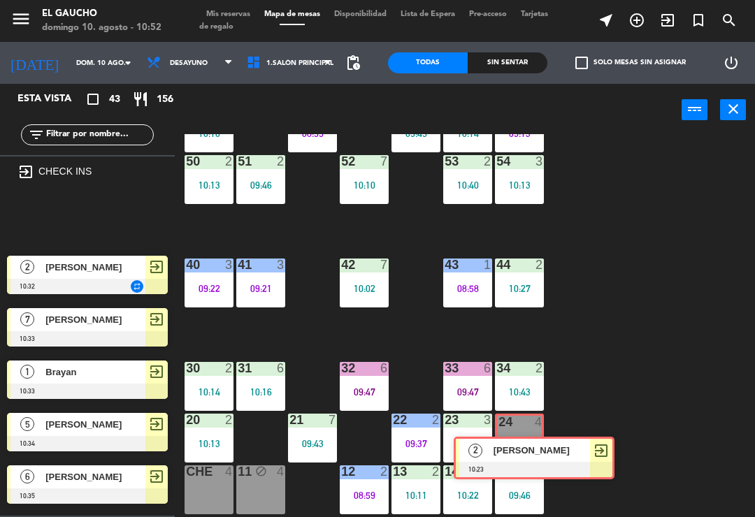
scroll to position [95, 0]
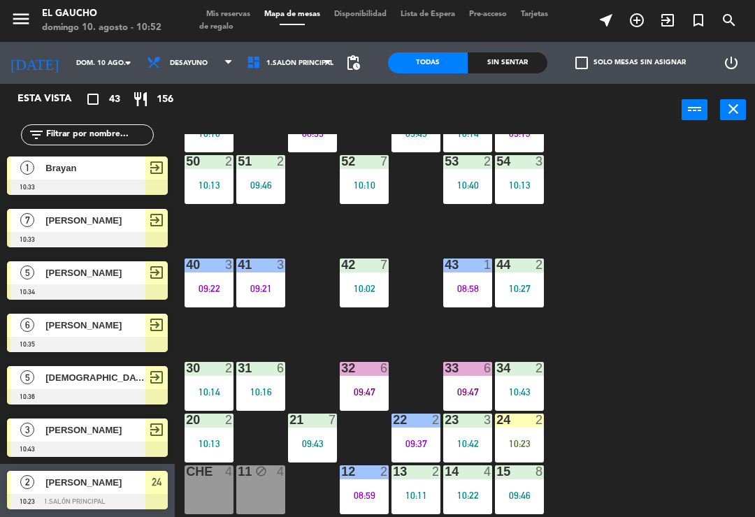
click at [524, 447] on div "10:23" at bounding box center [519, 444] width 49 height 10
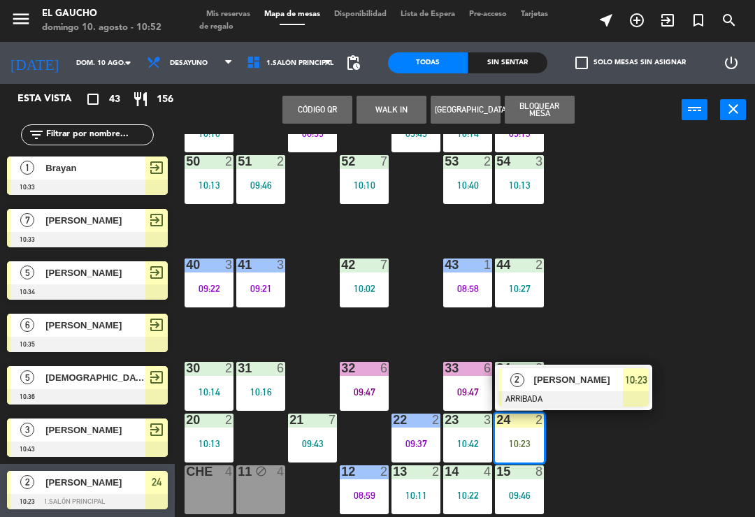
click at [576, 398] on div at bounding box center [574, 399] width 150 height 15
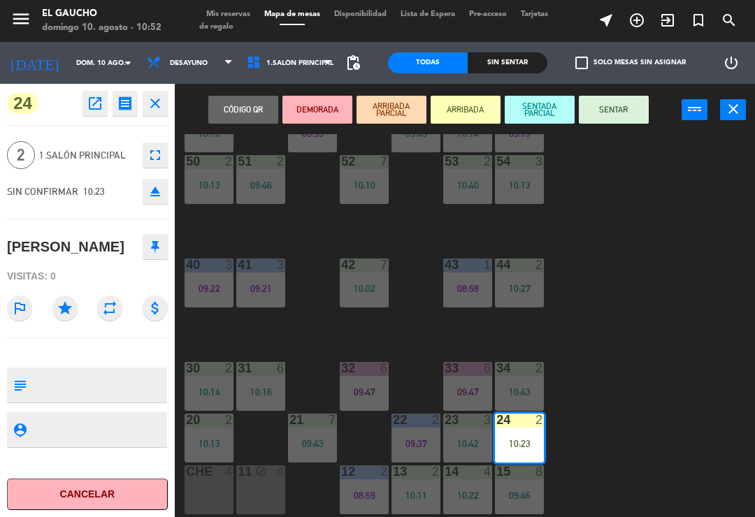
click at [612, 116] on button "SENTAR" at bounding box center [614, 110] width 70 height 28
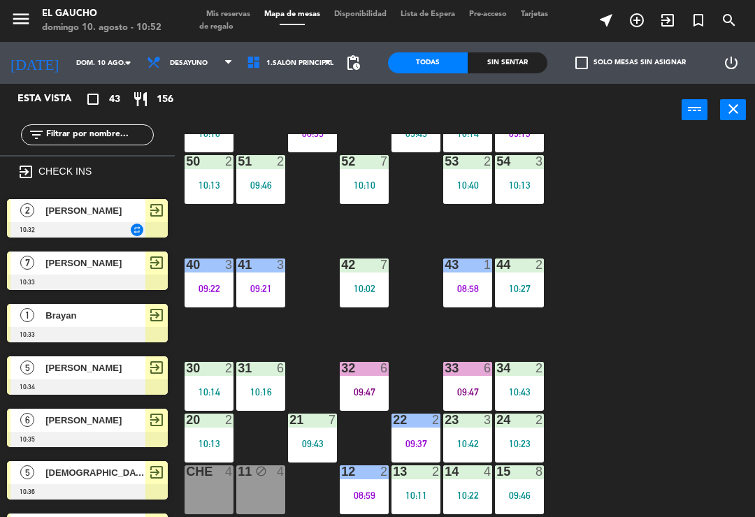
scroll to position [0, 0]
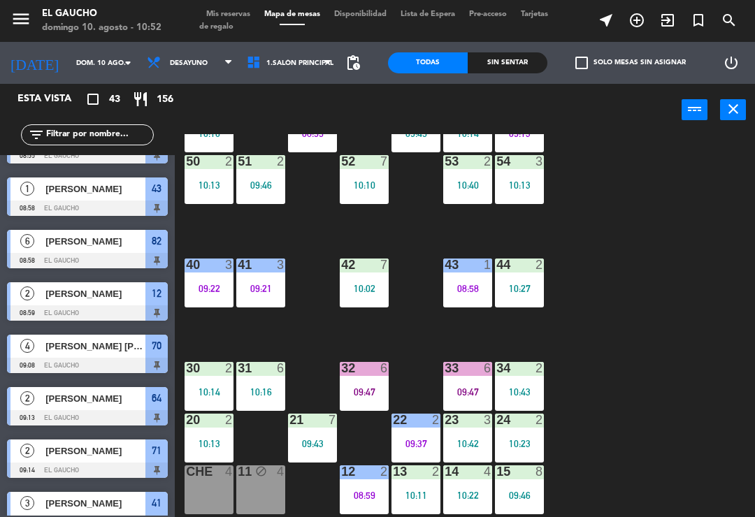
click at [654, 24] on span "exit_to_app" at bounding box center [667, 20] width 31 height 24
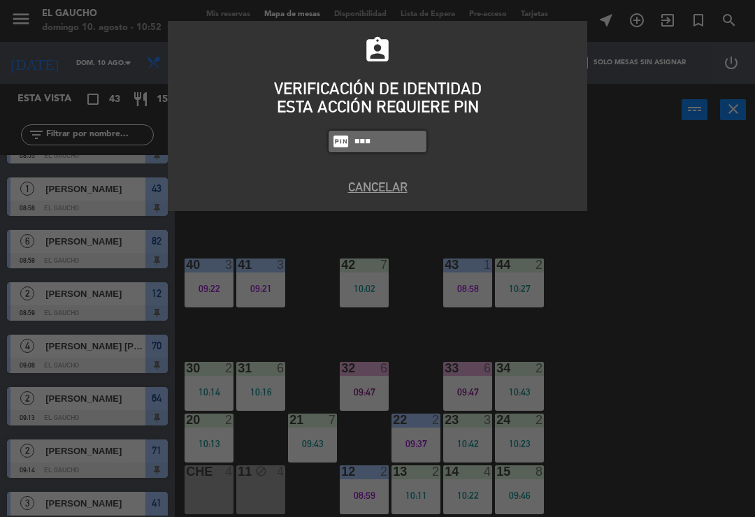
type input "0009"
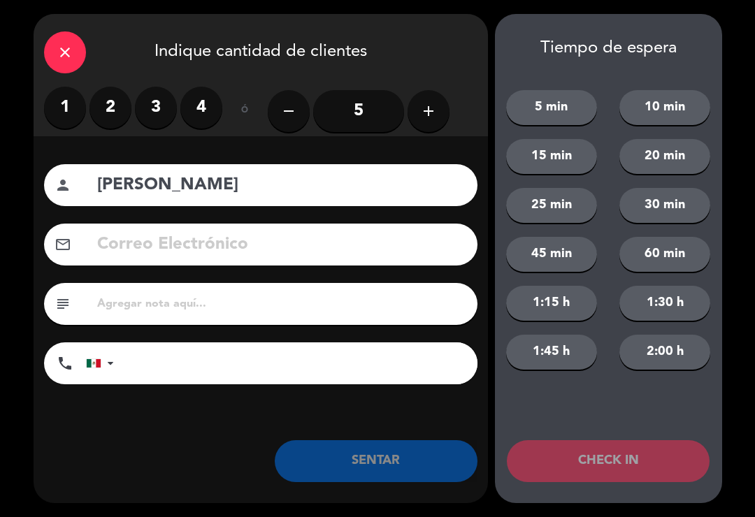
type input "[PERSON_NAME]"
click at [157, 108] on label "3" at bounding box center [156, 108] width 42 height 42
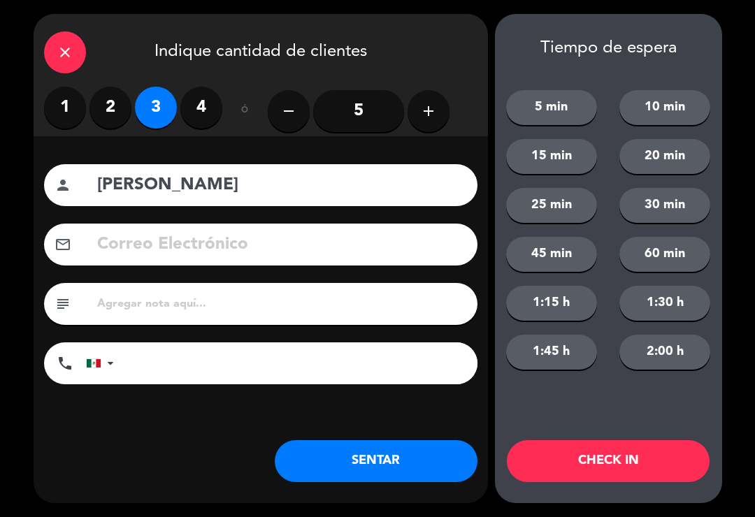
click at [592, 468] on button "CHECK IN" at bounding box center [608, 461] width 203 height 42
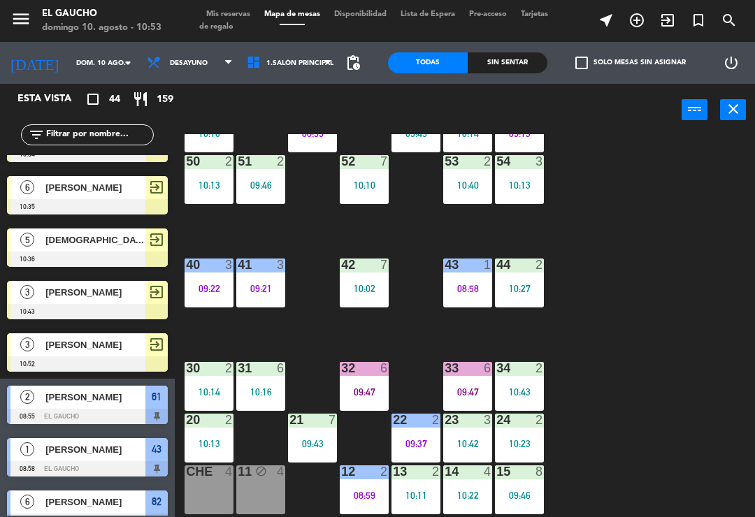
scroll to position [231, 0]
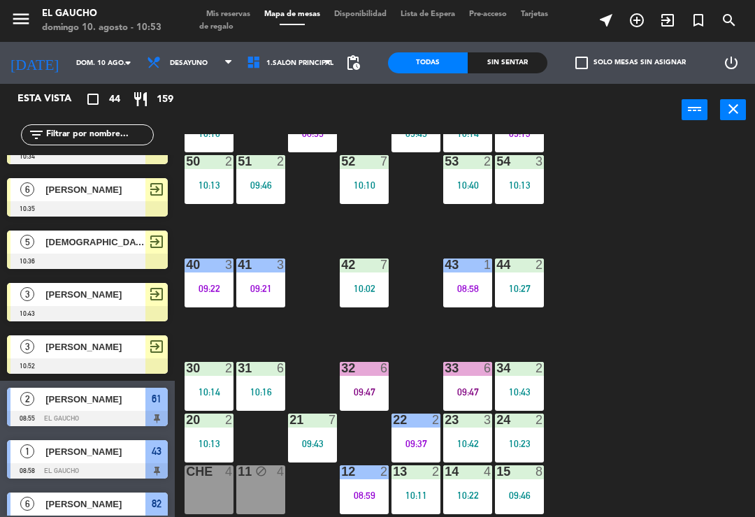
click at [645, 28] on icon "exit_to_app" at bounding box center [637, 20] width 17 height 17
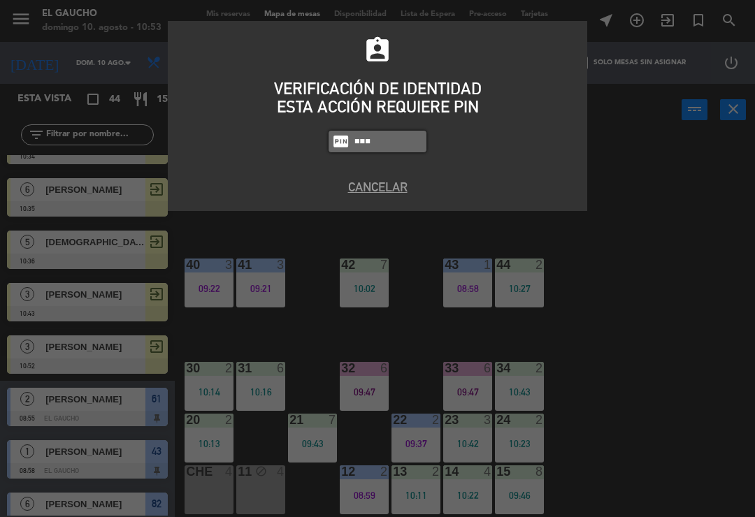
type input "0009"
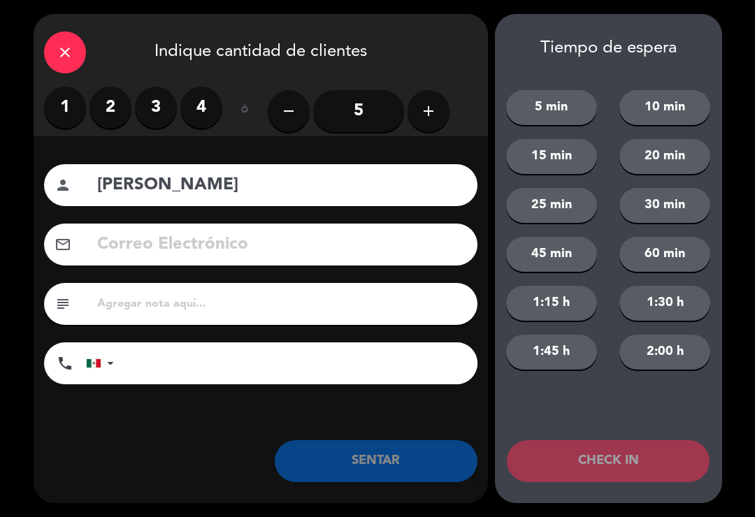
type input "[PERSON_NAME]"
click at [422, 121] on button "add" at bounding box center [429, 111] width 42 height 42
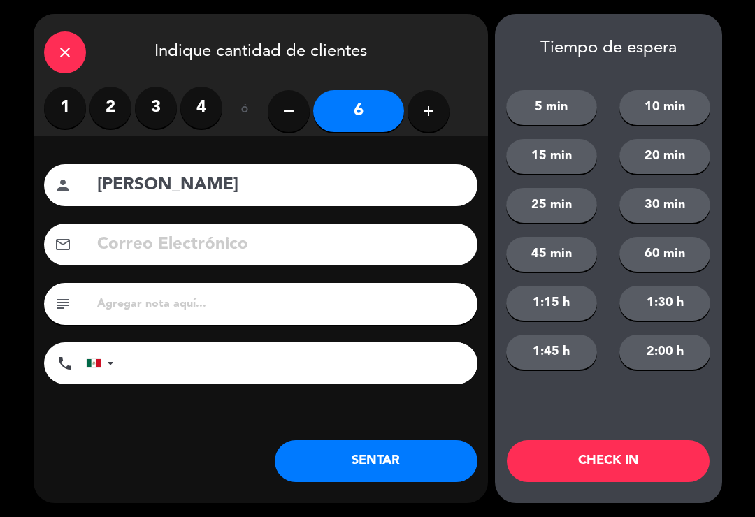
click at [608, 480] on button "CHECK IN" at bounding box center [608, 461] width 203 height 42
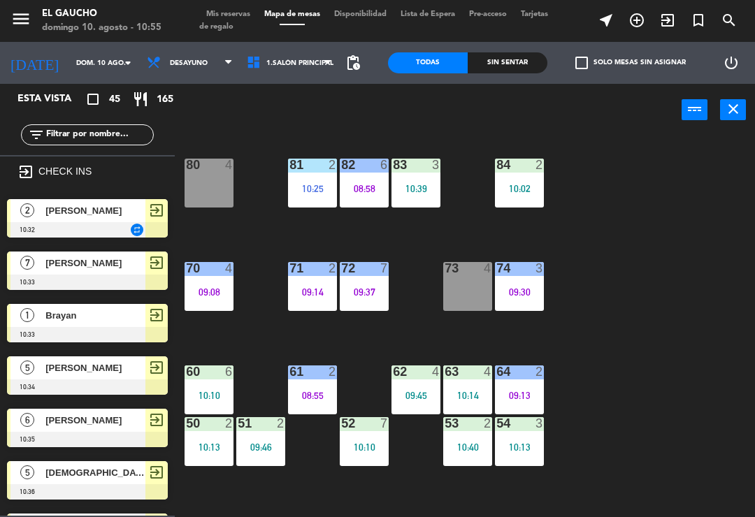
scroll to position [0, 0]
click at [209, 192] on div "10:33" at bounding box center [209, 189] width 49 height 10
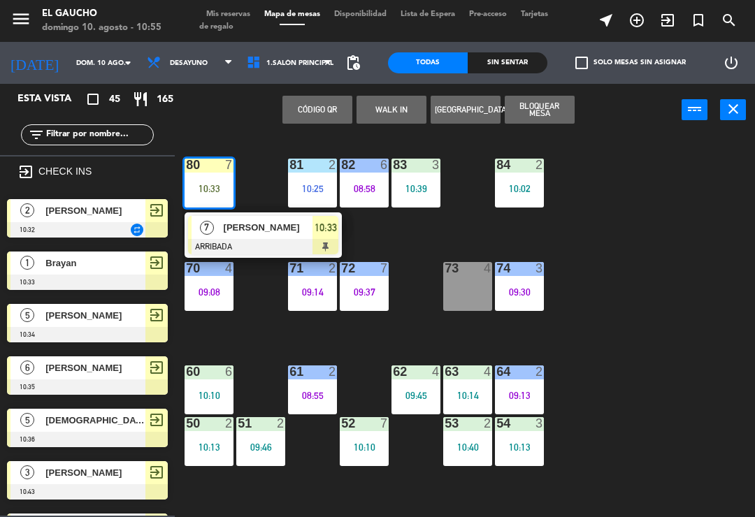
click at [265, 238] on div "[PERSON_NAME]" at bounding box center [267, 227] width 91 height 23
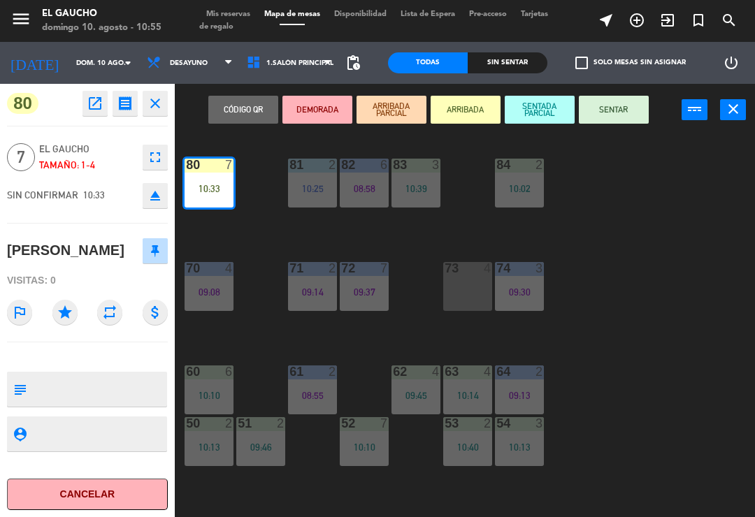
click at [623, 113] on button "SENTAR" at bounding box center [614, 110] width 70 height 28
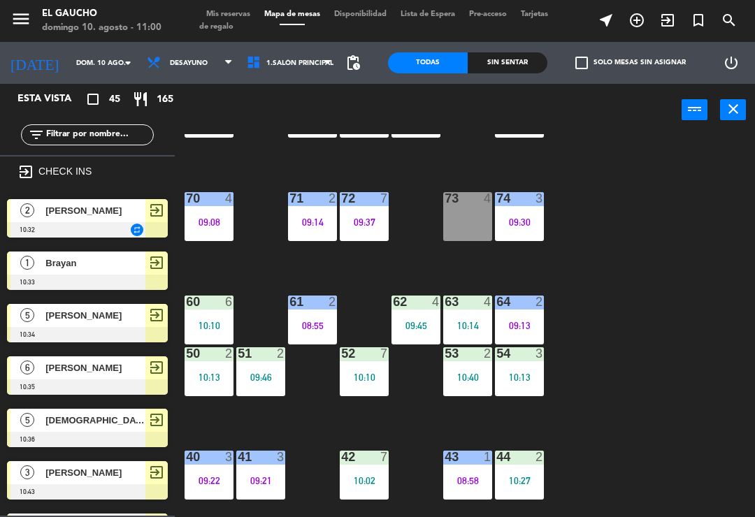
click at [366, 482] on div "10:02" at bounding box center [364, 481] width 49 height 10
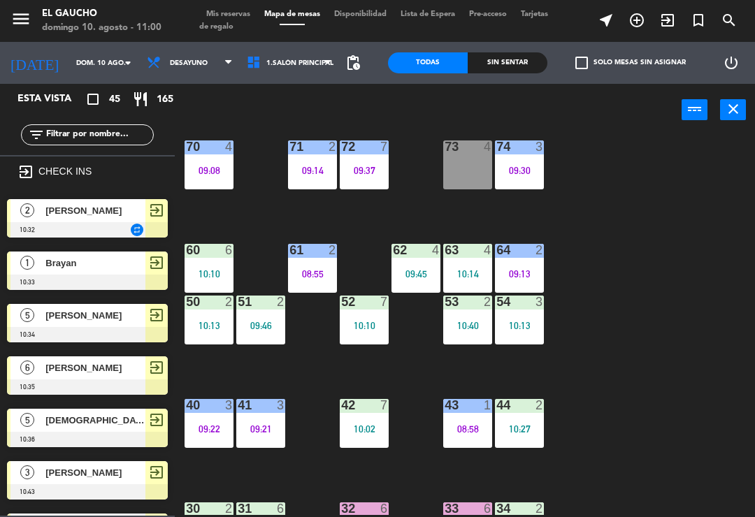
scroll to position [122, 0]
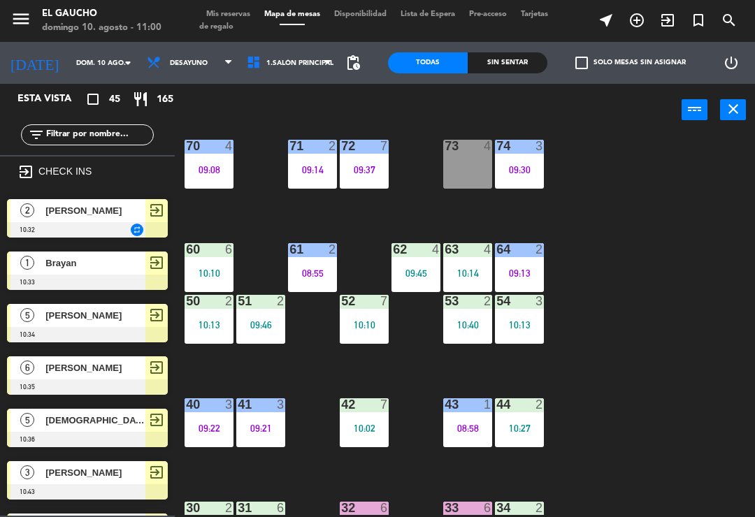
click at [372, 429] on div "10:02" at bounding box center [364, 429] width 49 height 10
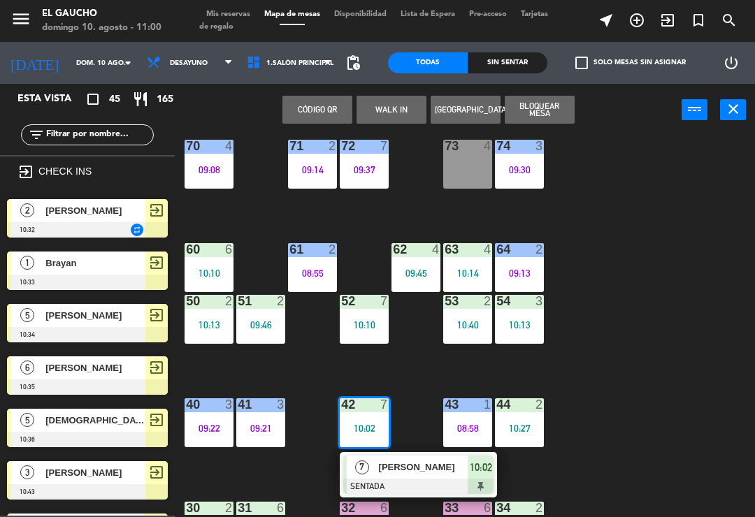
click at [413, 469] on span "Fernando Marcial" at bounding box center [423, 467] width 89 height 15
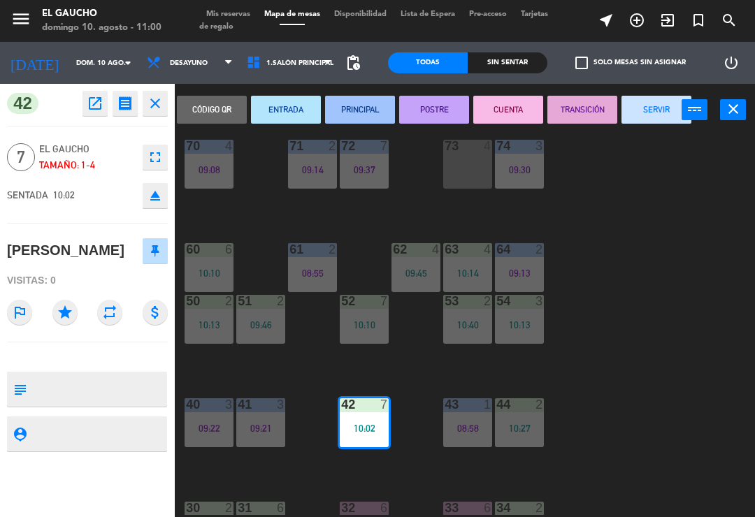
click at [657, 114] on button "SERVIR" at bounding box center [657, 110] width 70 height 28
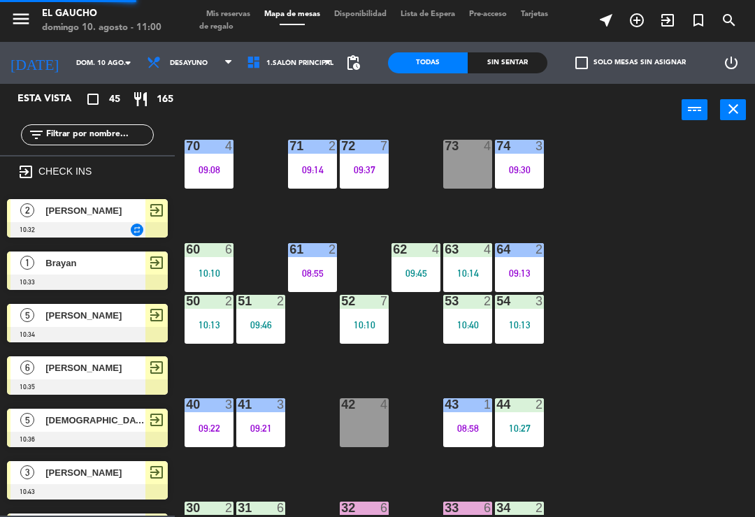
scroll to position [0, 0]
click at [593, 399] on div "84 2 10:02 80 7 10:55 83 3 10:39 82 6 08:58 81 2 10:25 70 4 09:08 71 2 09:14 72…" at bounding box center [468, 324] width 573 height 381
click at [642, 417] on div "84 2 10:02 80 7 10:55 83 3 10:39 82 6 08:58 81 2 10:25 70 4 09:08 71 2 09:14 72…" at bounding box center [468, 324] width 573 height 381
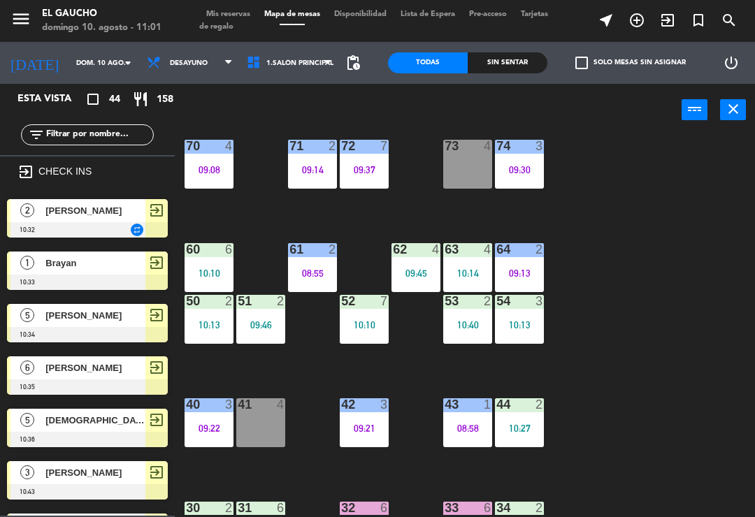
click at [80, 332] on div at bounding box center [87, 334] width 161 height 15
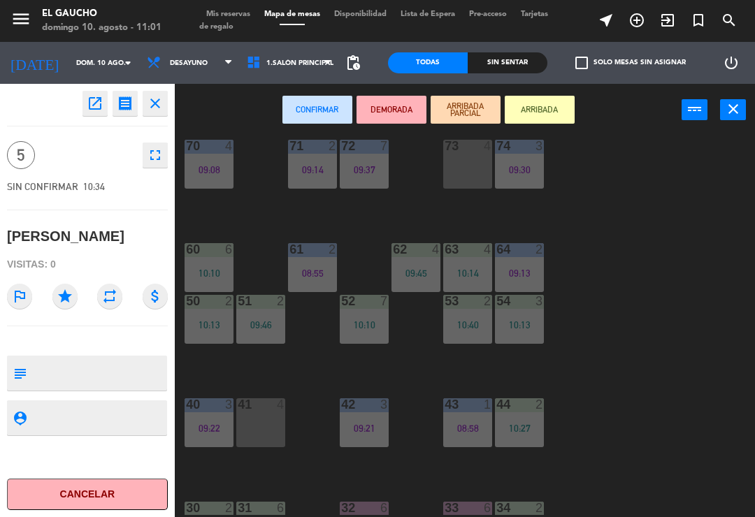
click at [82, 324] on div "open_in_new receipt 10:34 AM dom., 10 ago. 5 personas Francisco close 5 fullscr…" at bounding box center [87, 301] width 175 height 434
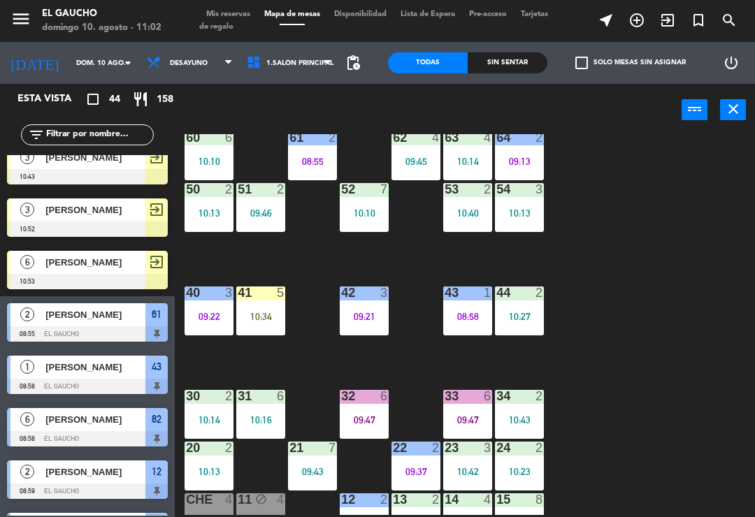
scroll to position [227, 0]
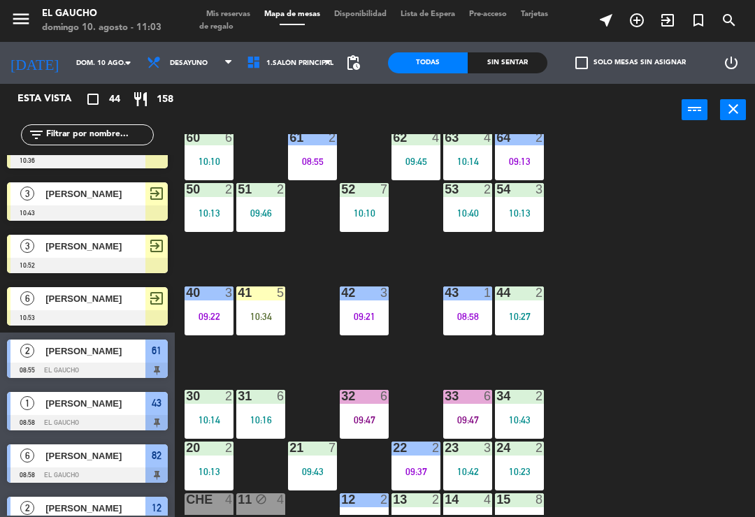
click at [645, 24] on icon "exit_to_app" at bounding box center [637, 20] width 17 height 17
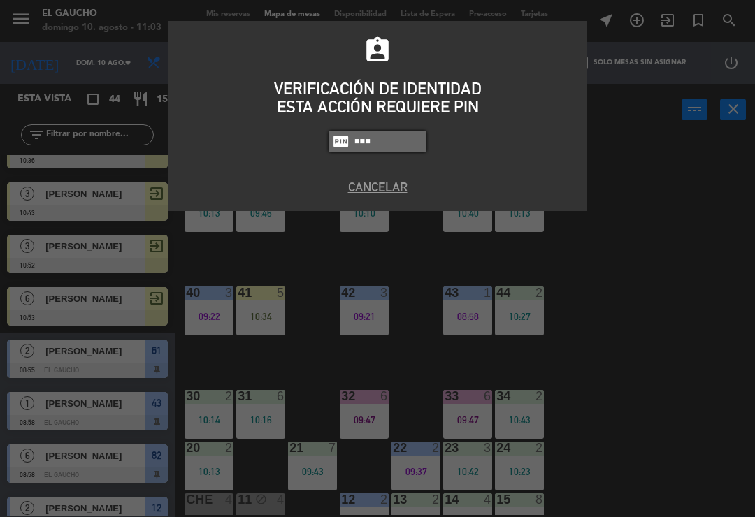
type input "0009"
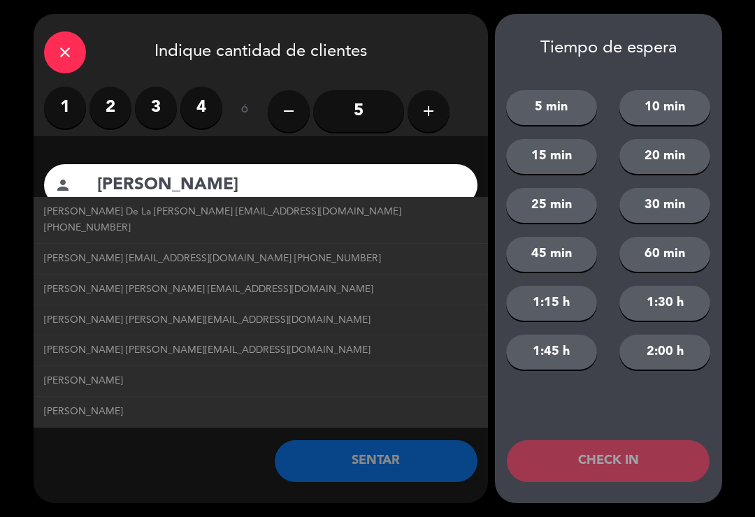
type input "[PERSON_NAME]"
click at [431, 108] on icon "add" at bounding box center [428, 111] width 17 height 17
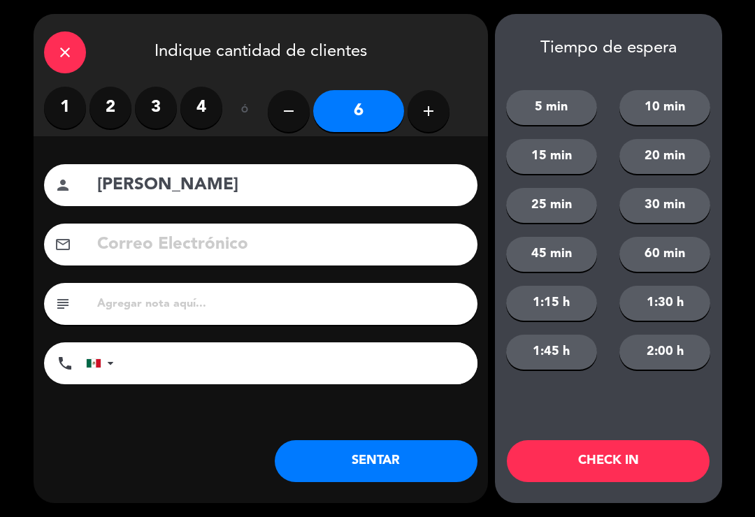
click at [430, 109] on icon "add" at bounding box center [428, 111] width 17 height 17
click at [433, 115] on icon "add" at bounding box center [428, 111] width 17 height 17
click at [436, 110] on icon "add" at bounding box center [428, 111] width 17 height 17
click at [434, 116] on icon "add" at bounding box center [428, 111] width 17 height 17
type input "10"
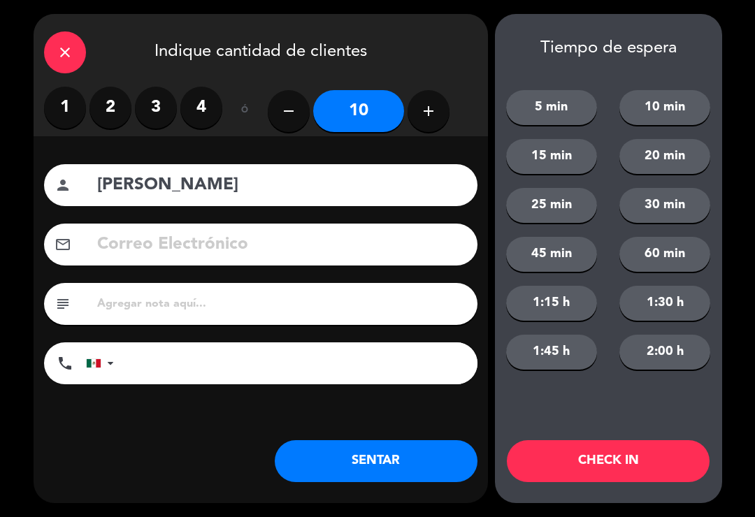
click at [613, 480] on button "CHECK IN" at bounding box center [608, 461] width 203 height 42
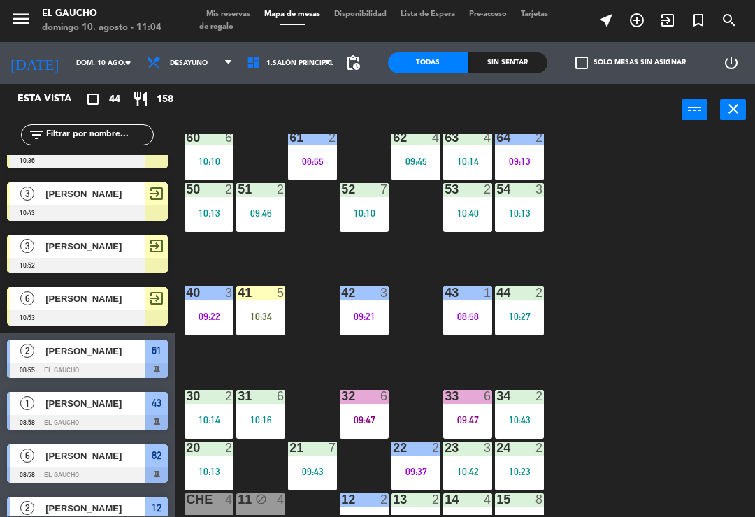
click at [674, 32] on span "exit_to_app" at bounding box center [667, 20] width 31 height 24
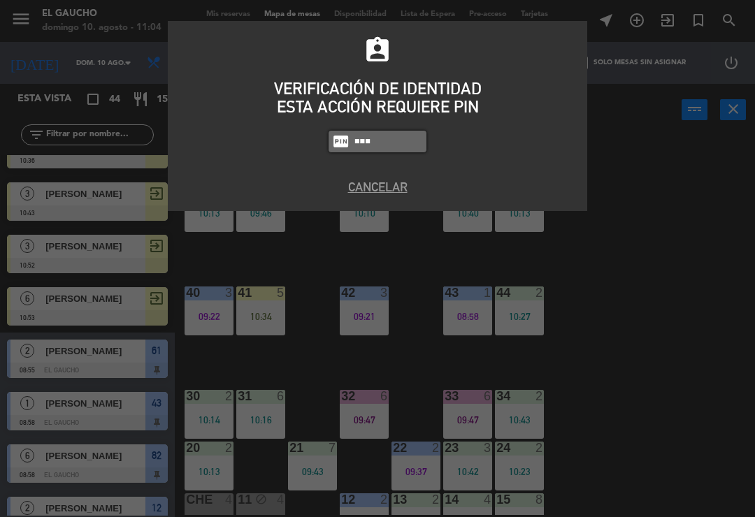
type input "0009"
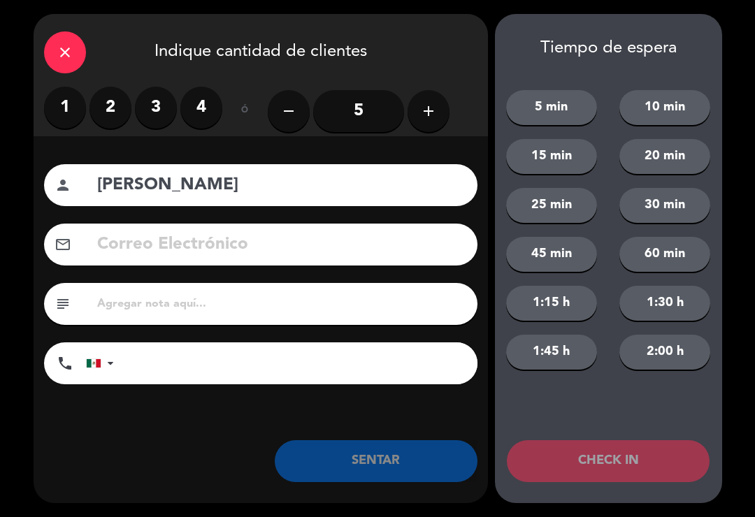
type input "[PERSON_NAME]"
click at [140, 102] on label "3" at bounding box center [156, 108] width 42 height 42
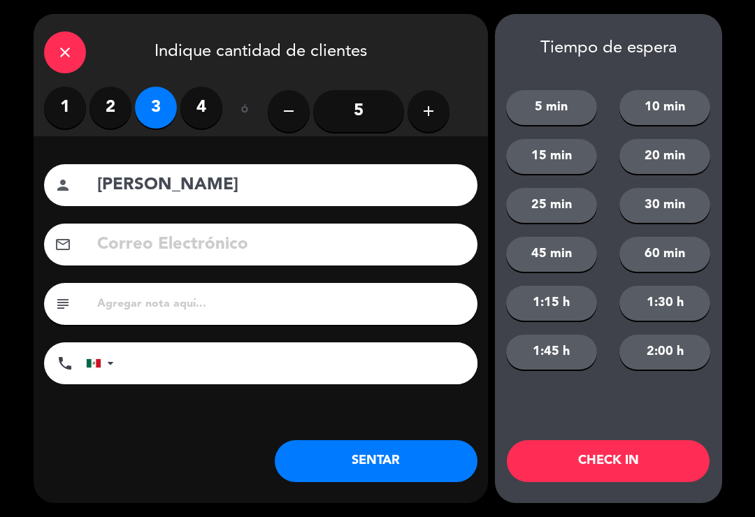
click at [610, 467] on button "CHECK IN" at bounding box center [608, 461] width 203 height 42
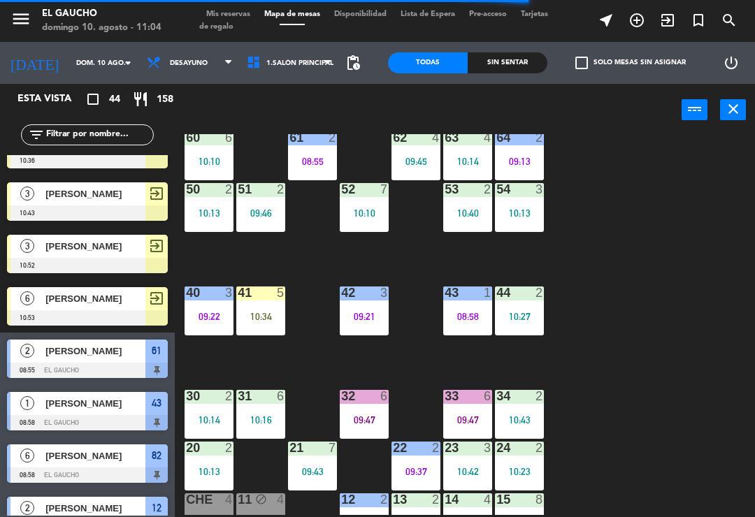
click at [645, 28] on icon "exit_to_app" at bounding box center [637, 20] width 17 height 17
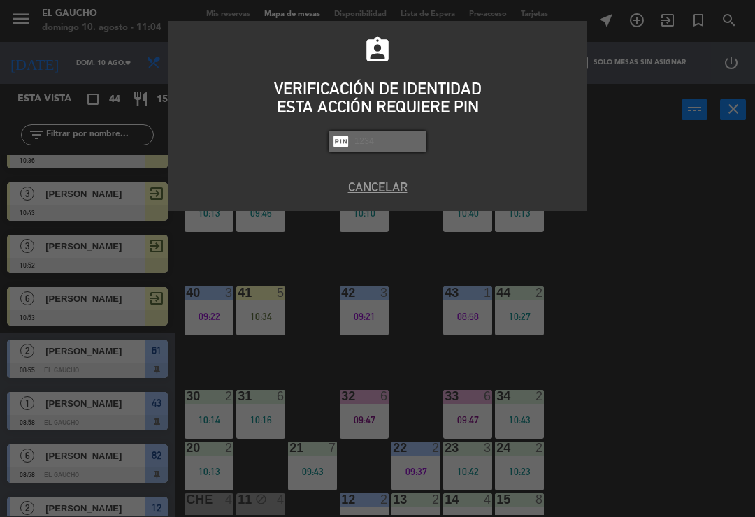
click at [378, 191] on button "Cancelar" at bounding box center [377, 187] width 399 height 19
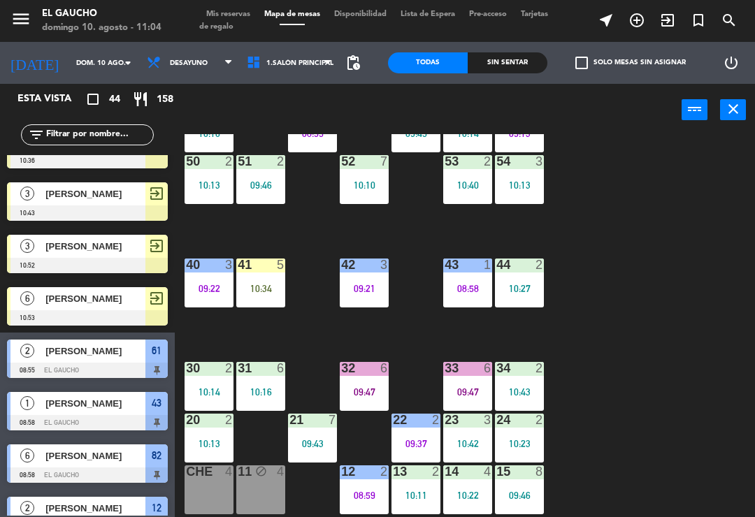
scroll to position [262, 0]
click at [368, 493] on div "08:59" at bounding box center [364, 496] width 49 height 10
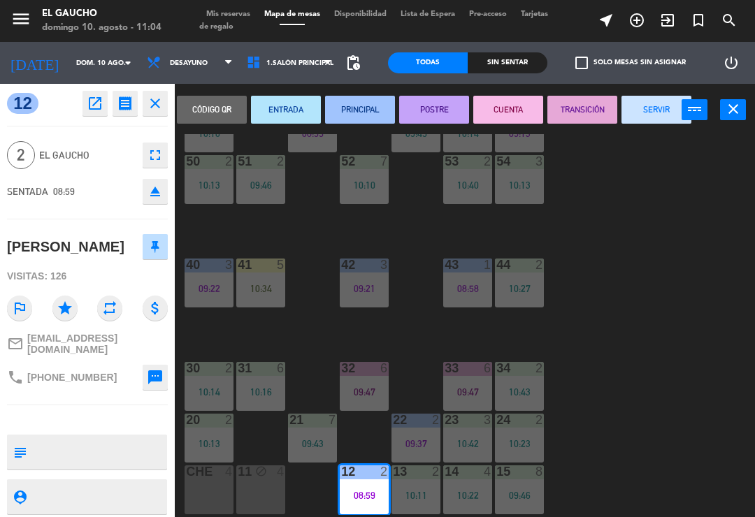
click at [654, 113] on button "SERVIR" at bounding box center [657, 110] width 70 height 28
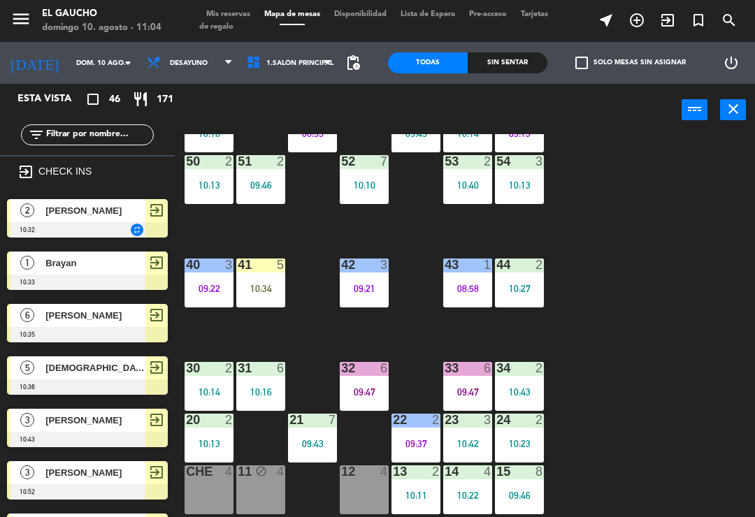
scroll to position [0, 0]
click at [258, 502] on div "11 block 4" at bounding box center [260, 490] width 49 height 49
click at [693, 415] on div "84 2 10:02 80 7 10:55 83 3 10:39 82 6 08:58 81 2 10:25 70 4 09:08 71 2 09:14 72…" at bounding box center [468, 324] width 573 height 381
click at [361, 496] on div "12 4" at bounding box center [364, 490] width 49 height 49
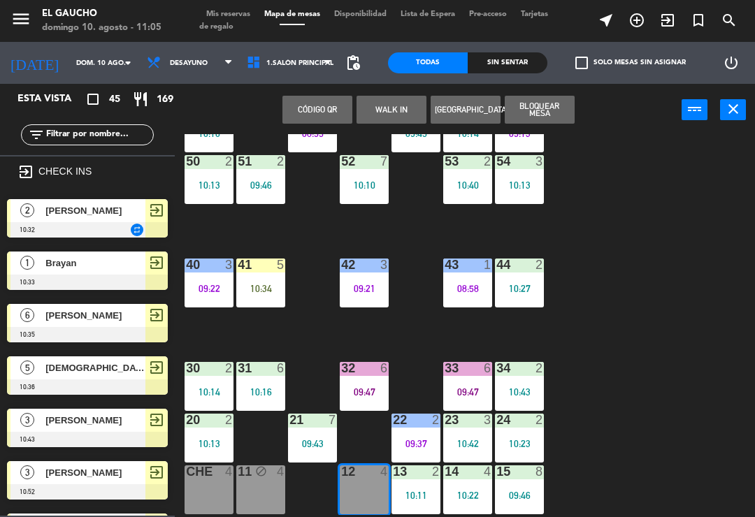
click at [388, 114] on button "WALK IN" at bounding box center [392, 110] width 70 height 28
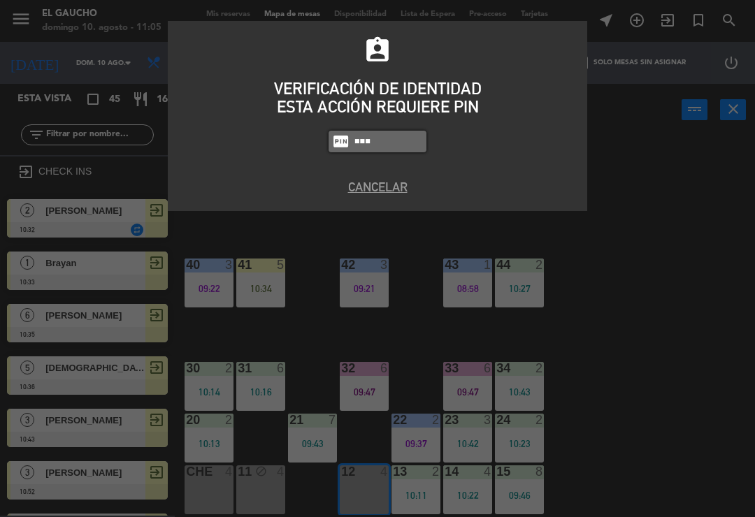
type input "0009"
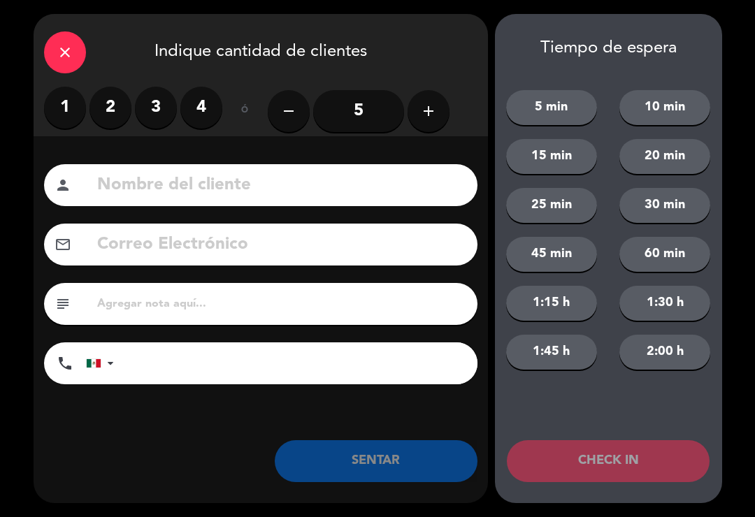
click at [70, 61] on div "close" at bounding box center [65, 52] width 42 height 42
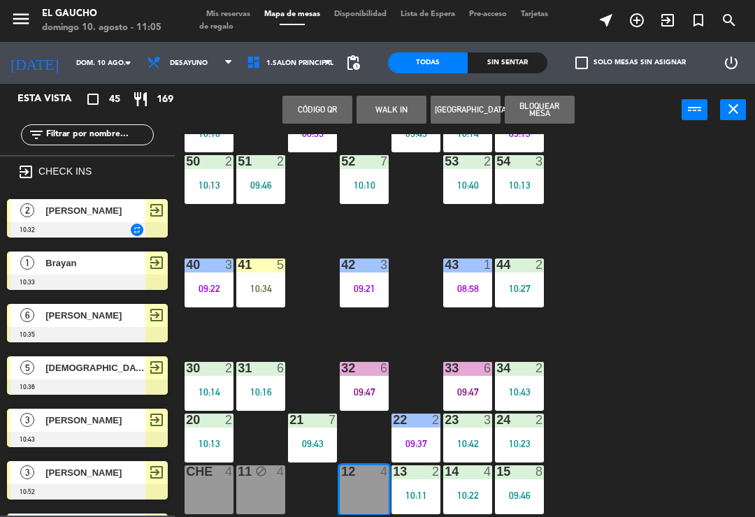
click at [85, 317] on span "[PERSON_NAME]" at bounding box center [95, 315] width 100 height 15
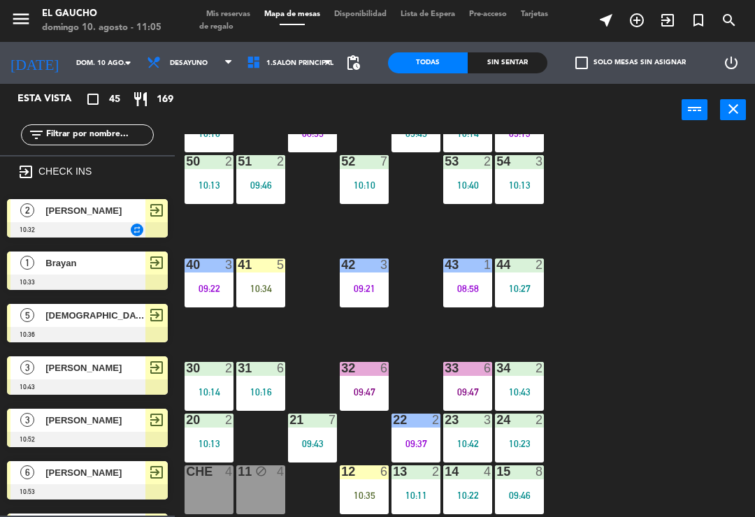
click at [361, 496] on div "10:35" at bounding box center [364, 496] width 49 height 10
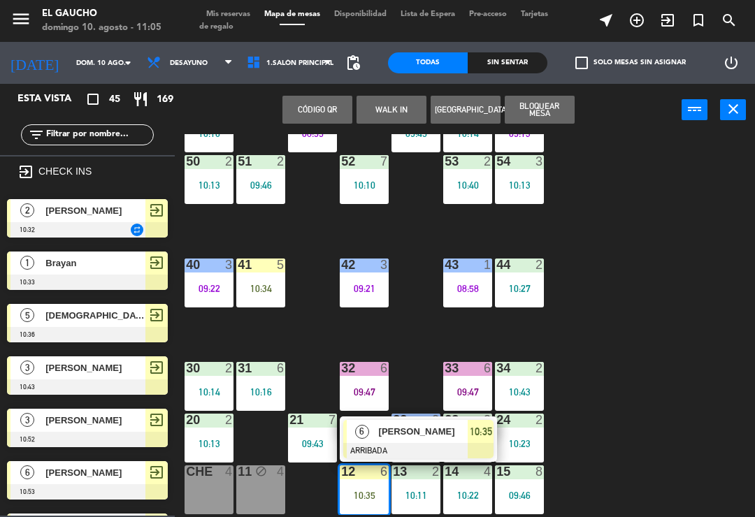
click at [404, 441] on div "[PERSON_NAME]" at bounding box center [423, 431] width 91 height 23
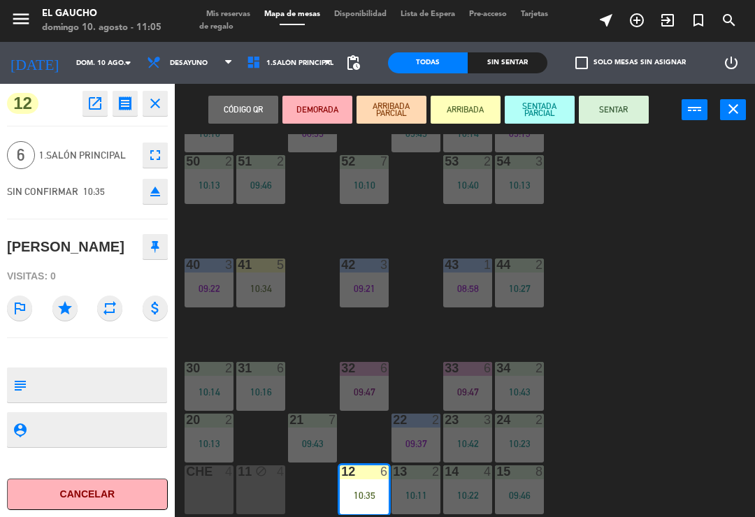
click at [626, 115] on button "SENTAR" at bounding box center [614, 110] width 70 height 28
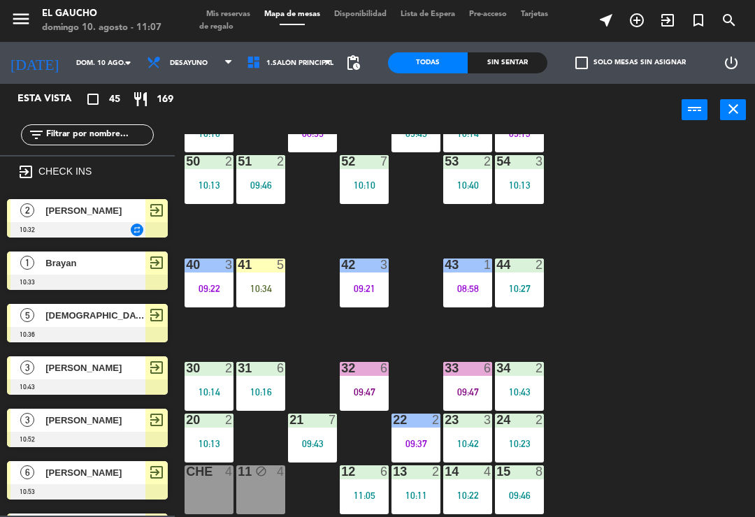
click at [645, 25] on icon "exit_to_app" at bounding box center [637, 20] width 17 height 17
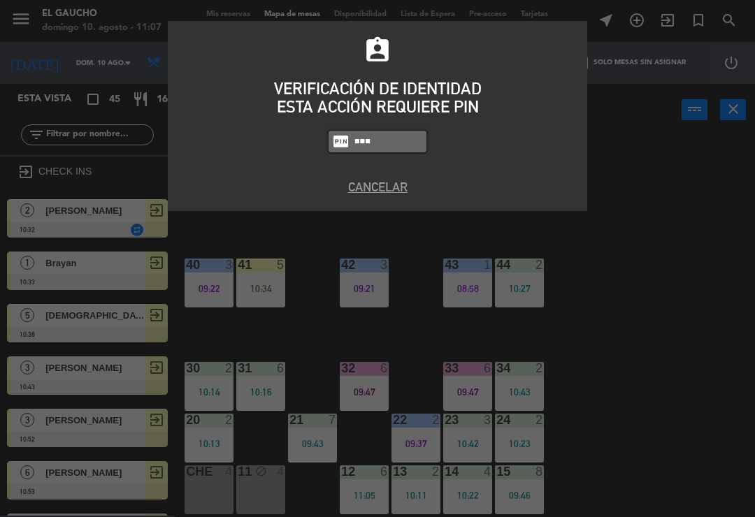
type input "0009"
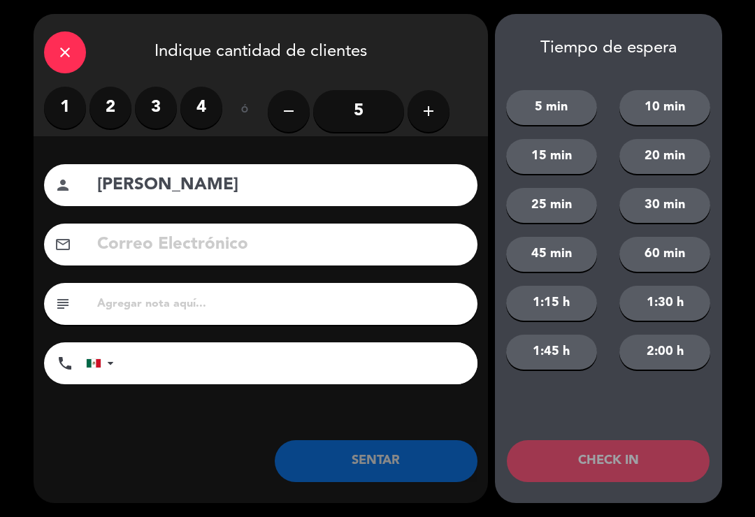
type input "[PERSON_NAME]"
click at [446, 110] on button "add" at bounding box center [429, 111] width 42 height 42
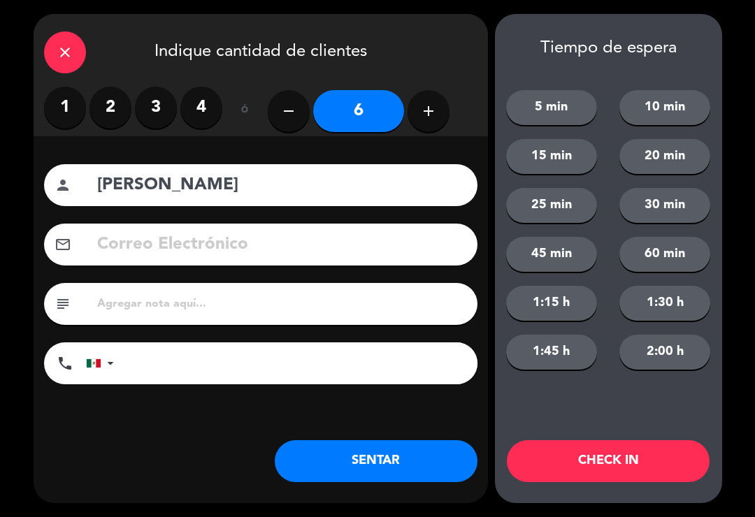
click at [603, 473] on button "CHECK IN" at bounding box center [608, 461] width 203 height 42
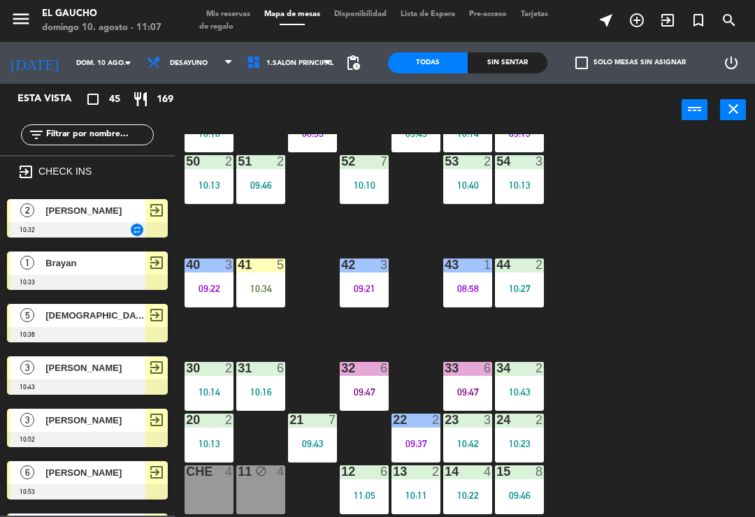
click at [668, 29] on span "exit_to_app" at bounding box center [667, 20] width 31 height 24
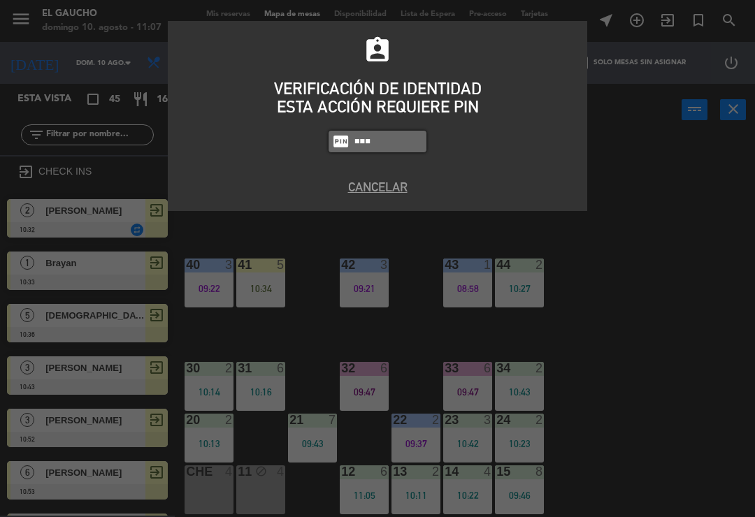
type input "0009"
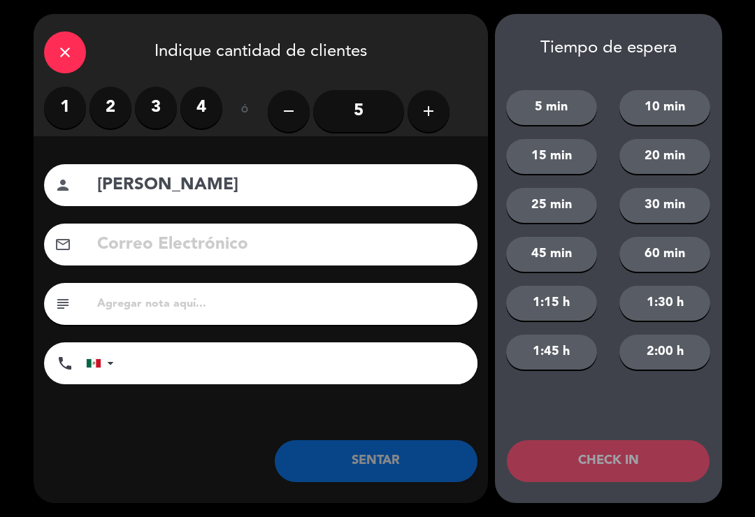
type input "[PERSON_NAME]"
click at [145, 99] on label "3" at bounding box center [156, 108] width 42 height 42
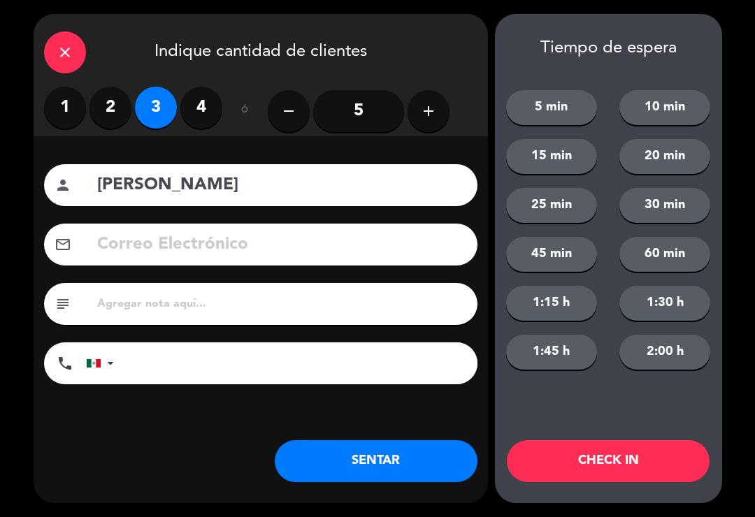
click at [587, 467] on button "CHECK IN" at bounding box center [608, 461] width 203 height 42
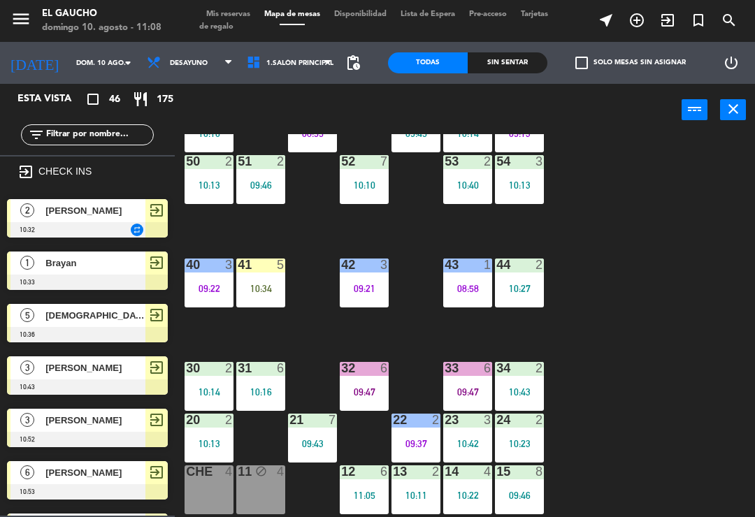
click at [678, 22] on span "exit_to_app" at bounding box center [667, 20] width 31 height 24
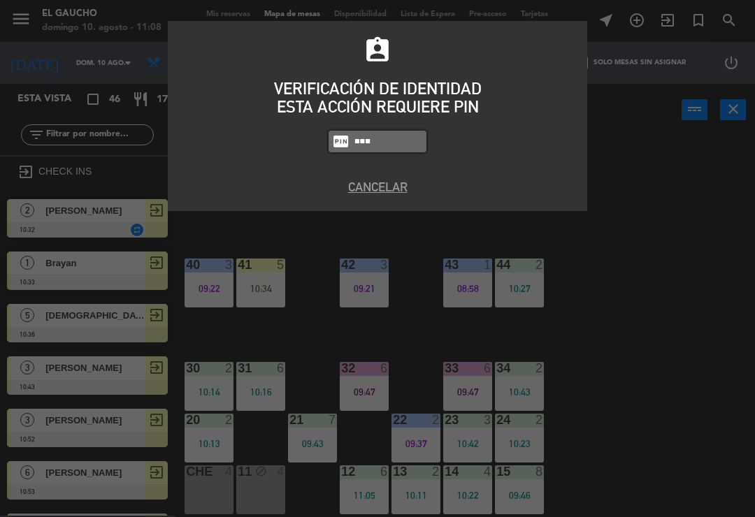
type input "0009"
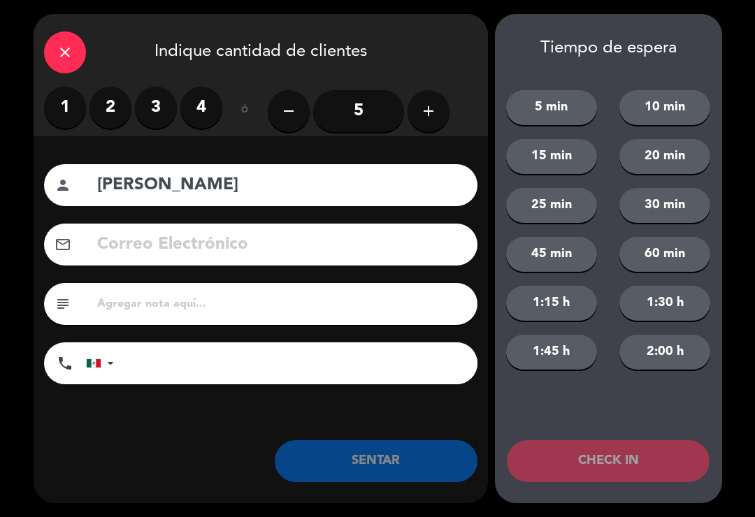
type input "[PERSON_NAME]"
click at [431, 115] on icon "add" at bounding box center [428, 111] width 17 height 17
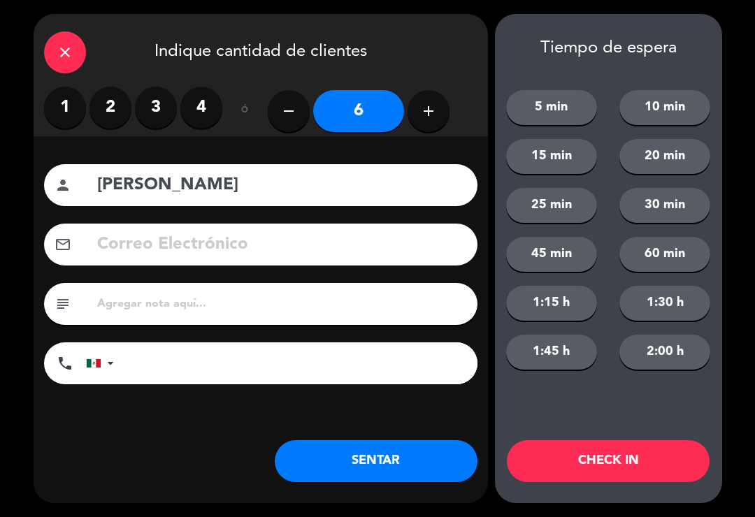
click at [438, 109] on button "add" at bounding box center [429, 111] width 42 height 42
click at [433, 115] on icon "add" at bounding box center [428, 111] width 17 height 17
click at [434, 114] on icon "add" at bounding box center [428, 111] width 17 height 17
click at [433, 120] on button "add" at bounding box center [429, 111] width 42 height 42
type input "10"
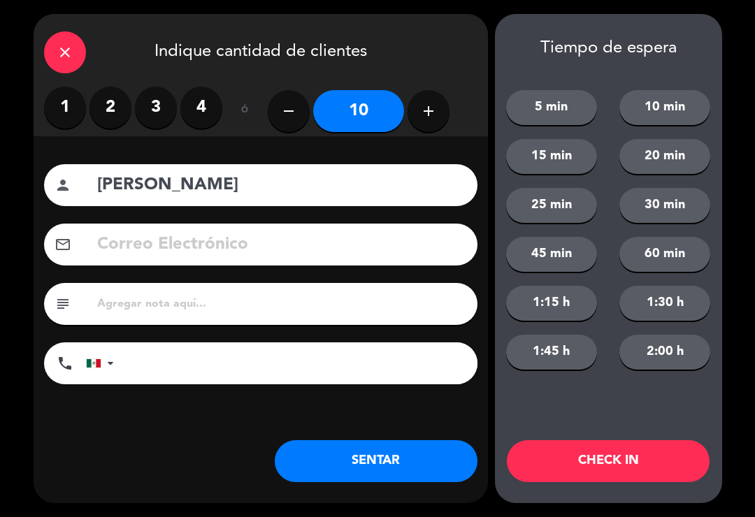
click at [598, 469] on button "CHECK IN" at bounding box center [608, 461] width 203 height 42
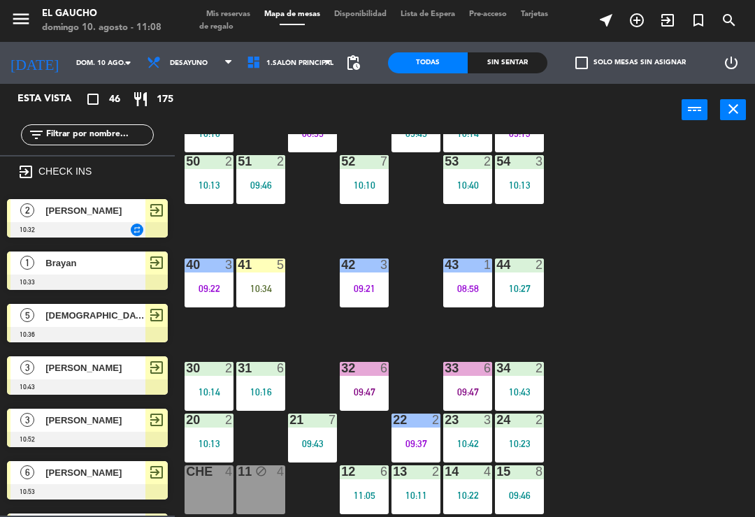
click at [678, 17] on span "exit_to_app" at bounding box center [667, 20] width 31 height 24
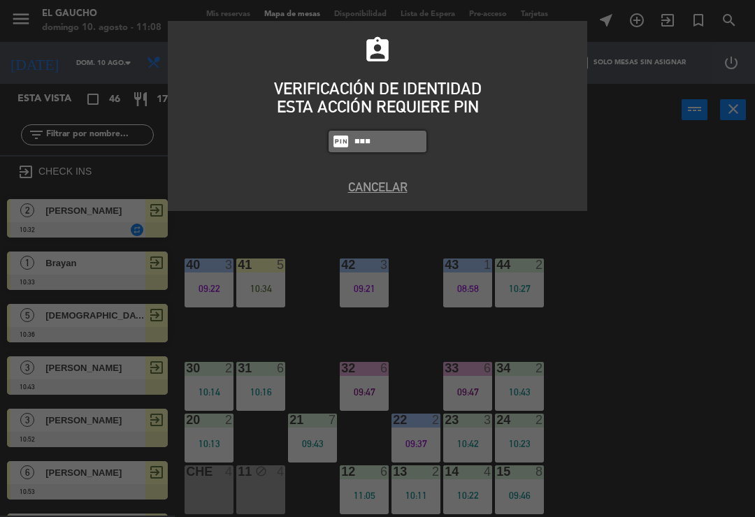
type input "0009"
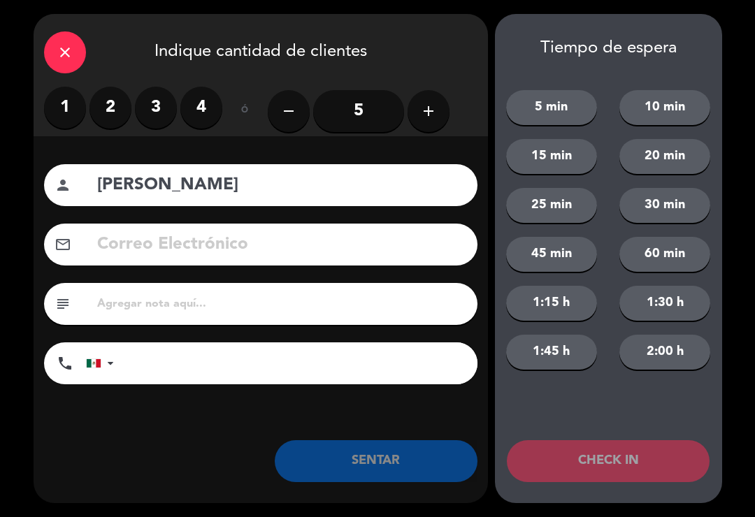
type input "[PERSON_NAME]"
click at [155, 114] on label "3" at bounding box center [156, 108] width 42 height 42
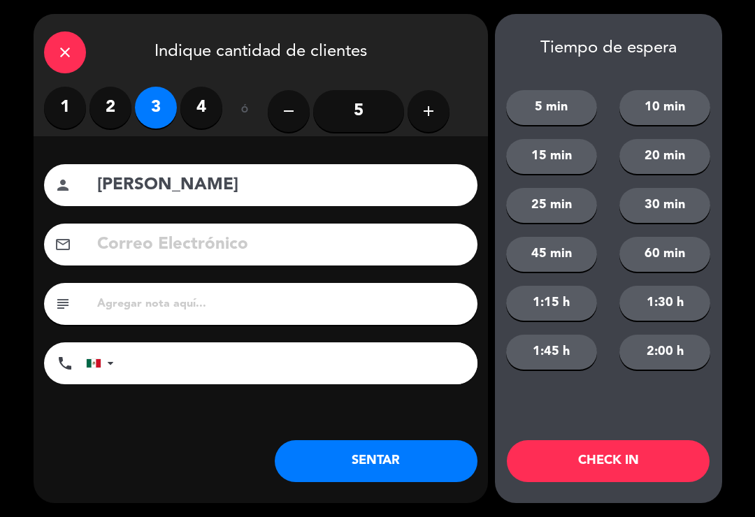
click at [613, 470] on button "CHECK IN" at bounding box center [608, 461] width 203 height 42
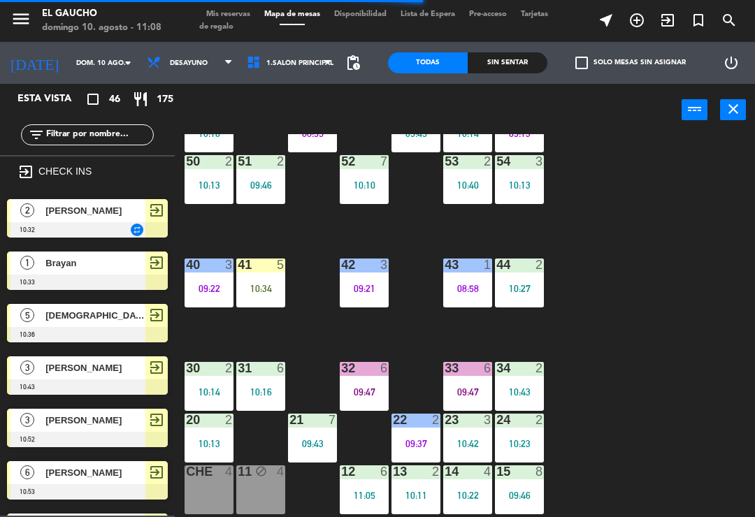
click at [664, 31] on span "exit_to_app" at bounding box center [667, 20] width 31 height 24
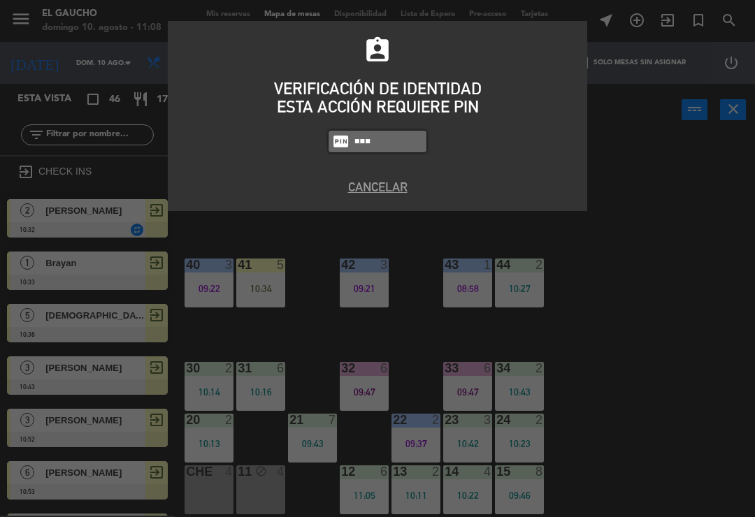
type input "0000"
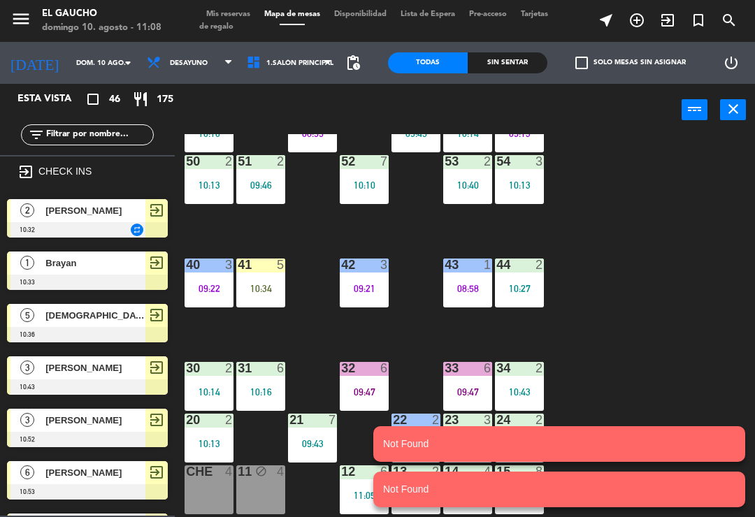
click at [645, 24] on icon "exit_to_app" at bounding box center [637, 20] width 17 height 17
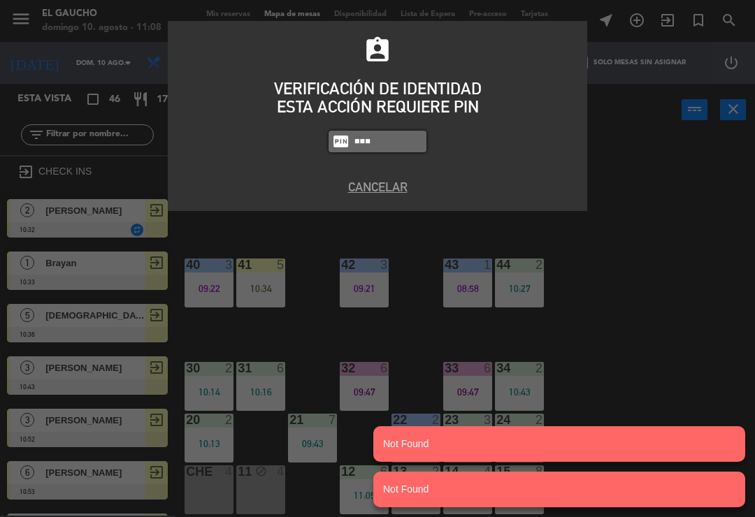
type input "0009"
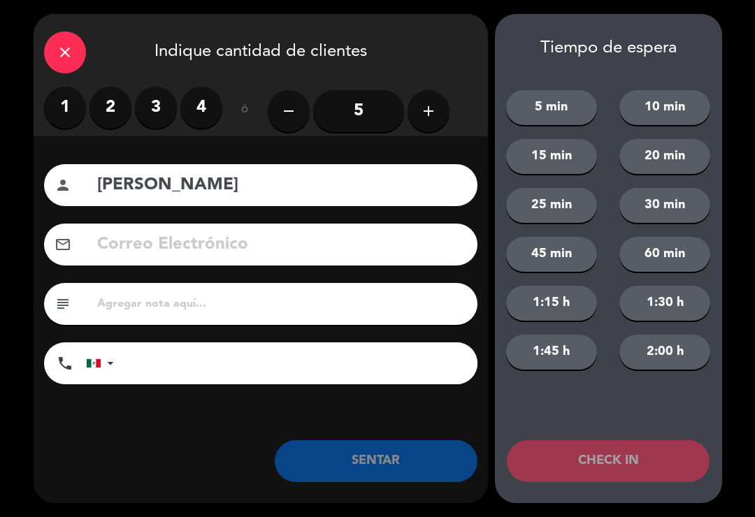
type input "[PERSON_NAME]"
click at [150, 107] on label "3" at bounding box center [156, 108] width 42 height 42
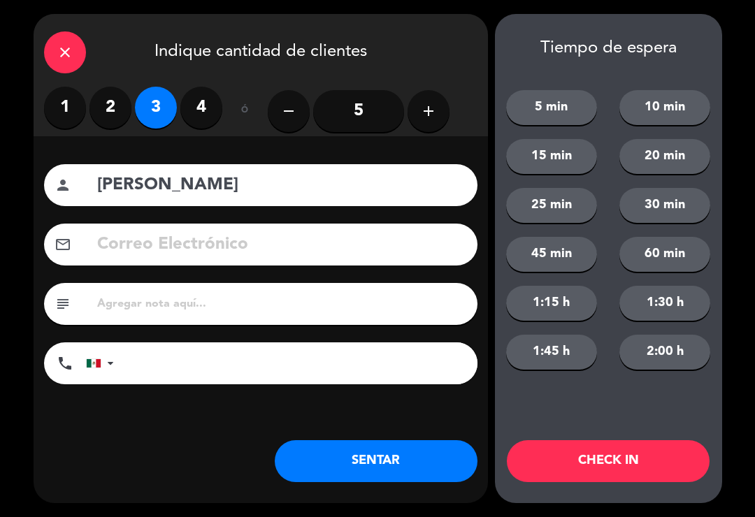
click at [598, 477] on button "CHECK IN" at bounding box center [608, 461] width 203 height 42
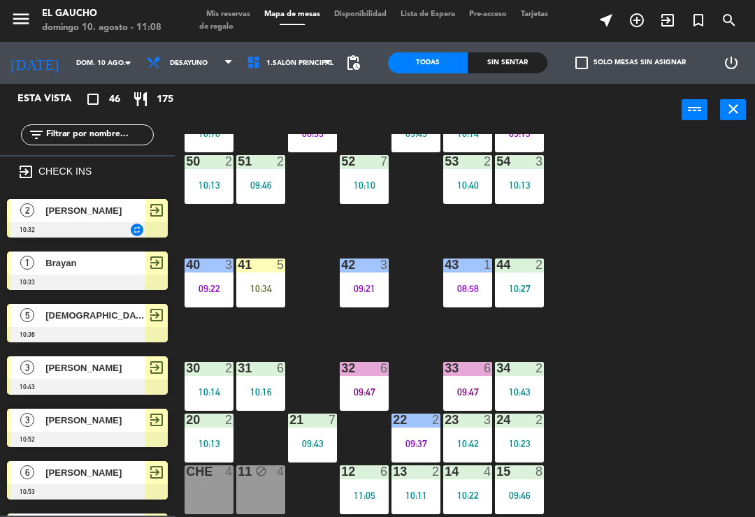
click at [645, 27] on icon "exit_to_app" at bounding box center [637, 20] width 17 height 17
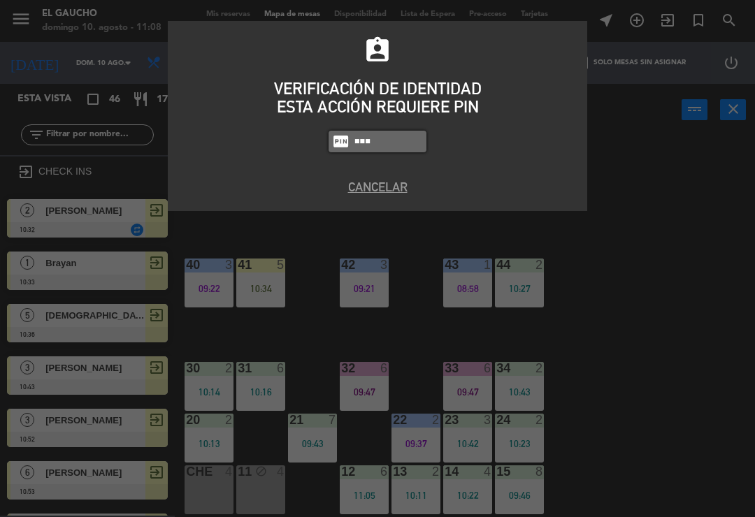
type input "0009"
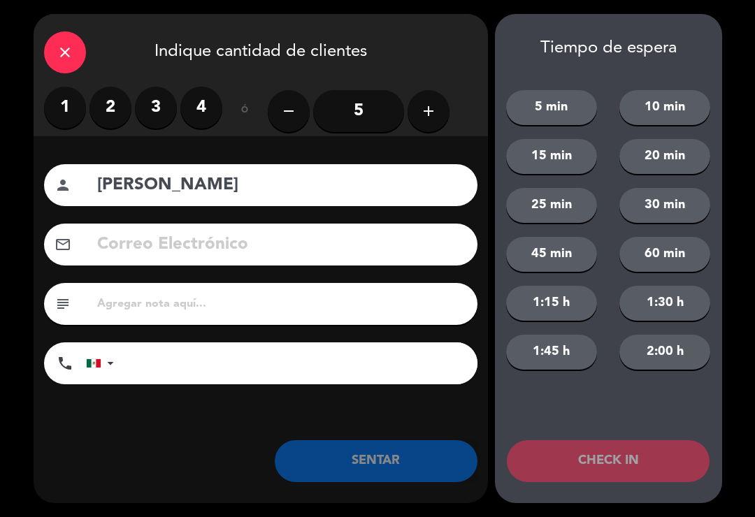
type input "[PERSON_NAME]"
click at [152, 113] on label "3" at bounding box center [156, 108] width 42 height 42
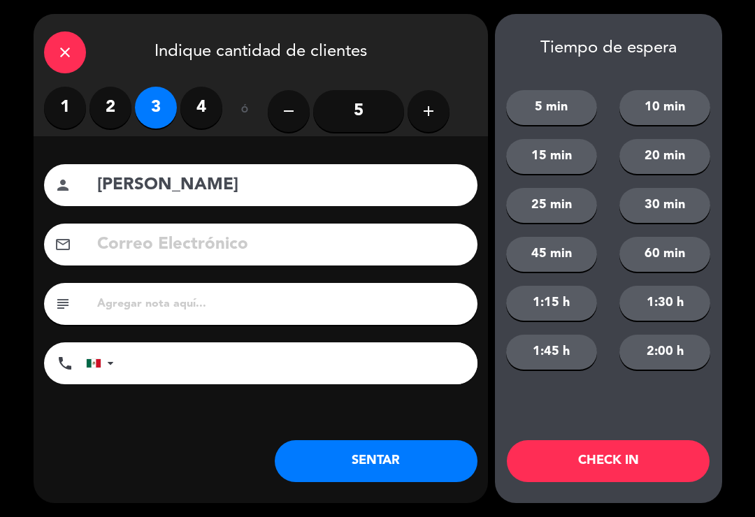
click at [601, 473] on button "CHECK IN" at bounding box center [608, 461] width 203 height 42
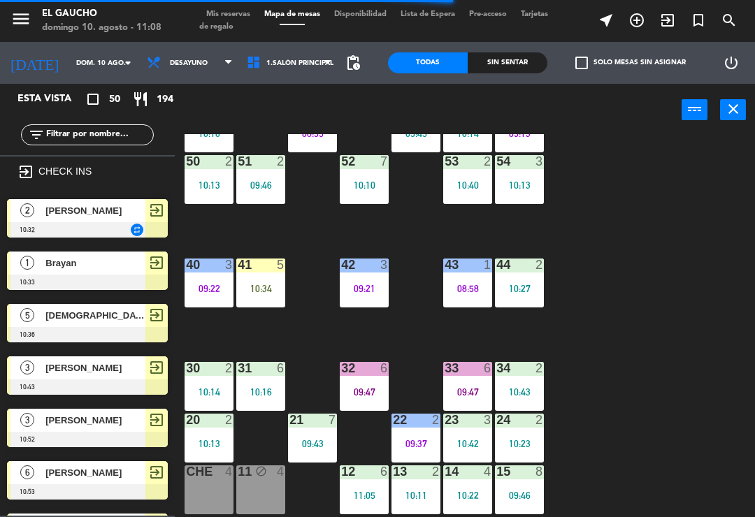
click at [665, 31] on span "exit_to_app" at bounding box center [667, 20] width 31 height 24
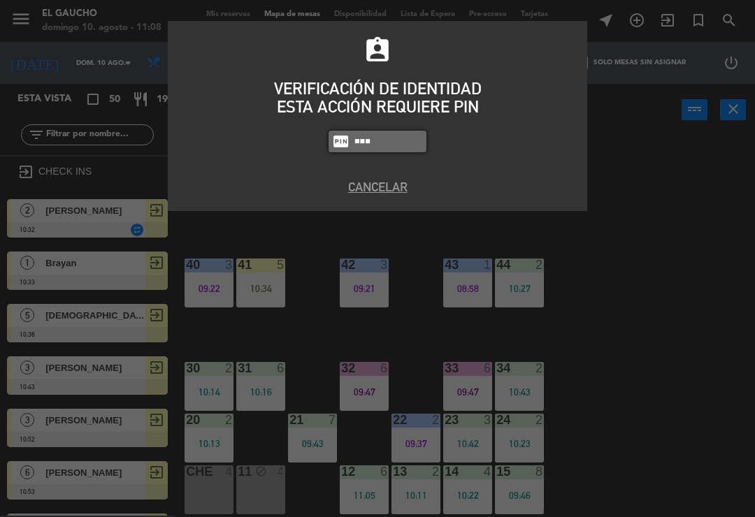
type input "0009"
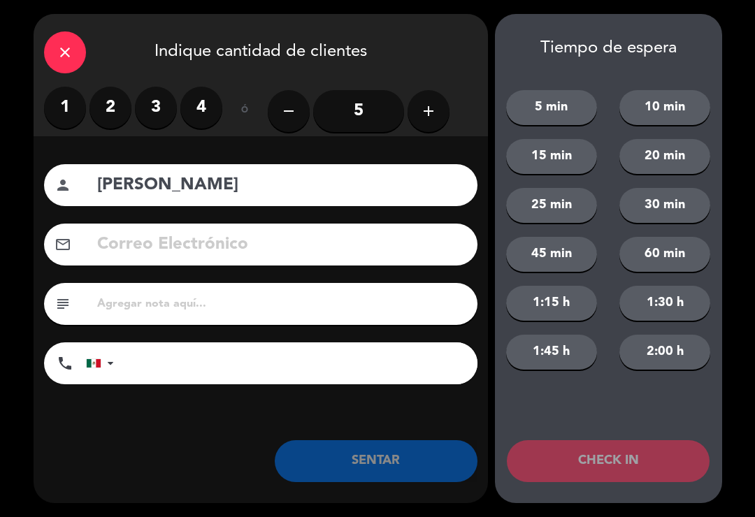
type input "[PERSON_NAME]"
click at [106, 110] on label "2" at bounding box center [110, 108] width 42 height 42
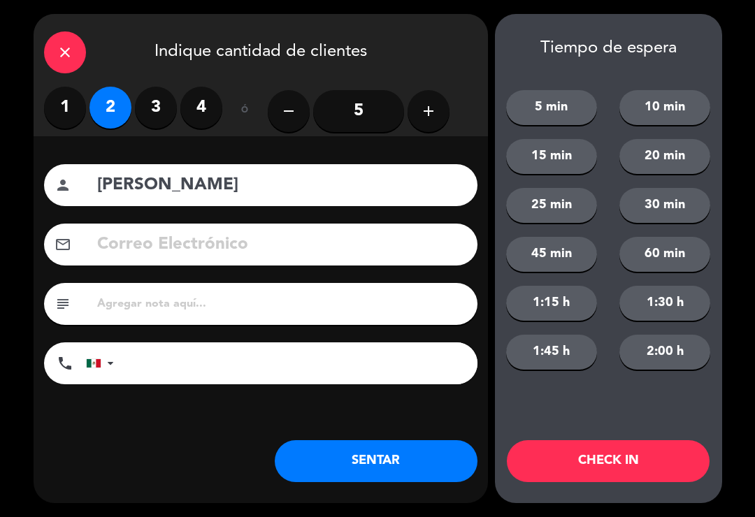
click at [631, 474] on button "CHECK IN" at bounding box center [608, 461] width 203 height 42
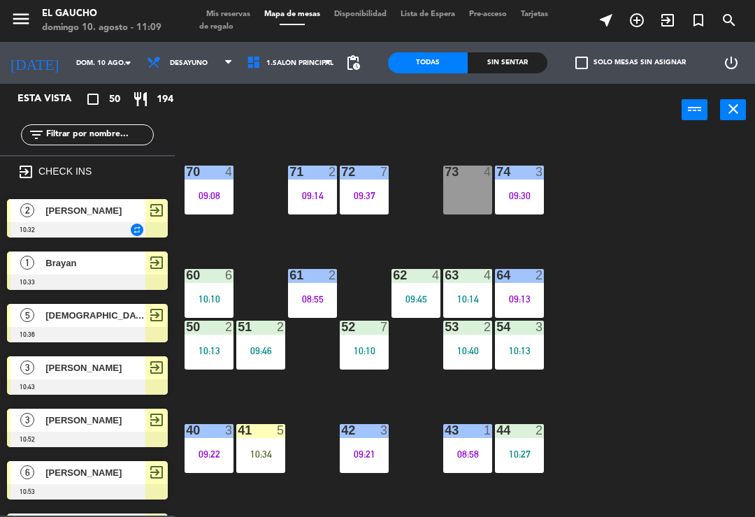
scroll to position [97, 0]
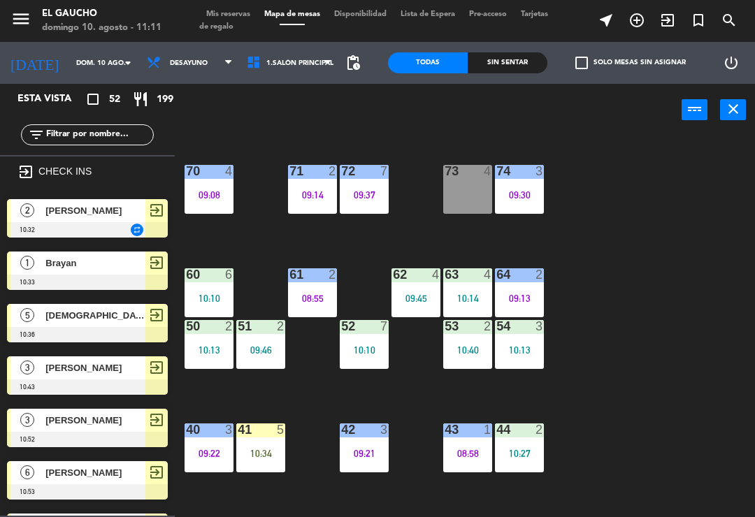
click at [414, 296] on div "09:45" at bounding box center [416, 299] width 49 height 10
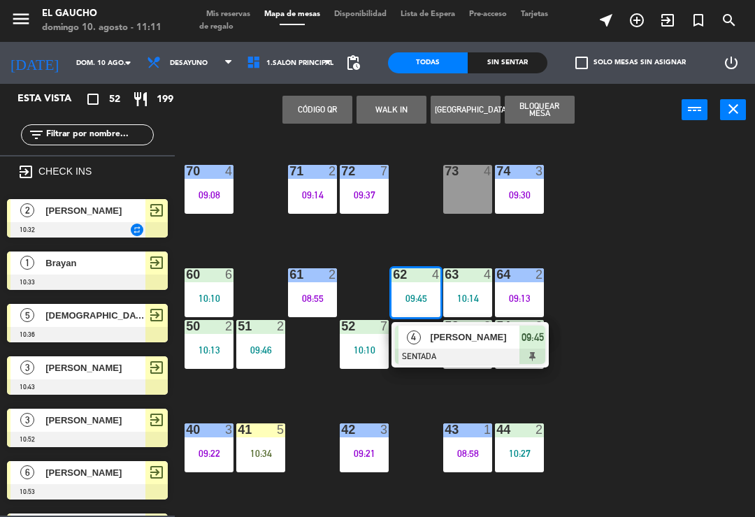
click at [452, 353] on div at bounding box center [470, 356] width 150 height 15
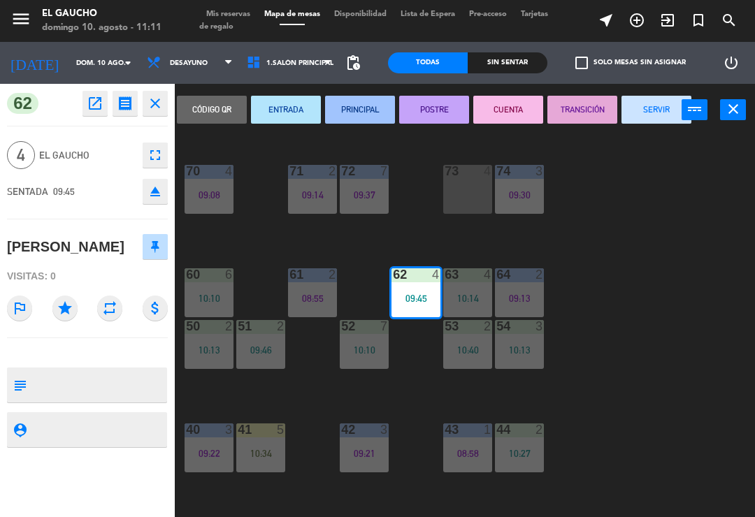
click at [657, 119] on button "SERVIR" at bounding box center [657, 110] width 70 height 28
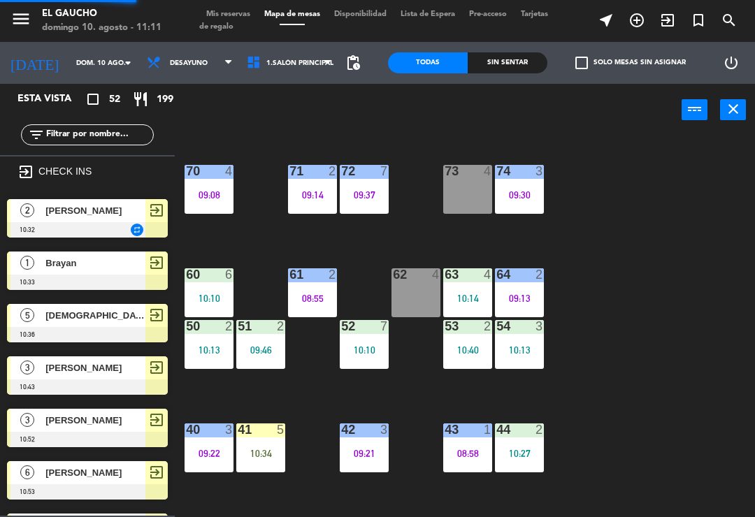
scroll to position [0, 0]
click at [314, 300] on div "08:55" at bounding box center [312, 299] width 49 height 10
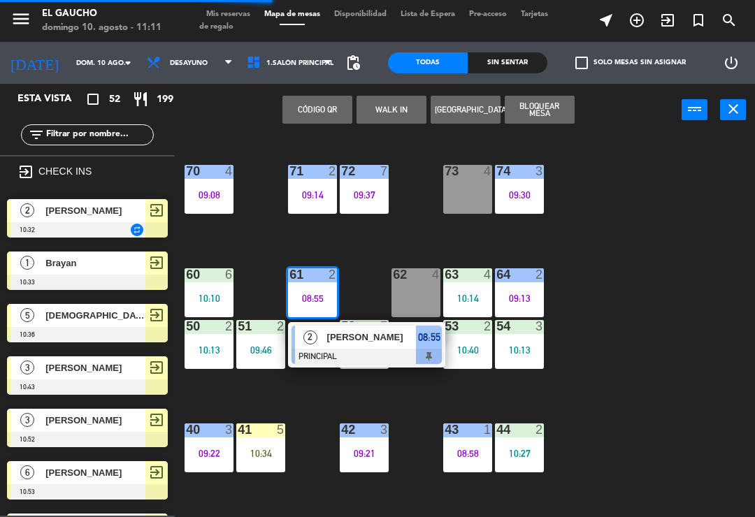
click at [313, 357] on div at bounding box center [367, 356] width 150 height 15
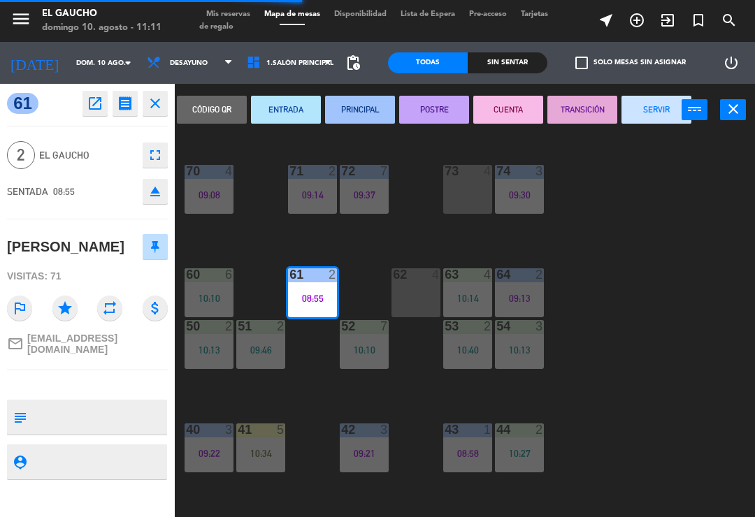
click at [655, 111] on button "SERVIR" at bounding box center [657, 110] width 70 height 28
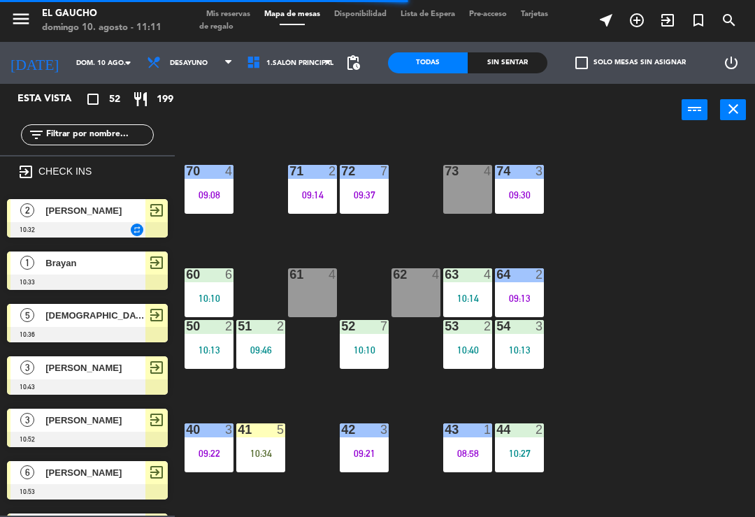
click at [419, 289] on div "62 4" at bounding box center [416, 292] width 49 height 49
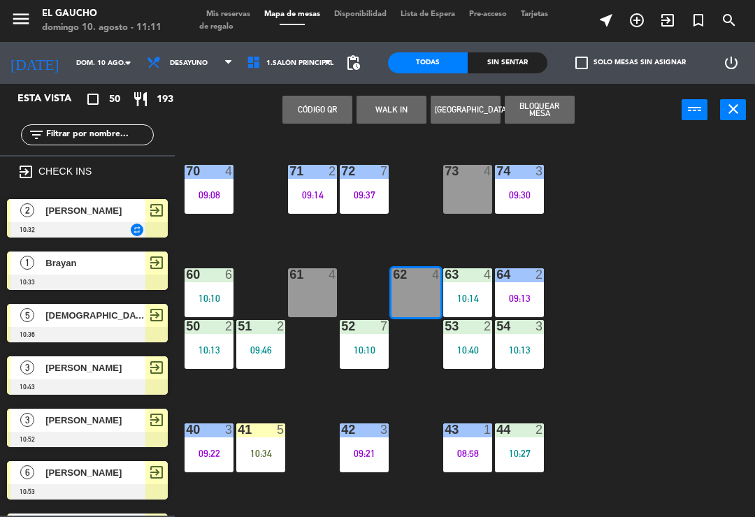
click at [316, 296] on div "61 4" at bounding box center [312, 292] width 49 height 49
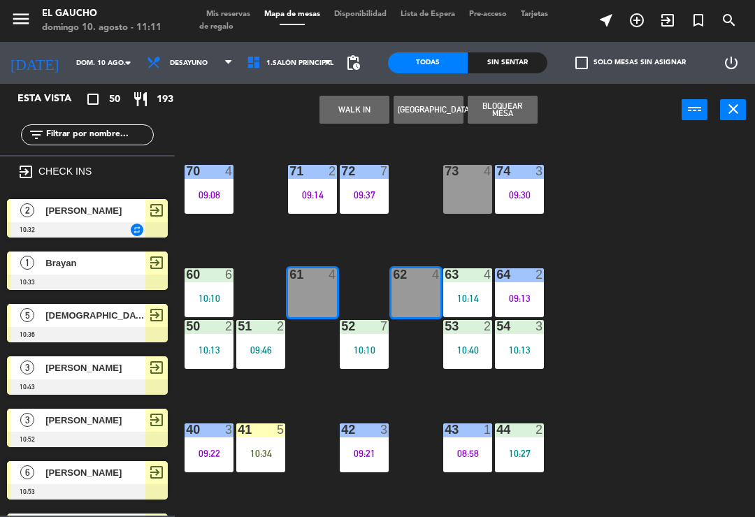
click at [526, 449] on div "10:27" at bounding box center [519, 454] width 49 height 10
click at [521, 454] on div "10:27" at bounding box center [519, 454] width 49 height 10
click at [511, 457] on div "10:27" at bounding box center [519, 454] width 49 height 10
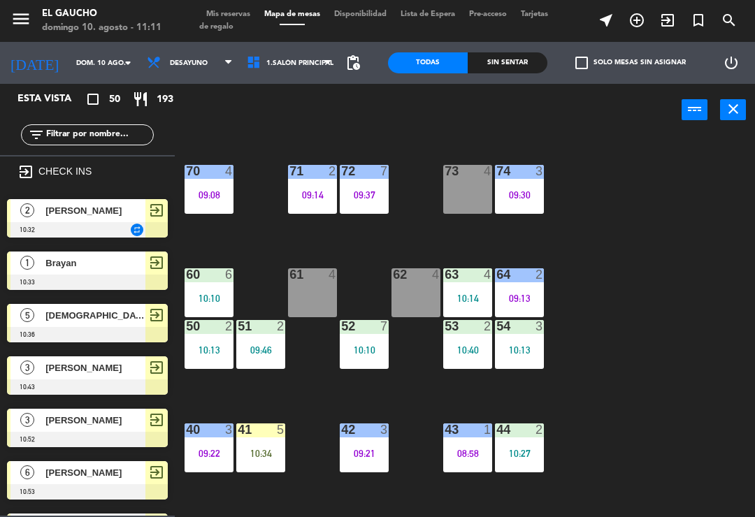
click at [661, 369] on div "84 2 10:02 80 7 10:55 83 3 10:39 82 6 08:58 81 2 10:25 70 4 09:08 71 2 09:14 72…" at bounding box center [468, 324] width 573 height 381
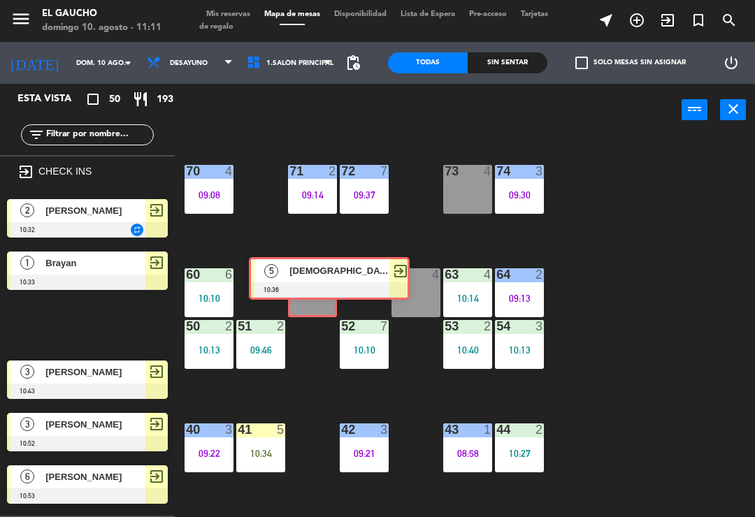
scroll to position [462, 0]
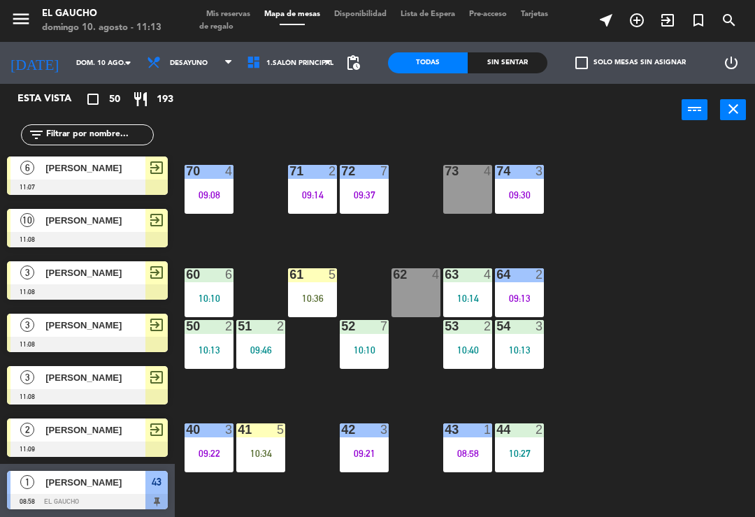
click at [458, 358] on div "53 2 10:40" at bounding box center [467, 344] width 49 height 49
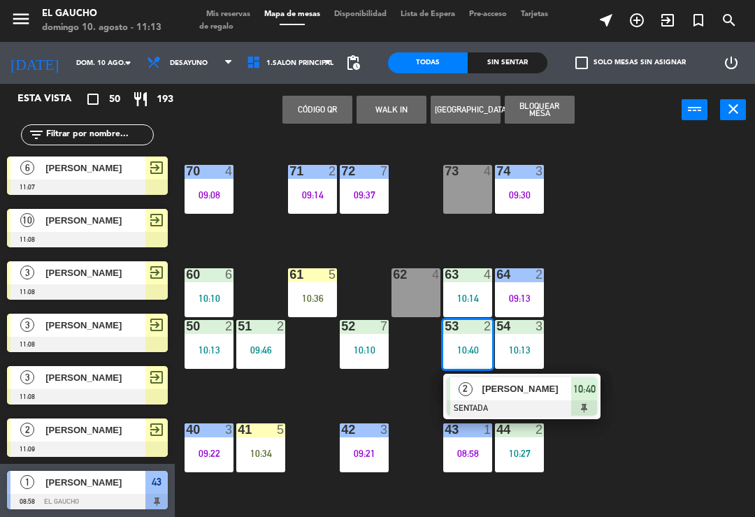
click at [544, 401] on div at bounding box center [522, 408] width 150 height 15
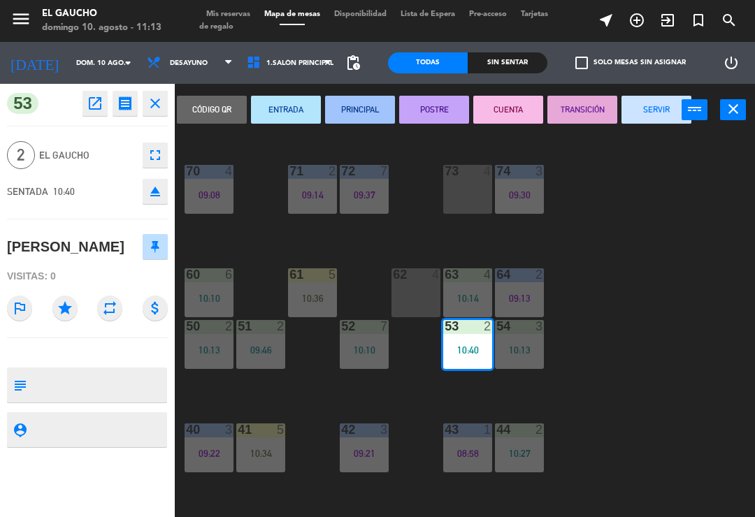
click at [356, 114] on button "PRINCIPAL" at bounding box center [360, 110] width 70 height 28
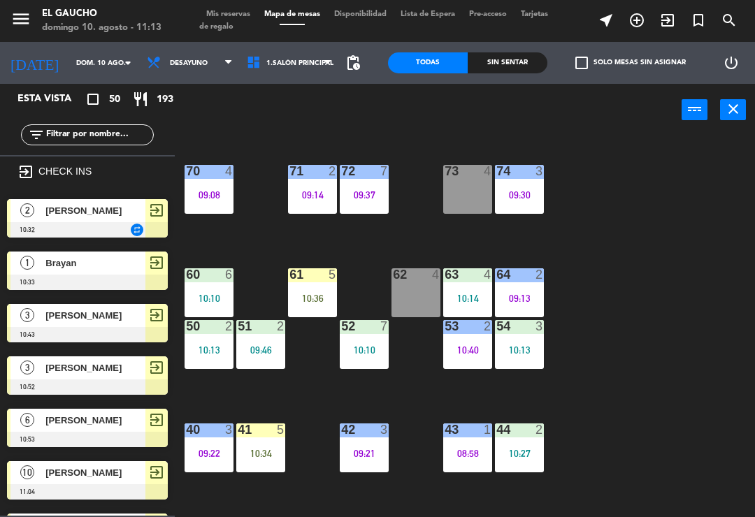
scroll to position [0, 0]
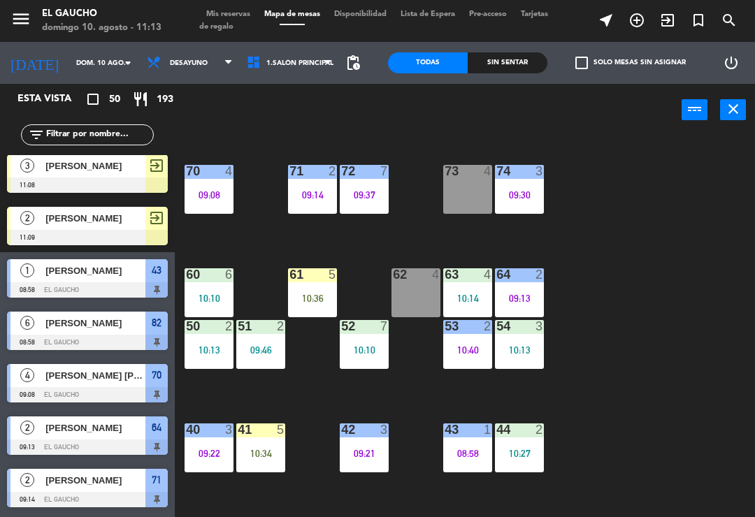
click at [471, 340] on div "53 2 10:40" at bounding box center [467, 344] width 49 height 49
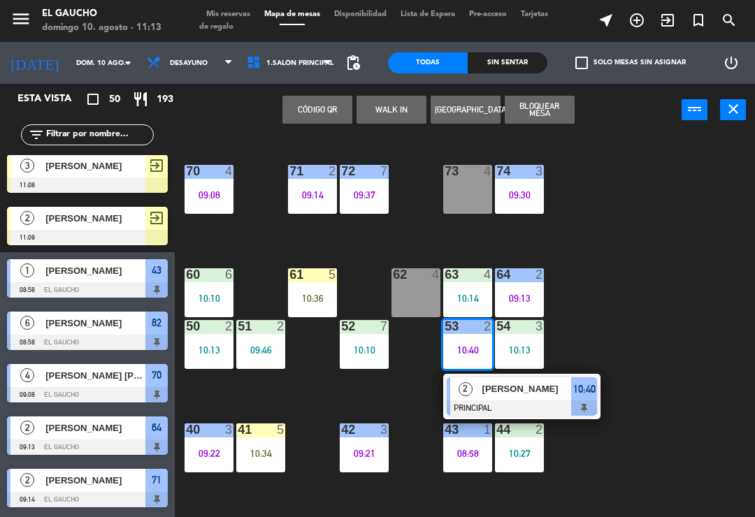
click at [527, 404] on div at bounding box center [522, 408] width 150 height 15
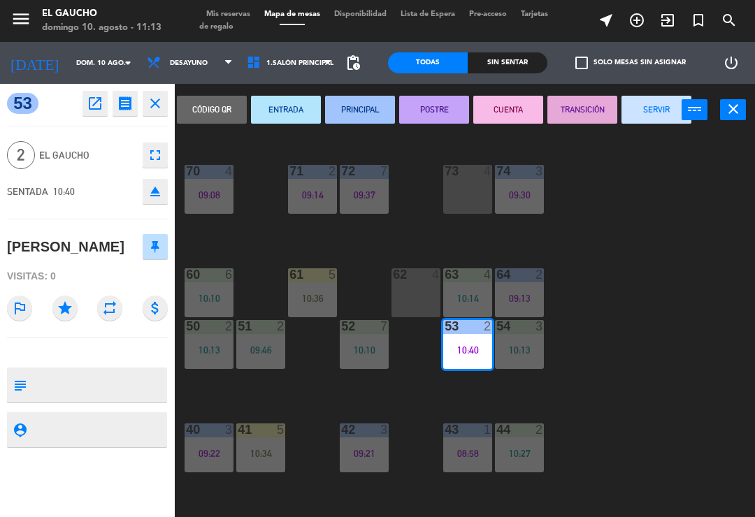
click at [649, 117] on button "SERVIR" at bounding box center [657, 110] width 70 height 28
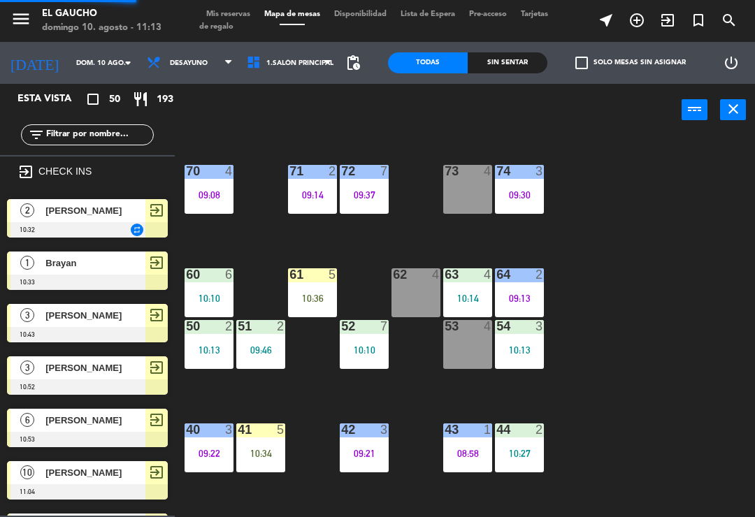
scroll to position [674, 0]
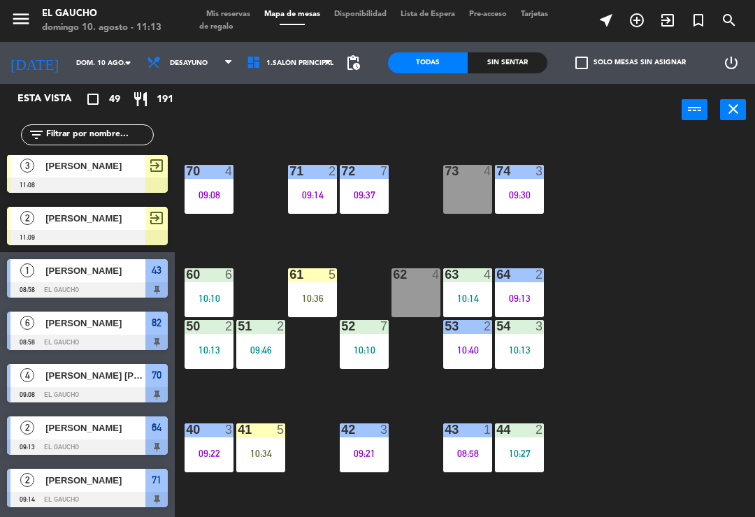
click at [470, 195] on div "73 4" at bounding box center [467, 189] width 49 height 49
click at [618, 274] on div "84 2 10:02 80 7 10:55 83 3 10:39 82 6 08:58 81 2 10:25 70 4 09:08 71 2 09:14 72…" at bounding box center [468, 324] width 573 height 381
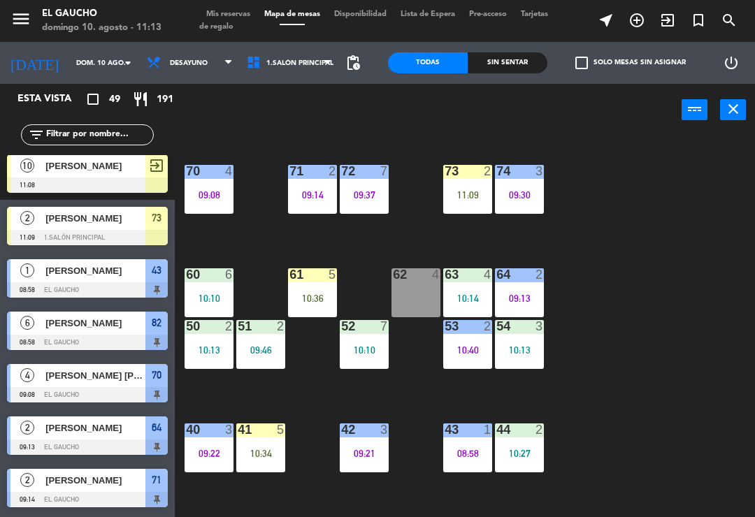
click at [468, 190] on div "11:09" at bounding box center [467, 195] width 49 height 10
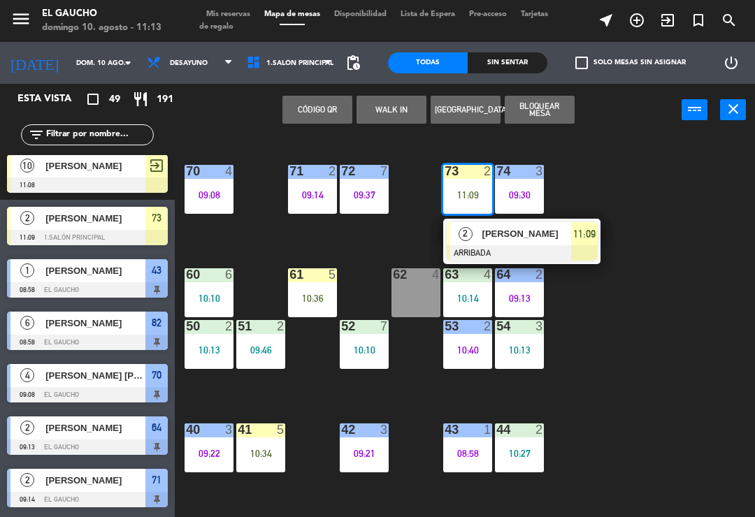
click at [536, 253] on div at bounding box center [522, 252] width 150 height 15
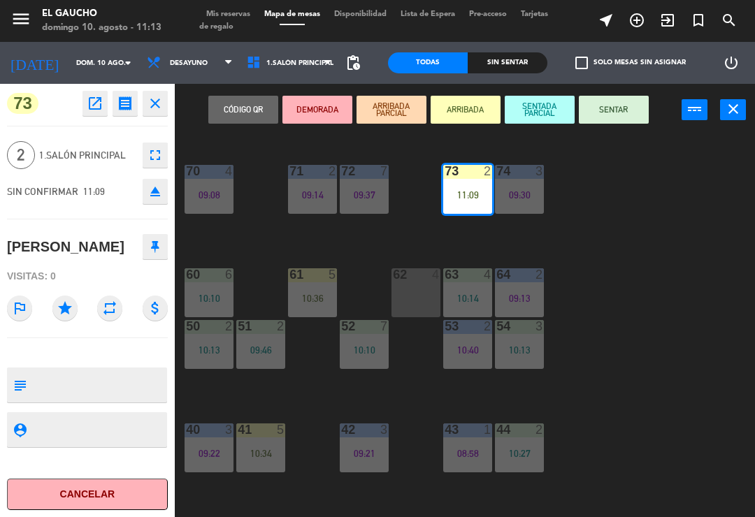
click at [609, 120] on button "SENTAR" at bounding box center [614, 110] width 70 height 28
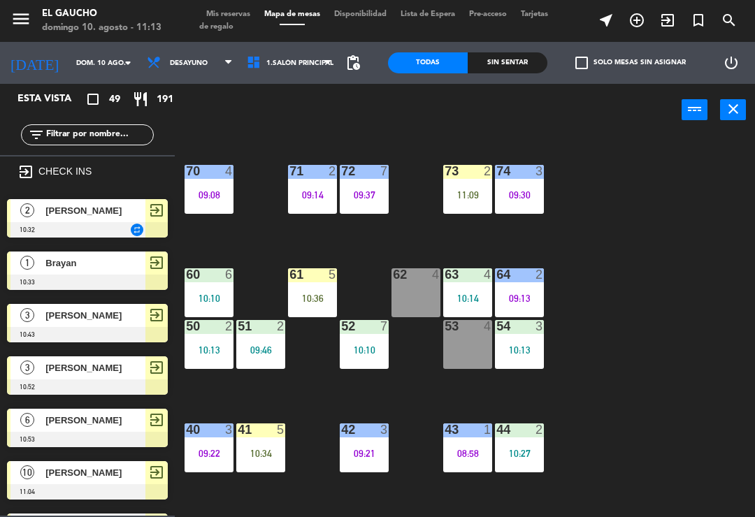
click at [534, 187] on div "74 3 09:30" at bounding box center [519, 189] width 49 height 49
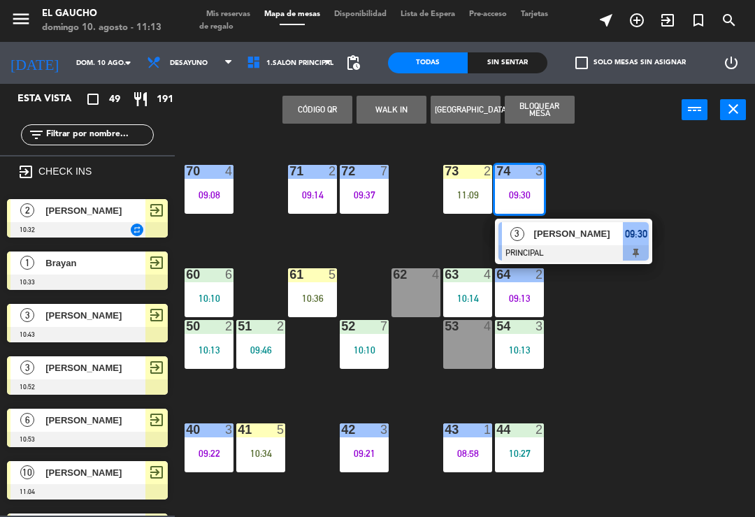
click at [585, 244] on div "Roberto Diaz" at bounding box center [578, 233] width 91 height 23
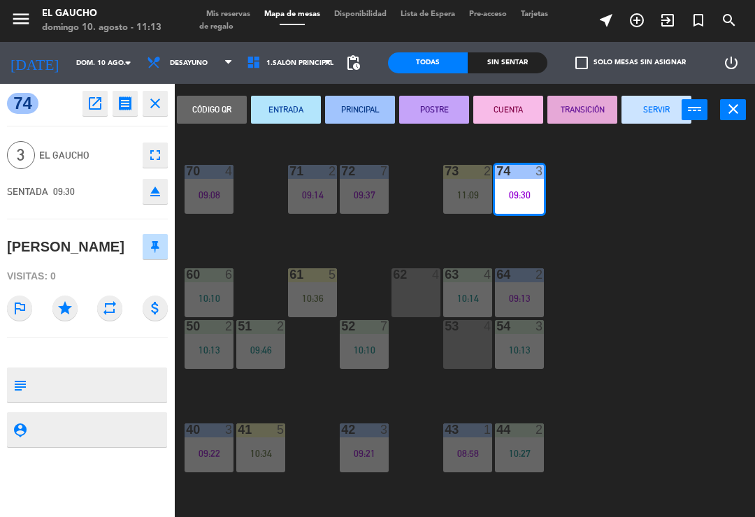
click at [655, 116] on button "SERVIR" at bounding box center [657, 110] width 70 height 28
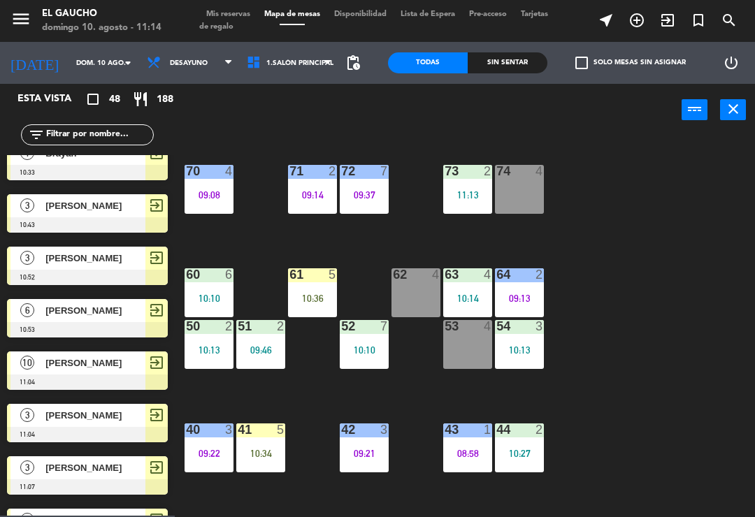
scroll to position [110, 0]
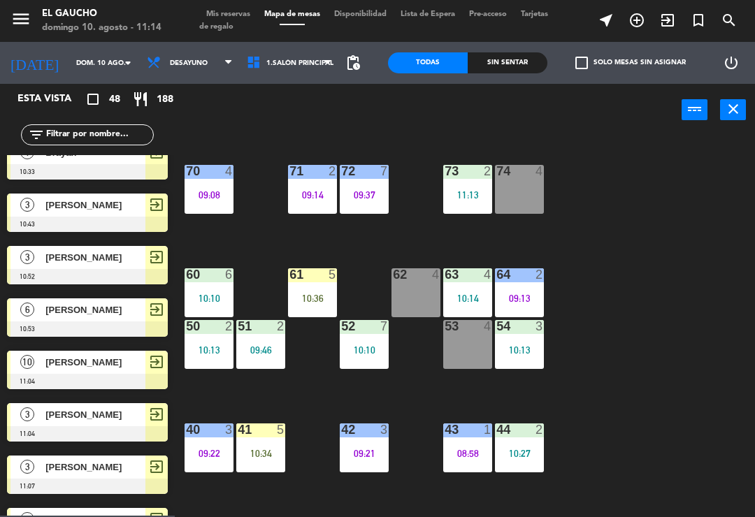
click at [466, 187] on div "73 2 11:13" at bounding box center [467, 189] width 49 height 49
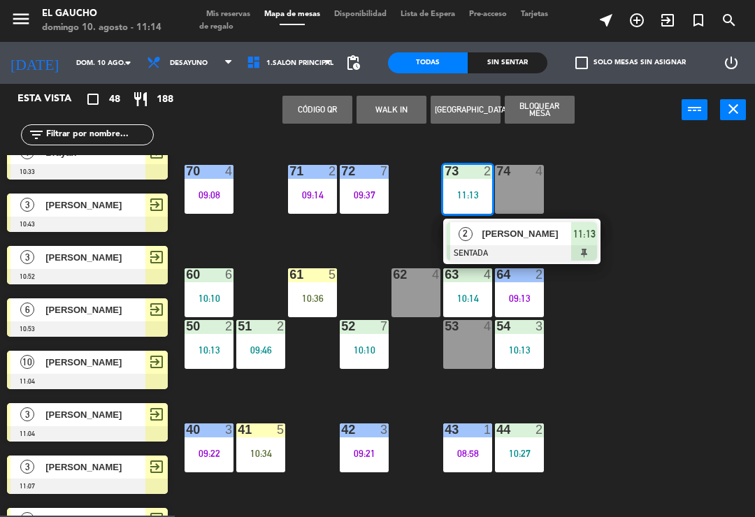
click at [631, 196] on div "84 2 10:02 80 7 10:55 83 3 10:39 82 6 08:58 81 2 10:25 70 4 09:08 71 2 09:14 72…" at bounding box center [468, 324] width 573 height 381
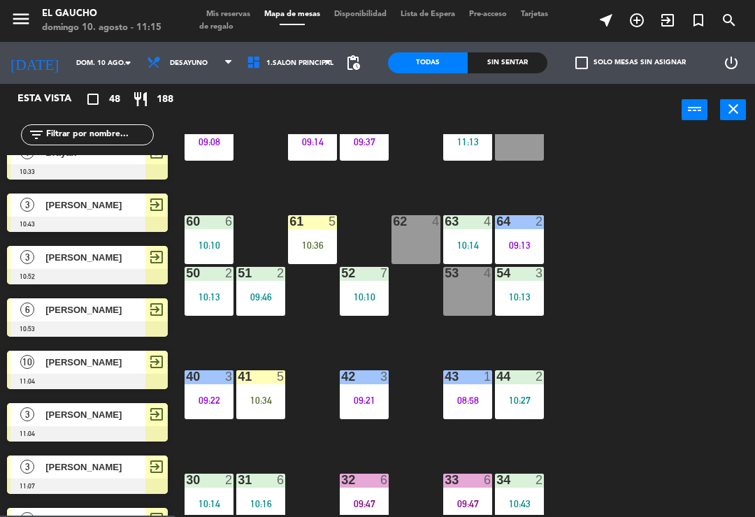
scroll to position [171, 0]
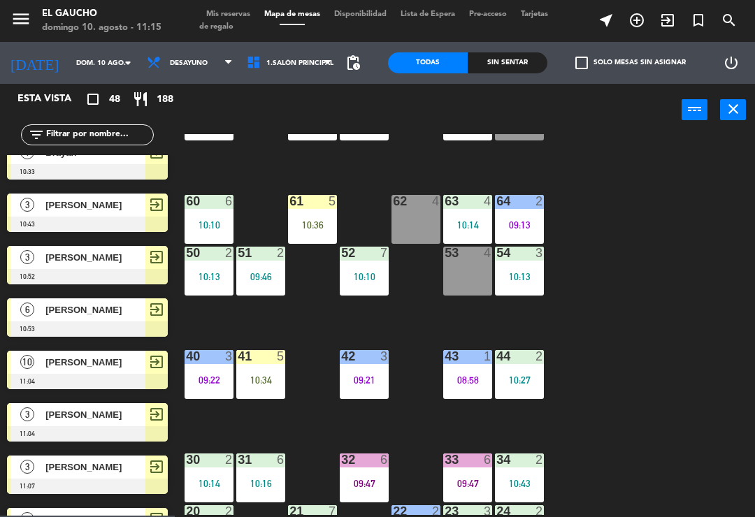
click at [525, 379] on div "10:27" at bounding box center [519, 380] width 49 height 10
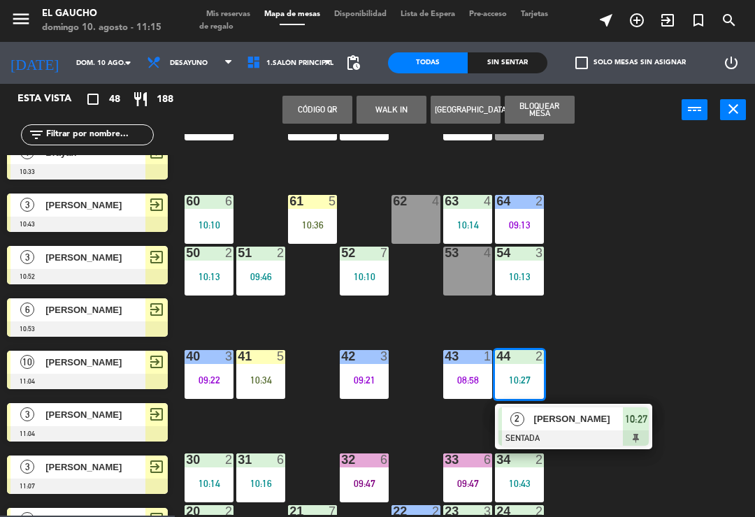
click at [566, 431] on div at bounding box center [574, 438] width 150 height 15
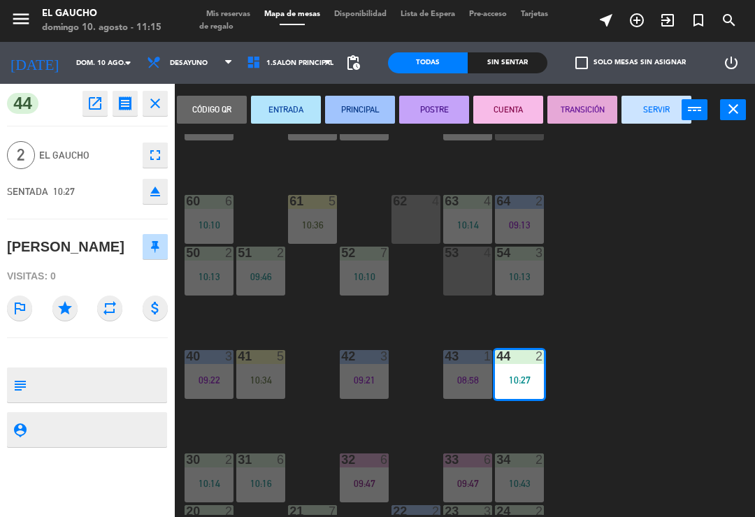
click at [654, 120] on button "SERVIR" at bounding box center [657, 110] width 70 height 28
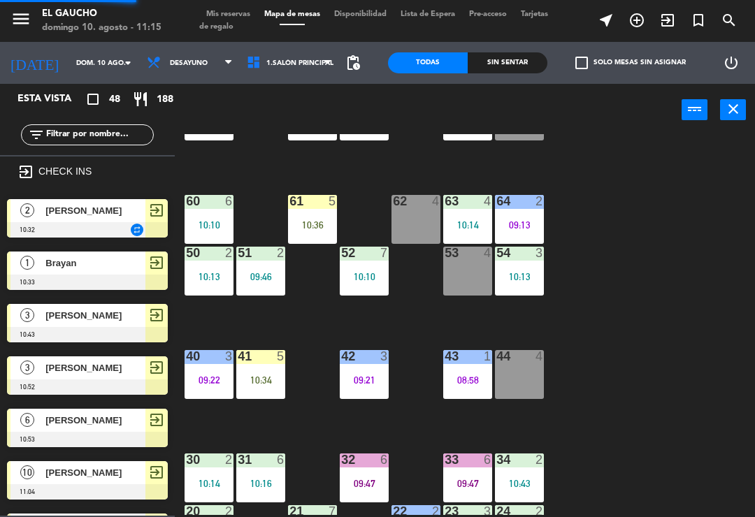
scroll to position [428, 0]
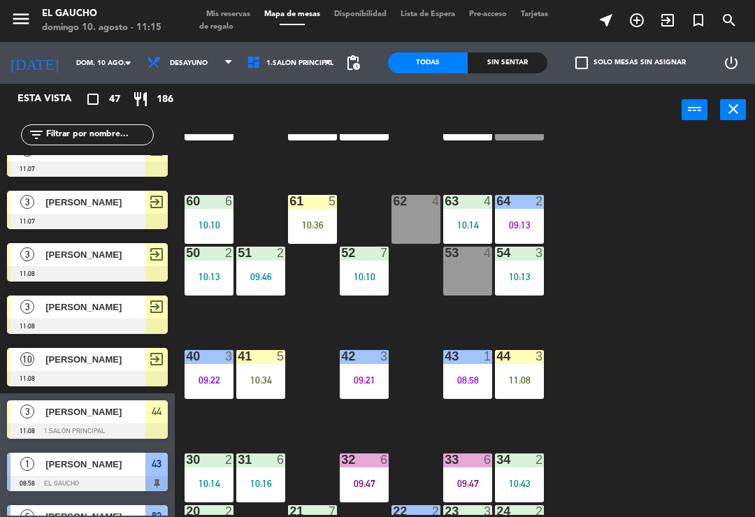
click at [521, 380] on div "11:08" at bounding box center [519, 380] width 49 height 10
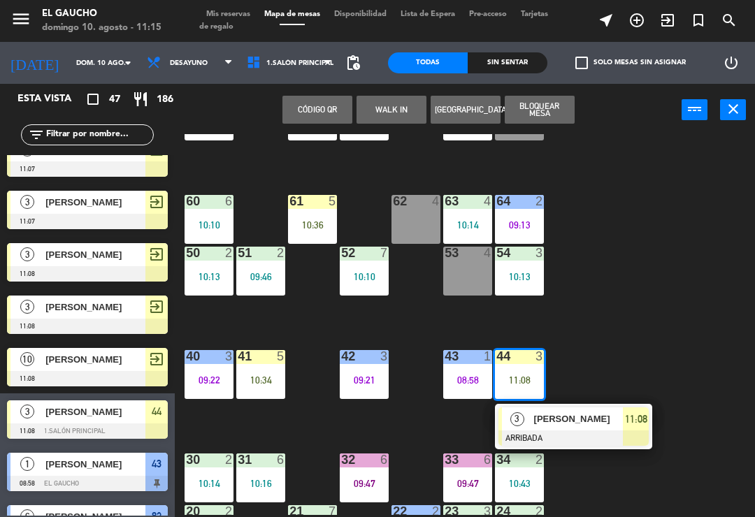
click at [578, 427] on span "[PERSON_NAME]" at bounding box center [578, 419] width 89 height 15
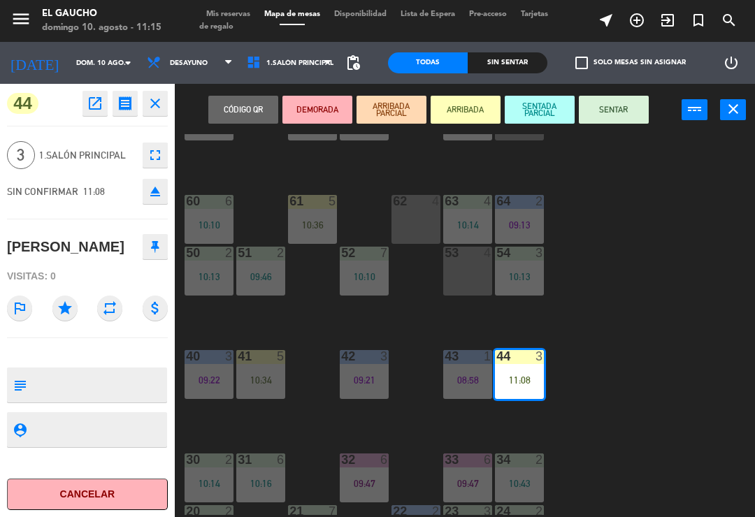
click at [625, 113] on button "SENTAR" at bounding box center [614, 110] width 70 height 28
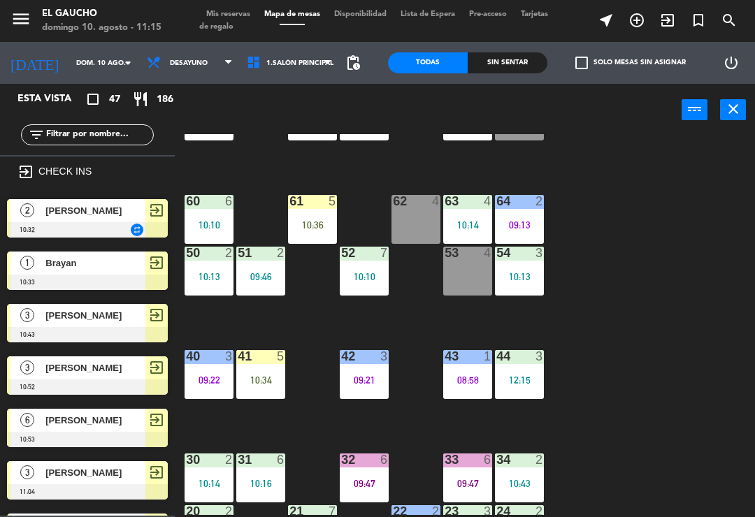
scroll to position [0, 0]
click at [261, 379] on div "10:34" at bounding box center [260, 380] width 49 height 10
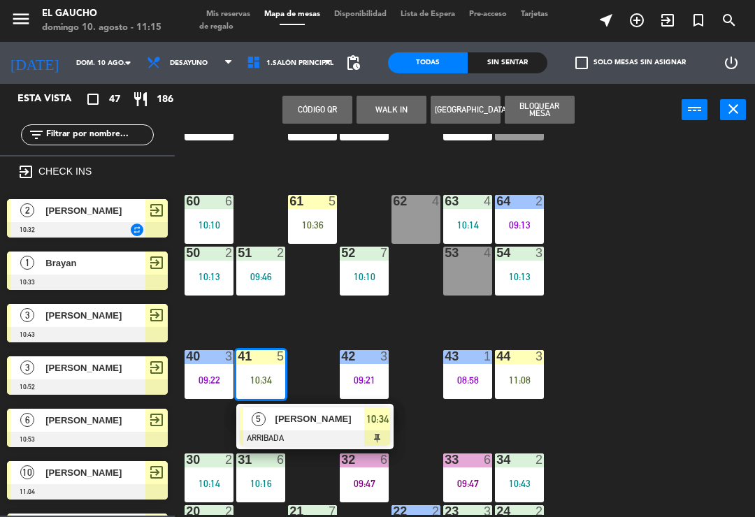
click at [315, 436] on div at bounding box center [315, 438] width 150 height 15
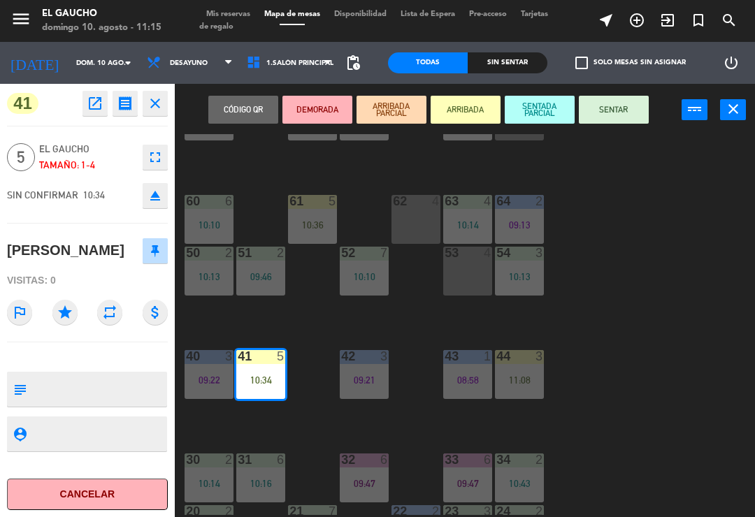
click at [627, 114] on button "SENTAR" at bounding box center [614, 110] width 70 height 28
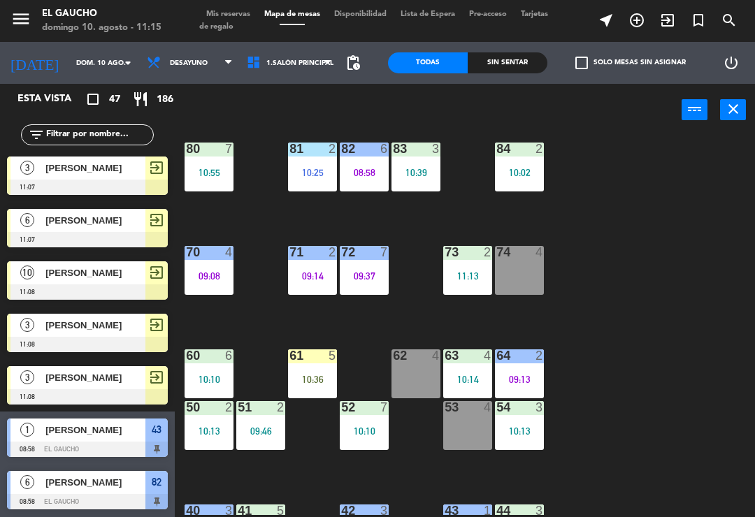
scroll to position [20, 0]
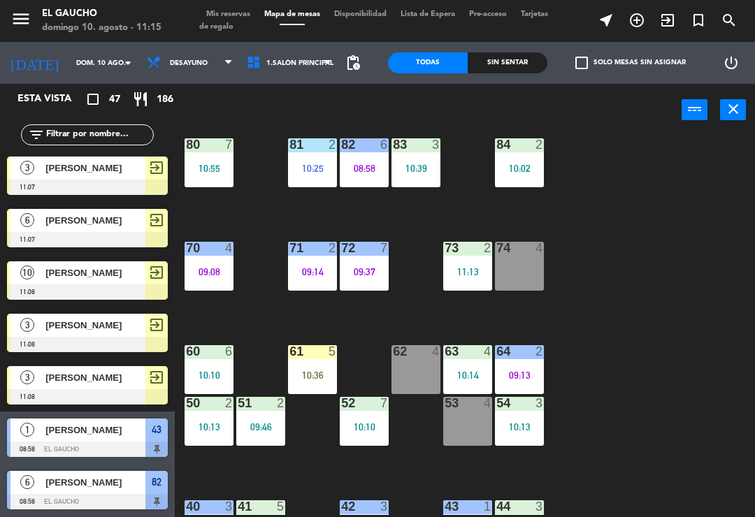
click at [468, 268] on div "11:13" at bounding box center [467, 272] width 49 height 10
click at [600, 261] on div "84 2 10:02 80 7 10:55 83 3 10:39 82 6 08:58 81 2 10:25 70 4 09:08 71 2 09:14 72…" at bounding box center [468, 324] width 573 height 381
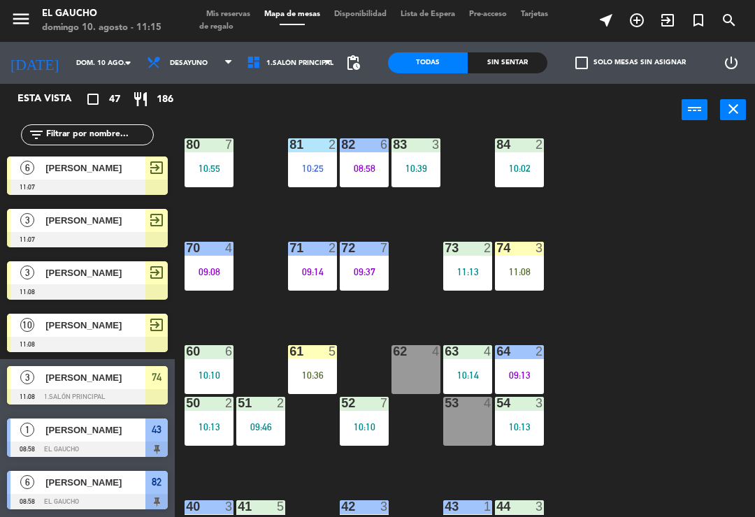
click at [528, 271] on div "11:08" at bounding box center [519, 272] width 49 height 10
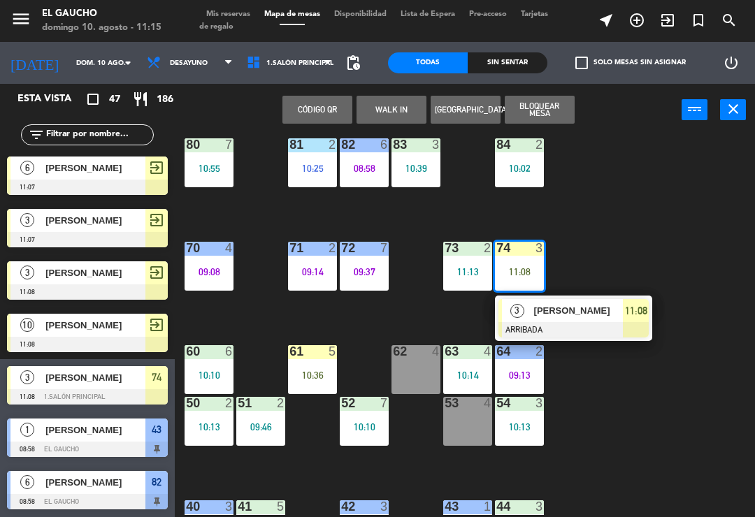
click at [576, 322] on div at bounding box center [574, 329] width 150 height 15
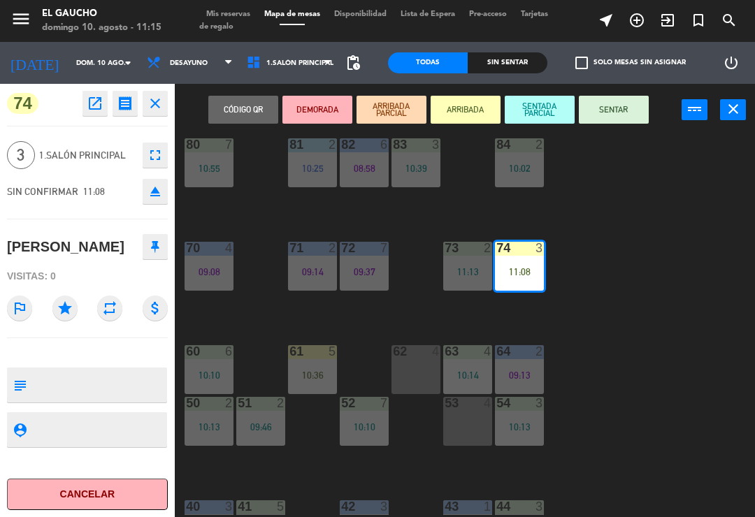
click at [621, 115] on button "SENTAR" at bounding box center [614, 110] width 70 height 28
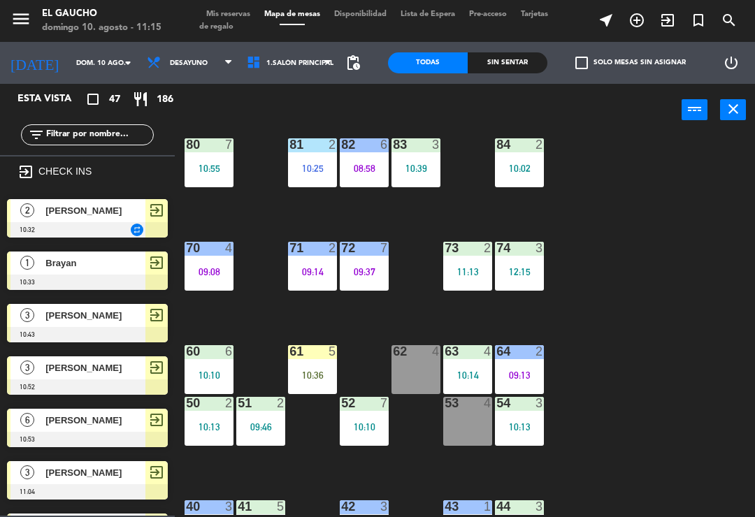
scroll to position [0, 0]
click at [462, 422] on div "10:52" at bounding box center [467, 427] width 49 height 10
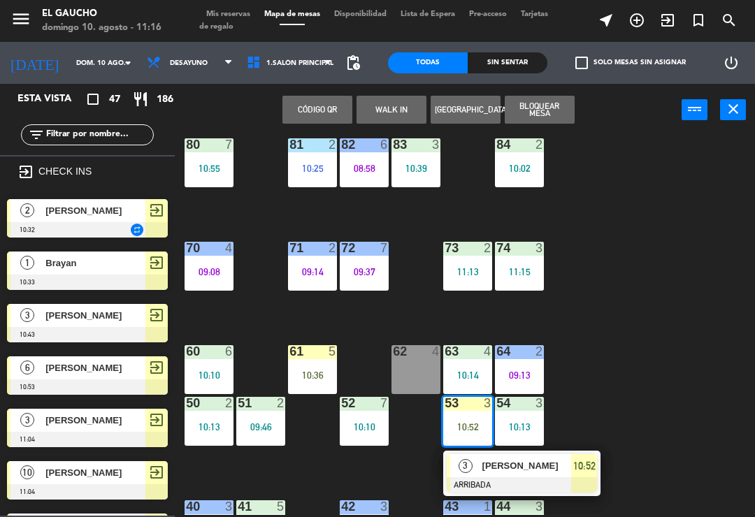
click at [501, 473] on span "[PERSON_NAME]" at bounding box center [526, 466] width 89 height 15
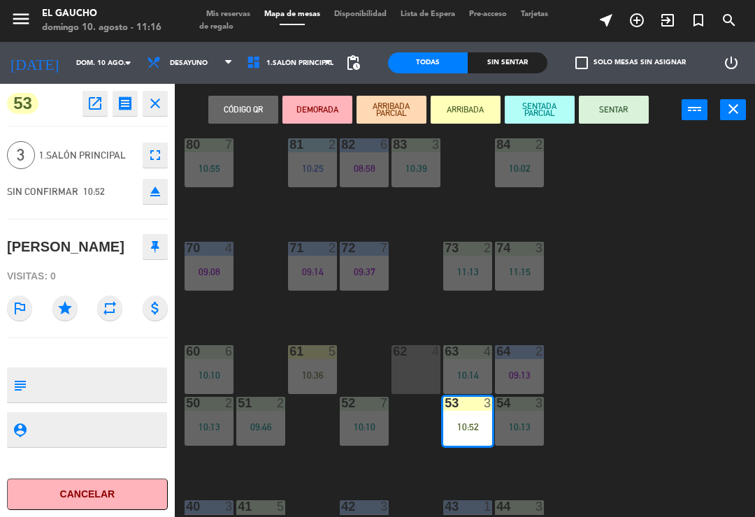
click at [616, 120] on button "SENTAR" at bounding box center [614, 110] width 70 height 28
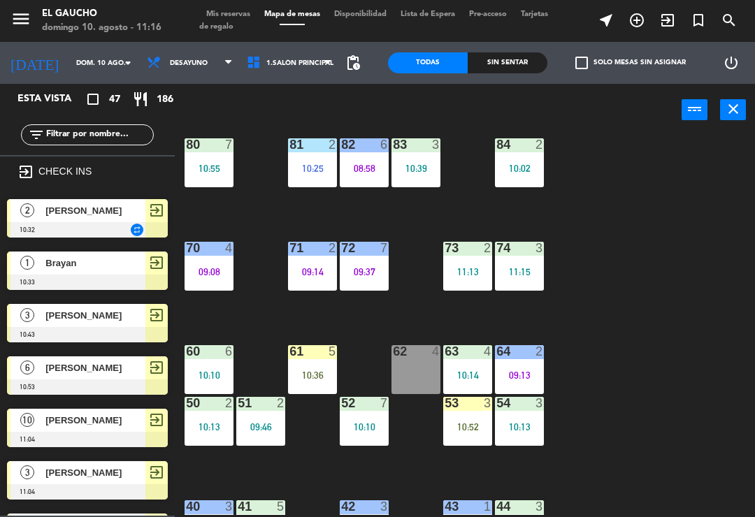
click at [471, 423] on div "10:52" at bounding box center [467, 427] width 49 height 10
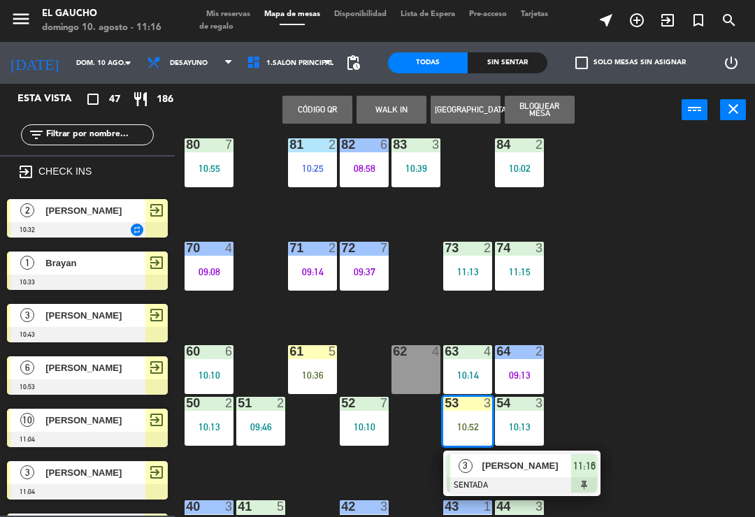
click at [517, 473] on span "[PERSON_NAME]" at bounding box center [526, 466] width 89 height 15
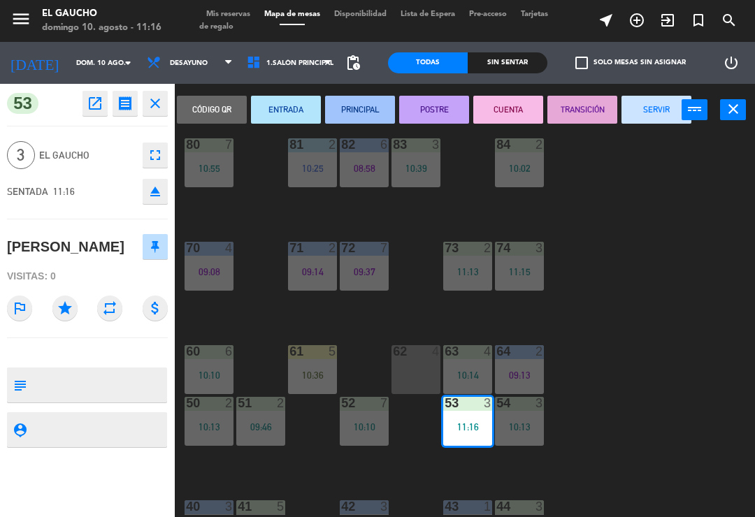
click at [652, 120] on button "SERVIR" at bounding box center [657, 110] width 70 height 28
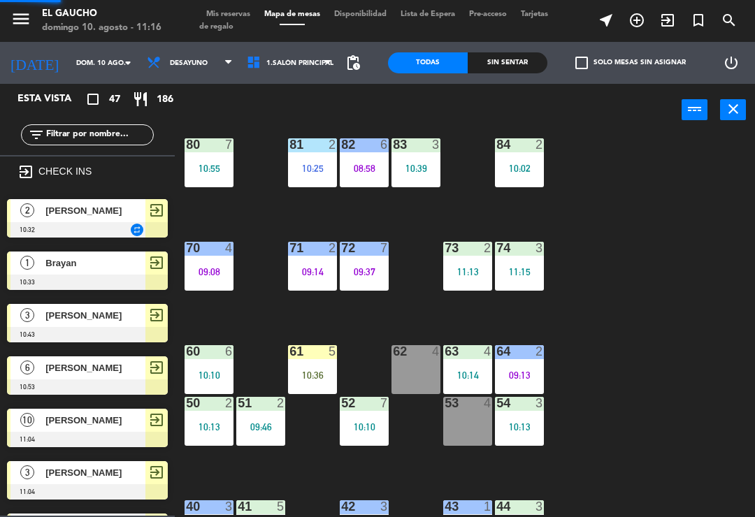
scroll to position [829, 0]
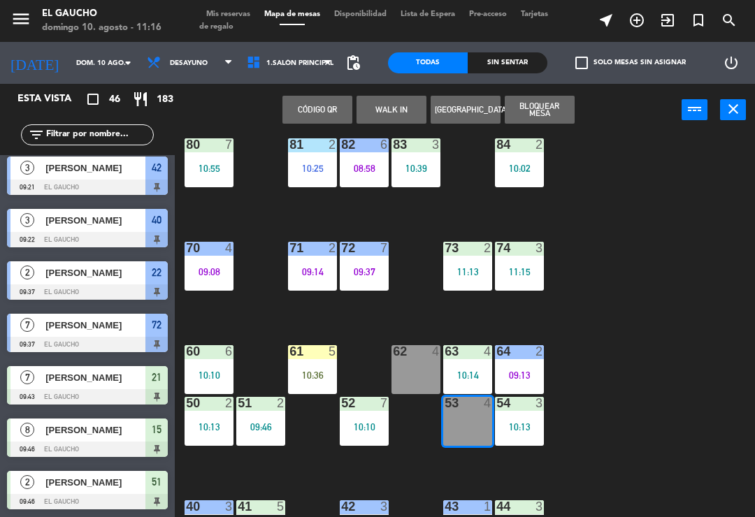
click at [396, 115] on button "WALK IN" at bounding box center [392, 110] width 70 height 28
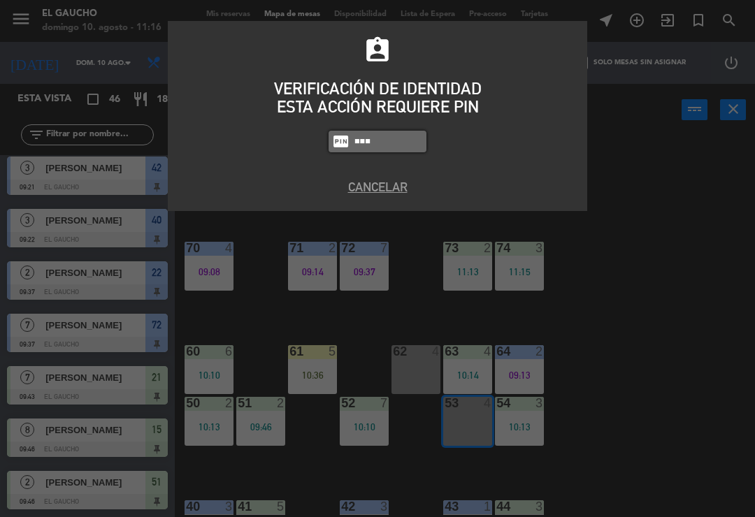
type input "0009"
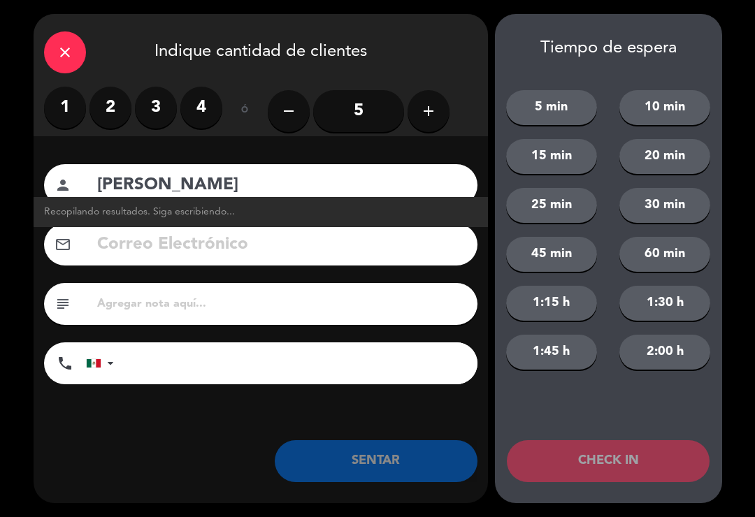
type input "[PERSON_NAME]"
click at [159, 113] on label "3" at bounding box center [156, 108] width 42 height 42
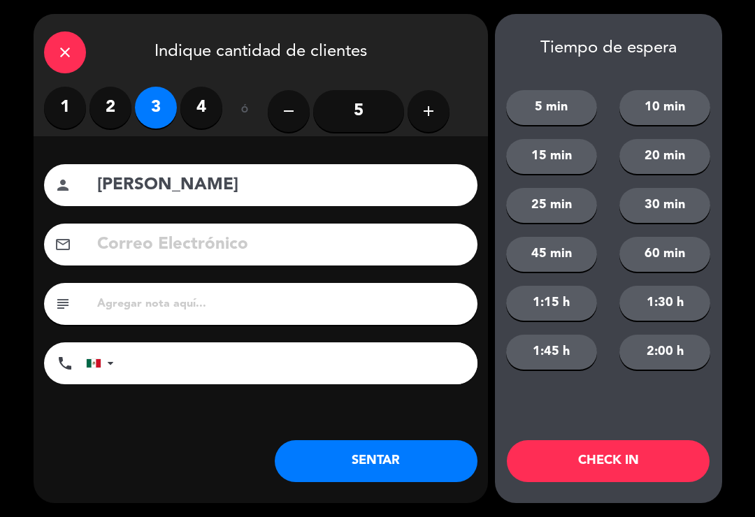
click at [420, 471] on button "SENTAR" at bounding box center [376, 461] width 203 height 42
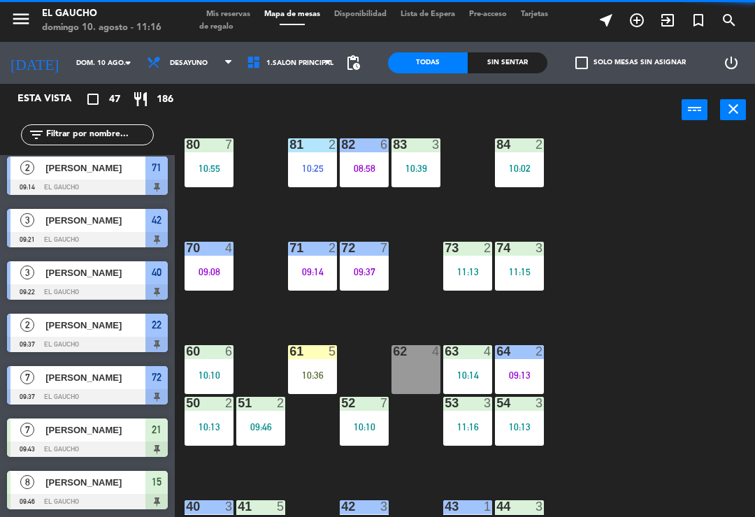
scroll to position [561, 0]
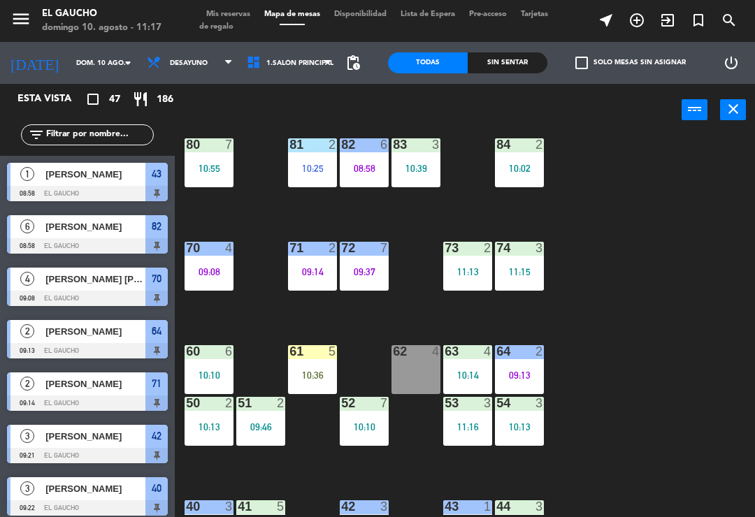
click at [269, 431] on div "09:46" at bounding box center [260, 427] width 49 height 10
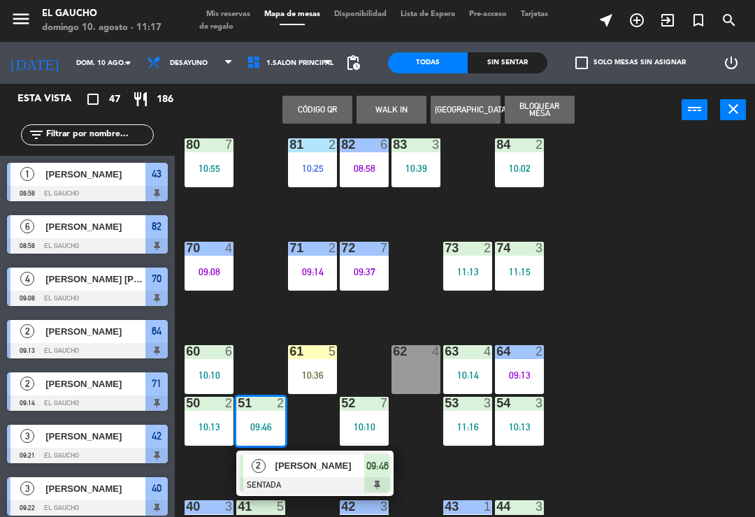
click at [320, 479] on div at bounding box center [315, 485] width 150 height 15
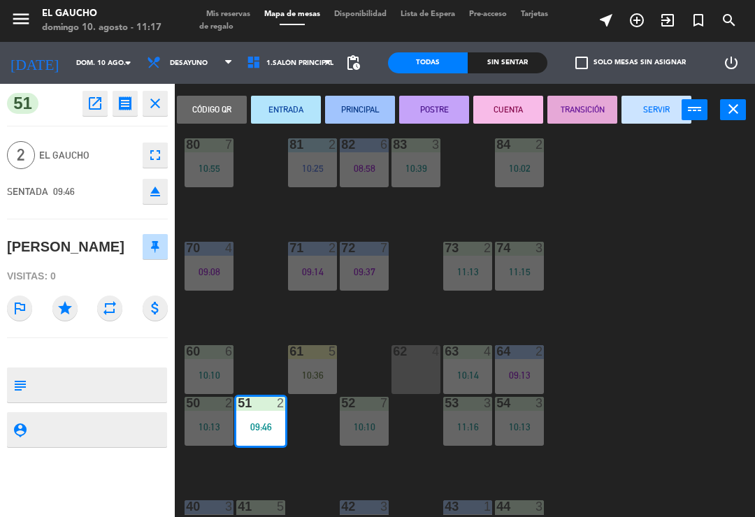
click at [652, 116] on button "SERVIR" at bounding box center [657, 110] width 70 height 28
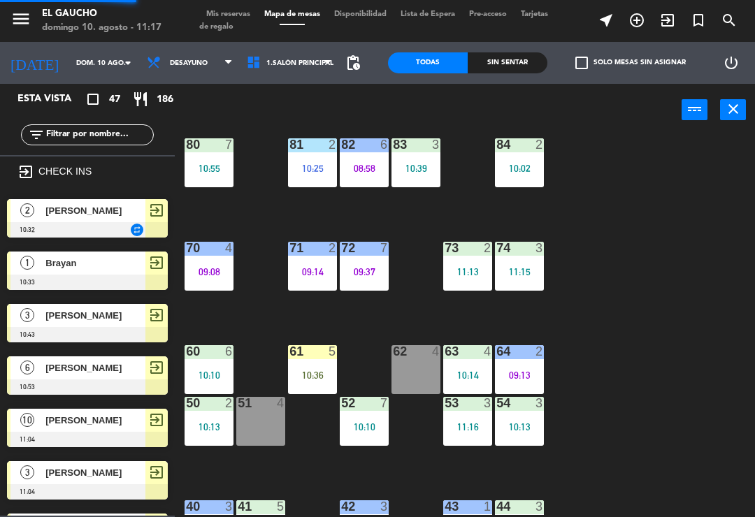
scroll to position [0, 0]
click at [315, 367] on div "61 5 10:36" at bounding box center [312, 369] width 49 height 49
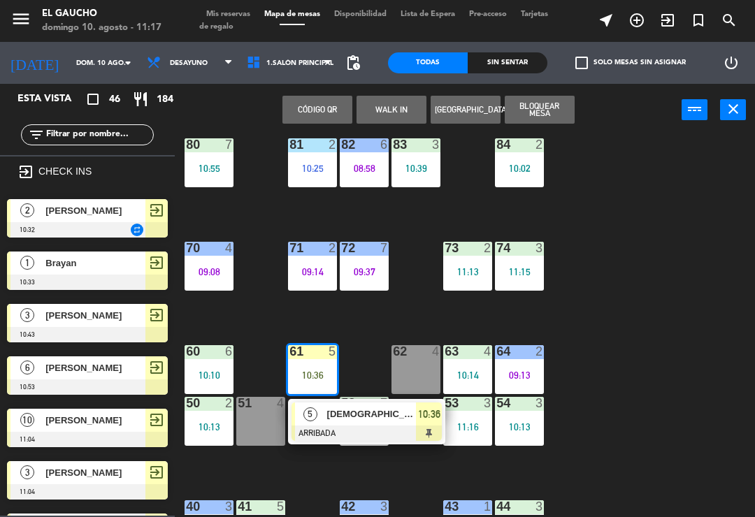
click at [354, 429] on div at bounding box center [367, 433] width 150 height 15
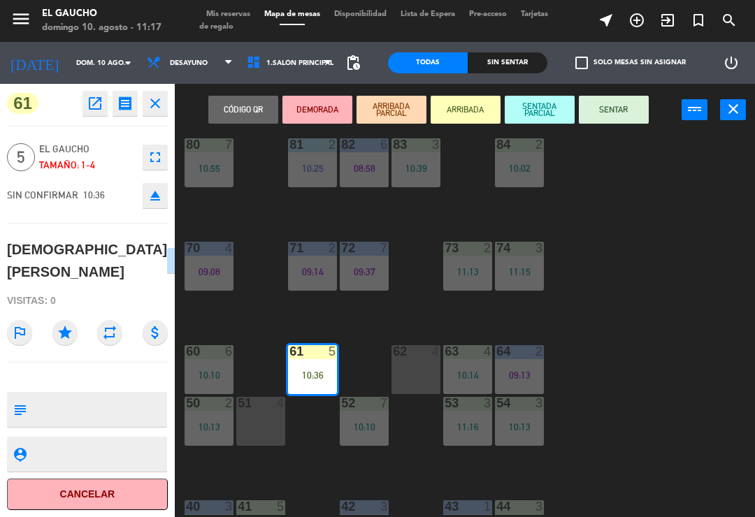
click at [624, 113] on button "SENTAR" at bounding box center [614, 110] width 70 height 28
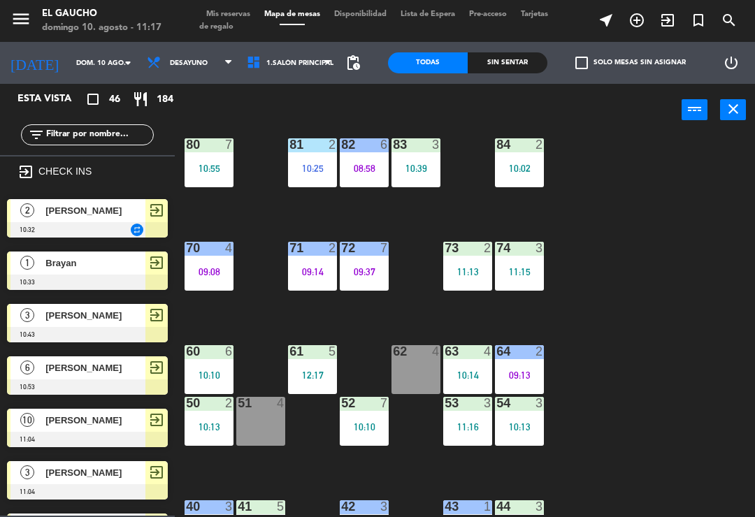
scroll to position [286, 0]
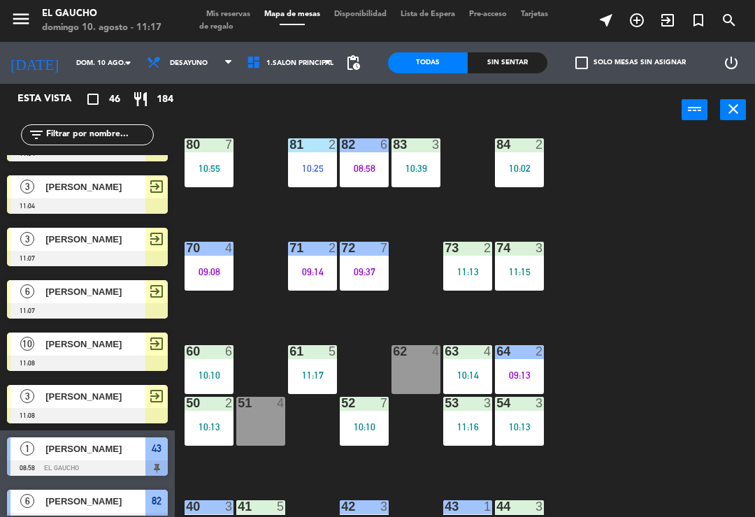
click at [462, 432] on div "11:16" at bounding box center [467, 427] width 49 height 10
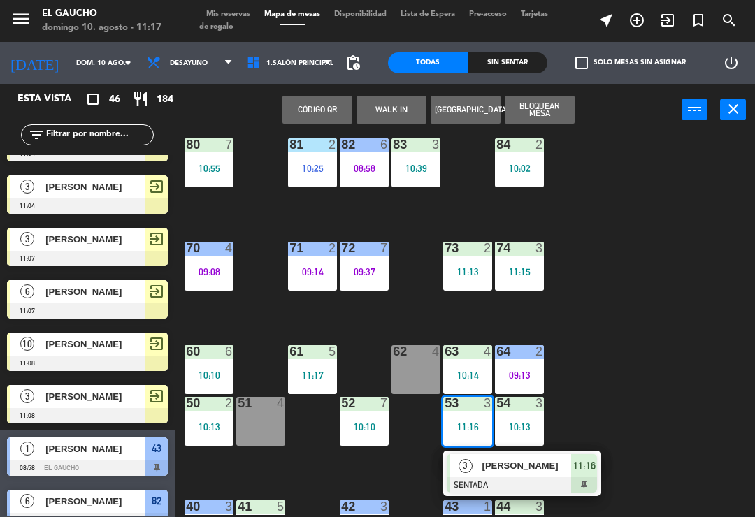
click at [616, 415] on div "84 2 10:02 80 7 10:55 83 3 10:39 82 6 08:58 81 2 10:25 70 4 09:08 71 2 09:14 72…" at bounding box center [468, 324] width 573 height 381
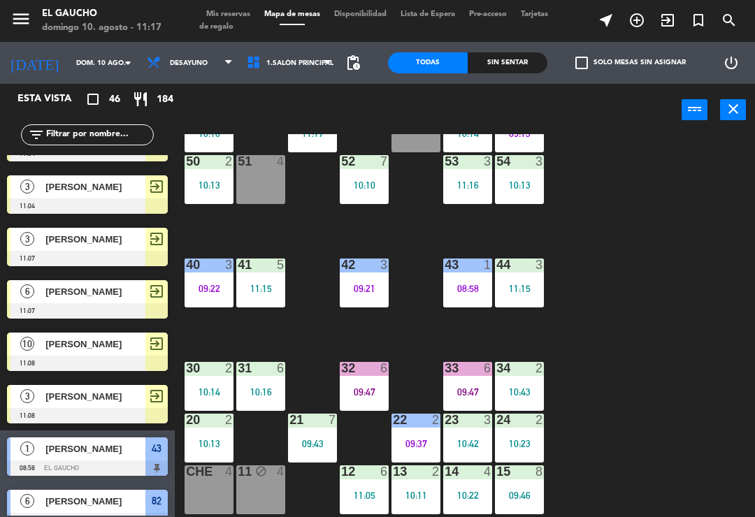
scroll to position [262, 0]
click at [216, 439] on div "10:13" at bounding box center [209, 444] width 49 height 10
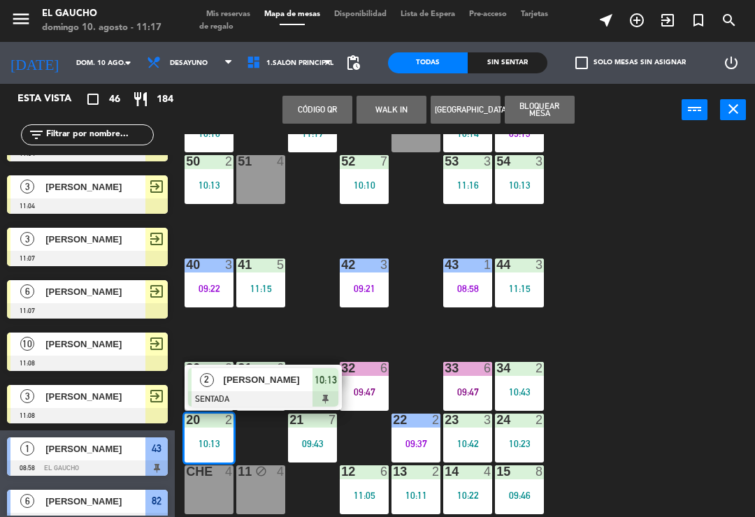
click at [265, 393] on div at bounding box center [263, 399] width 150 height 15
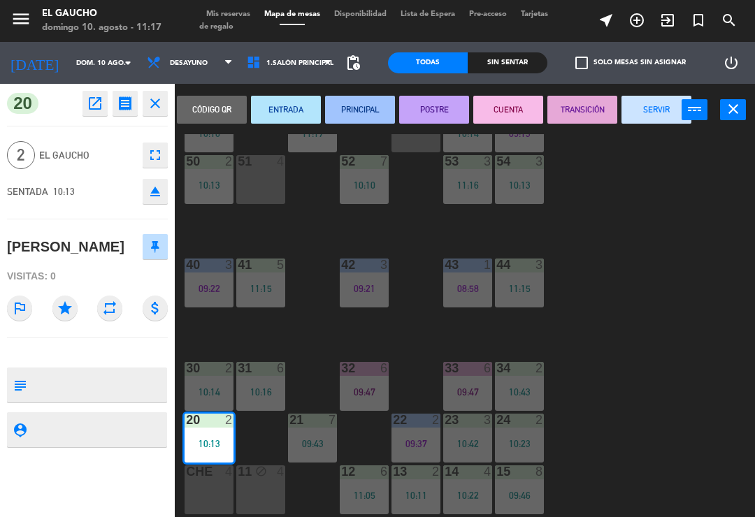
click at [668, 117] on button "SERVIR" at bounding box center [657, 110] width 70 height 28
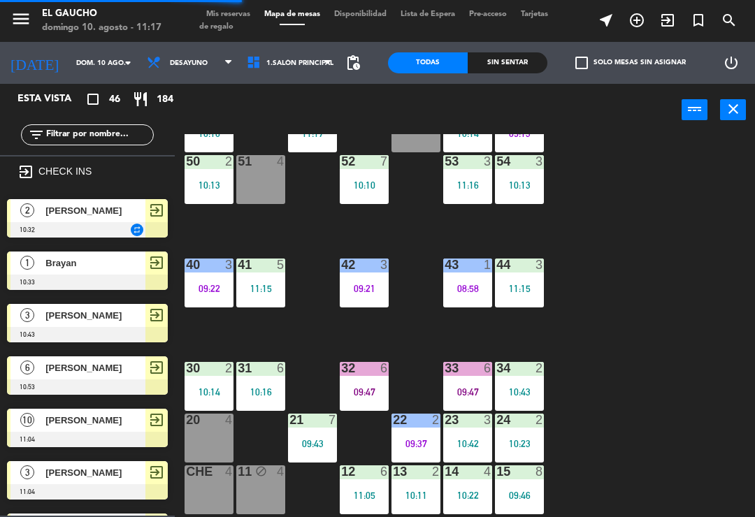
click at [310, 449] on div "09:43" at bounding box center [312, 444] width 49 height 10
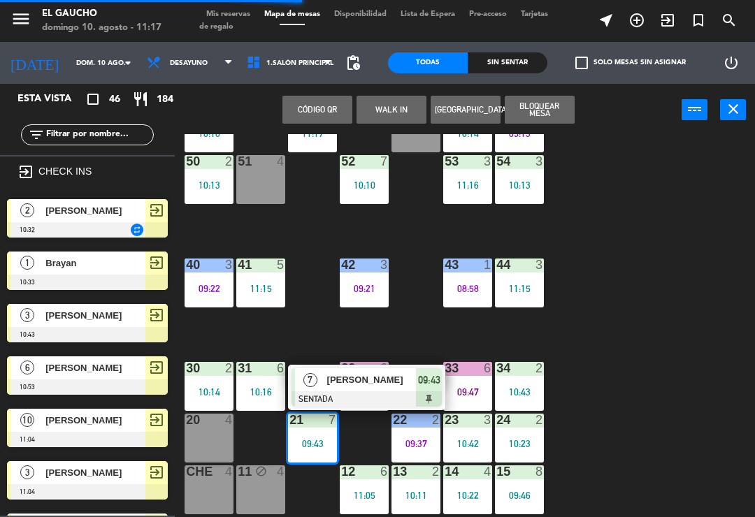
click at [365, 396] on div at bounding box center [367, 399] width 150 height 15
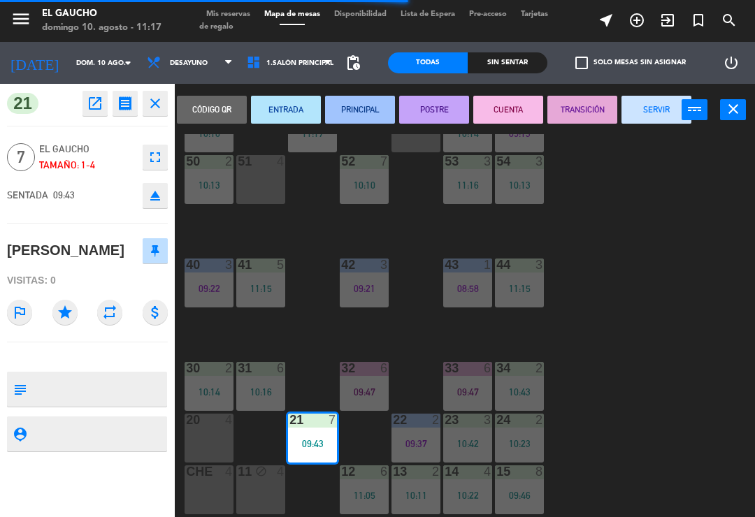
click at [654, 120] on button "SERVIR" at bounding box center [657, 110] width 70 height 28
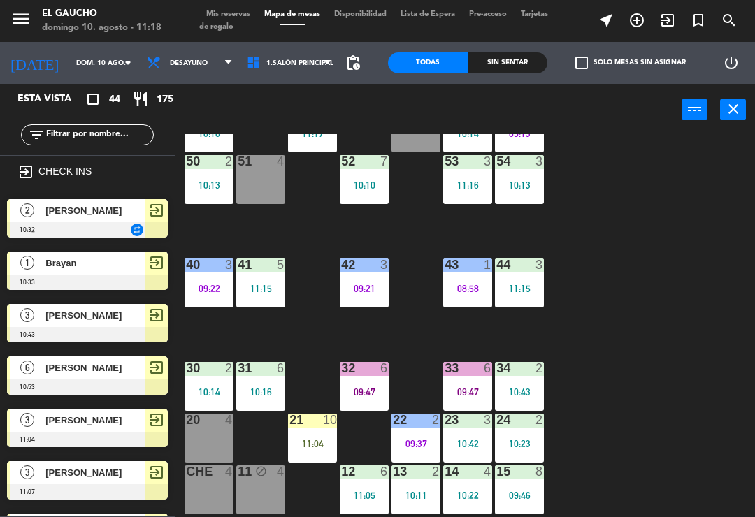
click at [314, 451] on div "21 10 11:04" at bounding box center [312, 438] width 49 height 49
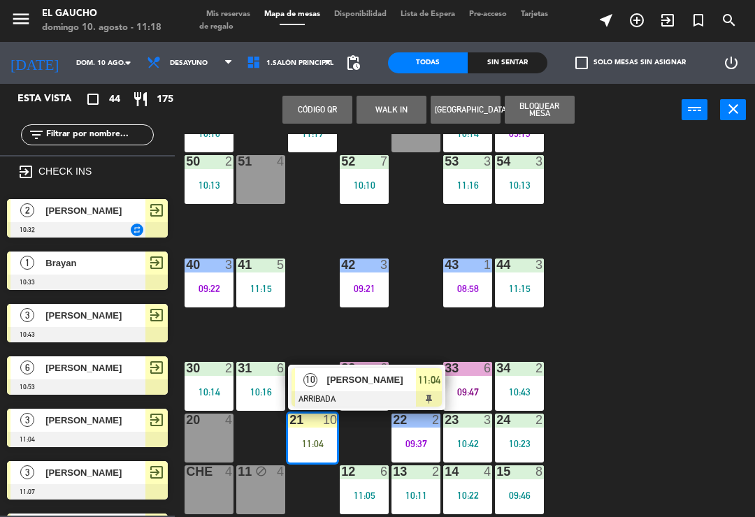
click at [348, 394] on div at bounding box center [367, 399] width 150 height 15
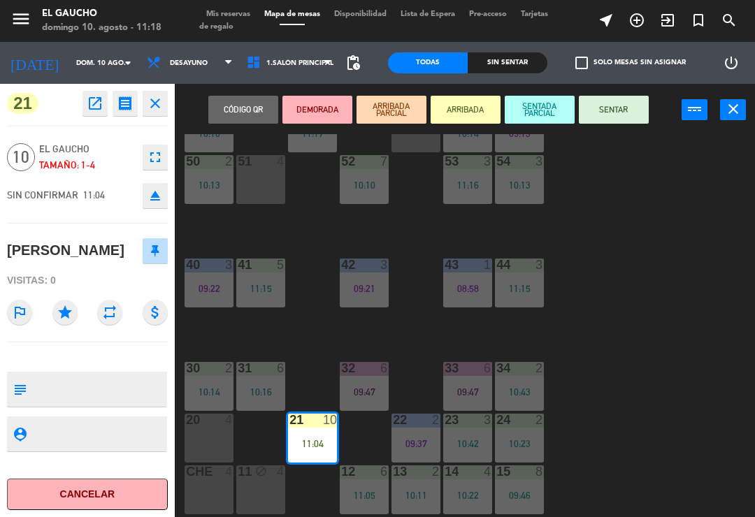
click at [631, 113] on button "SENTAR" at bounding box center [614, 110] width 70 height 28
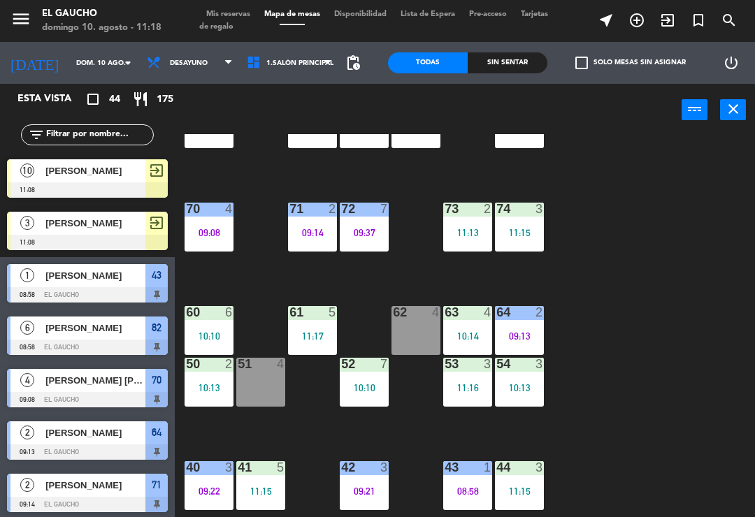
scroll to position [68, 0]
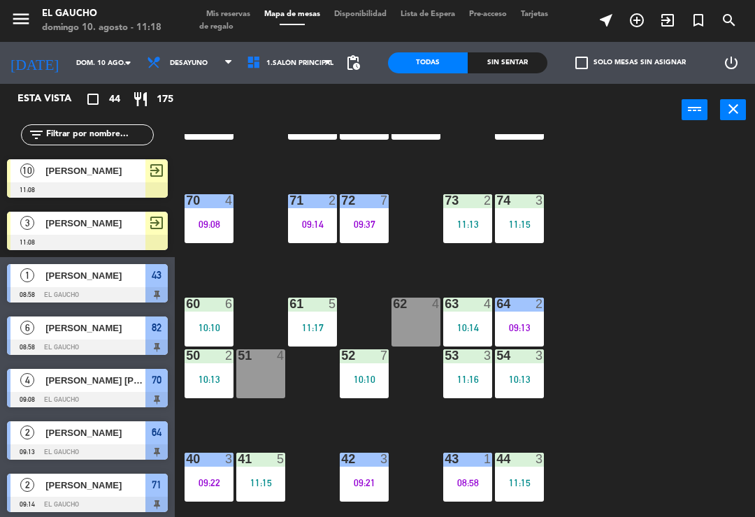
click at [521, 214] on div "74 3 11:15" at bounding box center [519, 218] width 49 height 49
click at [634, 372] on div "84 2 10:02 80 7 10:55 83 3 10:39 82 6 08:58 81 2 10:25 70 4 09:08 71 2 09:14 72…" at bounding box center [468, 324] width 573 height 381
click at [475, 329] on div "10:14" at bounding box center [467, 328] width 49 height 10
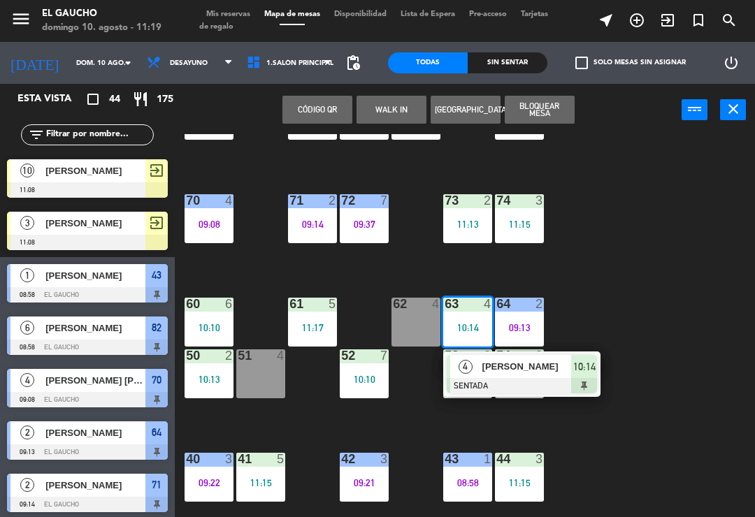
click at [523, 380] on div at bounding box center [522, 385] width 150 height 15
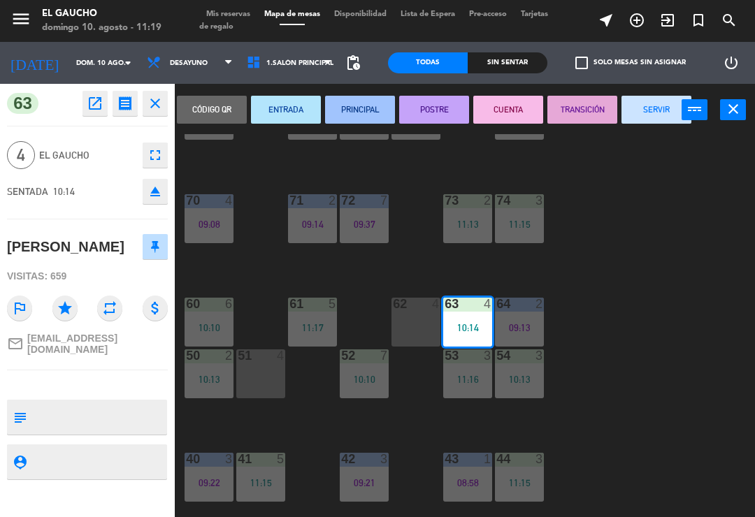
click at [651, 115] on button "SERVIR" at bounding box center [657, 110] width 70 height 28
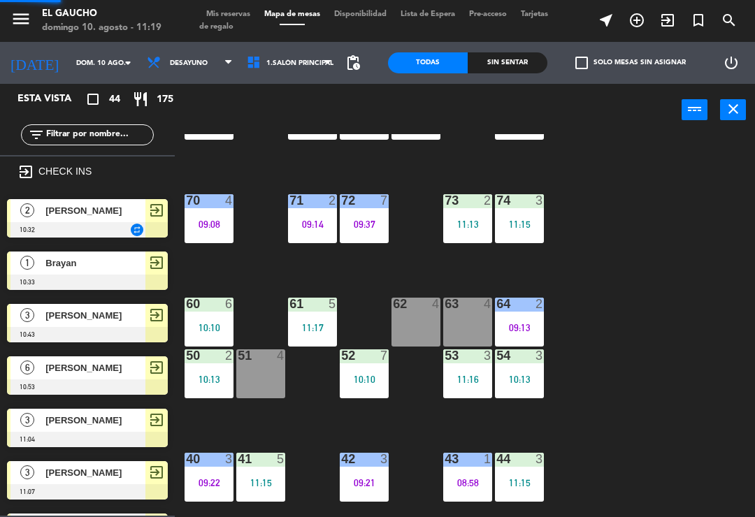
scroll to position [0, 0]
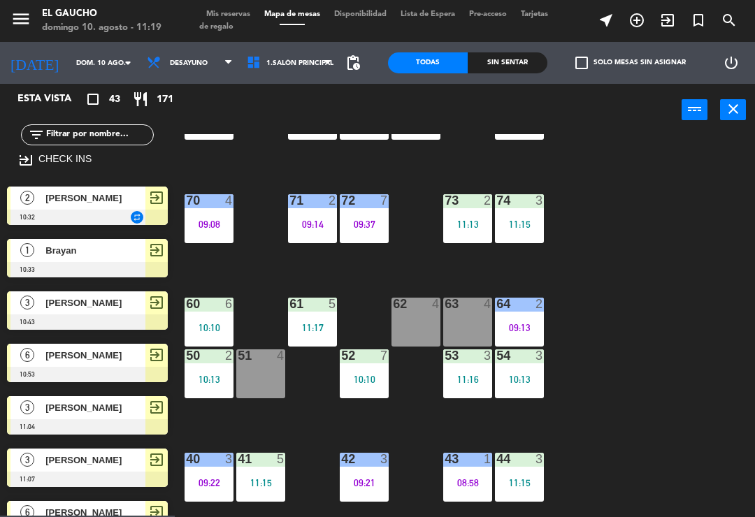
click at [468, 316] on div "63 4" at bounding box center [467, 322] width 49 height 49
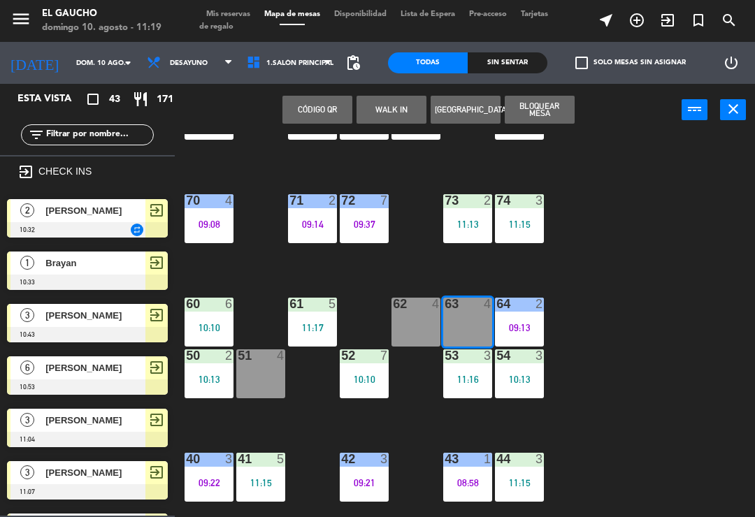
click at [394, 113] on button "WALK IN" at bounding box center [392, 110] width 70 height 28
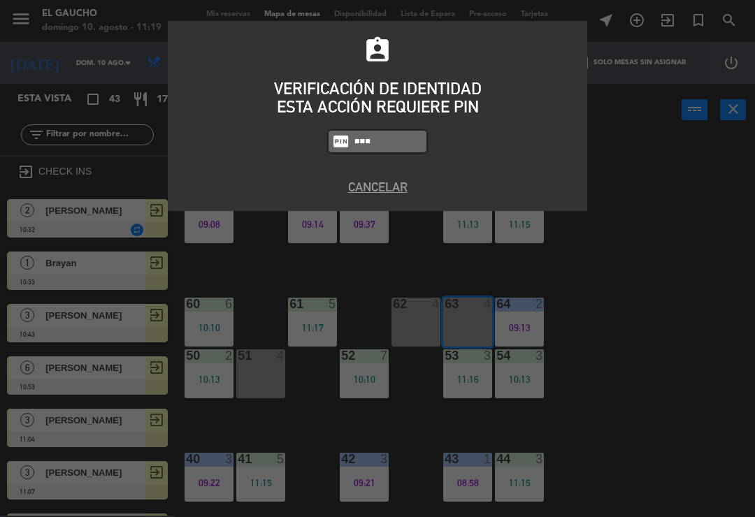
type input "0009"
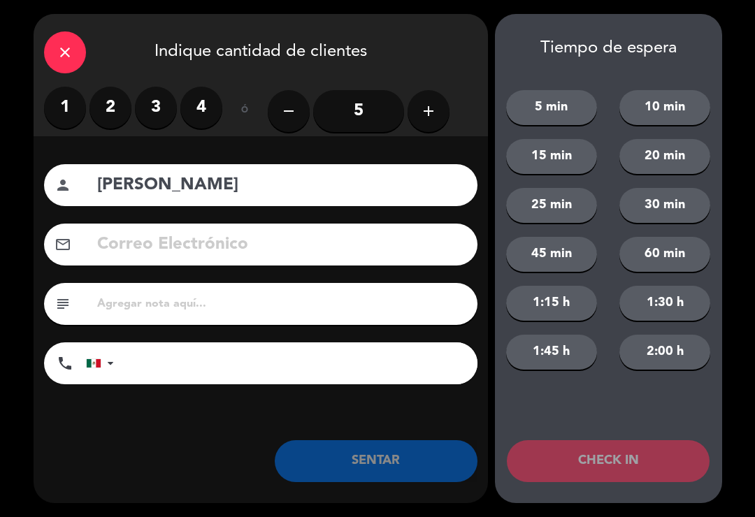
type input "[PERSON_NAME]"
click at [99, 112] on label "2" at bounding box center [110, 108] width 42 height 42
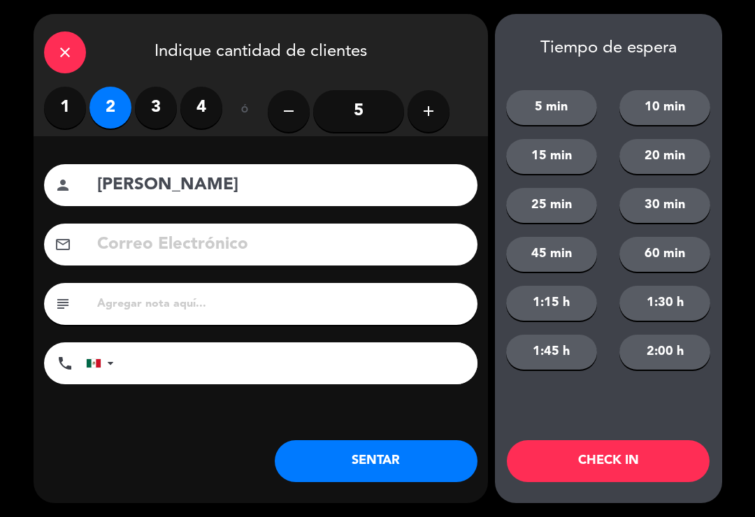
click at [416, 478] on button "SENTAR" at bounding box center [376, 461] width 203 height 42
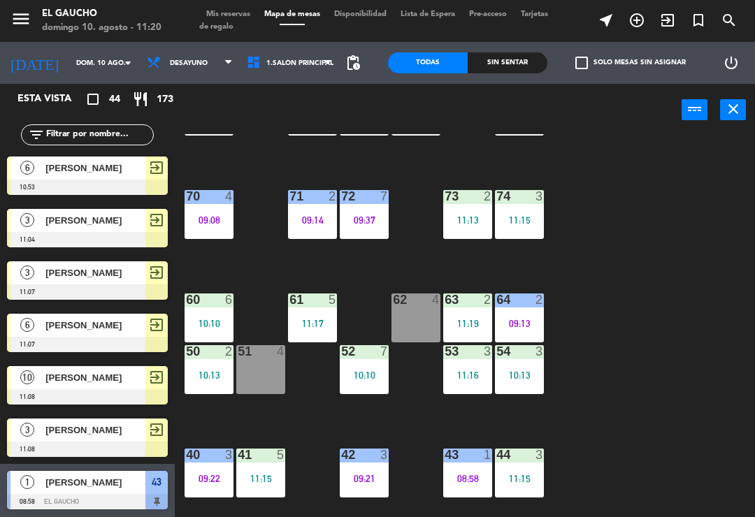
scroll to position [81, 0]
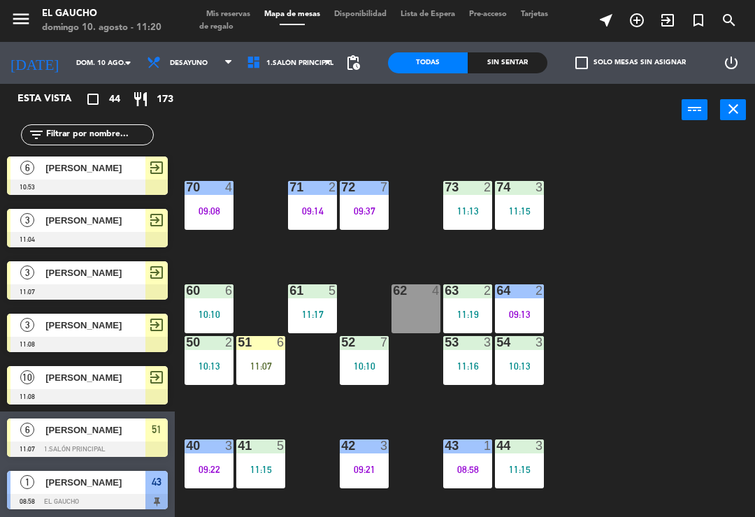
click at [270, 356] on div "51 6 11:07" at bounding box center [260, 360] width 49 height 49
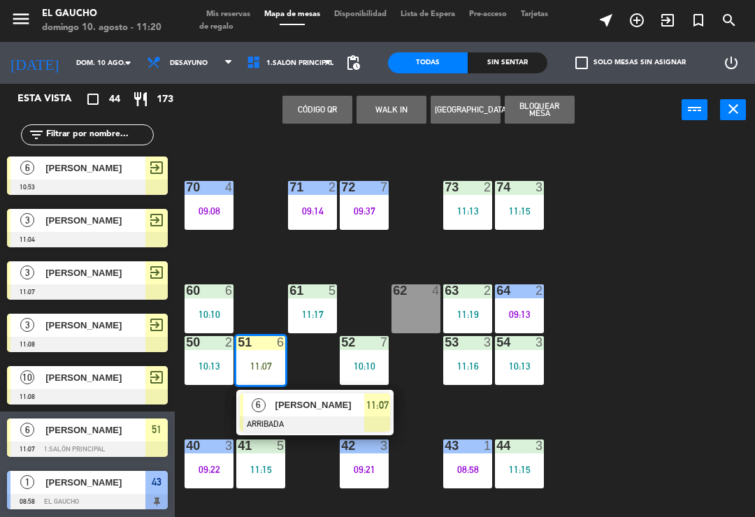
click at [323, 417] on div at bounding box center [315, 424] width 150 height 15
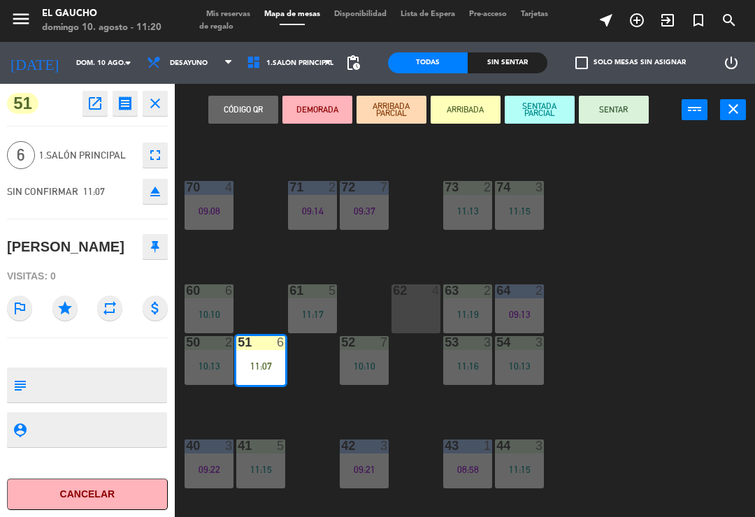
click at [632, 120] on button "SENTAR" at bounding box center [614, 110] width 70 height 28
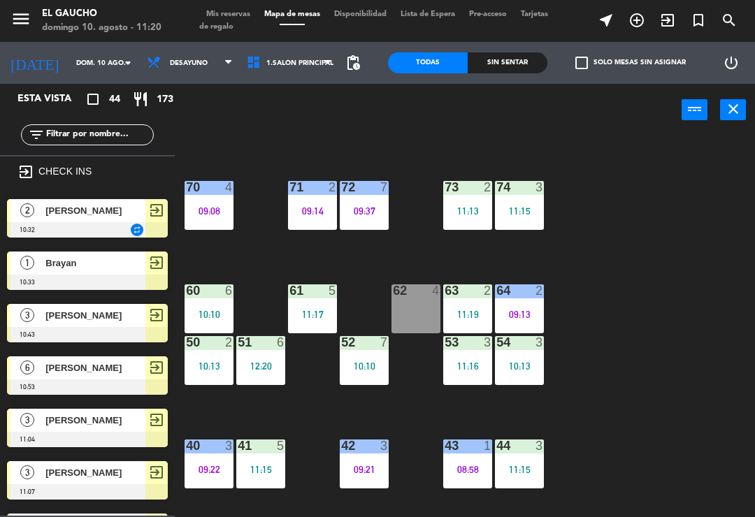
click at [270, 356] on div "51 6 12:20" at bounding box center [260, 360] width 49 height 49
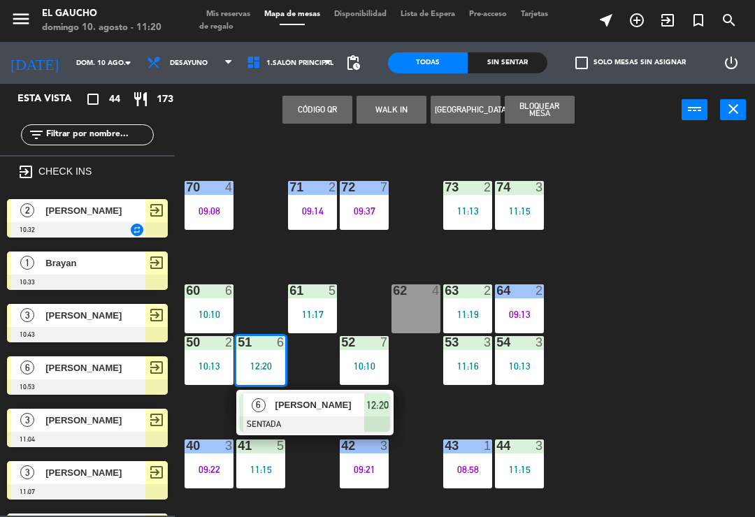
click at [315, 415] on div "[PERSON_NAME]" at bounding box center [319, 405] width 91 height 23
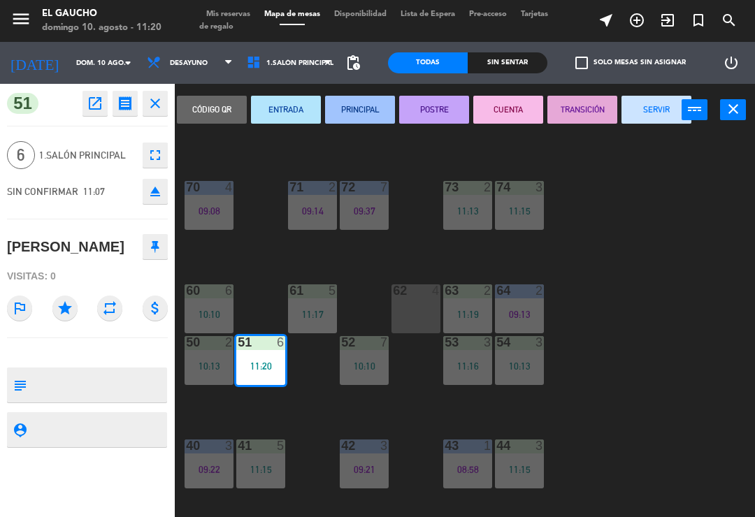
click at [647, 122] on button "SERVIR" at bounding box center [657, 110] width 70 height 28
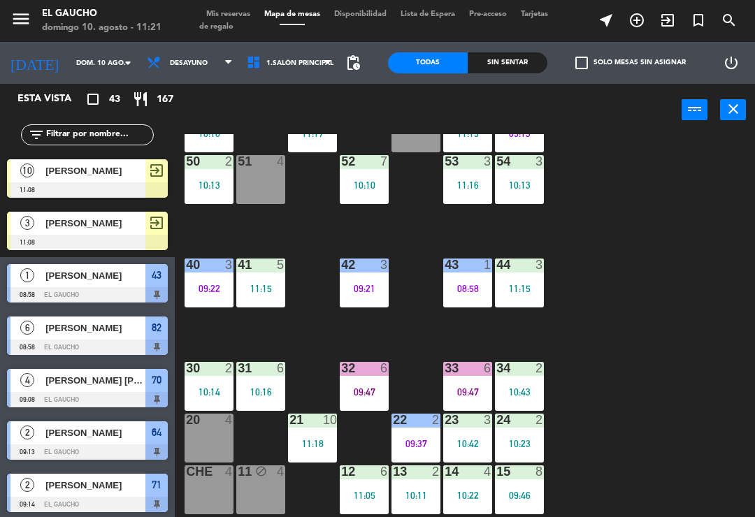
scroll to position [262, 0]
click at [319, 444] on div "11:18" at bounding box center [312, 444] width 49 height 10
click at [653, 399] on div "84 2 10:02 80 7 10:55 83 3 10:39 82 6 08:58 81 2 10:25 70 4 09:08 71 2 09:14 72…" at bounding box center [468, 324] width 573 height 381
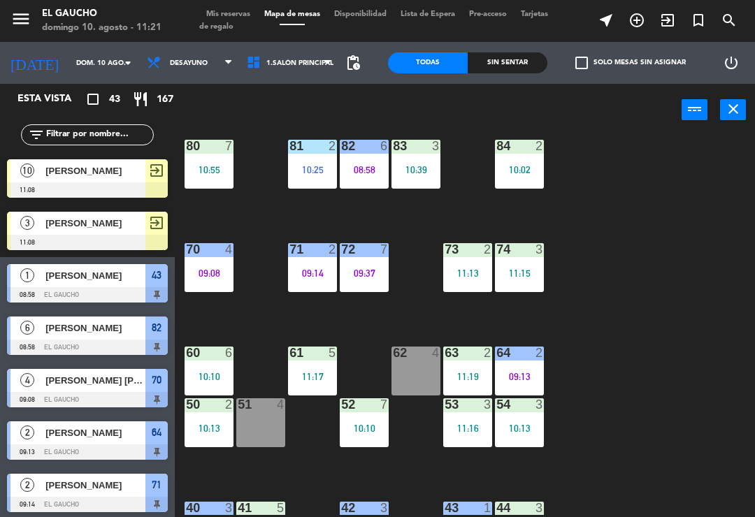
scroll to position [11, 0]
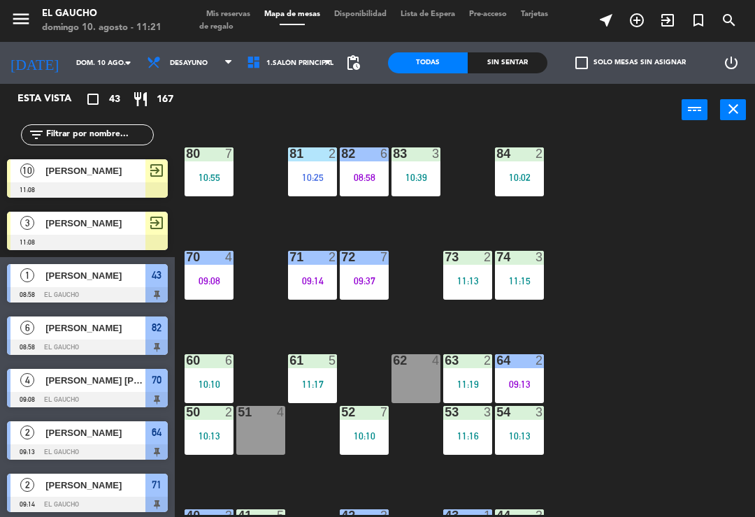
click at [315, 388] on div "11:17" at bounding box center [312, 385] width 49 height 10
click at [657, 324] on div "84 2 10:02 80 7 10:55 83 3 10:39 82 6 08:58 81 2 10:25 70 4 09:08 71 2 09:14 72…" at bounding box center [468, 324] width 573 height 381
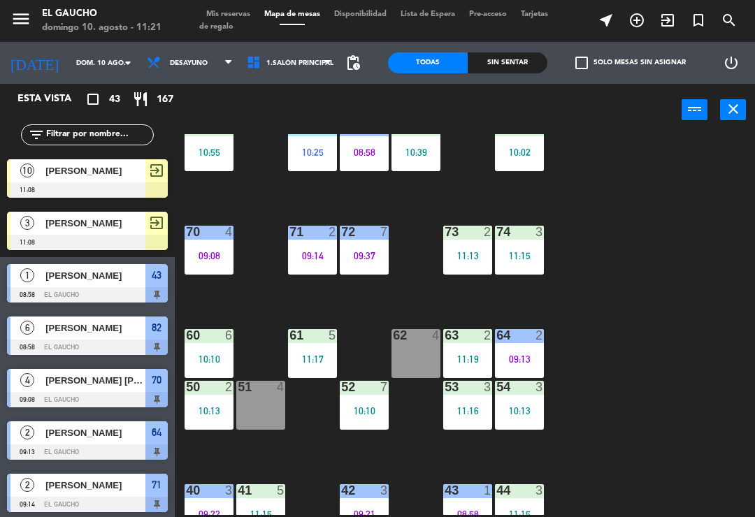
scroll to position [53, 0]
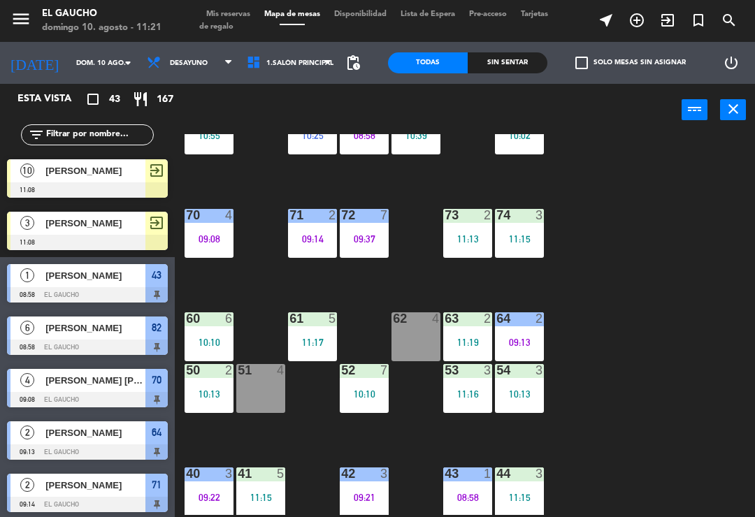
click at [256, 404] on div "51 4" at bounding box center [260, 388] width 49 height 49
click at [680, 389] on div "84 2 10:02 80 7 10:55 83 3 10:39 82 6 08:58 81 2 10:25 70 4 09:08 71 2 09:14 72…" at bounding box center [468, 324] width 573 height 381
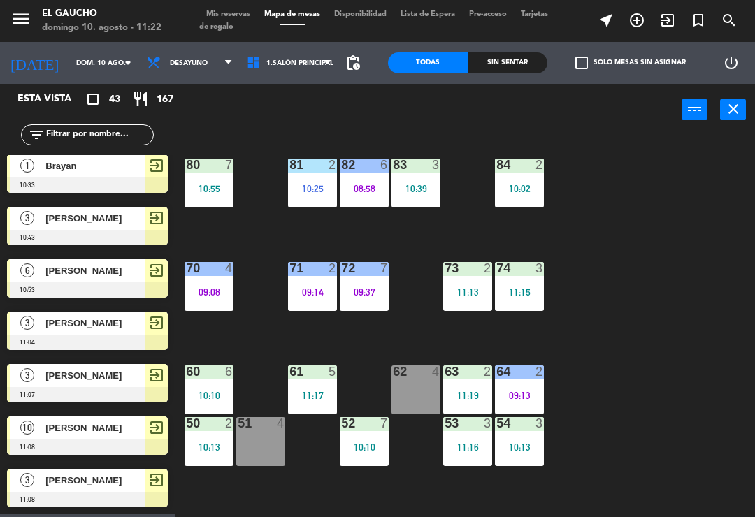
scroll to position [0, 0]
click at [522, 187] on div "10:02" at bounding box center [519, 189] width 49 height 10
click at [630, 335] on div "84 2 10:02 80 7 10:55 83 3 10:39 82 6 08:58 81 2 10:25 70 4 09:08 71 2 09:14 72…" at bounding box center [468, 324] width 573 height 381
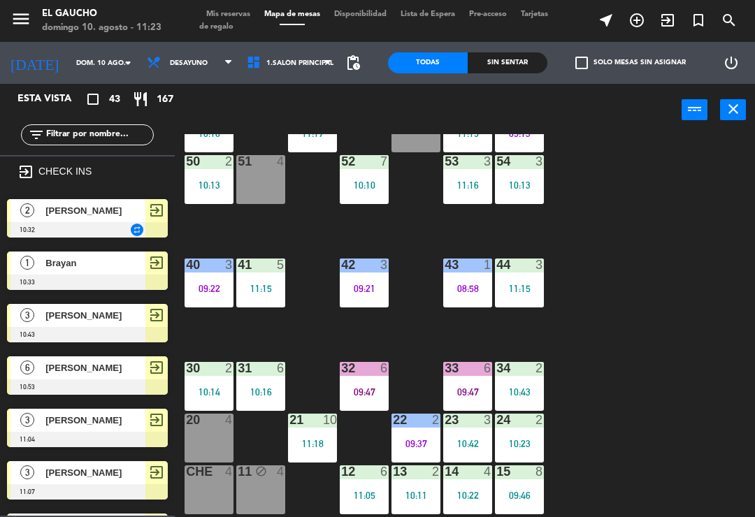
scroll to position [262, 0]
click at [367, 394] on div "09:47" at bounding box center [364, 392] width 49 height 10
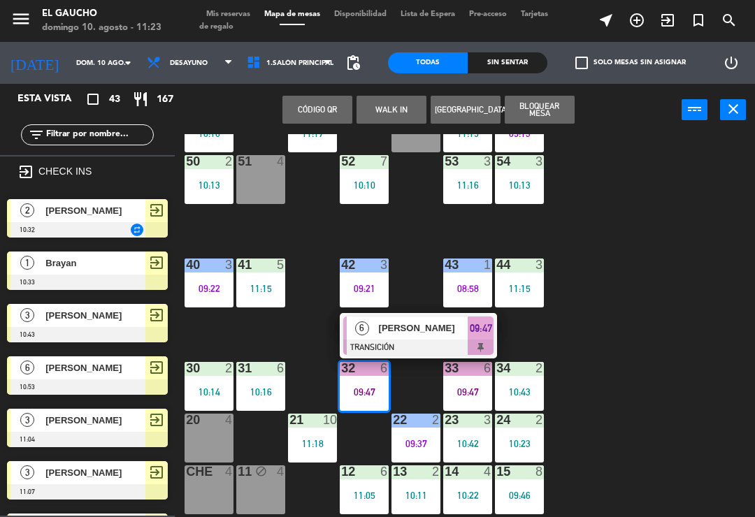
click at [414, 339] on div "Alejandro Urquiola" at bounding box center [423, 328] width 91 height 23
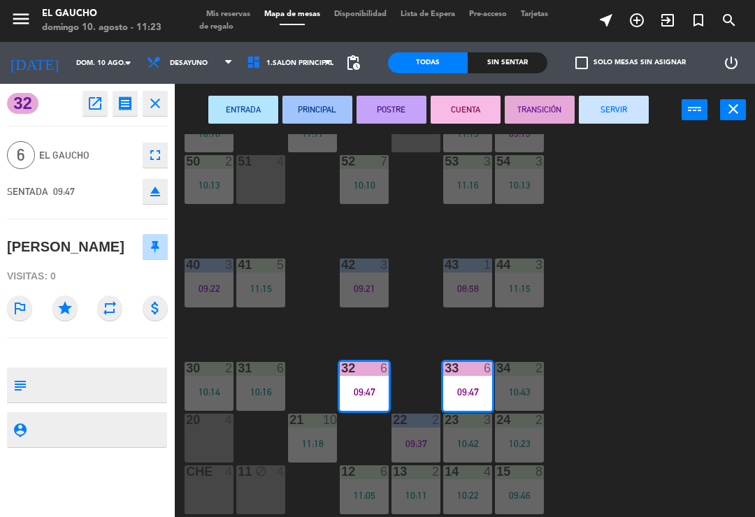
click at [624, 121] on button "SERVIR" at bounding box center [614, 110] width 70 height 28
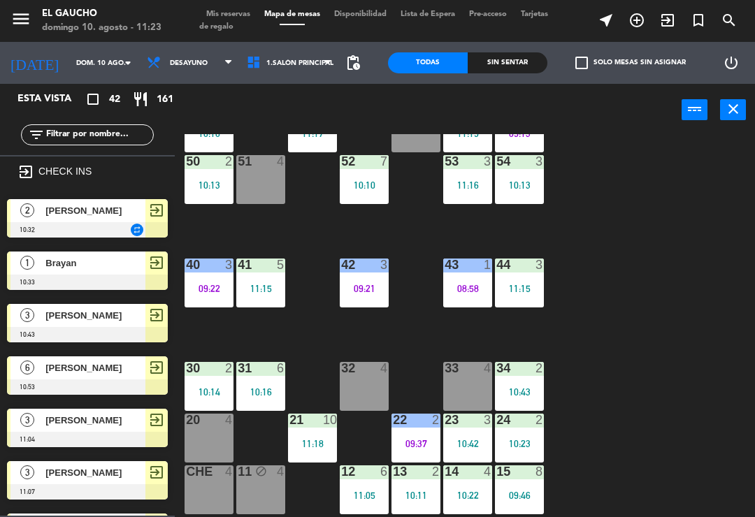
scroll to position [0, 0]
click at [471, 383] on div "33 4" at bounding box center [467, 386] width 49 height 49
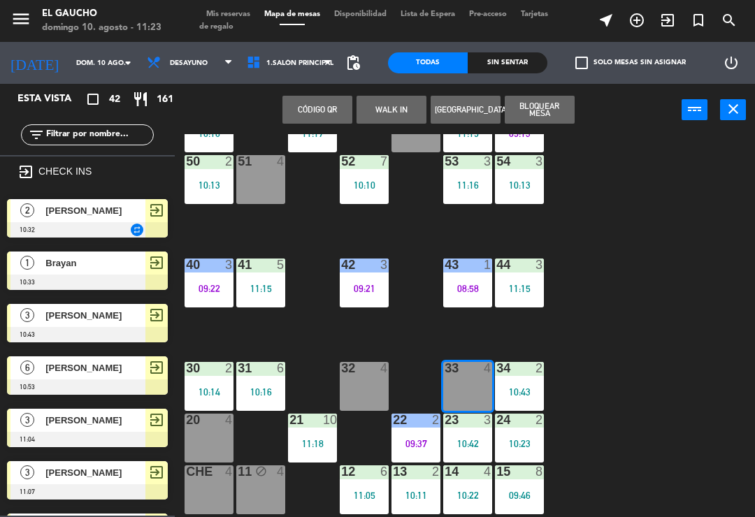
click at [399, 112] on button "WALK IN" at bounding box center [392, 110] width 70 height 28
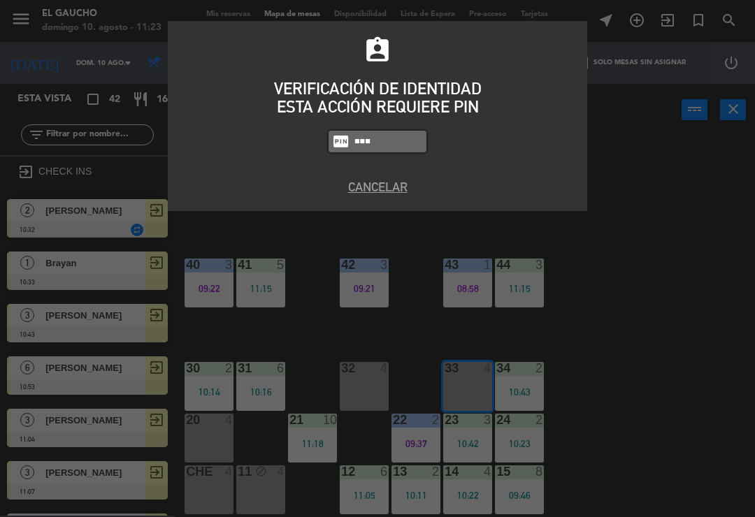
type input "0009"
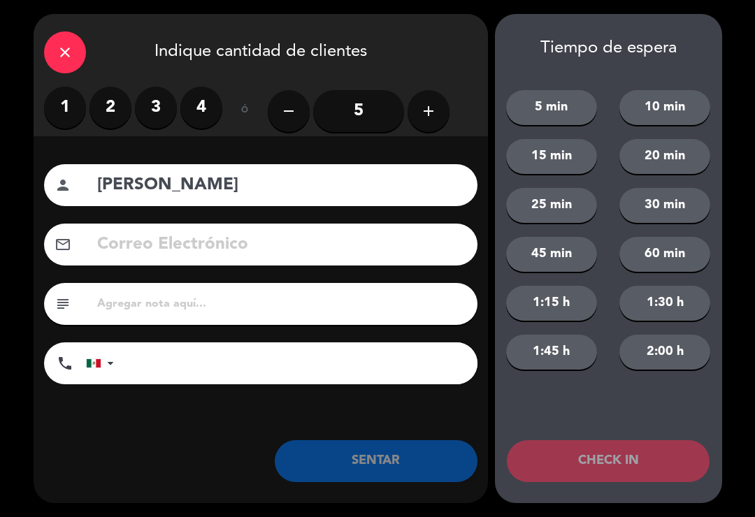
type input "[PERSON_NAME]"
click at [154, 112] on label "3" at bounding box center [156, 108] width 42 height 42
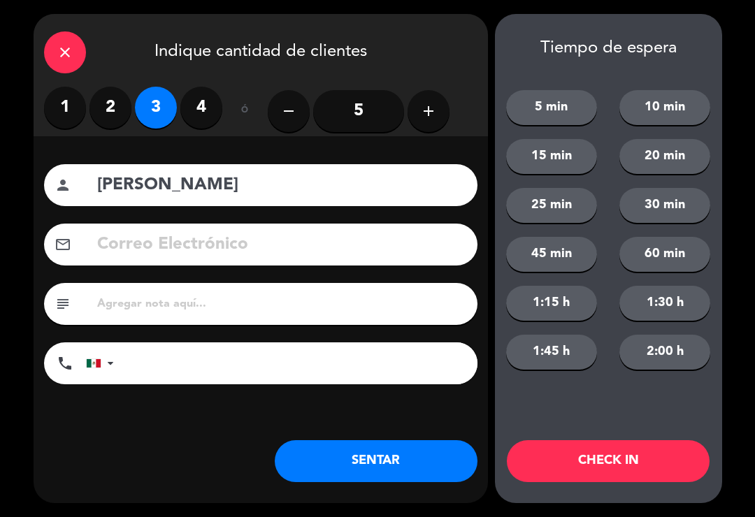
click at [376, 466] on button "SENTAR" at bounding box center [376, 461] width 203 height 42
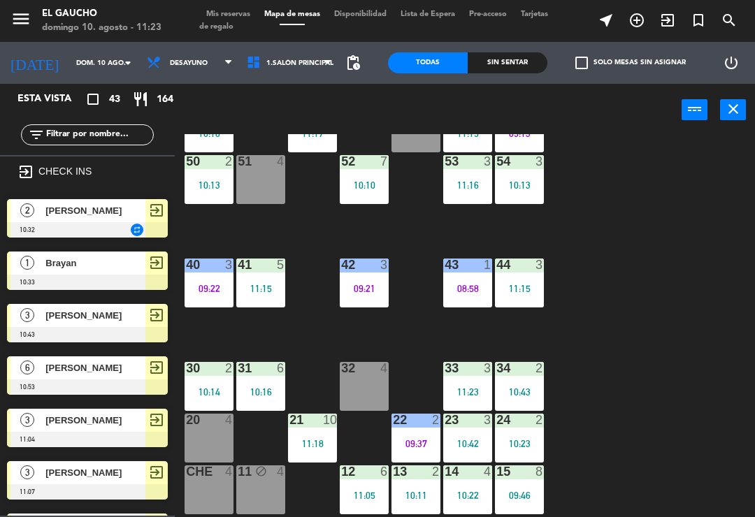
scroll to position [148, 0]
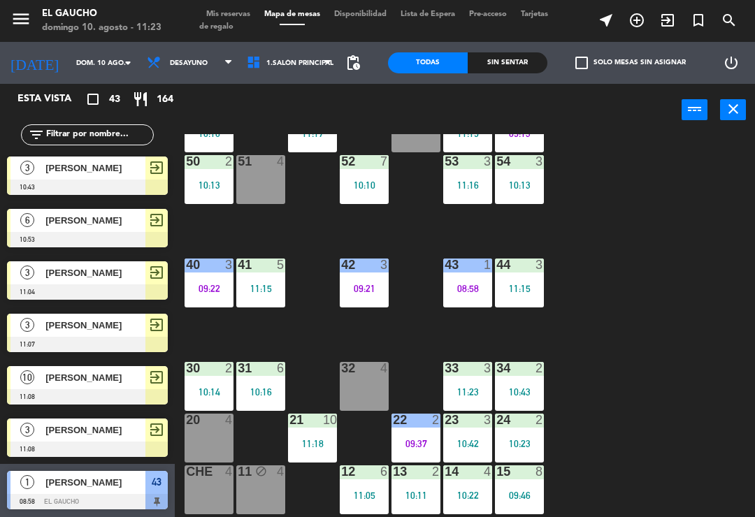
click at [211, 392] on div "10:14" at bounding box center [209, 392] width 49 height 10
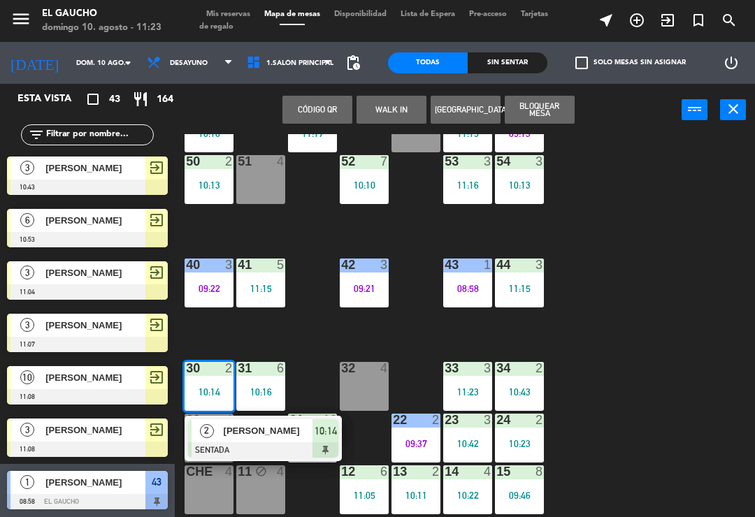
click at [269, 438] on span "Martha Cortés" at bounding box center [268, 431] width 89 height 15
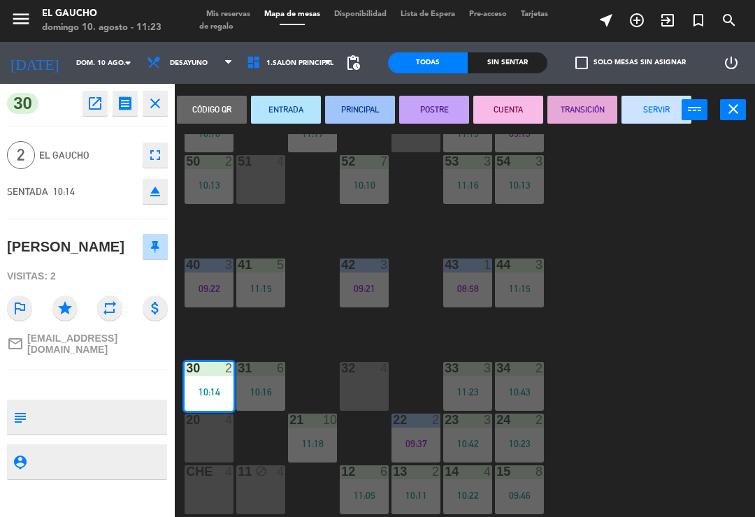
click at [671, 115] on button "SERVIR" at bounding box center [657, 110] width 70 height 28
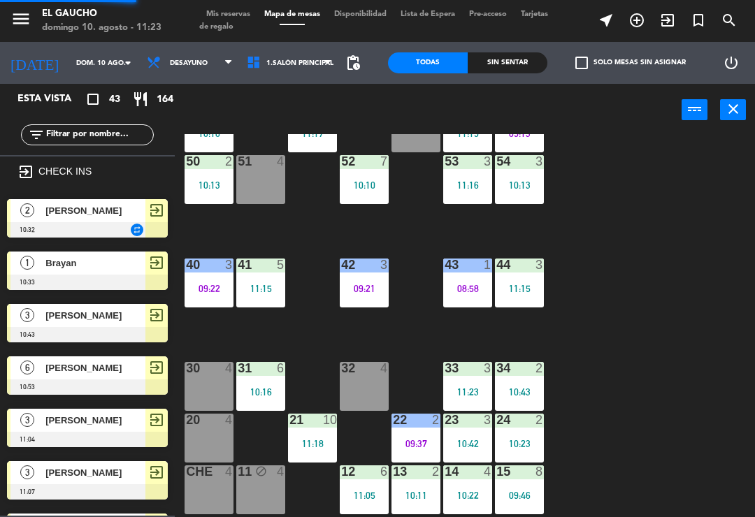
scroll to position [0, 0]
click at [210, 384] on div "30 4" at bounding box center [209, 386] width 49 height 49
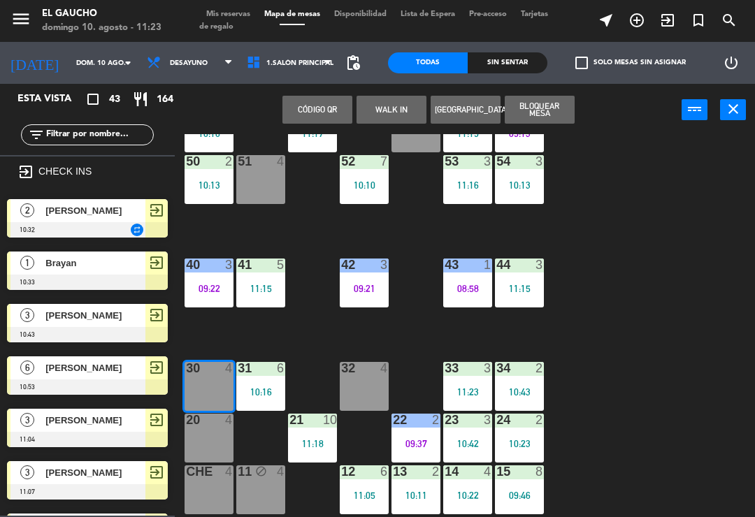
click at [375, 106] on button "WALK IN" at bounding box center [392, 110] width 70 height 28
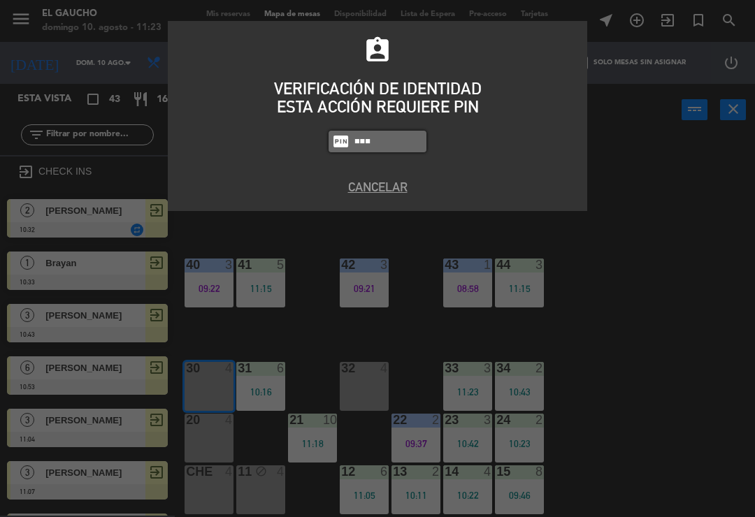
type input "0009"
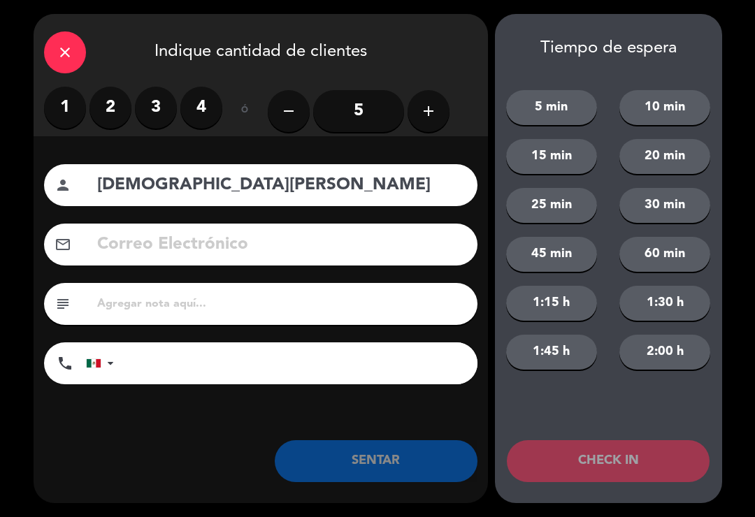
click at [158, 112] on label "3" at bounding box center [156, 108] width 42 height 42
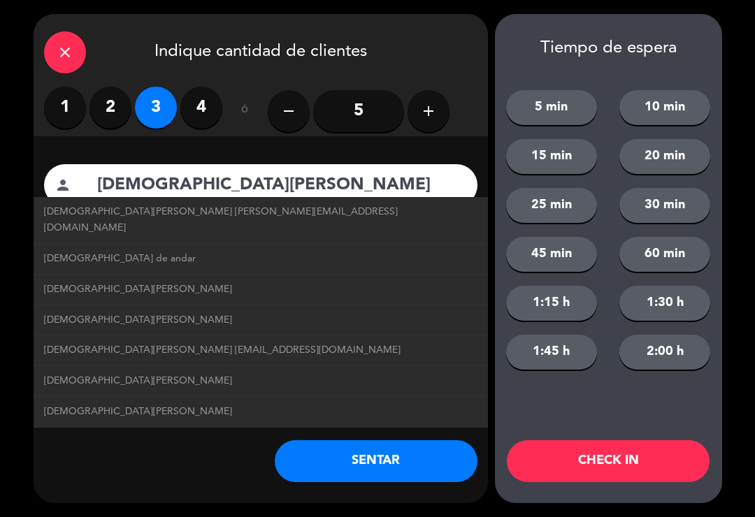
click at [175, 213] on span "Jesús De Anda jesusdeanda@correo.com" at bounding box center [261, 220] width 434 height 32
type input "[DEMOGRAPHIC_DATA][PERSON_NAME]"
type input "[EMAIL_ADDRESS][DOMAIN_NAME]"
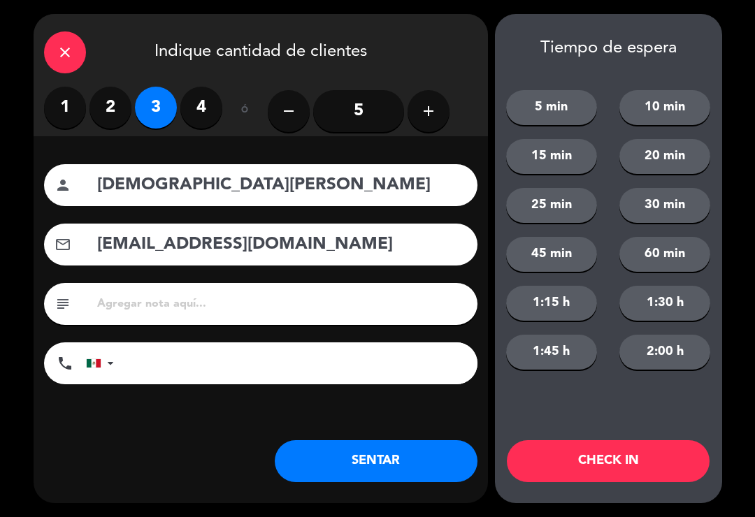
click at [392, 476] on button "SENTAR" at bounding box center [376, 461] width 203 height 42
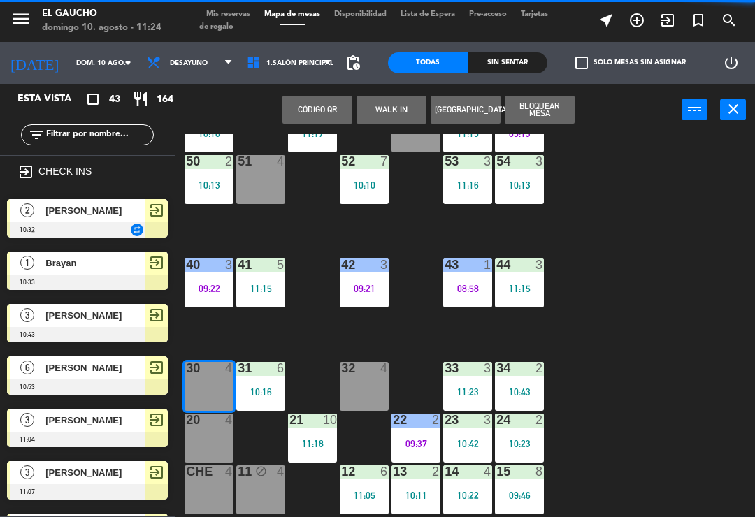
scroll to position [148, 0]
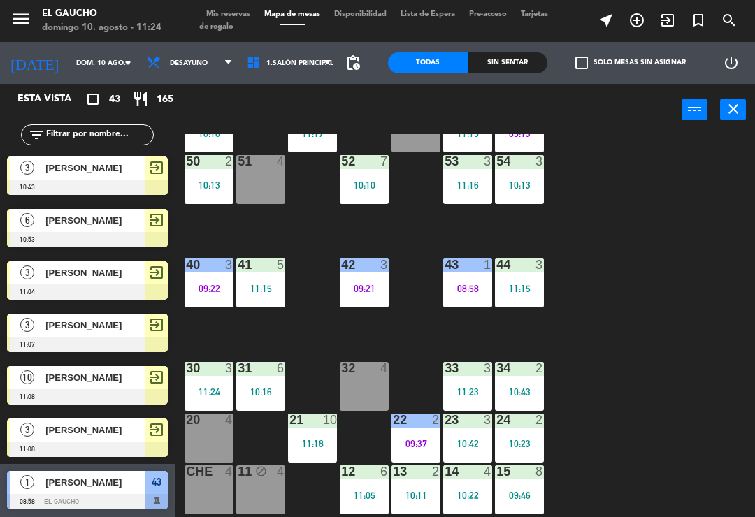
click at [366, 383] on div "32 4" at bounding box center [364, 386] width 49 height 49
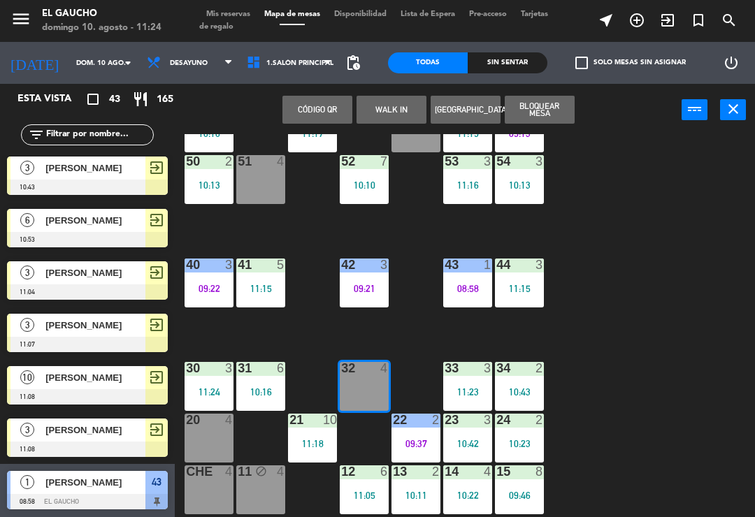
click at [646, 393] on div "84 2 10:02 80 7 10:55 83 3 10:39 82 6 08:58 81 2 10:25 70 4 09:08 71 2 09:14 72…" at bounding box center [468, 324] width 573 height 381
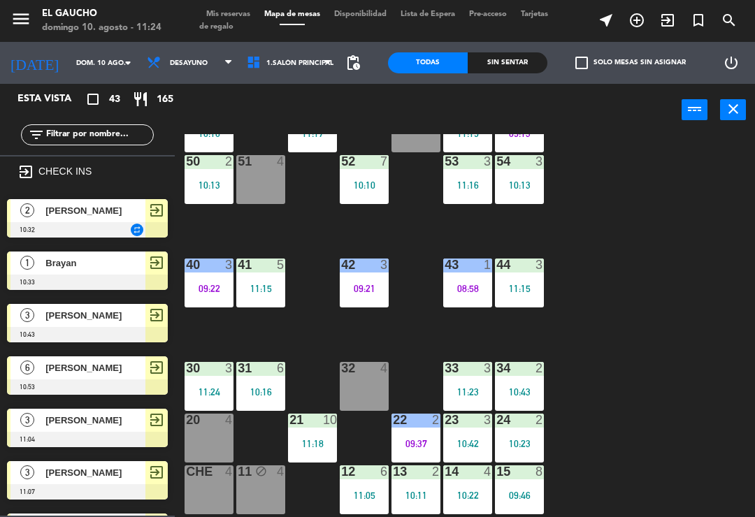
scroll to position [0, 0]
click at [371, 393] on div "32 4" at bounding box center [364, 386] width 49 height 49
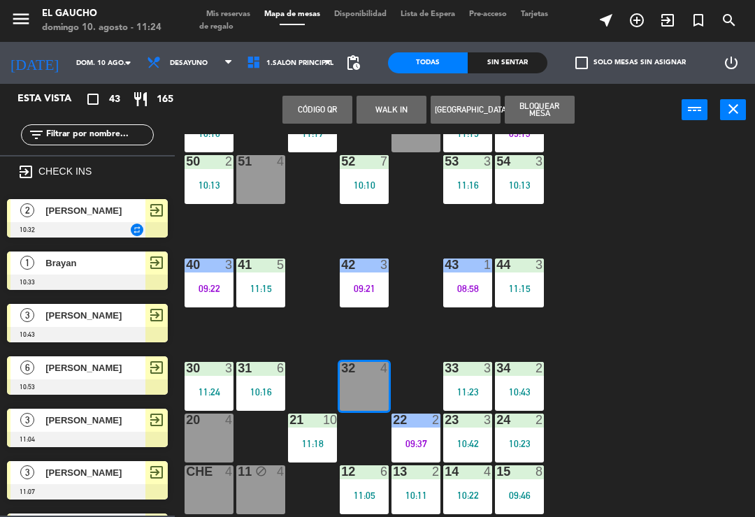
click at [406, 109] on button "WALK IN" at bounding box center [392, 110] width 70 height 28
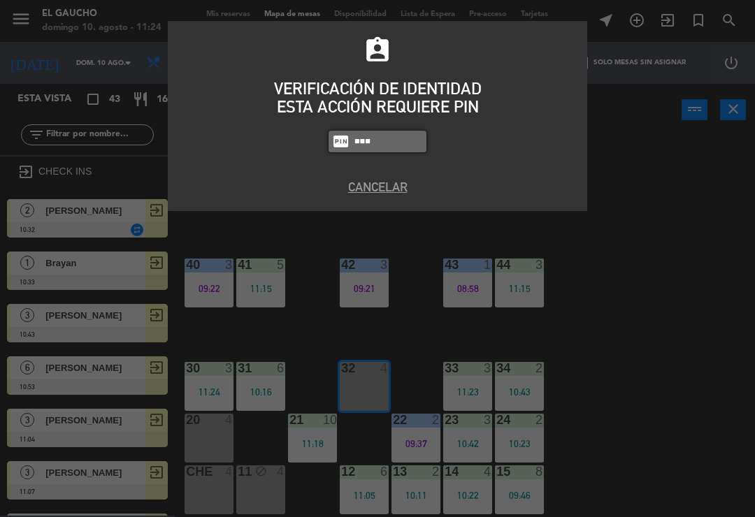
type input "0009"
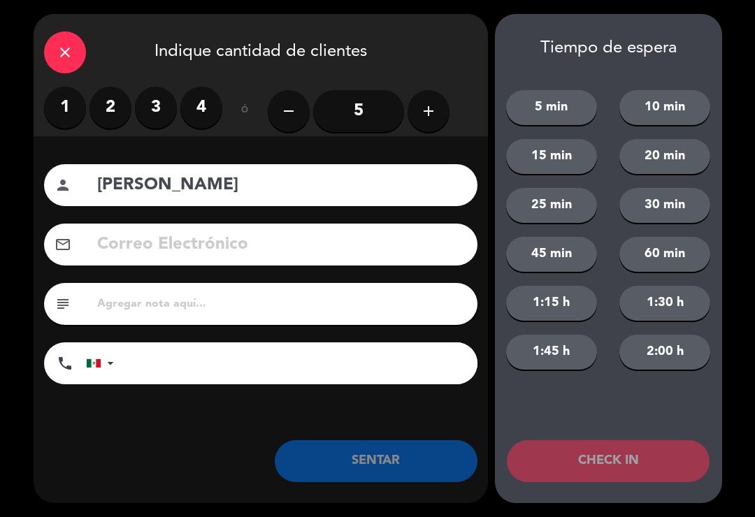
type input "[PERSON_NAME]"
click at [155, 113] on label "3" at bounding box center [156, 108] width 42 height 42
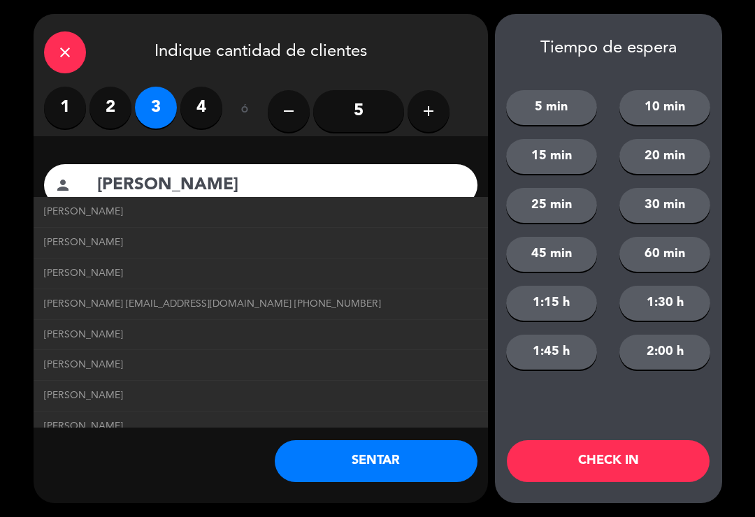
click at [173, 308] on span "Victor Uribe victoruribe@correo.com +522299401271" at bounding box center [212, 304] width 337 height 16
type input "[EMAIL_ADDRESS][DOMAIN_NAME]"
type input "[PHONE_NUMBER]"
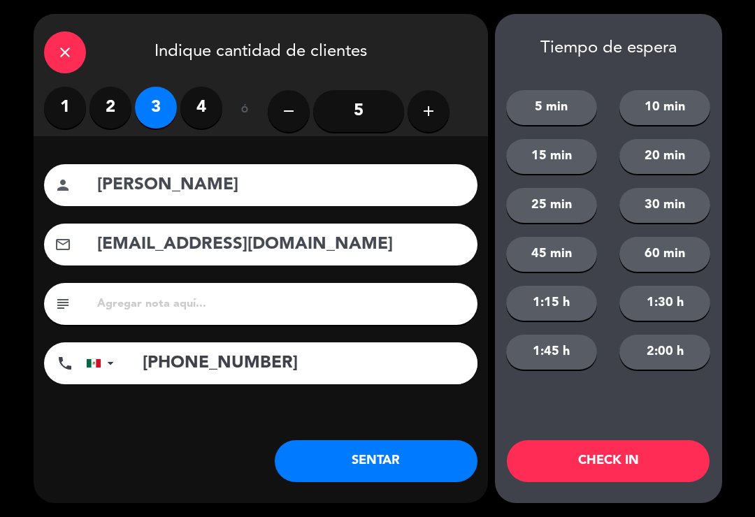
click at [374, 480] on button "SENTAR" at bounding box center [376, 461] width 203 height 42
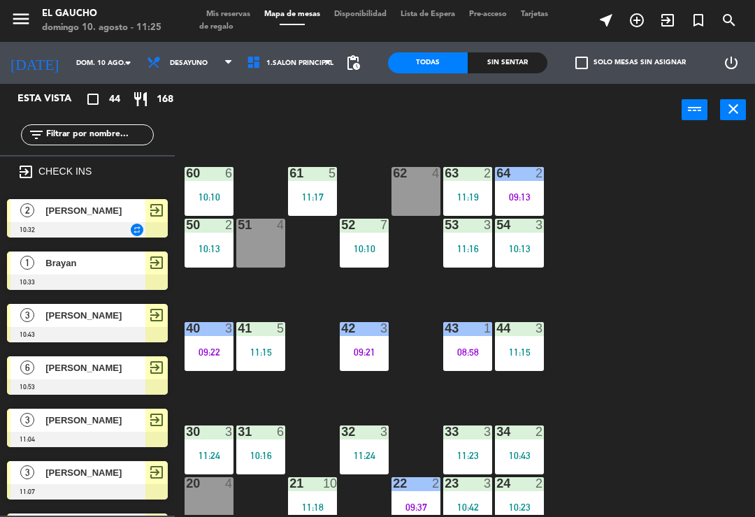
click at [215, 247] on div "10:13" at bounding box center [209, 249] width 49 height 10
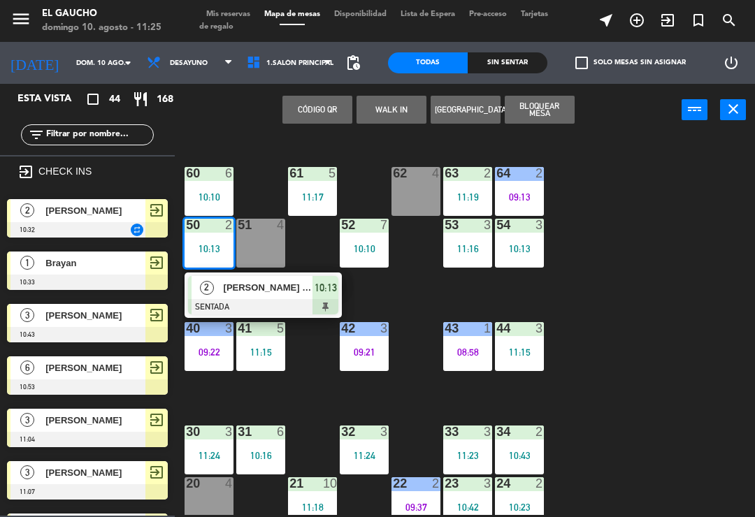
click at [297, 287] on span "Jose Antonio" at bounding box center [268, 287] width 89 height 15
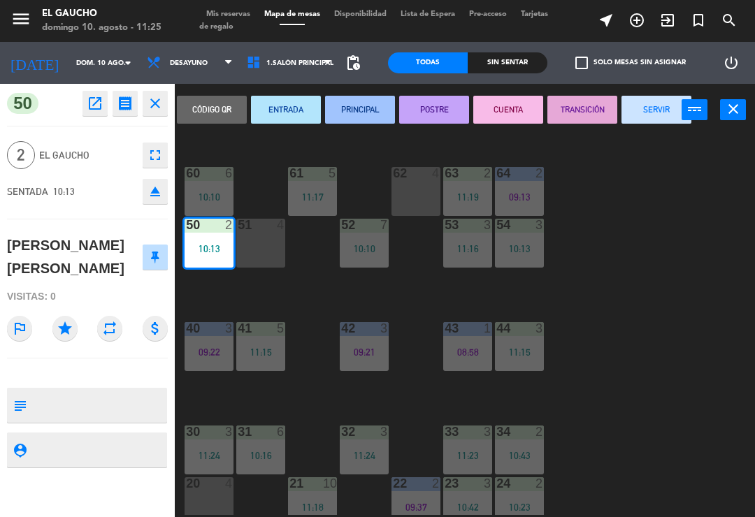
click at [662, 110] on button "SERVIR" at bounding box center [657, 110] width 70 height 28
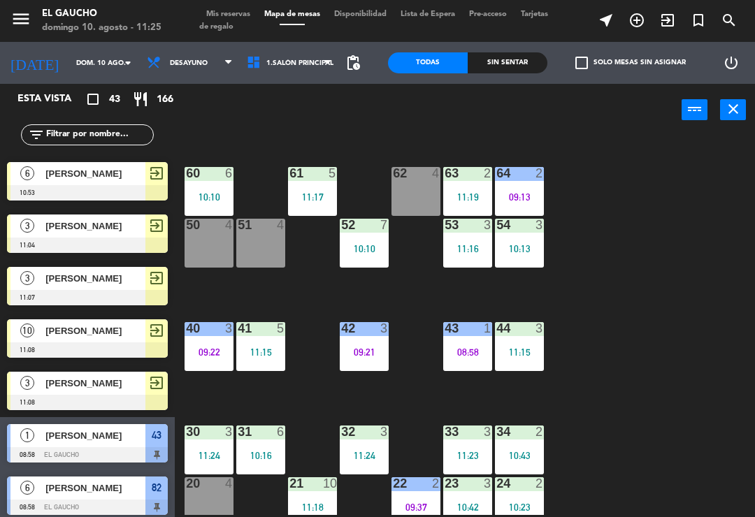
scroll to position [196, 0]
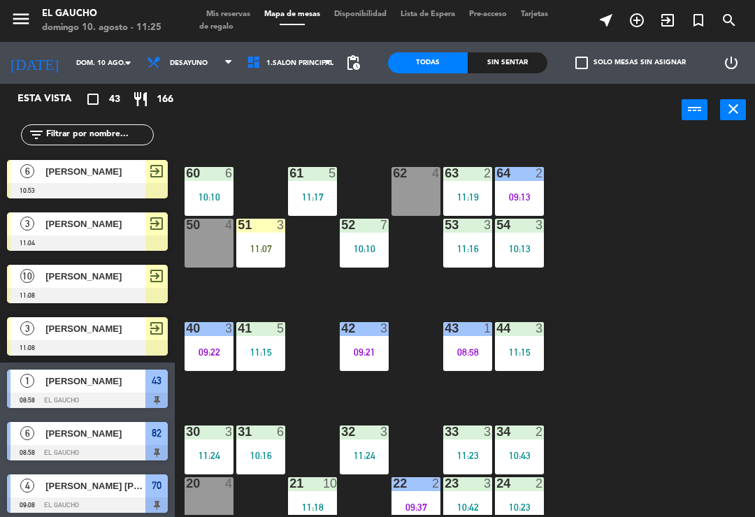
click at [272, 247] on div "11:07" at bounding box center [260, 249] width 49 height 10
click at [652, 270] on div "84 2 10:02 80 7 10:55 83 3 10:39 82 6 08:58 81 2 10:25 70 4 09:08 71 2 09:14 72…" at bounding box center [468, 324] width 573 height 381
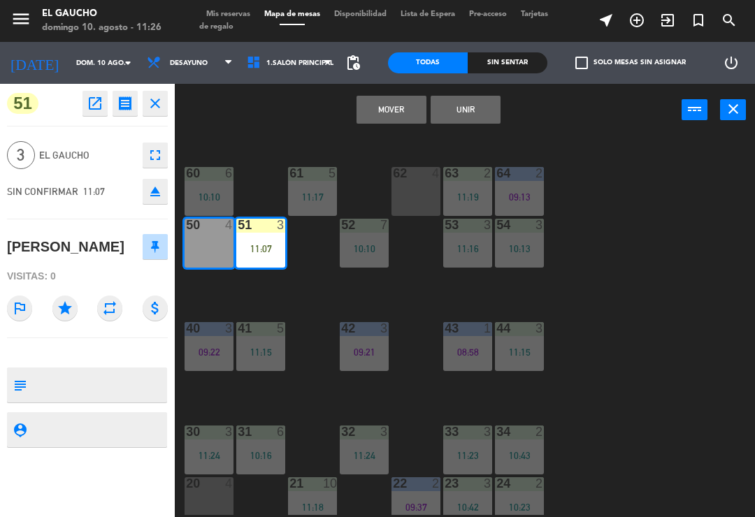
click at [400, 113] on button "Mover" at bounding box center [392, 110] width 70 height 28
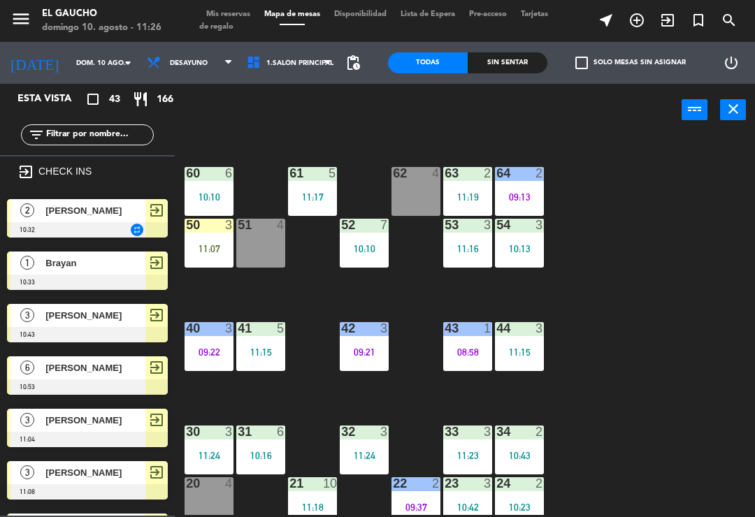
scroll to position [179, 0]
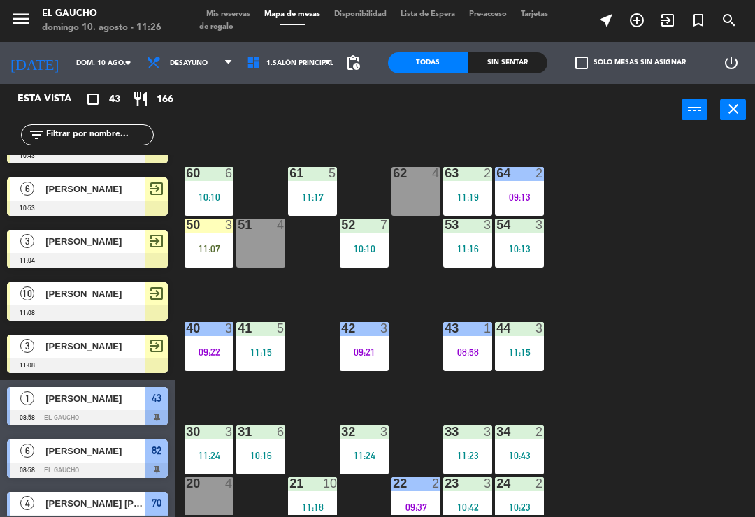
click at [361, 454] on div "11:24" at bounding box center [364, 456] width 49 height 10
click at [599, 387] on div "84 2 10:02 80 7 10:55 83 3 10:39 82 6 08:58 81 2 10:25 70 4 09:08 71 2 09:14 72…" at bounding box center [468, 324] width 573 height 381
click at [255, 460] on div "10:16" at bounding box center [260, 456] width 49 height 10
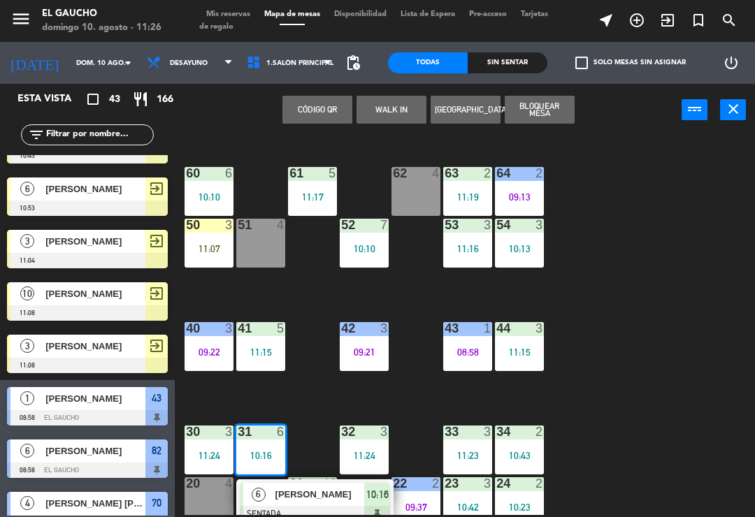
click at [656, 383] on div "84 2 10:02 80 7 10:55 83 3 10:39 82 6 08:58 81 2 10:25 70 4 09:08 71 2 09:14 72…" at bounding box center [468, 324] width 573 height 381
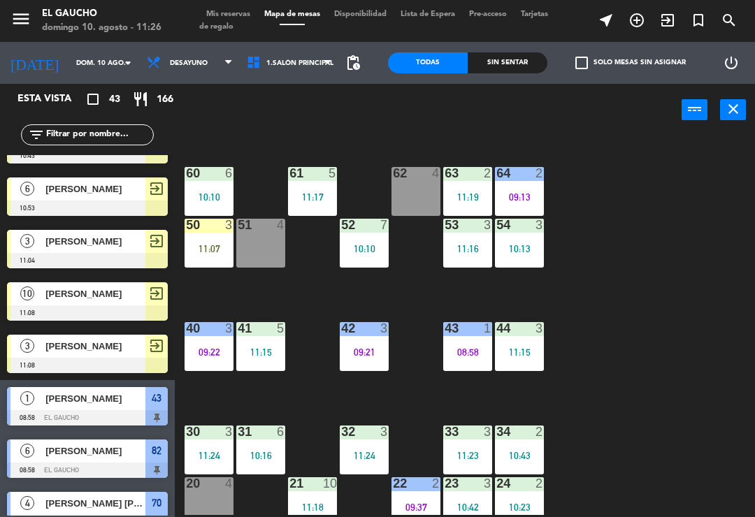
click at [459, 468] on div "33 3 11:23" at bounding box center [467, 450] width 49 height 49
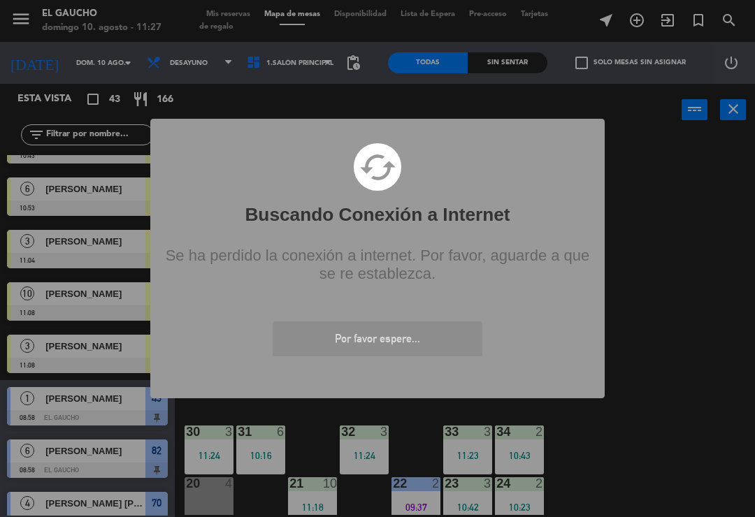
click at [647, 455] on div "? ! i Buscando Conexión a Internet × cached Se ha perdido la conexión a interne…" at bounding box center [377, 258] width 755 height 517
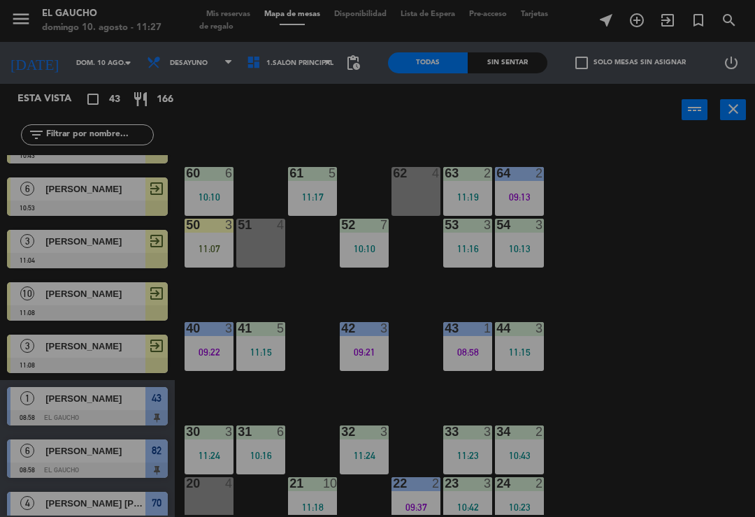
click at [673, 400] on div "? ! i Buscando Conexión a Internet × cached Se ha perdido la conexión a interne…" at bounding box center [377, 258] width 755 height 517
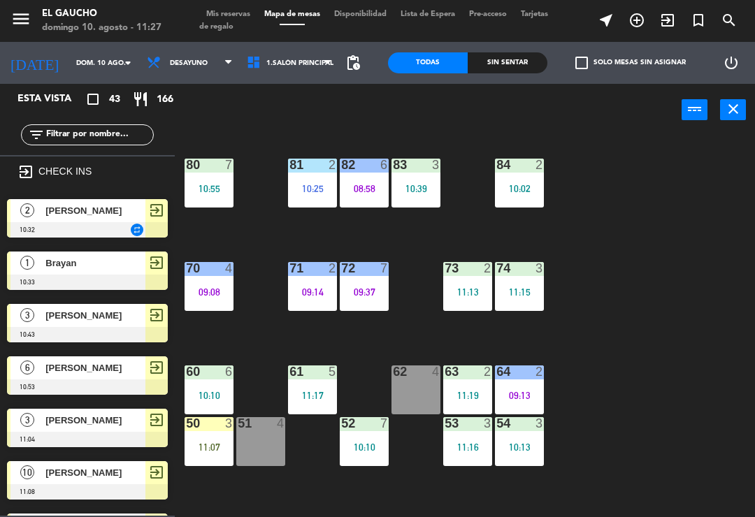
click at [217, 443] on div "11:07" at bounding box center [209, 448] width 49 height 10
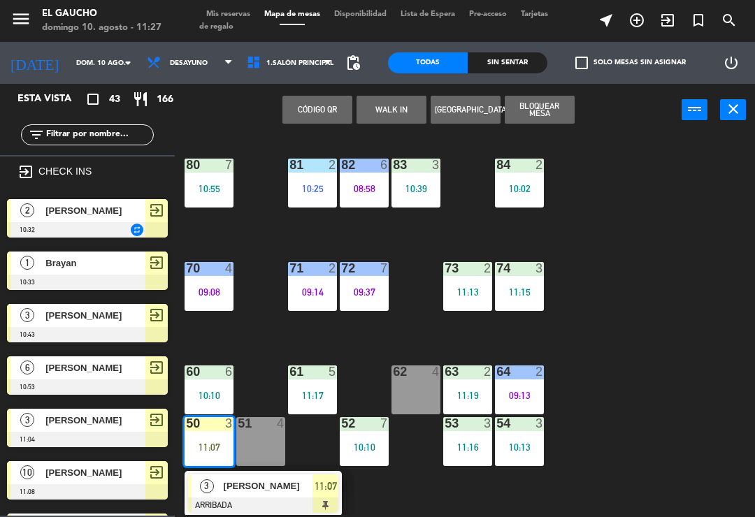
click at [273, 502] on div at bounding box center [263, 505] width 150 height 15
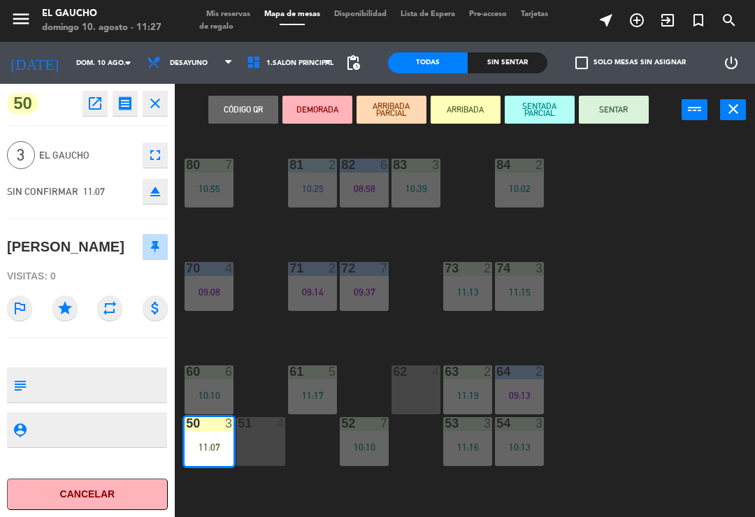
click at [621, 120] on button "SENTAR" at bounding box center [614, 110] width 70 height 28
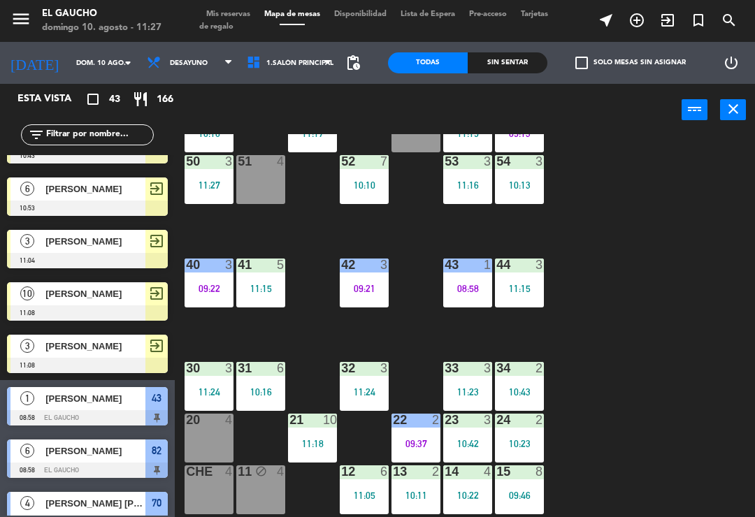
scroll to position [262, 0]
click at [317, 446] on div "11:18" at bounding box center [312, 444] width 49 height 10
click at [658, 381] on div "84 2 10:02 80 7 10:55 83 3 10:39 82 6 08:58 81 2 10:25 70 4 09:08 71 2 09:14 72…" at bounding box center [468, 324] width 573 height 381
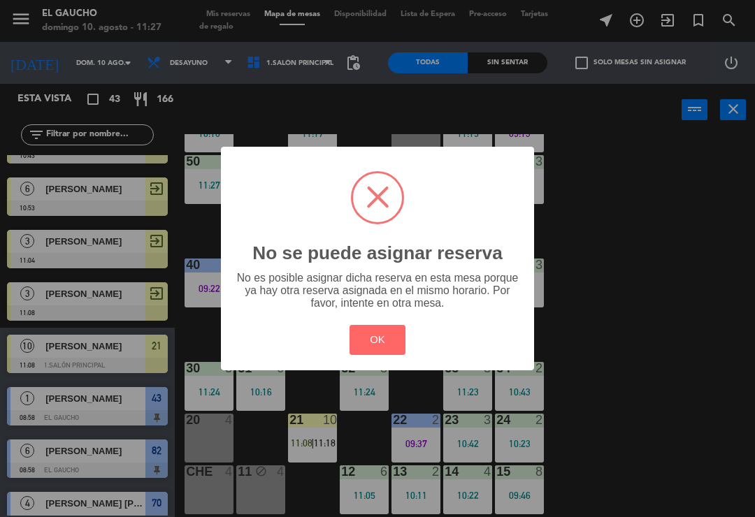
click at [376, 354] on button "OK" at bounding box center [378, 340] width 57 height 30
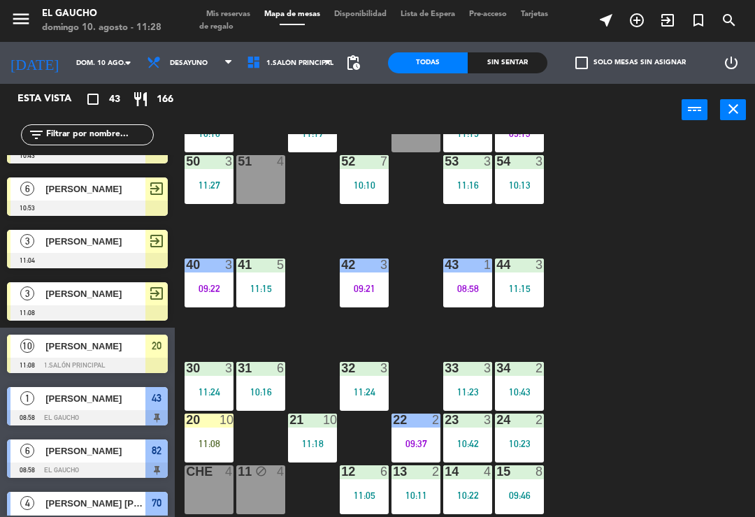
click at [219, 439] on div "11:08" at bounding box center [209, 444] width 49 height 10
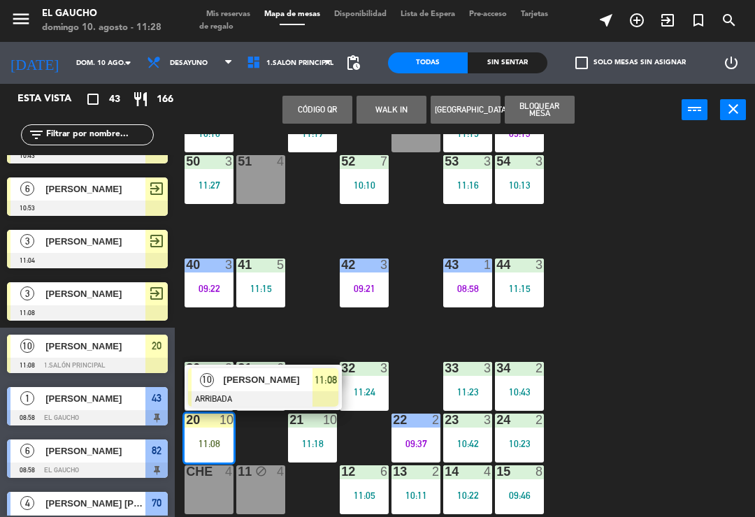
click at [273, 389] on div "[PERSON_NAME]" at bounding box center [267, 379] width 91 height 23
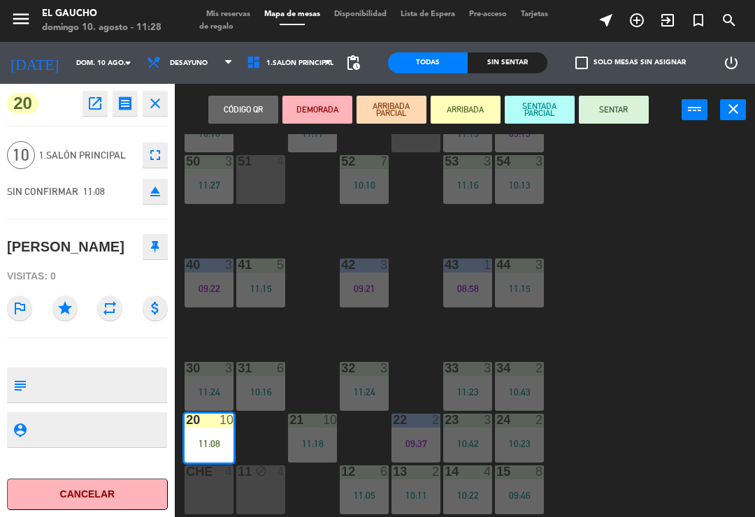
click at [626, 117] on button "SENTAR" at bounding box center [614, 110] width 70 height 28
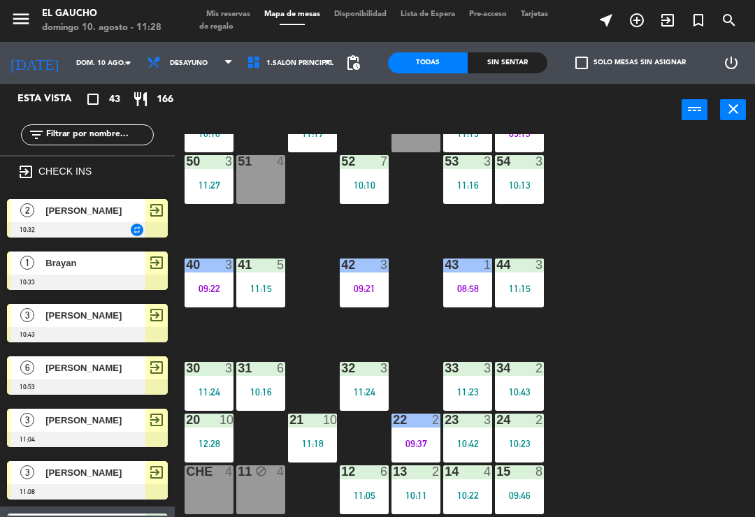
scroll to position [0, 0]
click at [208, 445] on div "11:08" at bounding box center [209, 444] width 49 height 10
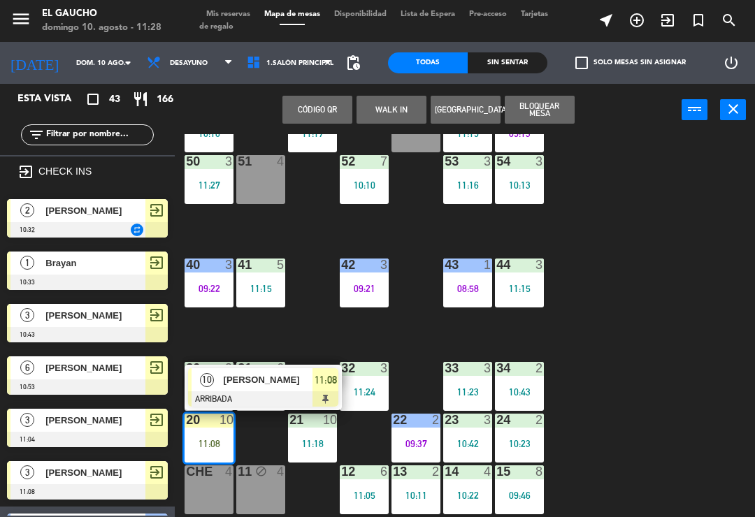
click at [313, 392] on div at bounding box center [263, 399] width 150 height 15
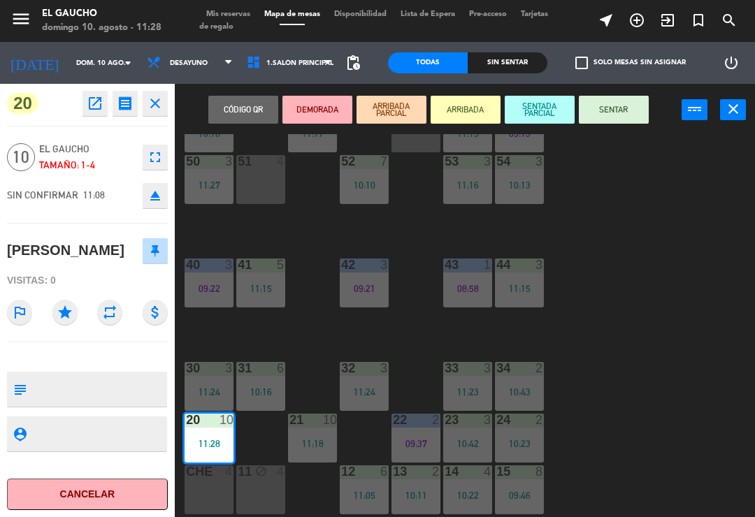
click at [628, 117] on button "SENTAR" at bounding box center [614, 110] width 70 height 28
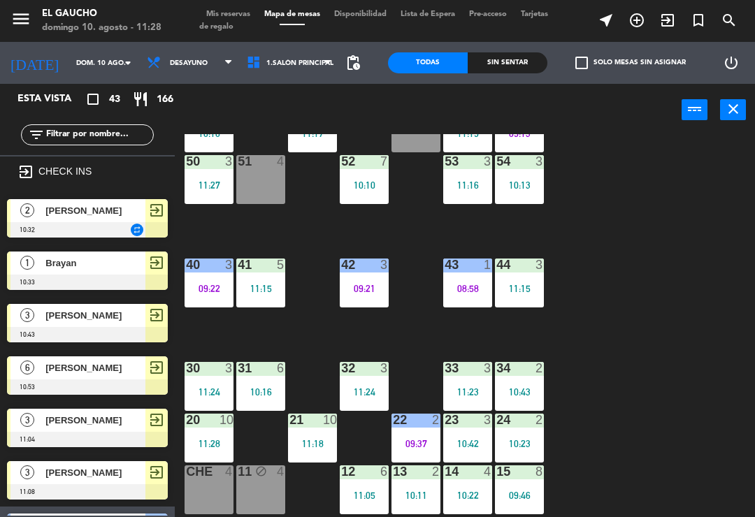
scroll to position [756, 0]
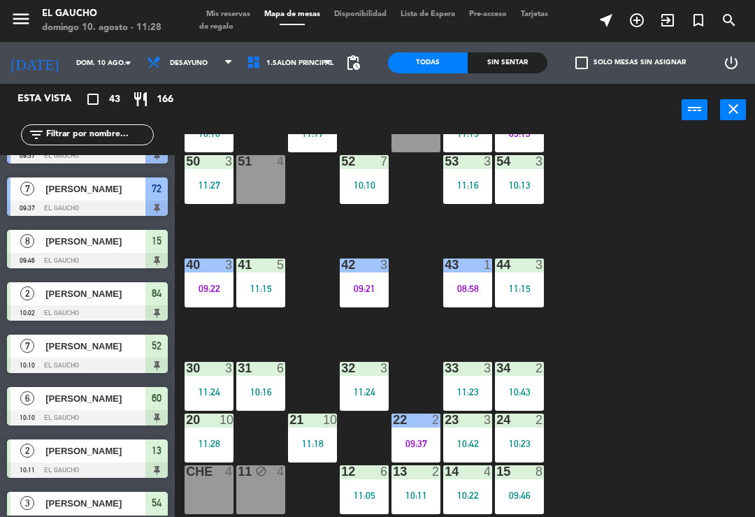
click at [217, 439] on div "11:28" at bounding box center [209, 444] width 49 height 10
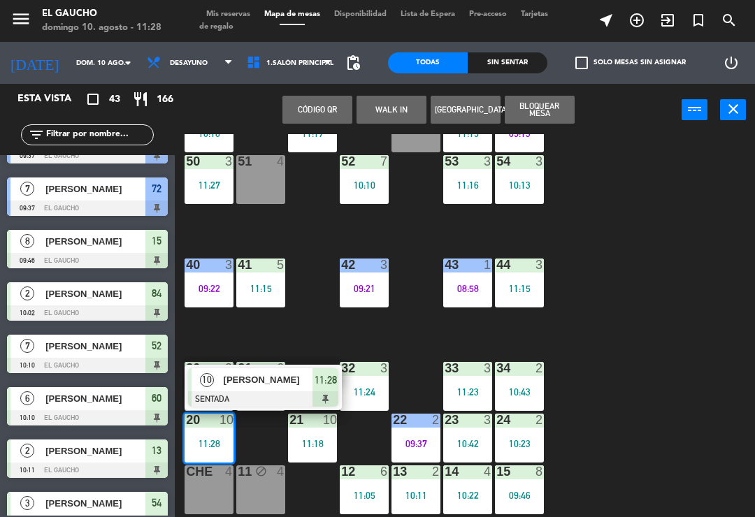
click at [295, 392] on div at bounding box center [263, 399] width 150 height 15
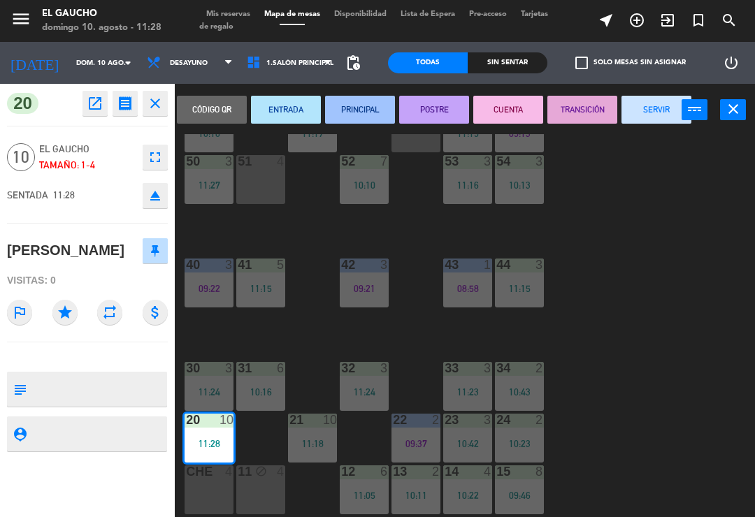
click at [662, 122] on button "SERVIR" at bounding box center [657, 110] width 70 height 28
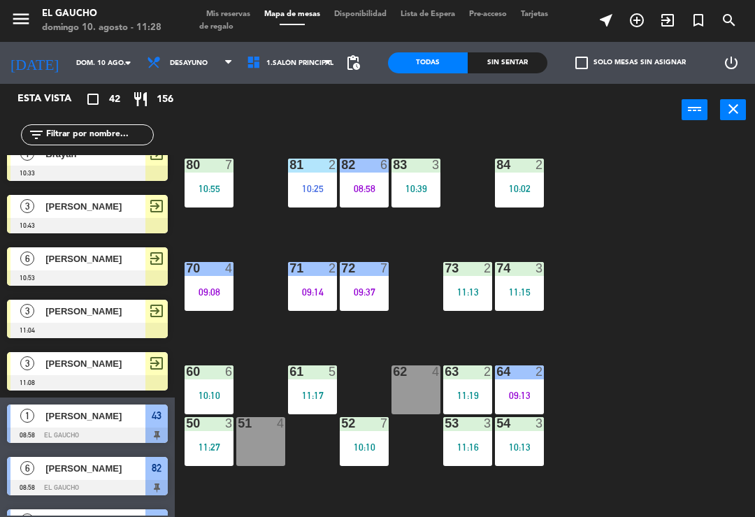
scroll to position [0, 0]
click at [372, 289] on div "09:37" at bounding box center [364, 292] width 49 height 10
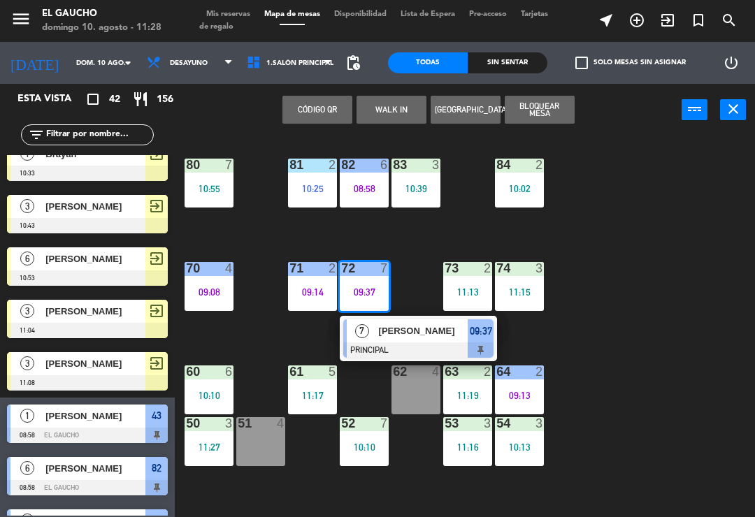
click at [417, 341] on div "[PERSON_NAME]" at bounding box center [423, 331] width 91 height 23
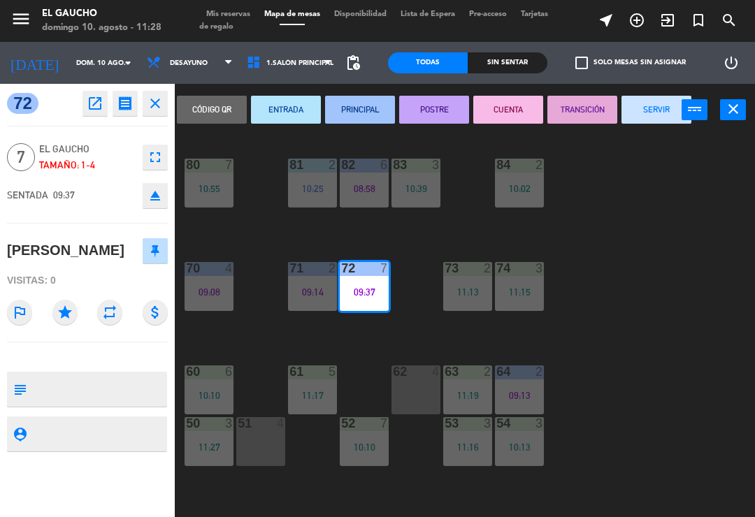
click at [654, 110] on button "SERVIR" at bounding box center [657, 110] width 70 height 28
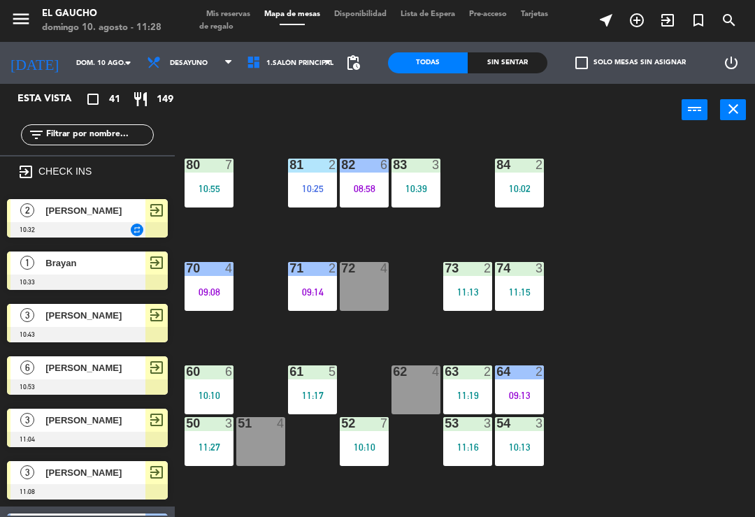
click at [371, 288] on div "72 4" at bounding box center [364, 286] width 49 height 49
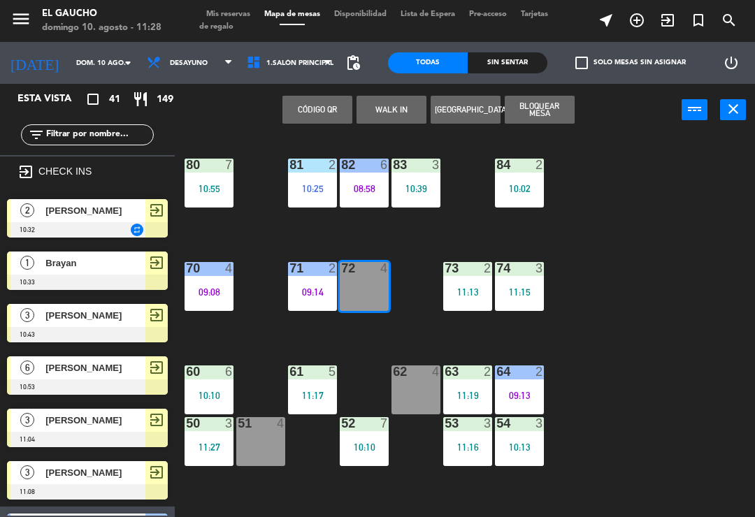
click at [403, 114] on button "WALK IN" at bounding box center [392, 110] width 70 height 28
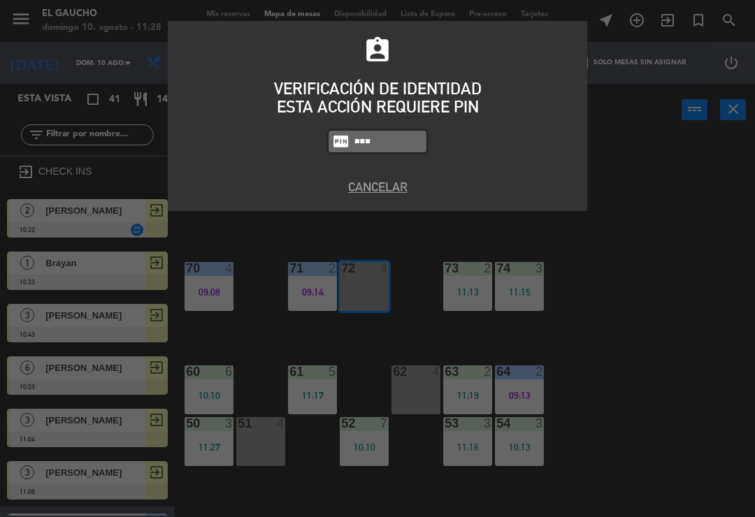
type input "0009"
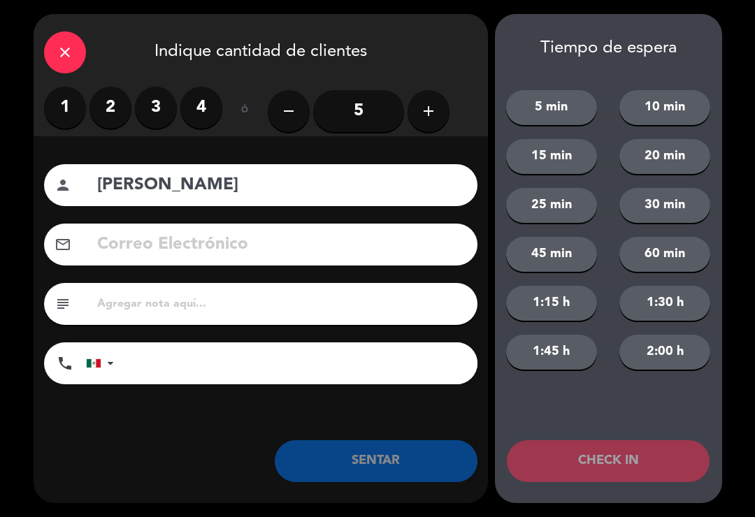
type input "[PERSON_NAME]"
click at [438, 124] on button "add" at bounding box center [429, 111] width 42 height 42
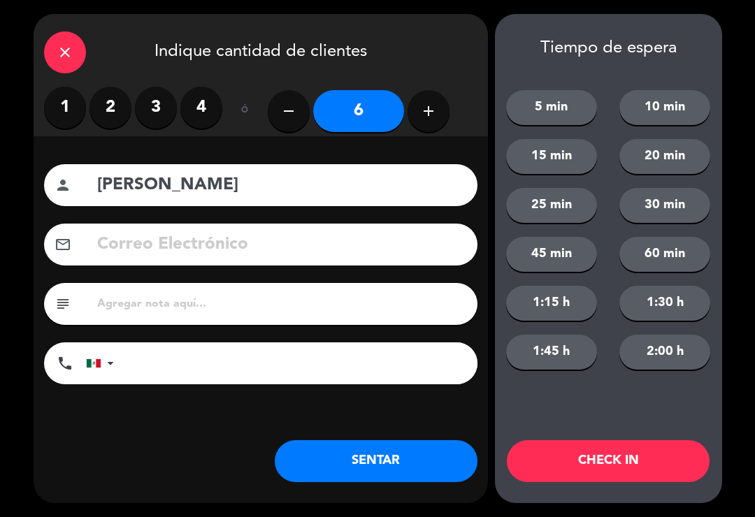
click at [335, 470] on button "SENTAR" at bounding box center [376, 461] width 203 height 42
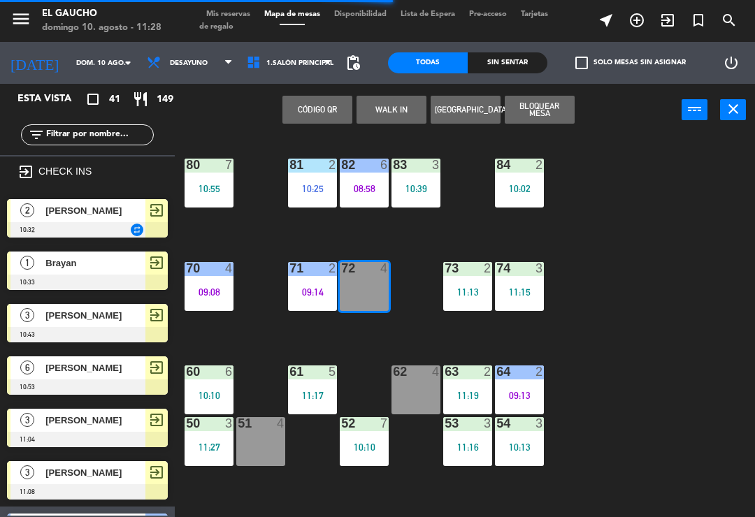
scroll to position [43, 0]
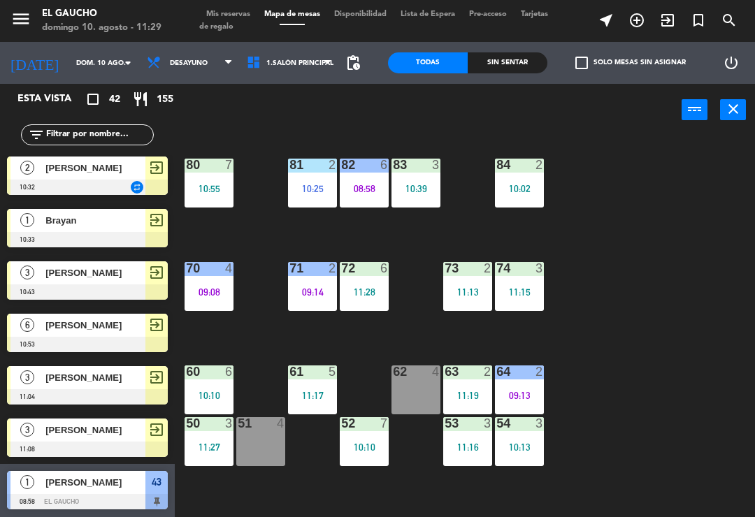
click at [361, 292] on div "11:28" at bounding box center [364, 292] width 49 height 10
click at [687, 354] on div "84 2 10:02 80 7 10:55 83 3 10:39 82 6 08:58 81 2 10:25 70 4 09:08 71 2 09:14 72…" at bounding box center [468, 324] width 573 height 381
click at [210, 446] on div "11:27" at bounding box center [209, 448] width 49 height 10
click at [672, 429] on div "84 2 10:02 80 7 10:55 83 3 10:39 82 6 08:58 81 2 10:25 70 4 09:08 71 2 09:14 72…" at bounding box center [468, 324] width 573 height 381
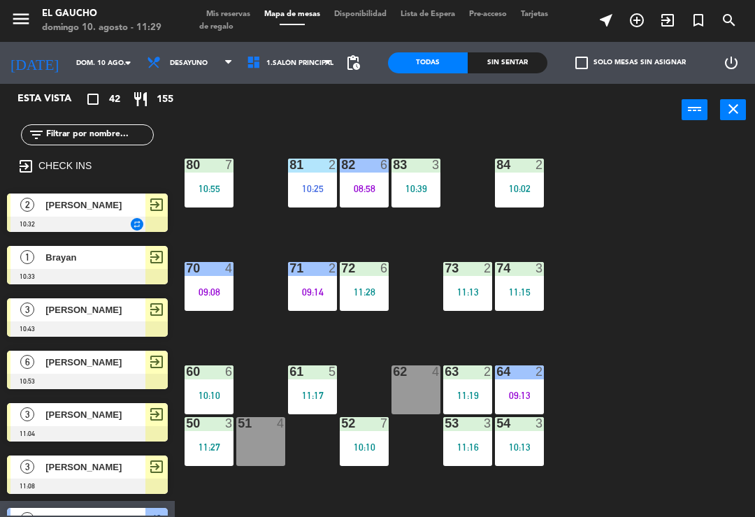
scroll to position [8, 0]
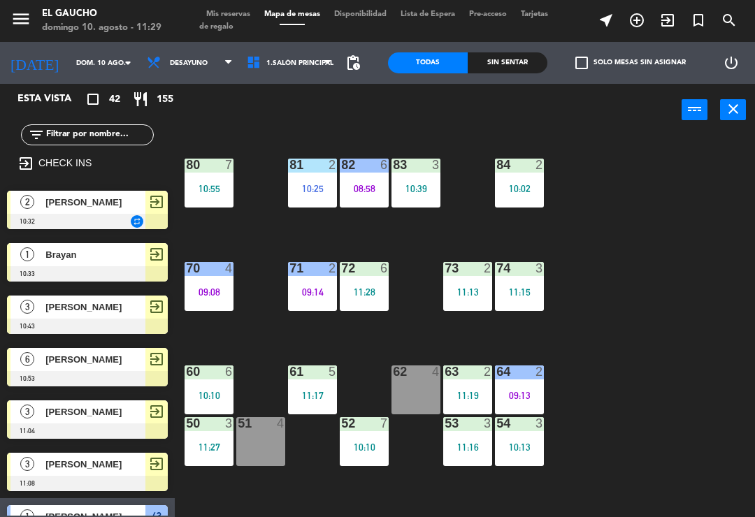
click at [266, 447] on div "51 4" at bounding box center [260, 441] width 49 height 49
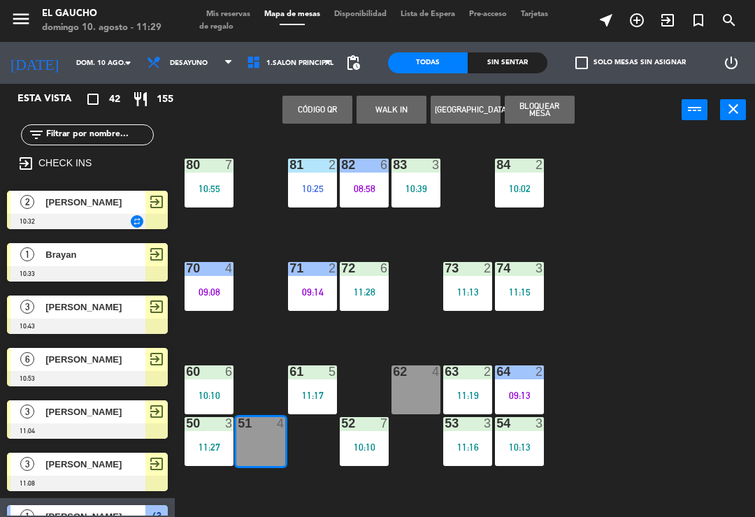
click at [400, 111] on button "WALK IN" at bounding box center [392, 110] width 70 height 28
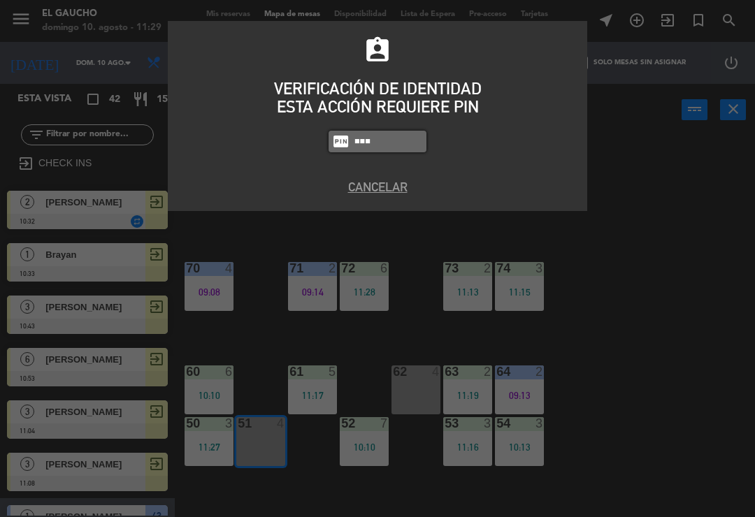
type input "0009"
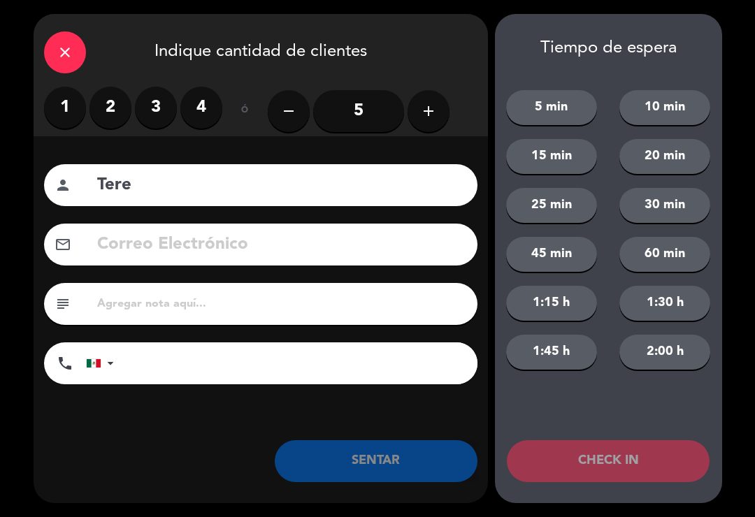
type input "Tere"
click at [166, 105] on label "3" at bounding box center [156, 108] width 42 height 42
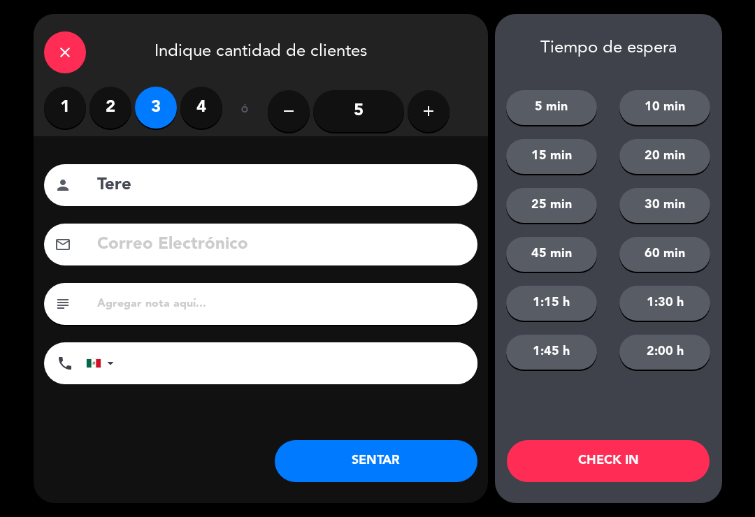
click at [385, 472] on button "SENTAR" at bounding box center [376, 461] width 203 height 42
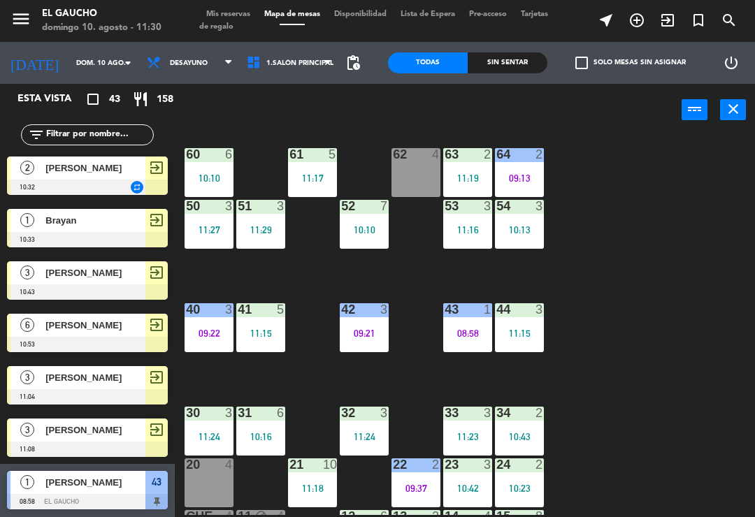
scroll to position [245, 0]
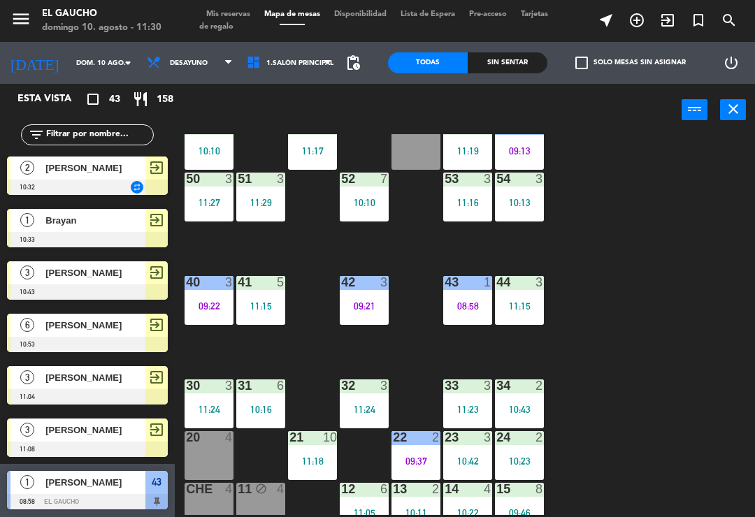
click at [364, 402] on div "32 3 11:24" at bounding box center [364, 404] width 49 height 49
click at [643, 380] on div "84 2 10:02 80 7 10:55 83 3 10:39 82 6 08:58 81 2 10:25 70 4 09:08 71 2 09:14 72…" at bounding box center [468, 324] width 573 height 381
click at [365, 405] on div "11:24" at bounding box center [364, 410] width 49 height 10
click at [682, 403] on div "84 2 10:02 80 7 10:55 83 3 10:39 82 6 08:58 81 2 10:25 70 4 09:08 71 2 09:14 72…" at bounding box center [468, 324] width 573 height 381
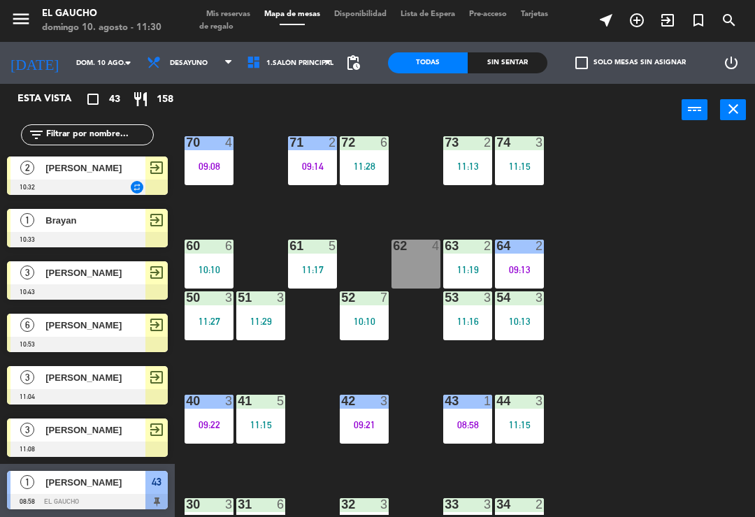
scroll to position [128, 0]
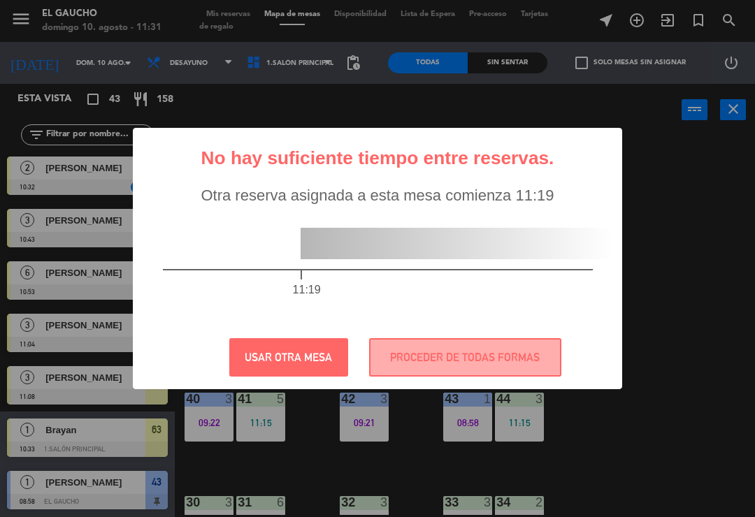
click at [287, 369] on button "USAR OTRA MESA" at bounding box center [288, 357] width 119 height 38
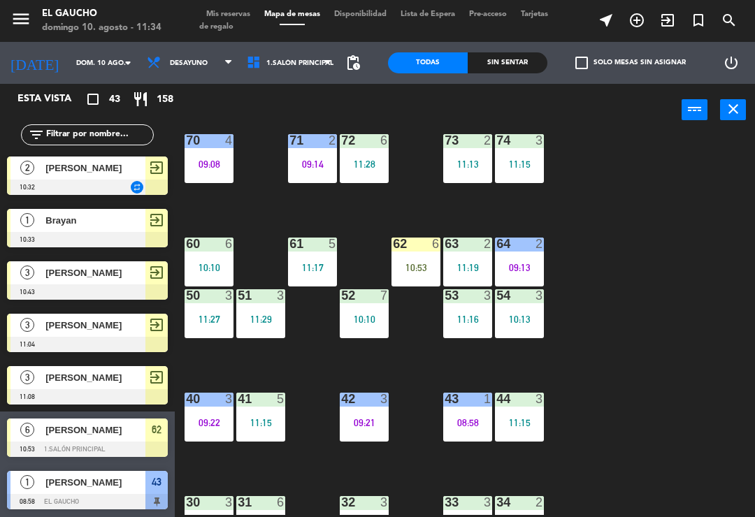
click at [421, 263] on div "10:53" at bounding box center [416, 268] width 49 height 10
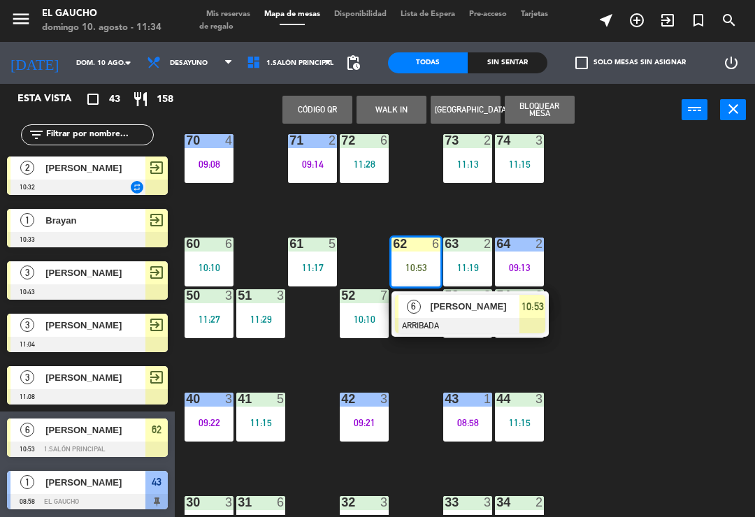
click at [434, 320] on div at bounding box center [470, 325] width 150 height 15
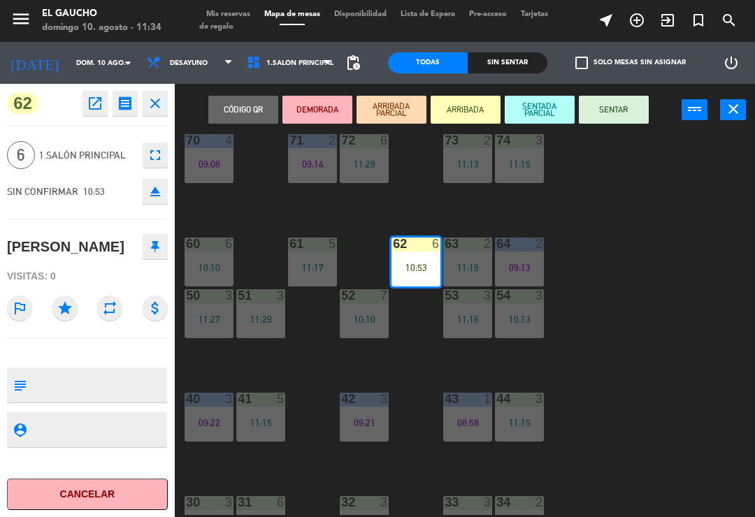
click at [631, 118] on button "SENTAR" at bounding box center [614, 110] width 70 height 28
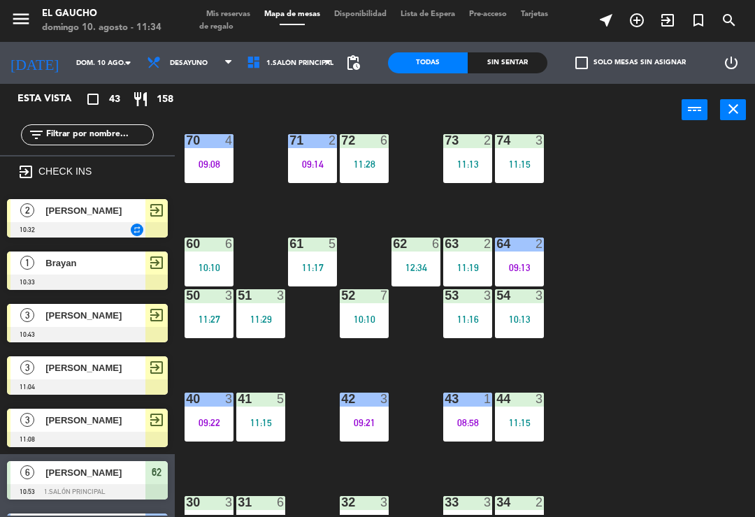
click at [408, 266] on div "12:34" at bounding box center [416, 268] width 49 height 10
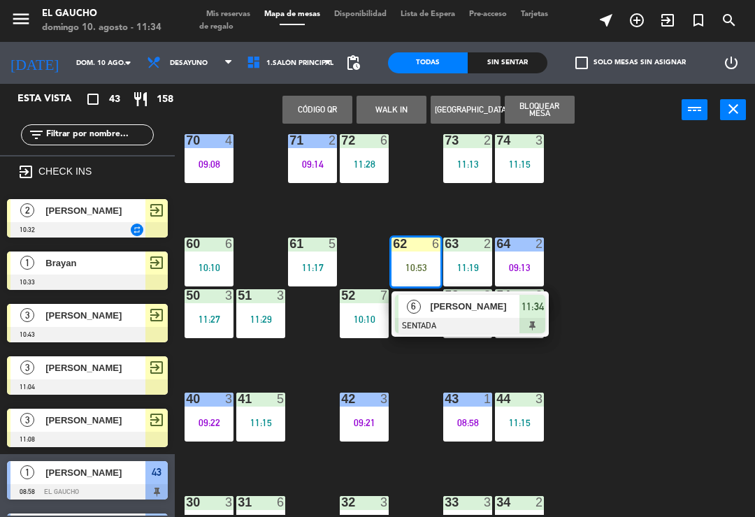
click at [422, 320] on div at bounding box center [470, 325] width 150 height 15
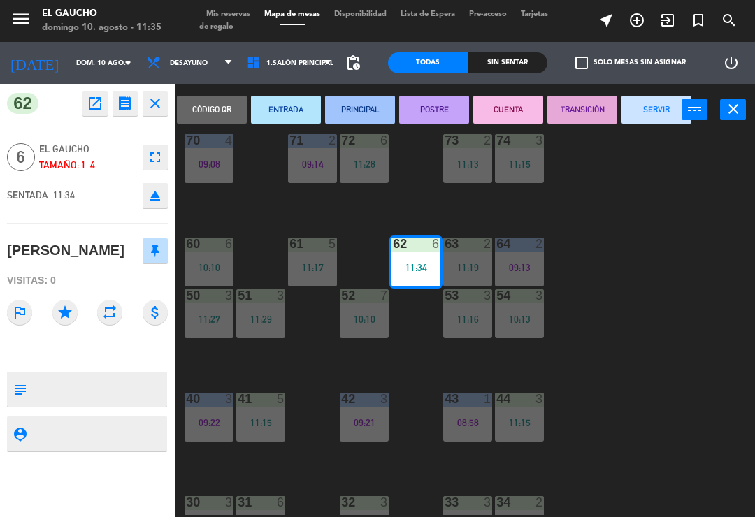
click at [645, 114] on button "SERVIR" at bounding box center [657, 110] width 70 height 28
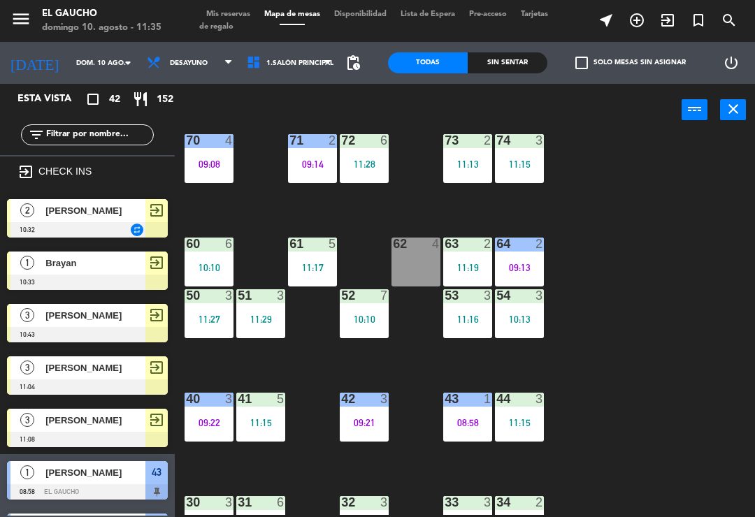
scroll to position [0, 0]
click at [523, 419] on div "11:15" at bounding box center [519, 423] width 49 height 10
click at [626, 379] on div "84 2 10:02 80 7 10:55 83 3 10:39 82 6 08:58 81 2 10:25 70 4 09:08 71 2 09:14 72…" at bounding box center [468, 324] width 573 height 381
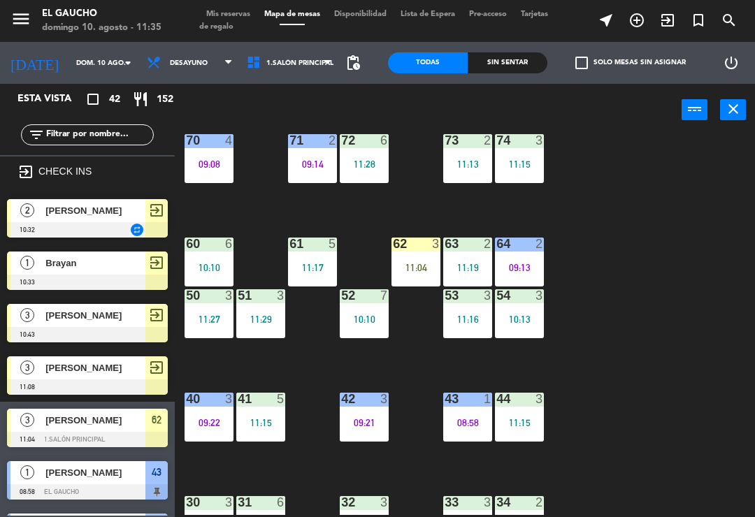
click at [420, 263] on div "11:04" at bounding box center [416, 268] width 49 height 10
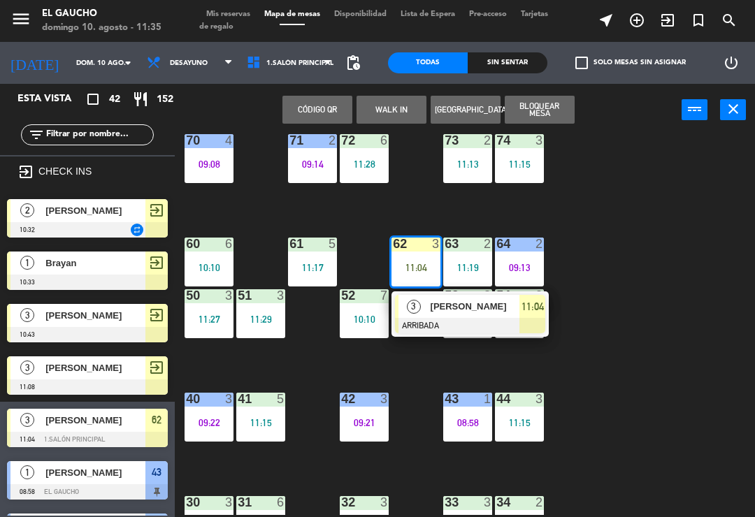
click at [425, 320] on div at bounding box center [470, 325] width 150 height 15
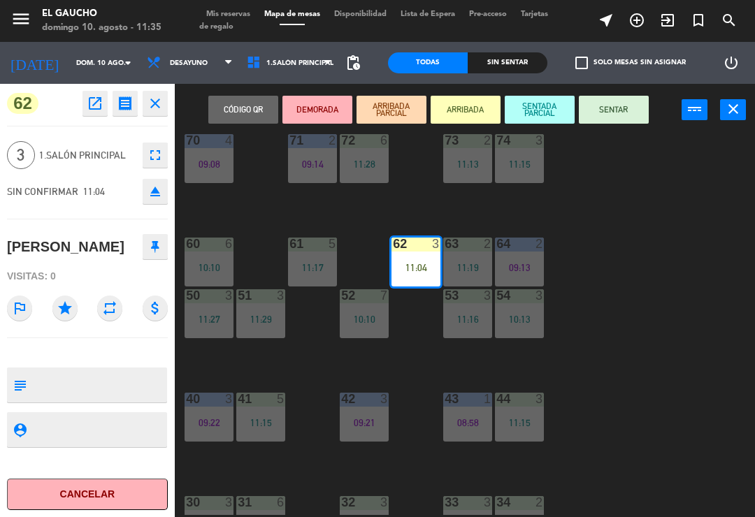
click at [624, 112] on button "SENTAR" at bounding box center [614, 110] width 70 height 28
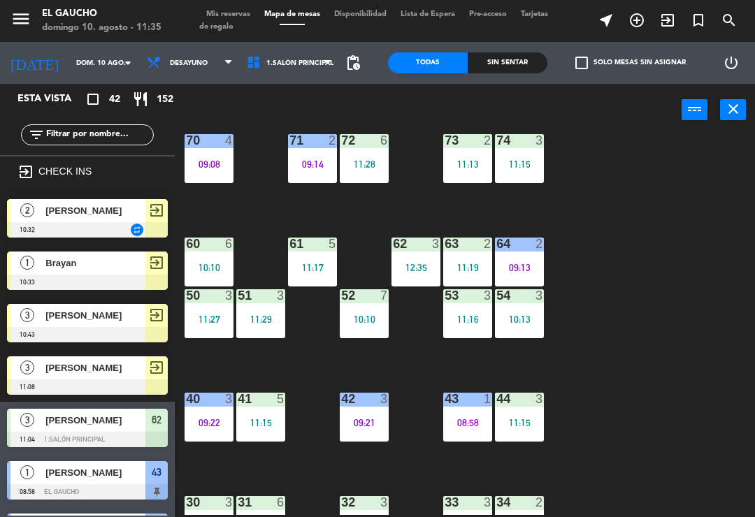
click at [417, 264] on div "12:35" at bounding box center [416, 268] width 49 height 10
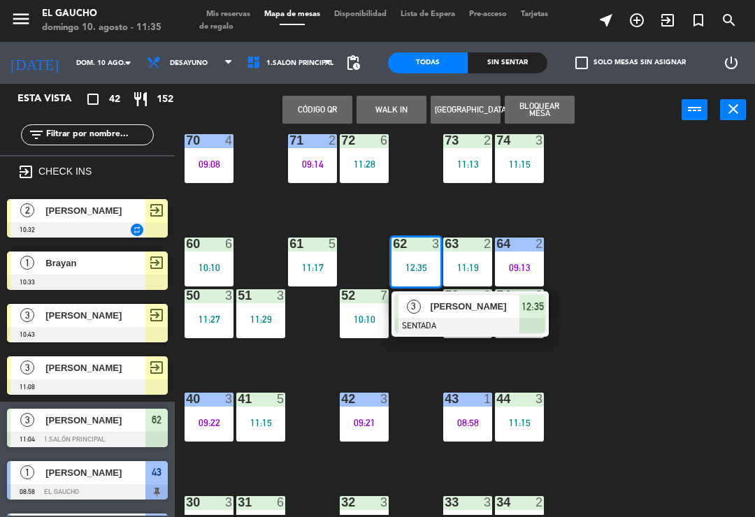
click at [420, 314] on div "3" at bounding box center [414, 306] width 30 height 23
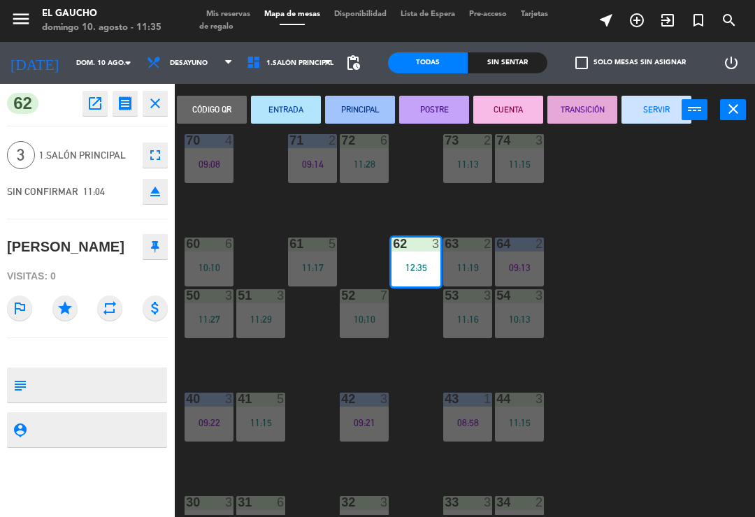
click at [654, 123] on button "SERVIR" at bounding box center [657, 110] width 70 height 28
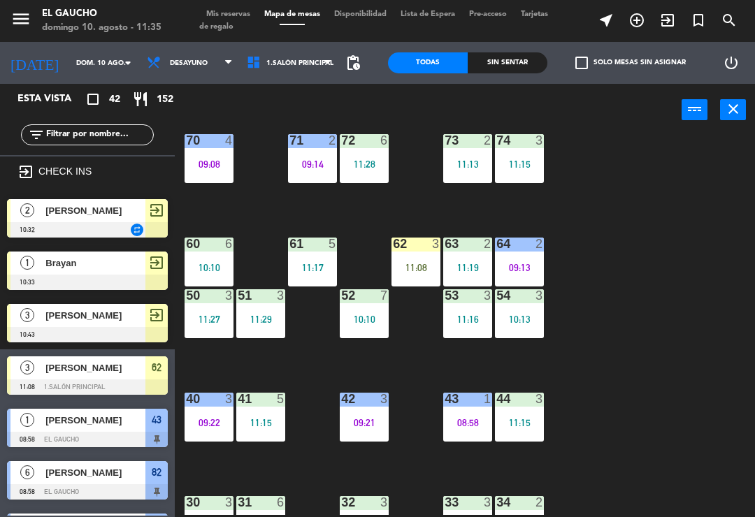
click at [414, 267] on div "11:08" at bounding box center [416, 268] width 49 height 10
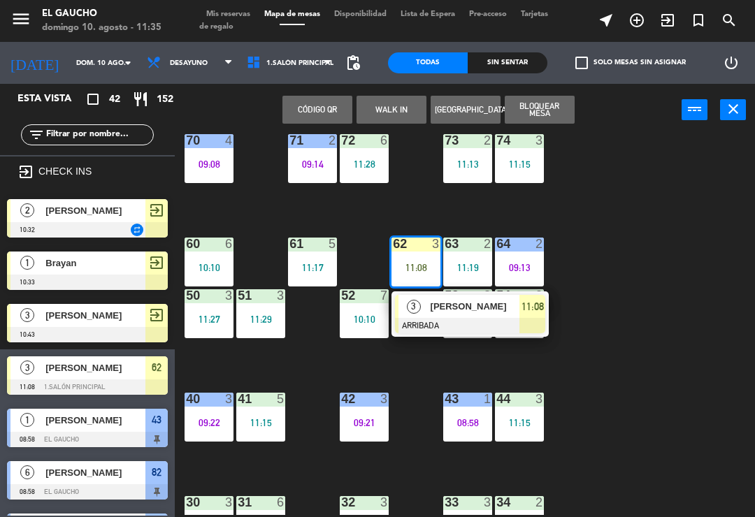
click at [428, 320] on div at bounding box center [470, 325] width 150 height 15
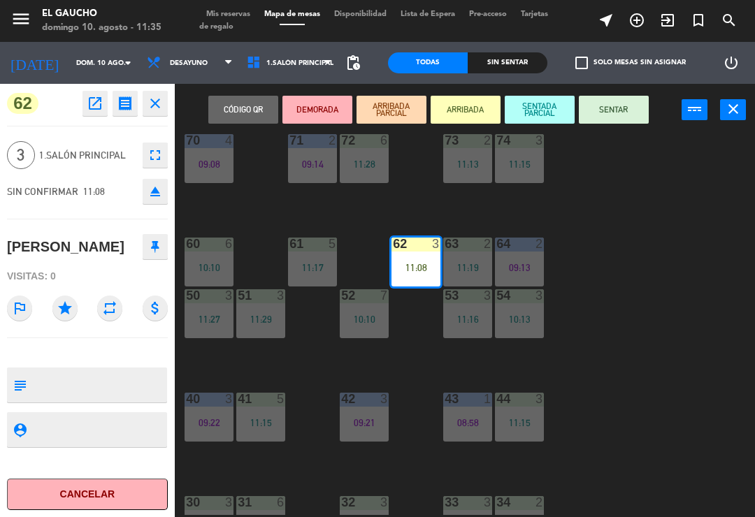
click at [629, 119] on button "SENTAR" at bounding box center [614, 110] width 70 height 28
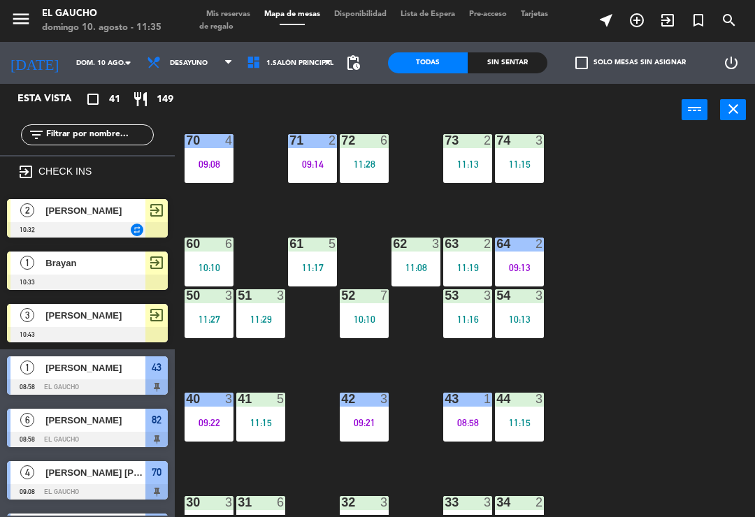
click at [422, 263] on div "11:08" at bounding box center [416, 268] width 49 height 10
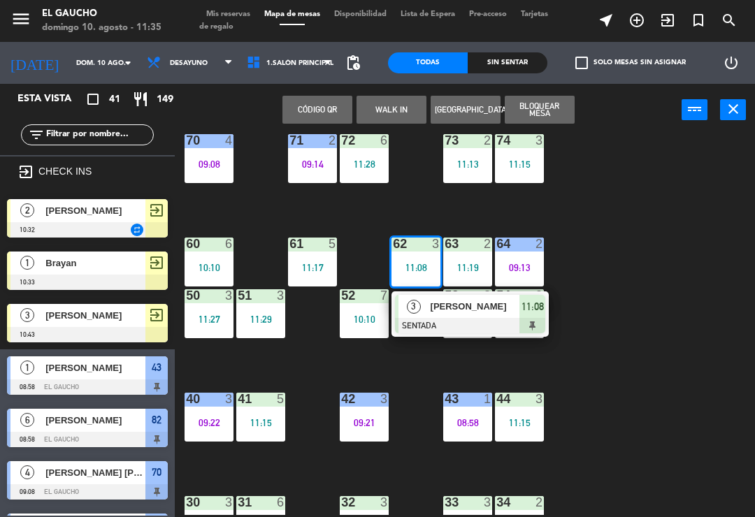
click at [423, 315] on div "3" at bounding box center [414, 306] width 30 height 23
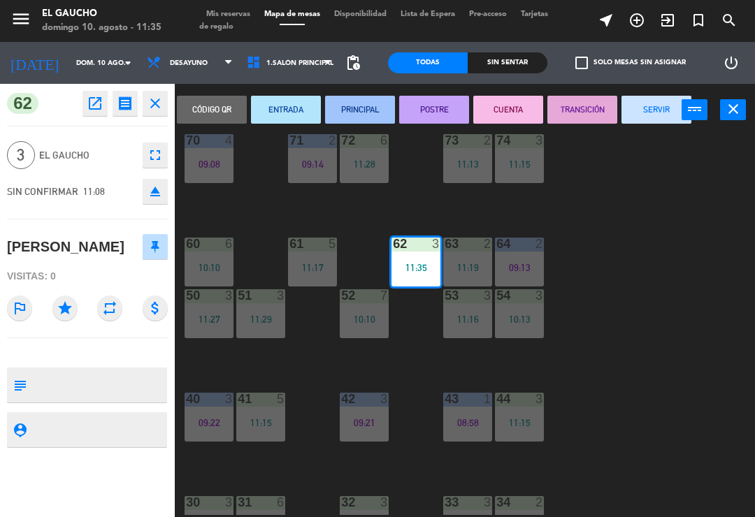
click at [656, 114] on button "SERVIR" at bounding box center [657, 110] width 70 height 28
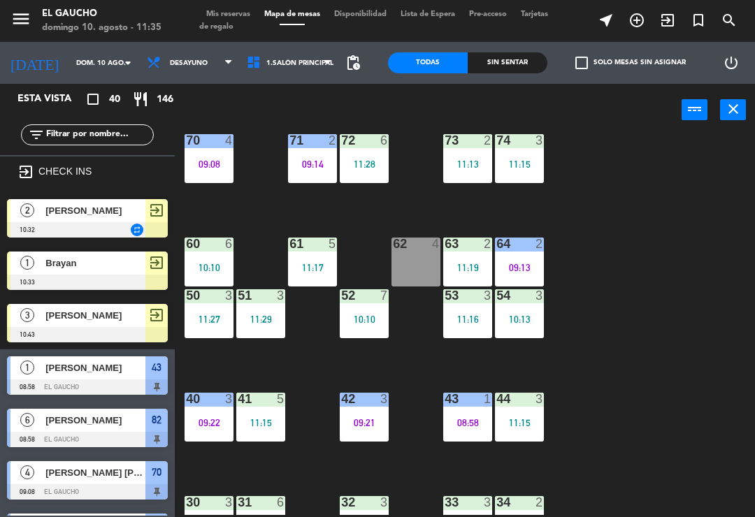
click at [374, 431] on div "42 3 09:21" at bounding box center [364, 417] width 49 height 49
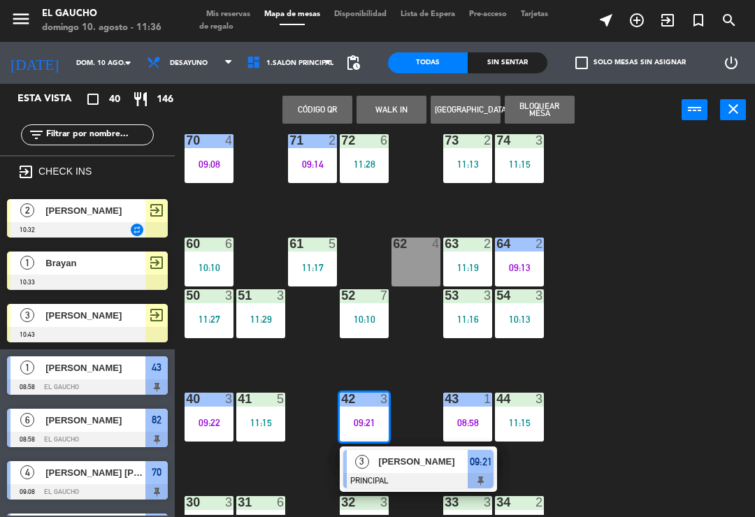
click at [408, 482] on div at bounding box center [418, 480] width 150 height 15
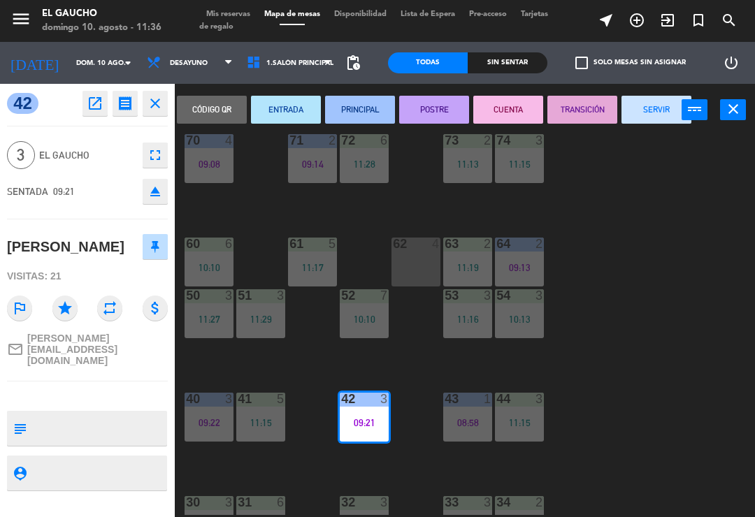
click at [663, 114] on button "SERVIR" at bounding box center [657, 110] width 70 height 28
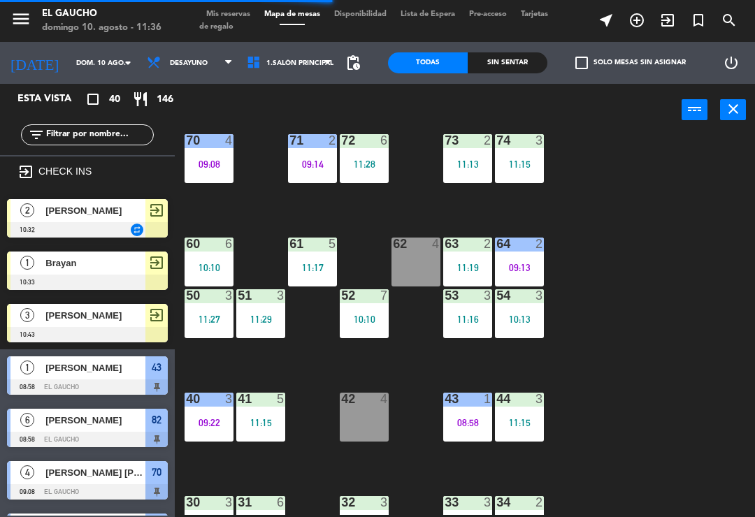
click at [366, 427] on div "42 4" at bounding box center [364, 417] width 49 height 49
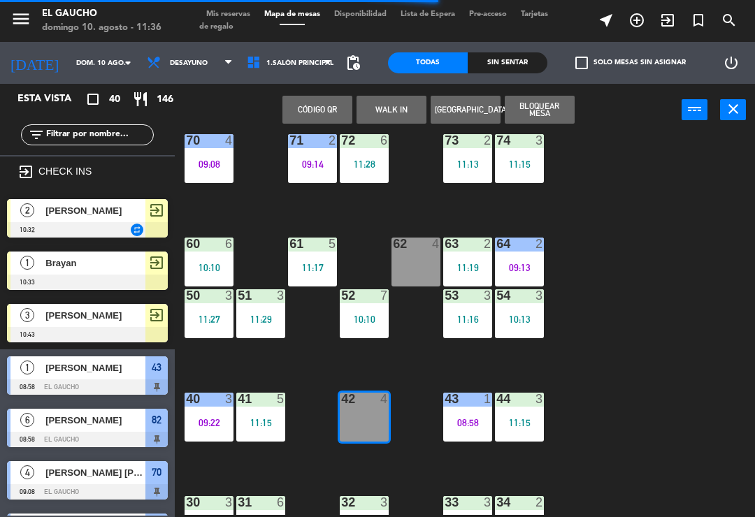
click at [396, 112] on button "WALK IN" at bounding box center [392, 110] width 70 height 28
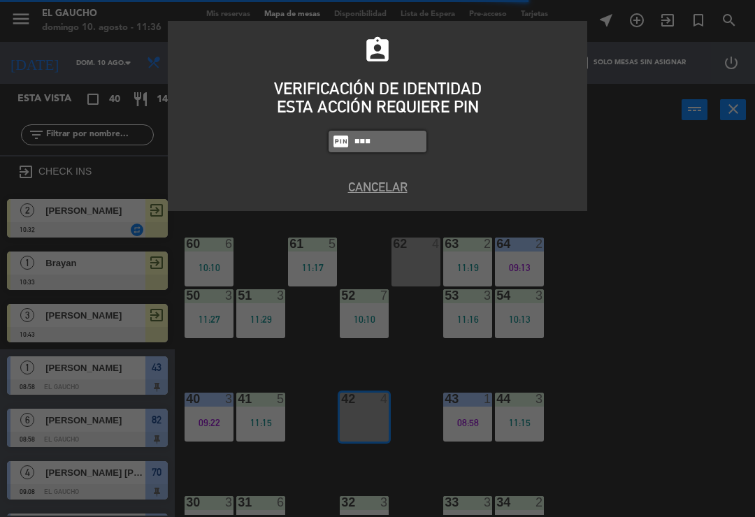
type input "0009"
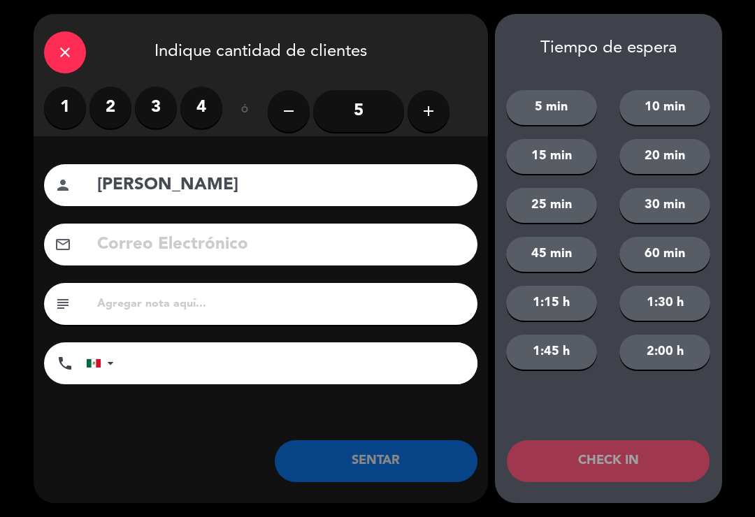
type input "[PERSON_NAME]"
click at [438, 127] on button "add" at bounding box center [429, 111] width 42 height 42
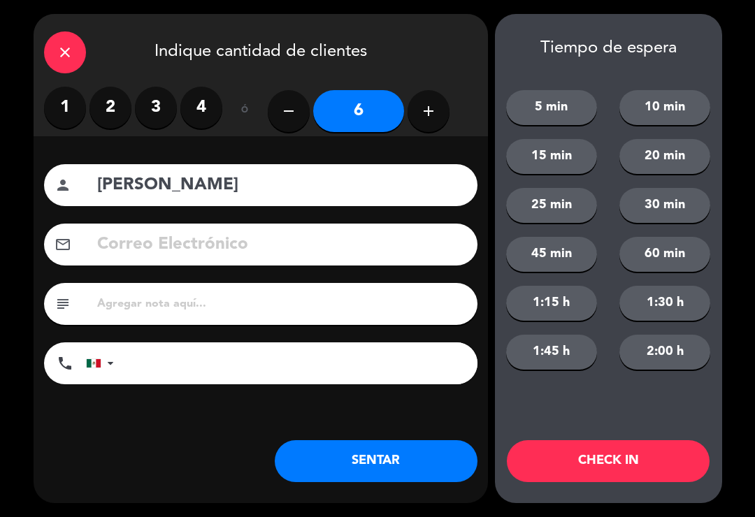
click at [394, 474] on button "SENTAR" at bounding box center [376, 461] width 203 height 42
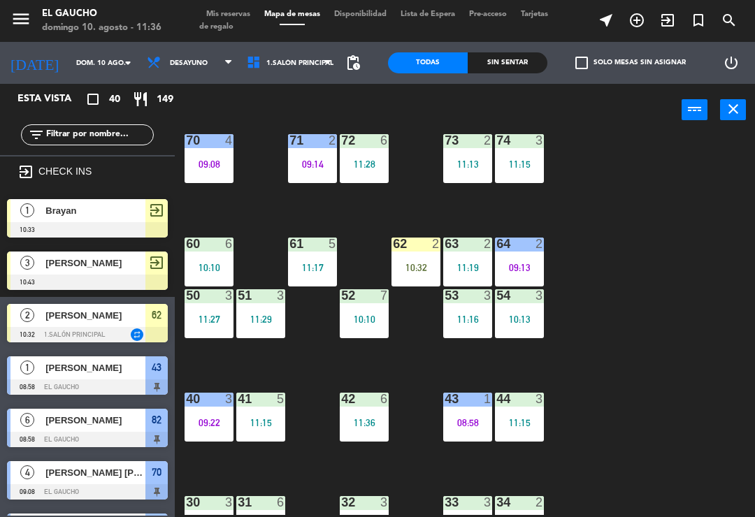
click at [415, 263] on div "10:32" at bounding box center [416, 268] width 49 height 10
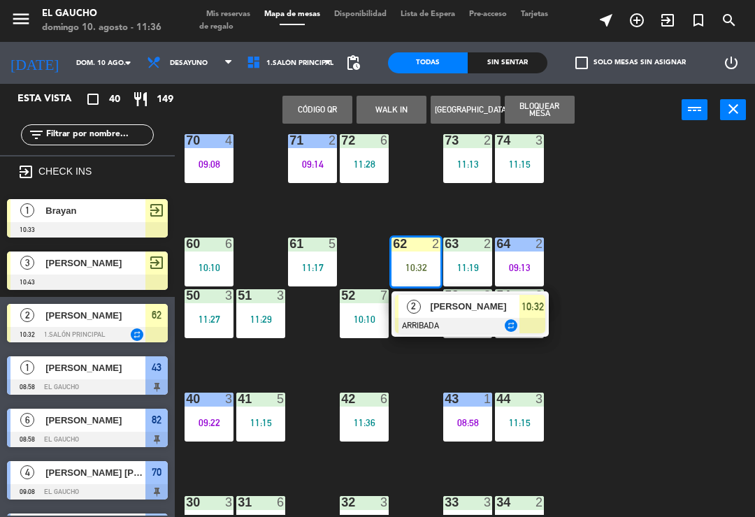
click at [427, 321] on div at bounding box center [470, 325] width 150 height 15
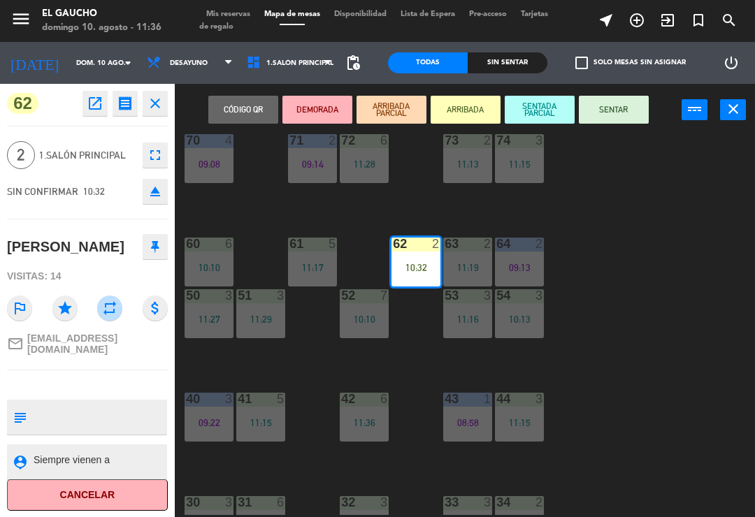
click at [628, 110] on button "SENTAR" at bounding box center [614, 110] width 70 height 28
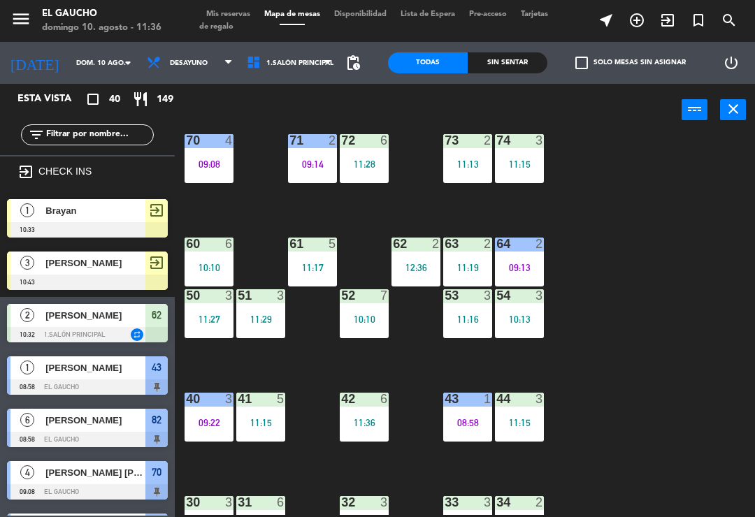
click at [415, 264] on div "12:36" at bounding box center [416, 268] width 49 height 10
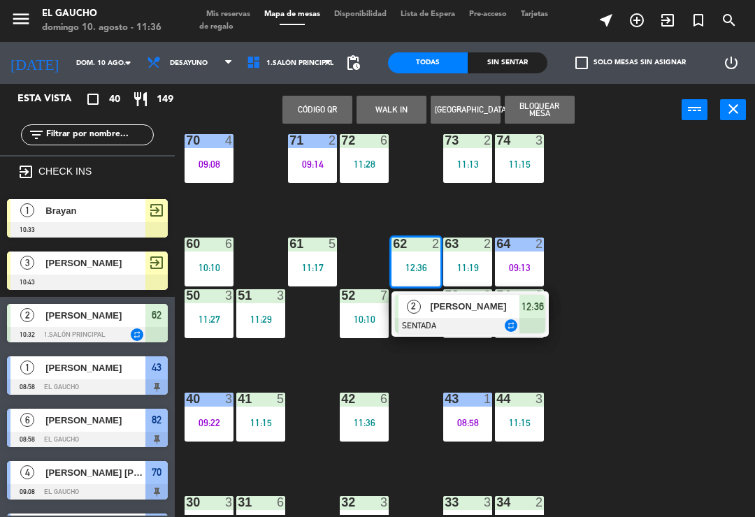
click at [426, 318] on div at bounding box center [470, 325] width 150 height 15
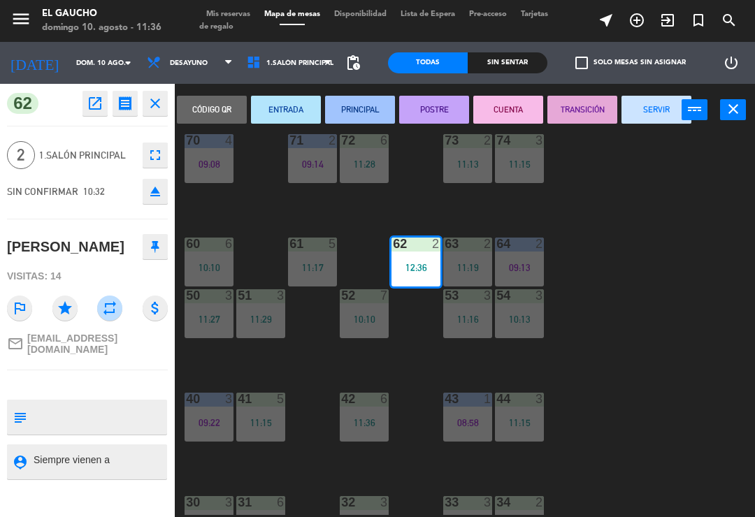
click at [367, 109] on button "PRINCIPAL" at bounding box center [360, 110] width 70 height 28
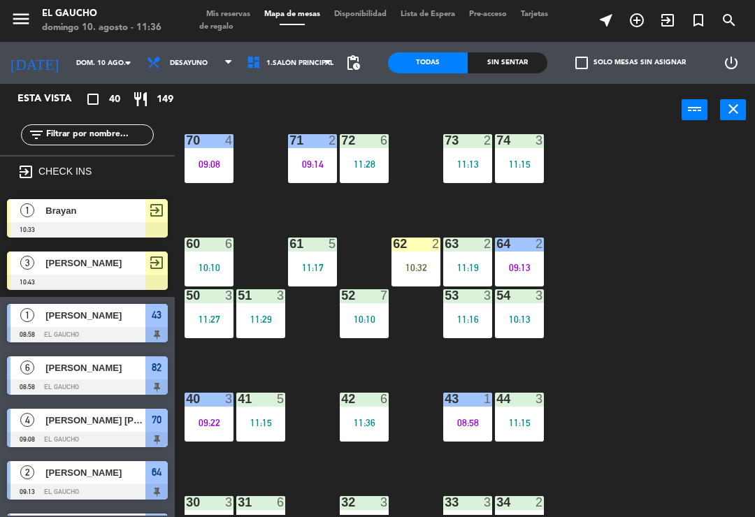
click at [420, 254] on div "62 2 10:32" at bounding box center [416, 262] width 49 height 49
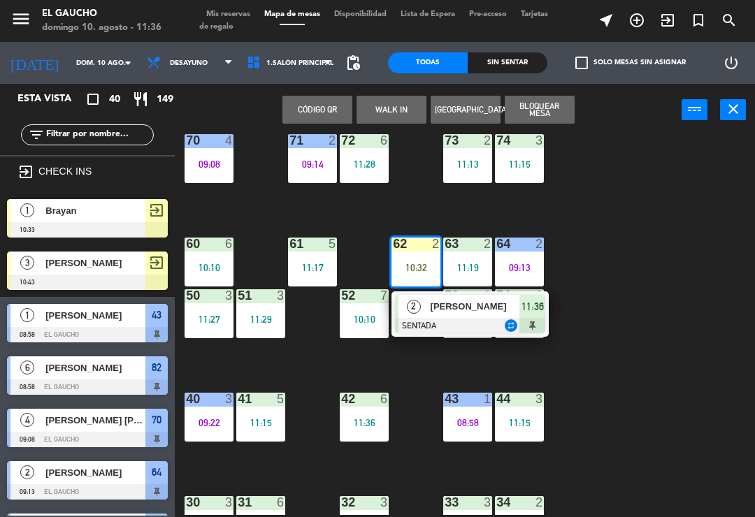
click at [429, 313] on div "[PERSON_NAME]" at bounding box center [474, 306] width 91 height 23
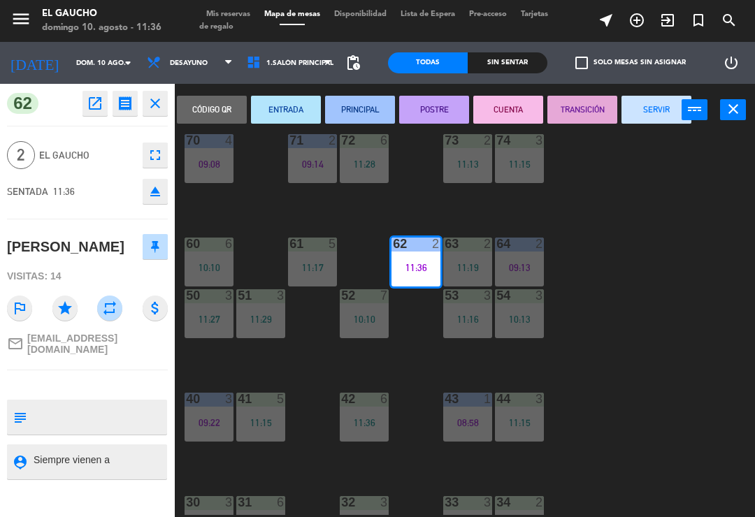
click at [655, 116] on button "SERVIR" at bounding box center [657, 110] width 70 height 28
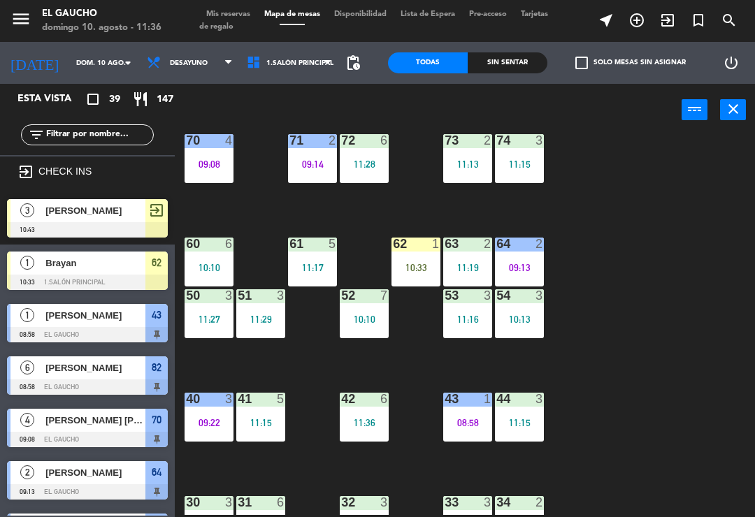
click at [417, 265] on div "10:33" at bounding box center [416, 268] width 49 height 10
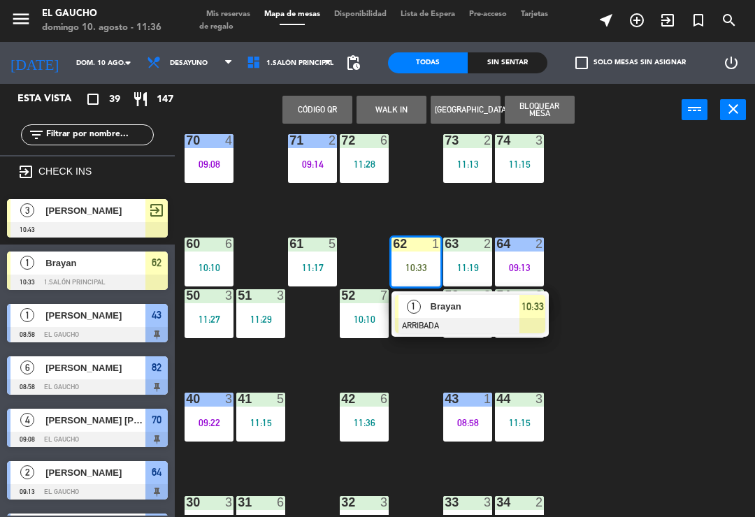
click at [427, 321] on div at bounding box center [470, 325] width 150 height 15
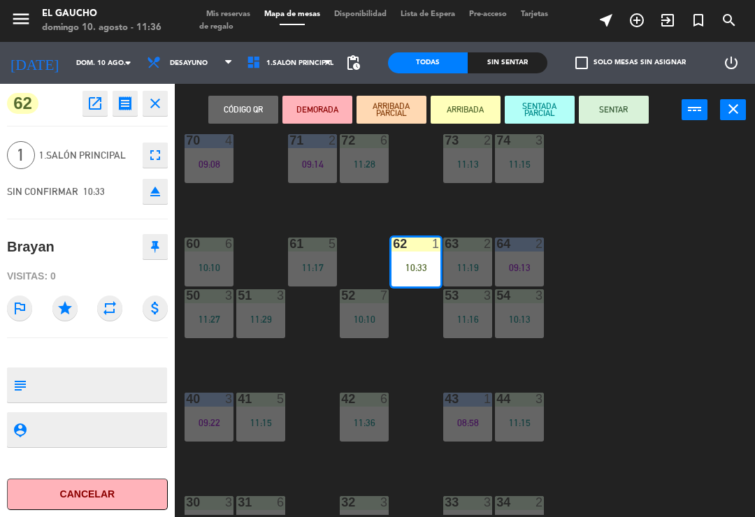
click at [630, 110] on button "SENTAR" at bounding box center [614, 110] width 70 height 28
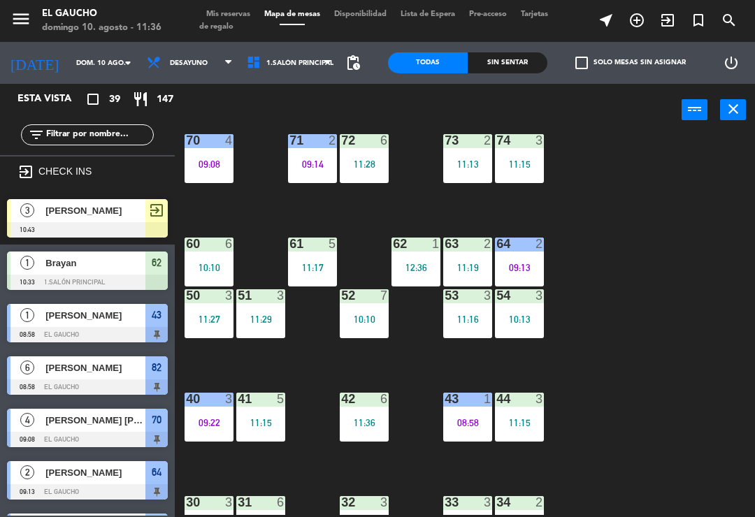
click at [421, 258] on div "62 1 12:36" at bounding box center [416, 262] width 49 height 49
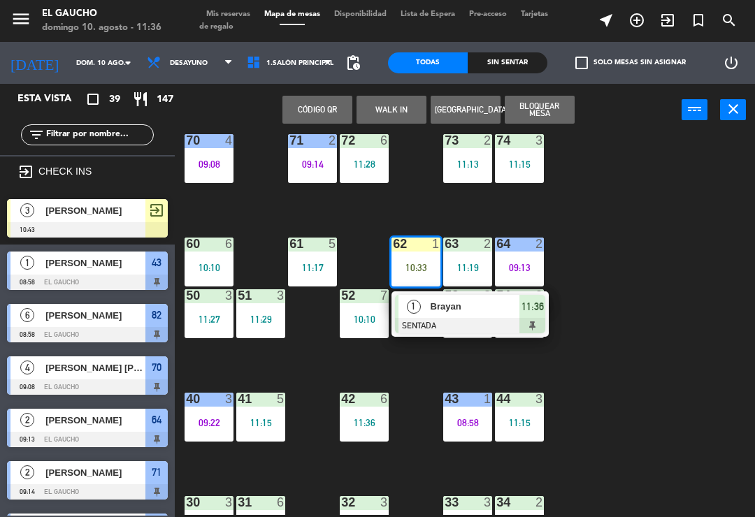
click at [417, 325] on div at bounding box center [470, 325] width 150 height 15
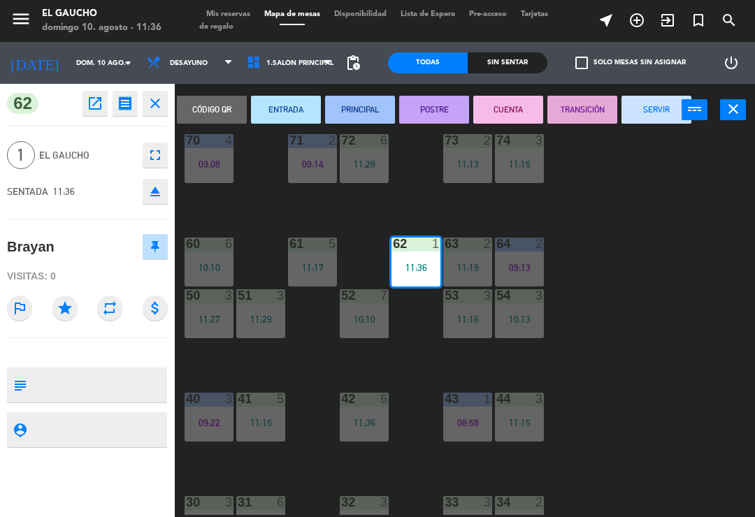
click at [652, 113] on button "SERVIR" at bounding box center [657, 110] width 70 height 28
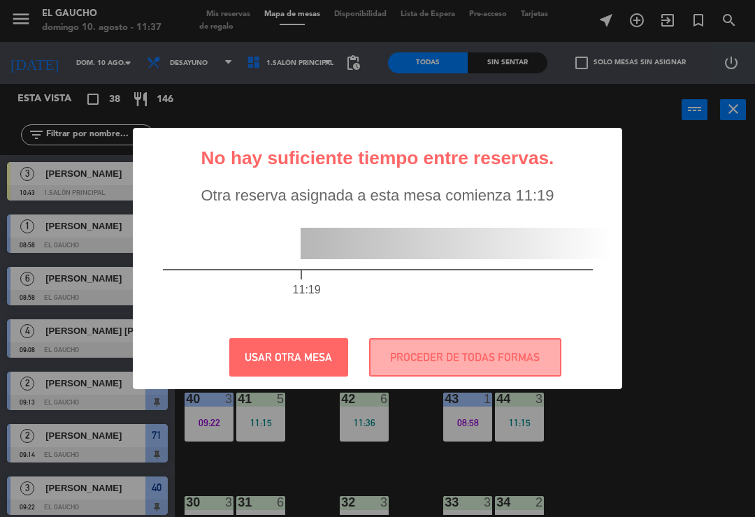
click at [299, 369] on button "USAR OTRA MESA" at bounding box center [288, 357] width 119 height 38
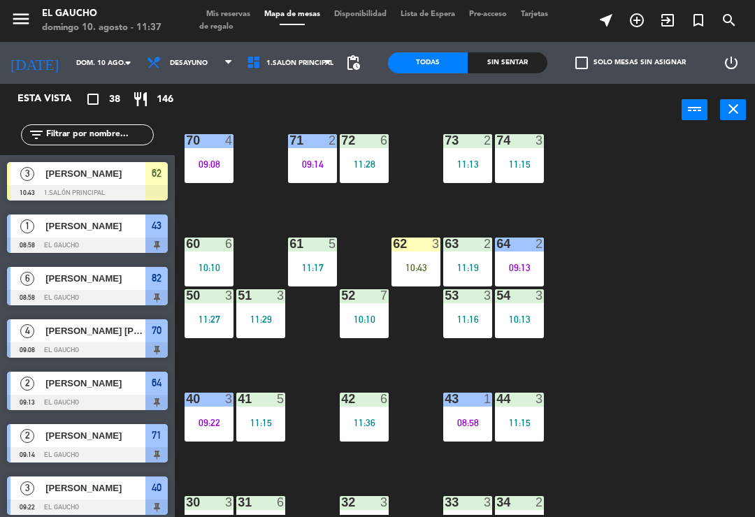
click at [417, 275] on div "62 3 10:43" at bounding box center [416, 262] width 49 height 49
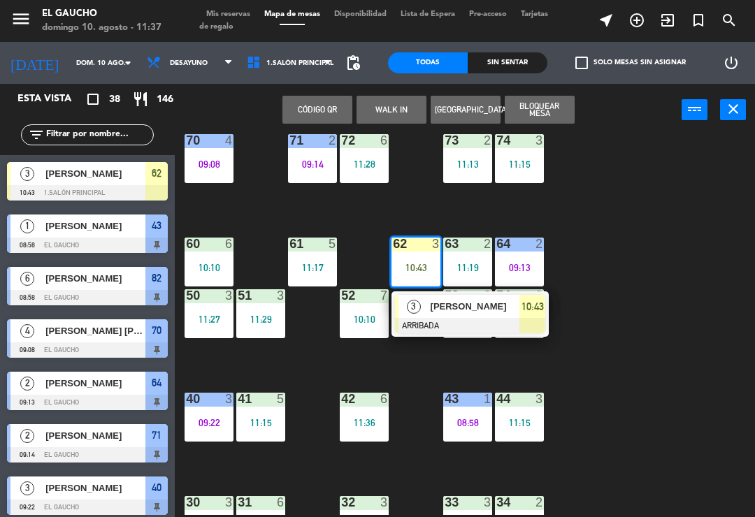
click at [428, 315] on div "3" at bounding box center [414, 306] width 30 height 23
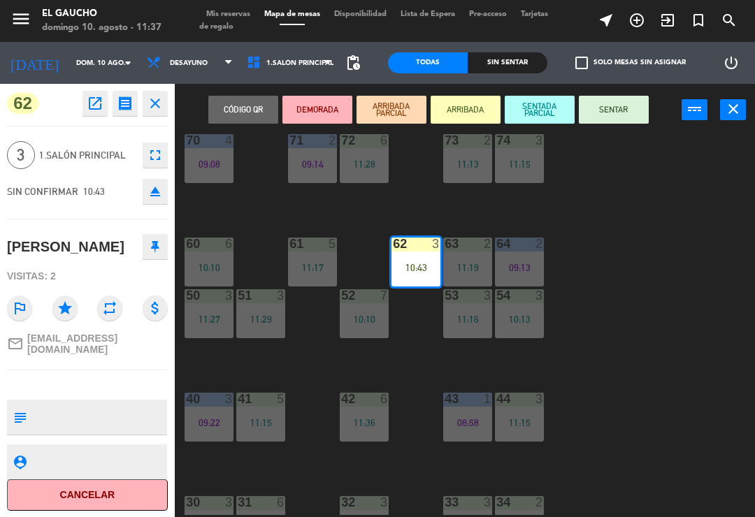
click at [621, 114] on button "SENTAR" at bounding box center [614, 110] width 70 height 28
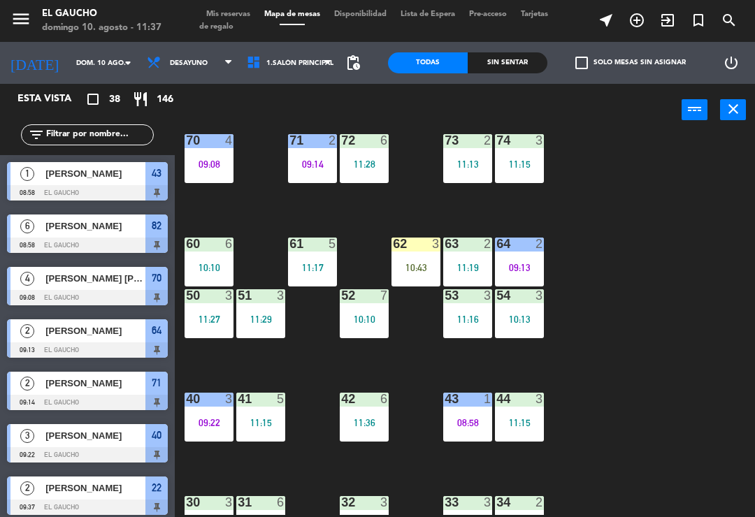
click at [417, 254] on div "62 3 10:43" at bounding box center [416, 262] width 49 height 49
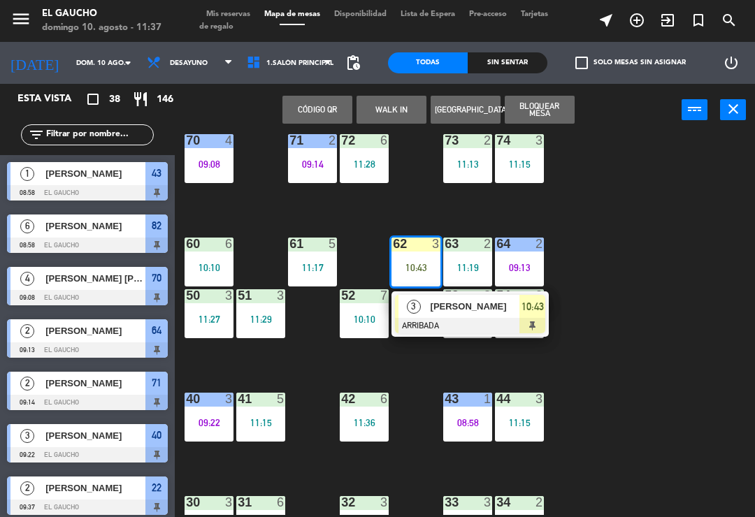
click at [424, 317] on div "3" at bounding box center [414, 306] width 30 height 23
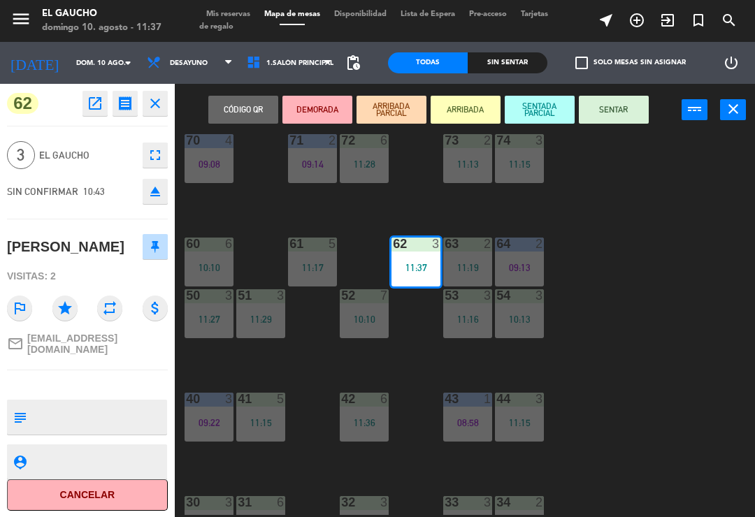
click at [627, 113] on button "SENTAR" at bounding box center [614, 110] width 70 height 28
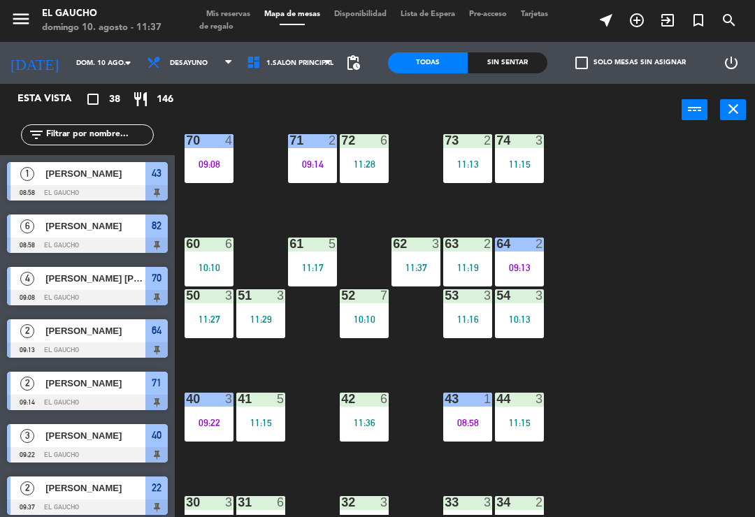
scroll to position [651, 0]
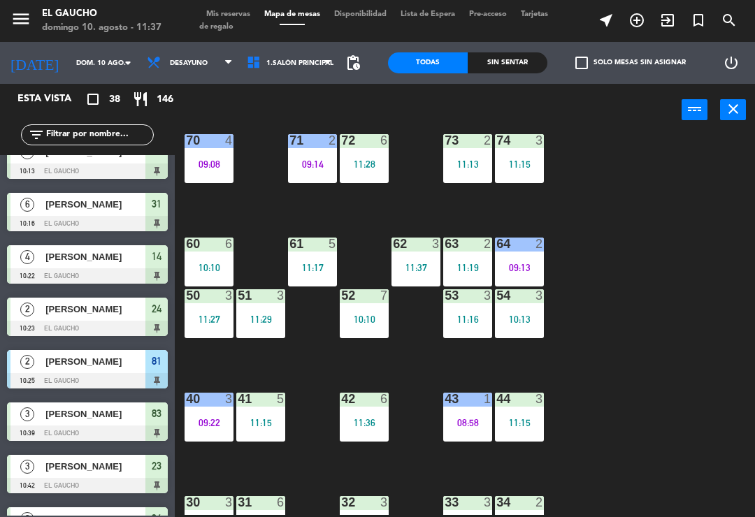
click at [413, 263] on div "11:37" at bounding box center [416, 268] width 49 height 10
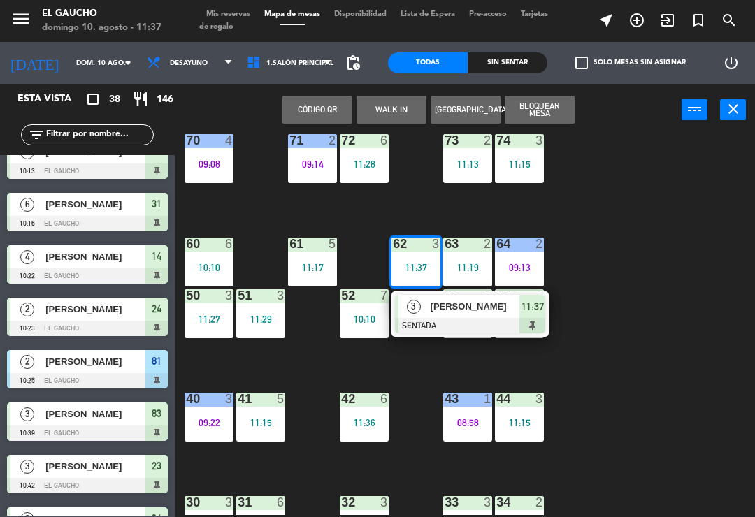
click at [427, 323] on div at bounding box center [470, 325] width 150 height 15
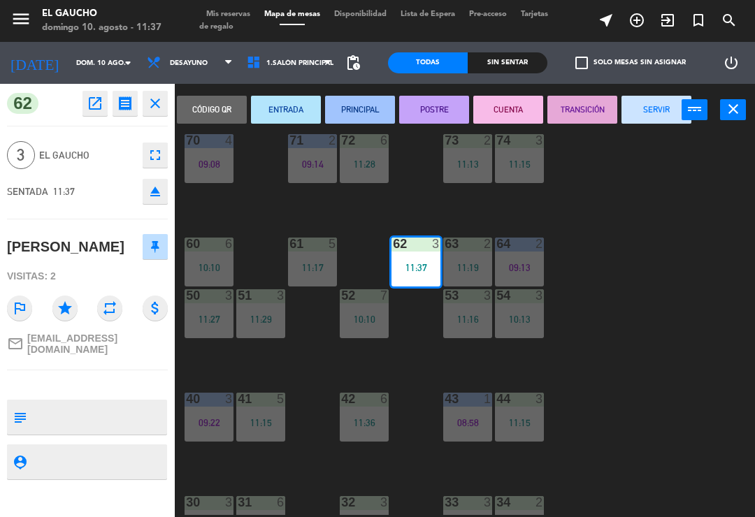
click at [662, 117] on button "SERVIR" at bounding box center [657, 110] width 70 height 28
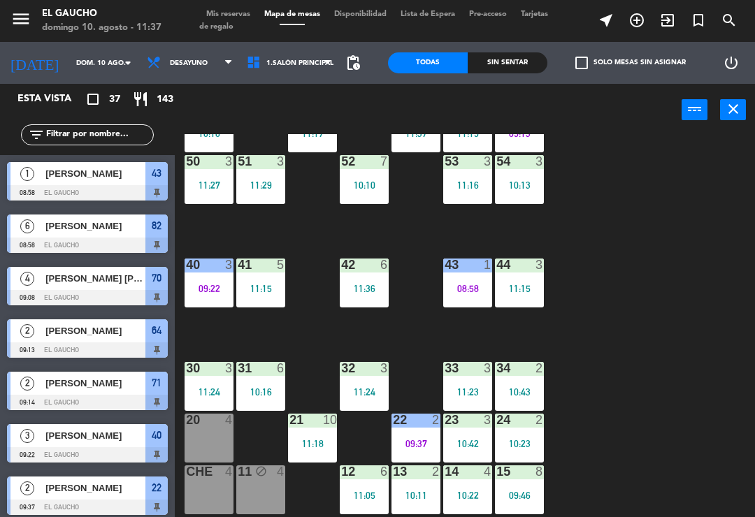
scroll to position [262, 0]
click at [519, 494] on div "09:46" at bounding box center [519, 496] width 49 height 10
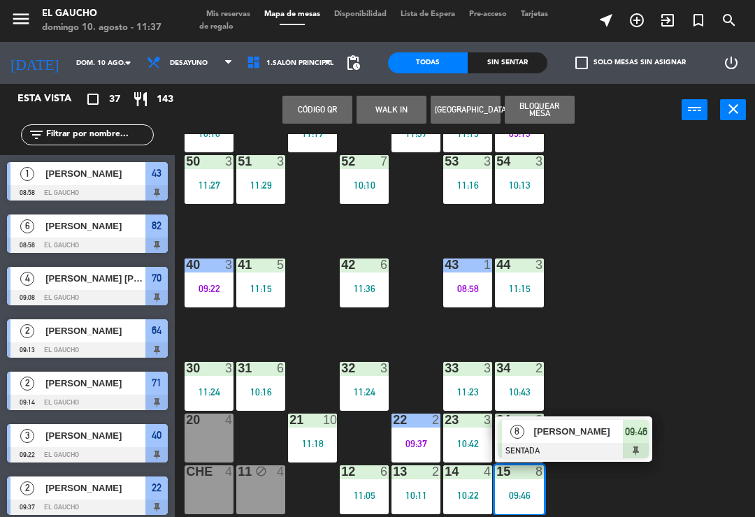
click at [593, 445] on div at bounding box center [574, 450] width 150 height 15
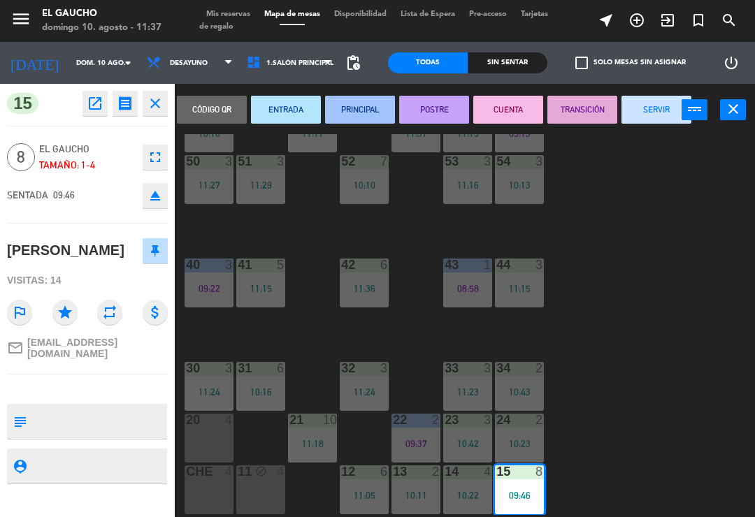
click at [365, 120] on button "PRINCIPAL" at bounding box center [360, 110] width 70 height 28
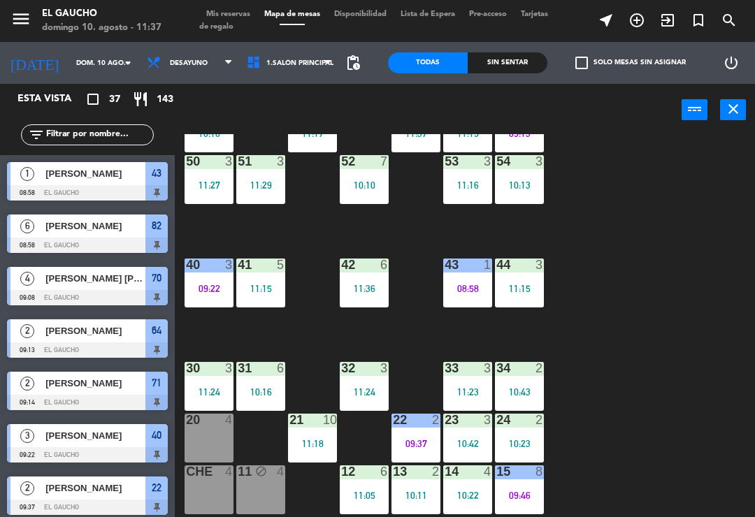
scroll to position [0, 0]
click at [467, 492] on div "10:22" at bounding box center [467, 496] width 49 height 10
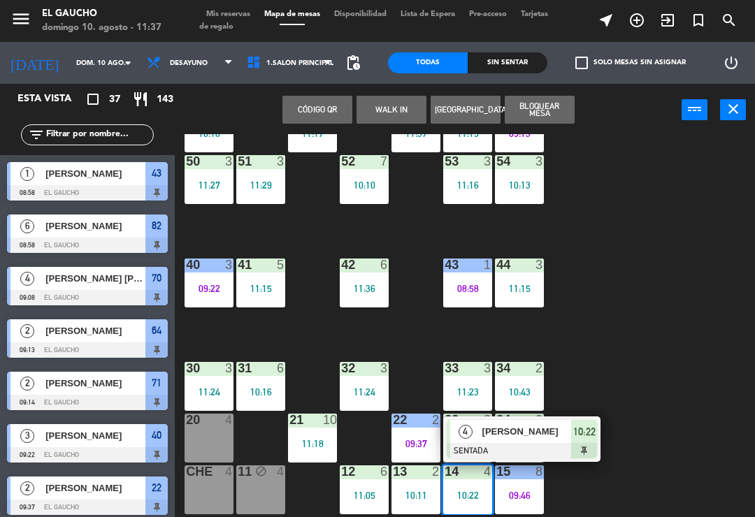
click at [525, 446] on div at bounding box center [522, 450] width 150 height 15
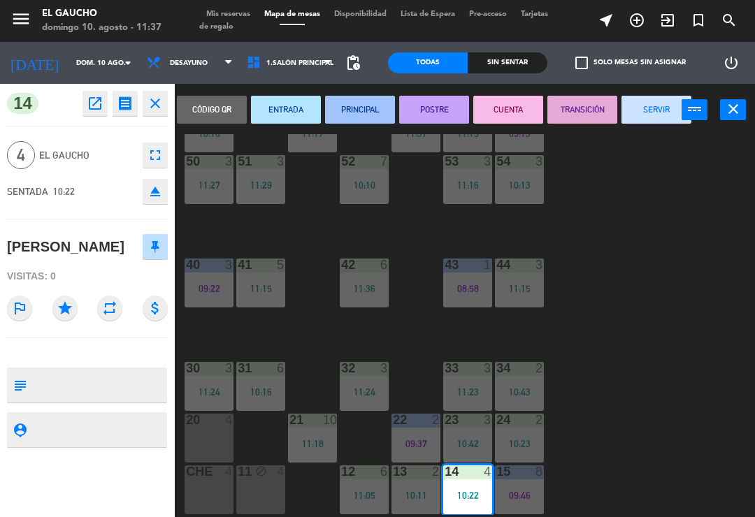
click at [365, 107] on button "PRINCIPAL" at bounding box center [360, 110] width 70 height 28
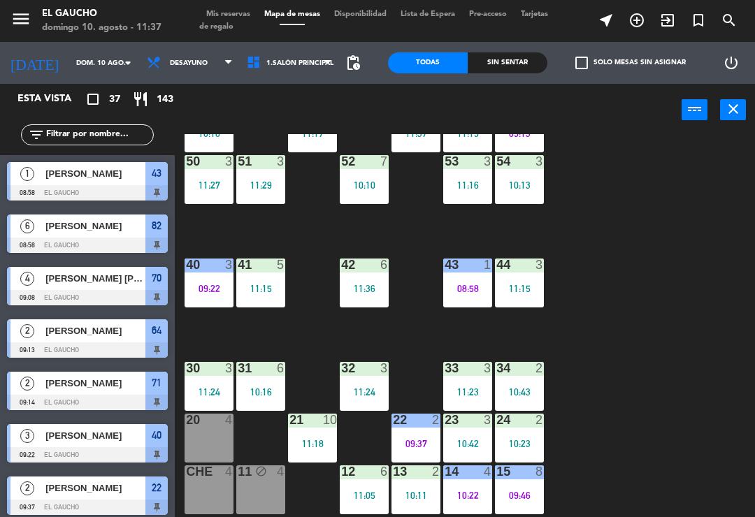
click at [422, 496] on div "10:11" at bounding box center [416, 496] width 49 height 10
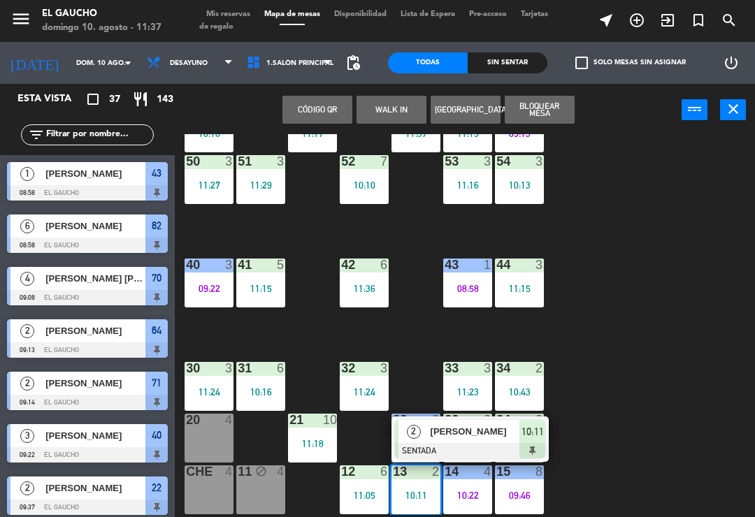
click at [461, 442] on div "[PERSON_NAME]" at bounding box center [474, 431] width 91 height 23
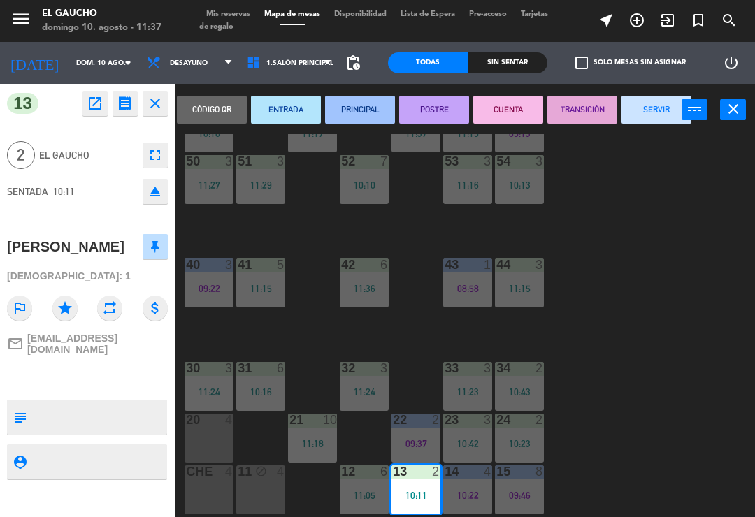
click at [370, 106] on button "PRINCIPAL" at bounding box center [360, 110] width 70 height 28
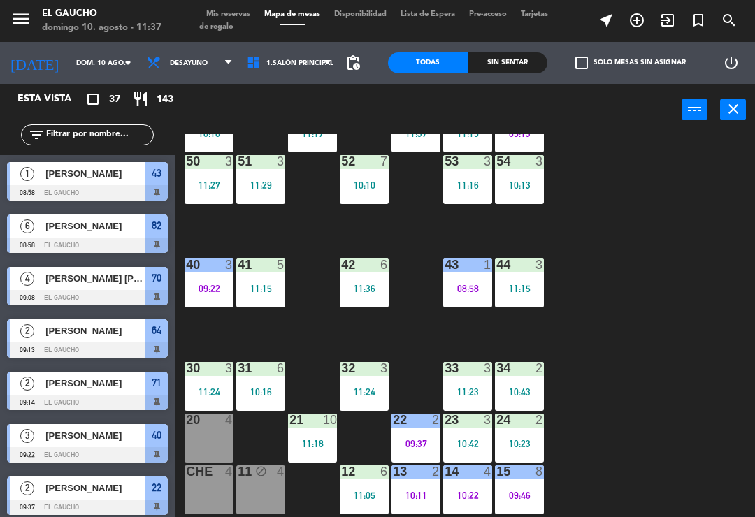
click at [364, 503] on div "12 6 11:05" at bounding box center [364, 490] width 49 height 49
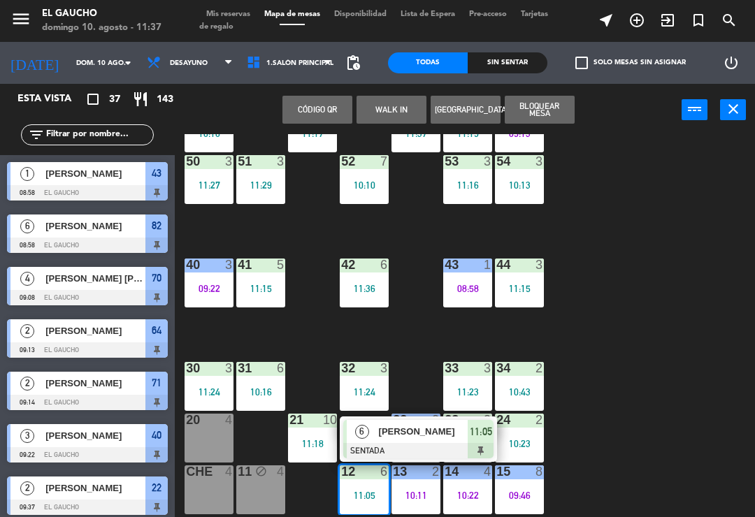
click at [419, 439] on span "[PERSON_NAME]" at bounding box center [423, 431] width 89 height 15
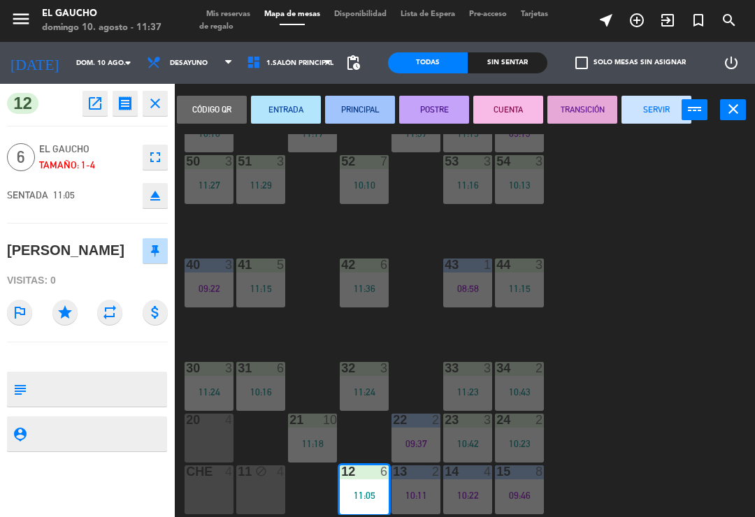
click at [369, 106] on button "PRINCIPAL" at bounding box center [360, 110] width 70 height 28
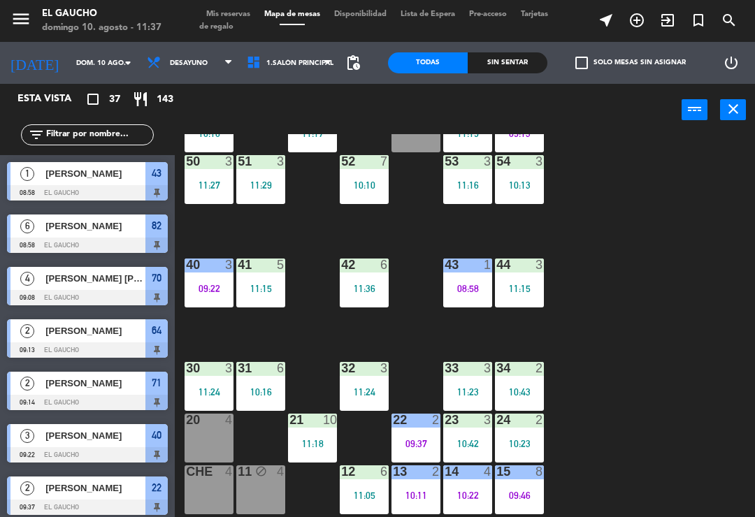
click at [310, 447] on div "11:18" at bounding box center [312, 444] width 49 height 10
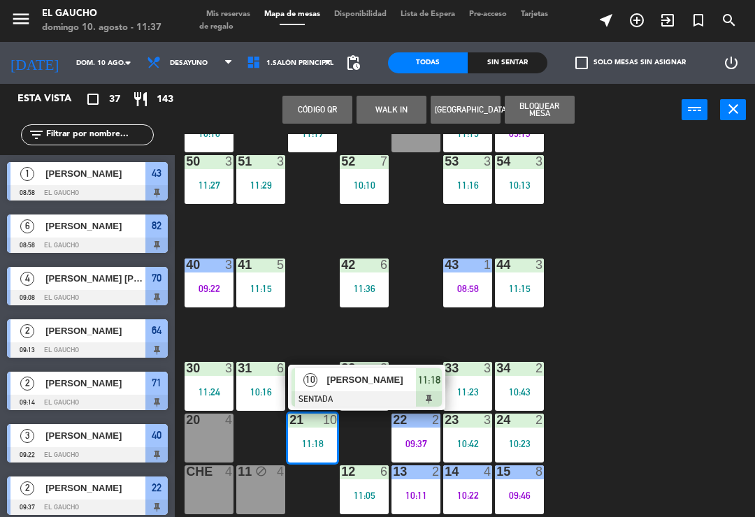
click at [378, 391] on div "[PERSON_NAME]" at bounding box center [371, 379] width 91 height 23
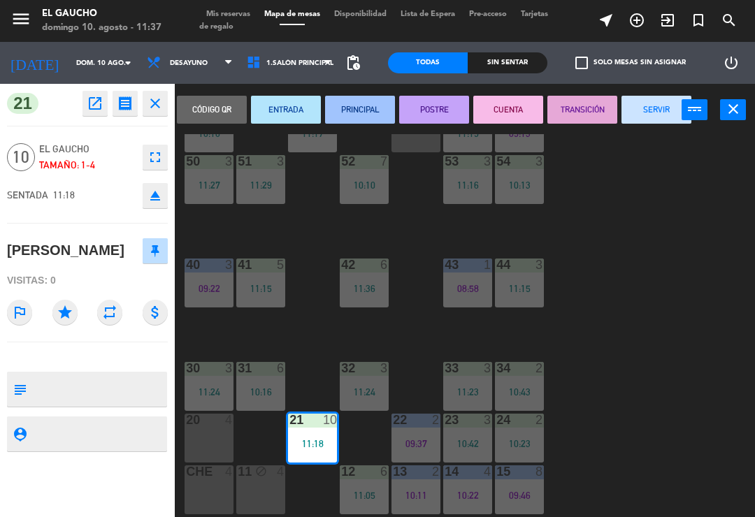
click at [371, 102] on button "PRINCIPAL" at bounding box center [360, 110] width 70 height 28
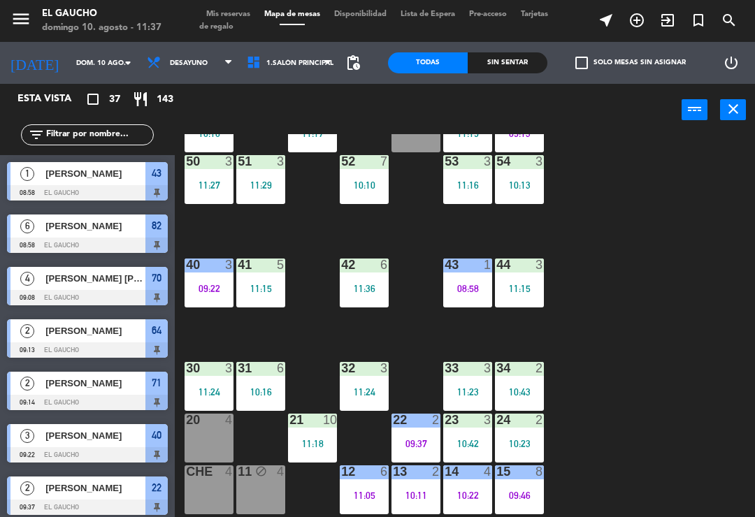
scroll to position [213, 0]
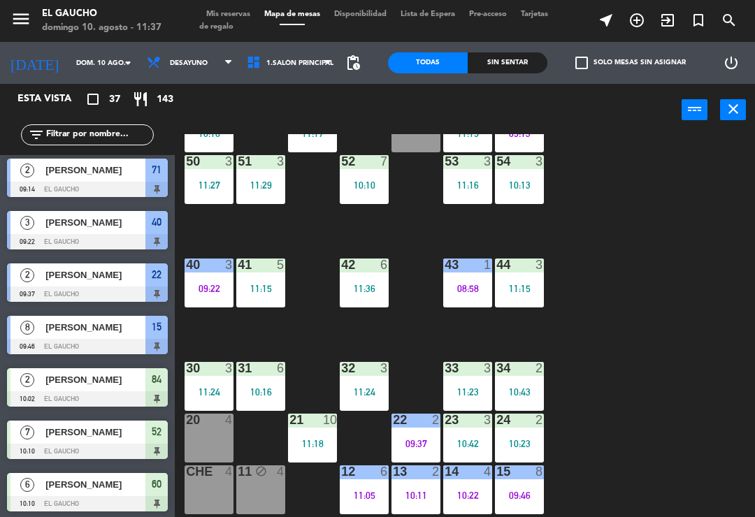
click at [203, 445] on div "20 4" at bounding box center [209, 438] width 49 height 49
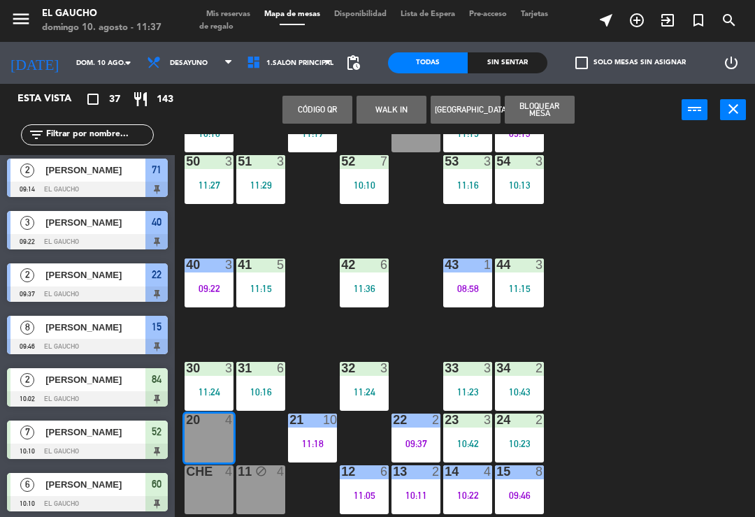
click at [559, 115] on button "Bloquear Mesa" at bounding box center [540, 110] width 70 height 28
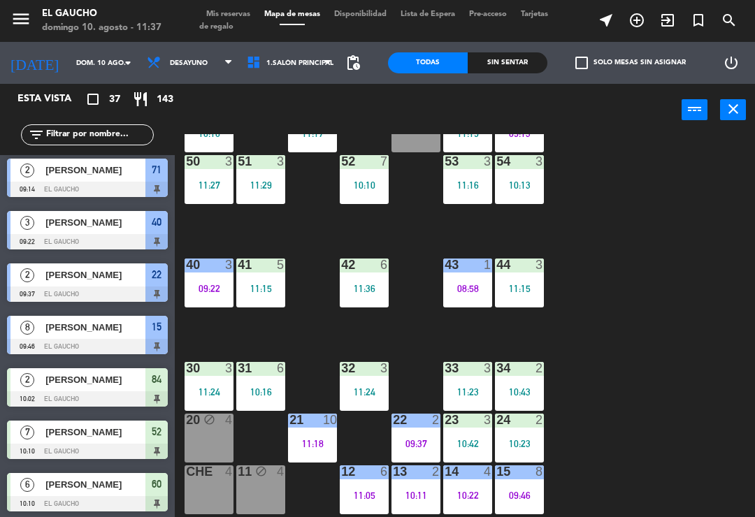
click at [478, 441] on div "10:42" at bounding box center [467, 444] width 49 height 10
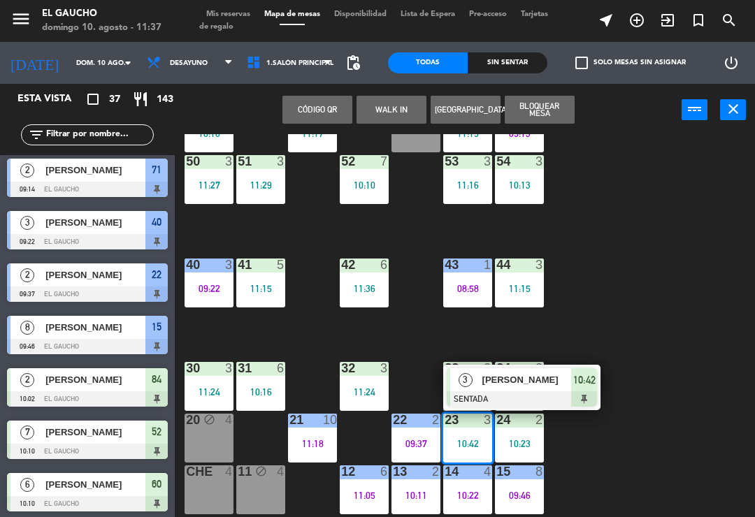
click at [524, 396] on div at bounding box center [522, 399] width 150 height 15
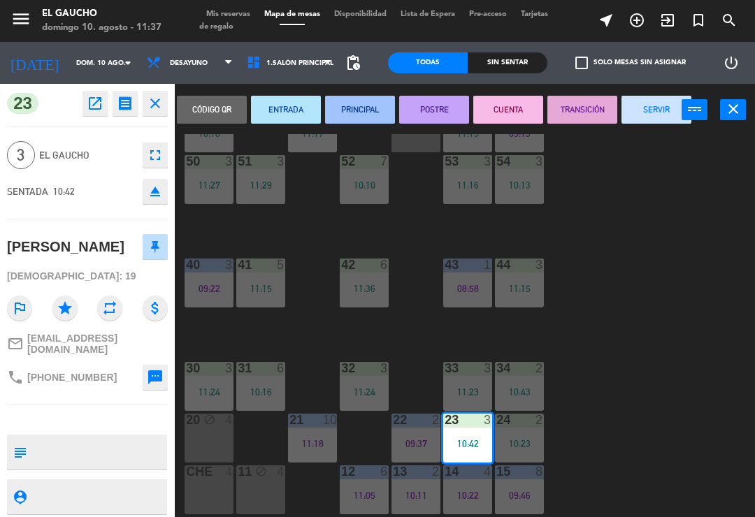
click at [361, 113] on button "PRINCIPAL" at bounding box center [360, 110] width 70 height 28
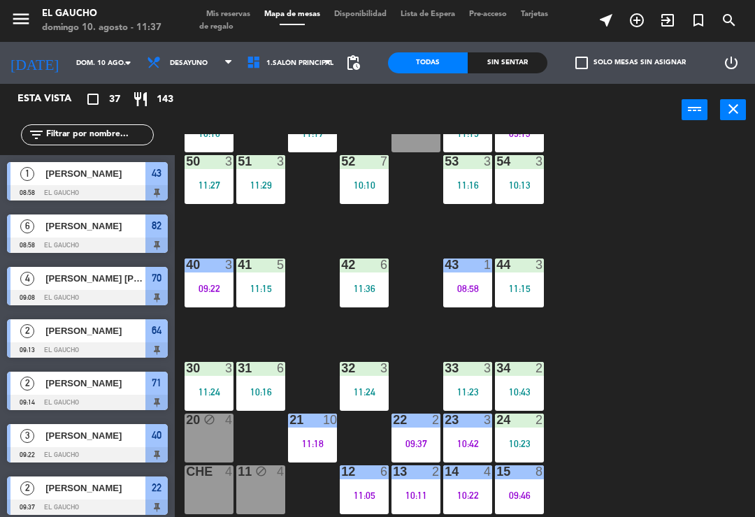
scroll to position [0, 0]
click at [528, 436] on div "24 2 10:23" at bounding box center [519, 438] width 49 height 49
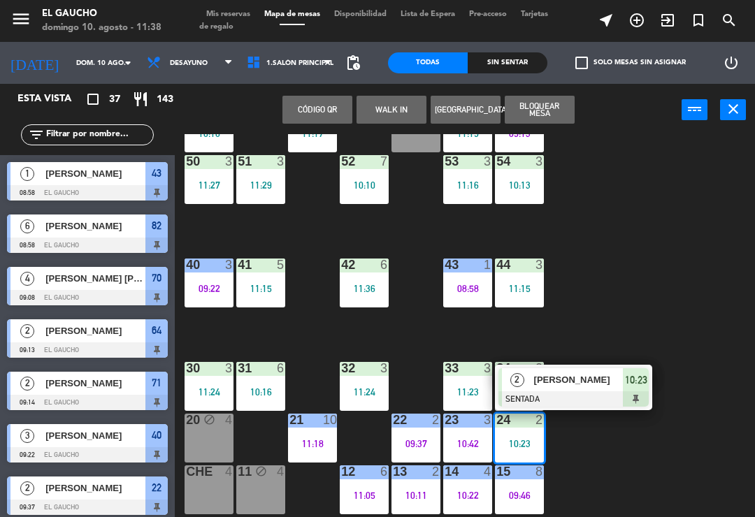
click at [547, 392] on div at bounding box center [574, 399] width 150 height 15
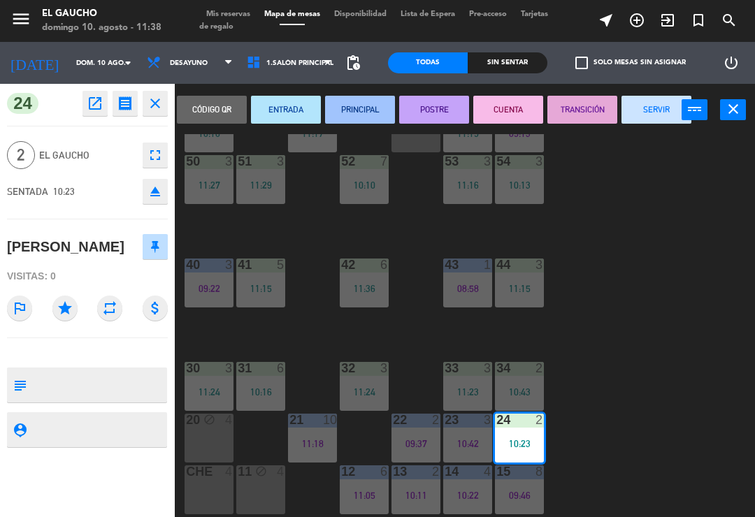
click at [369, 110] on button "PRINCIPAL" at bounding box center [360, 110] width 70 height 28
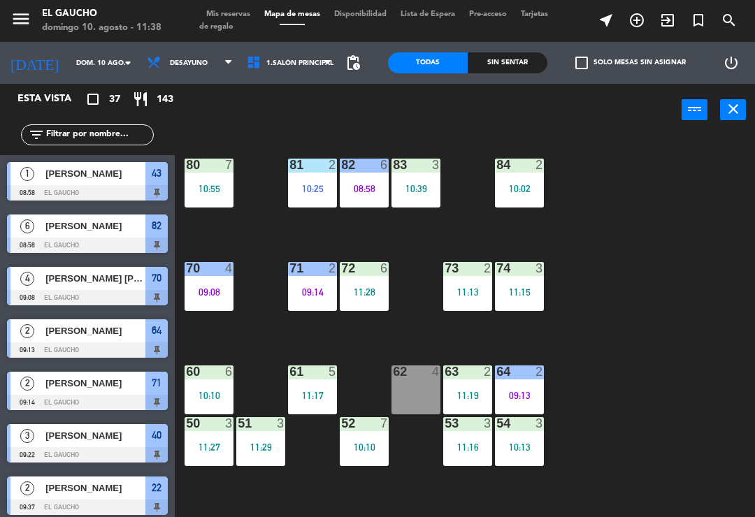
click at [368, 188] on div "08:58" at bounding box center [364, 189] width 49 height 10
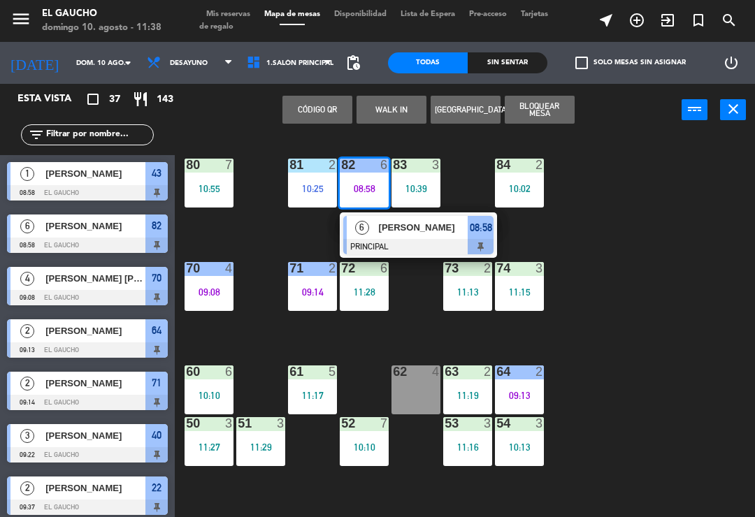
click at [415, 250] on div at bounding box center [418, 246] width 150 height 15
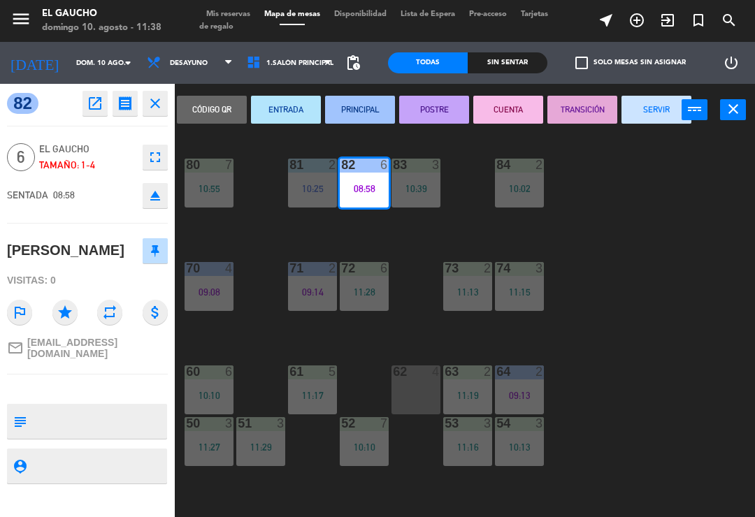
click at [657, 115] on button "SERVIR" at bounding box center [657, 110] width 70 height 28
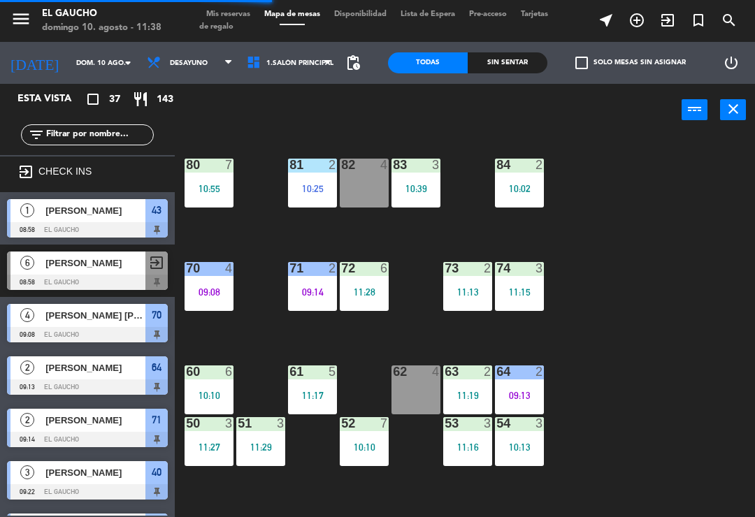
click at [368, 189] on div "82 4" at bounding box center [364, 183] width 49 height 49
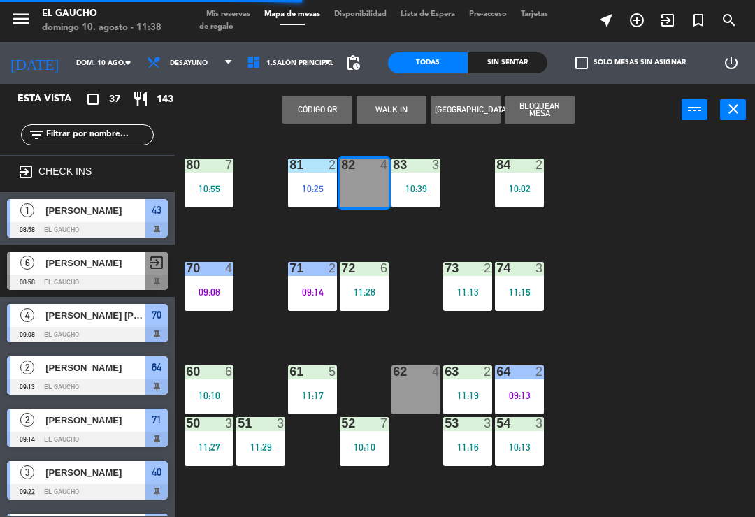
click at [401, 112] on button "WALK IN" at bounding box center [392, 110] width 70 height 28
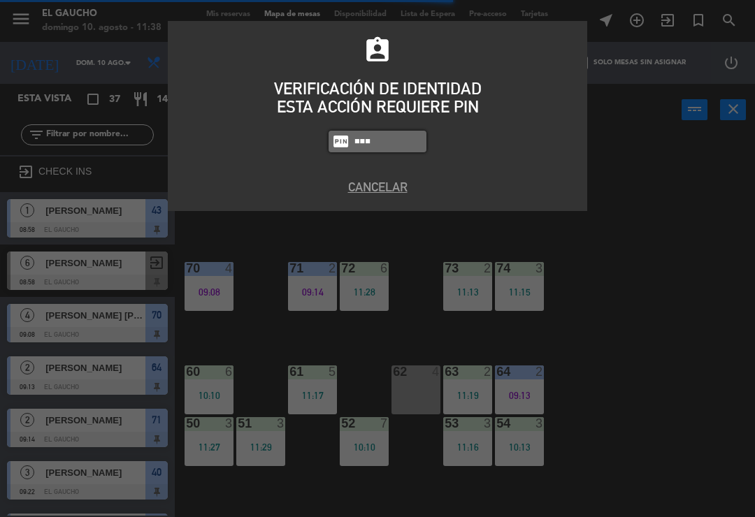
type input "0009"
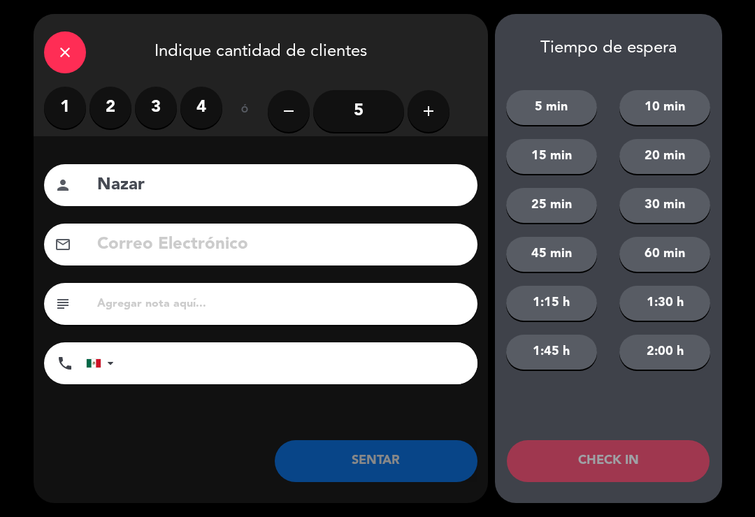
type input "Nazar"
click at [435, 121] on button "add" at bounding box center [429, 111] width 42 height 42
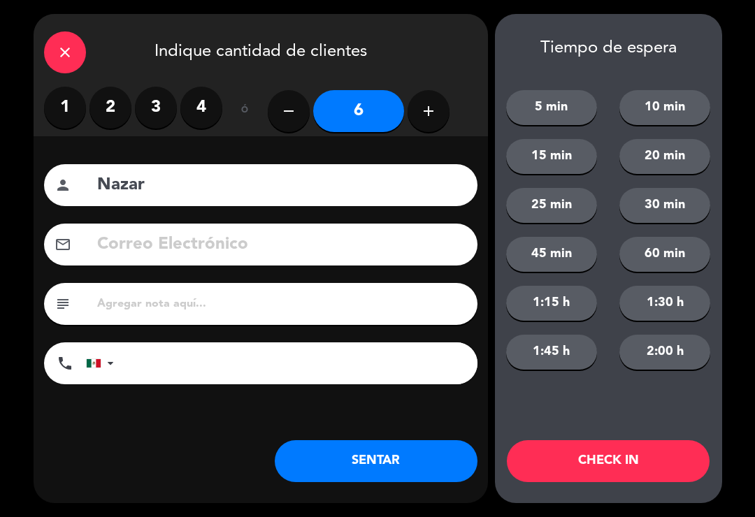
click at [380, 457] on button "SENTAR" at bounding box center [376, 461] width 203 height 42
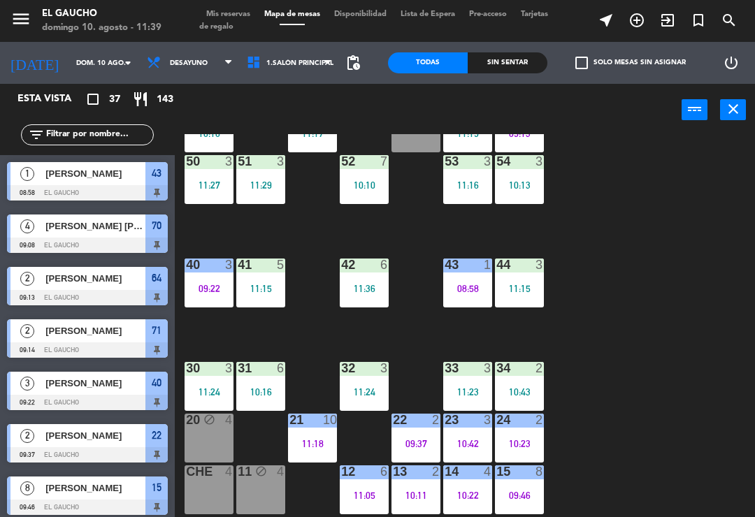
scroll to position [262, 0]
click at [536, 387] on div "10:43" at bounding box center [519, 392] width 49 height 10
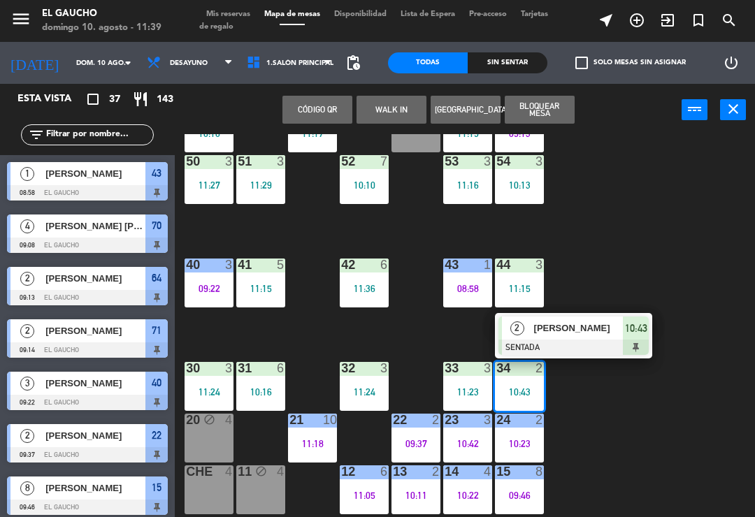
click at [589, 345] on div at bounding box center [574, 347] width 150 height 15
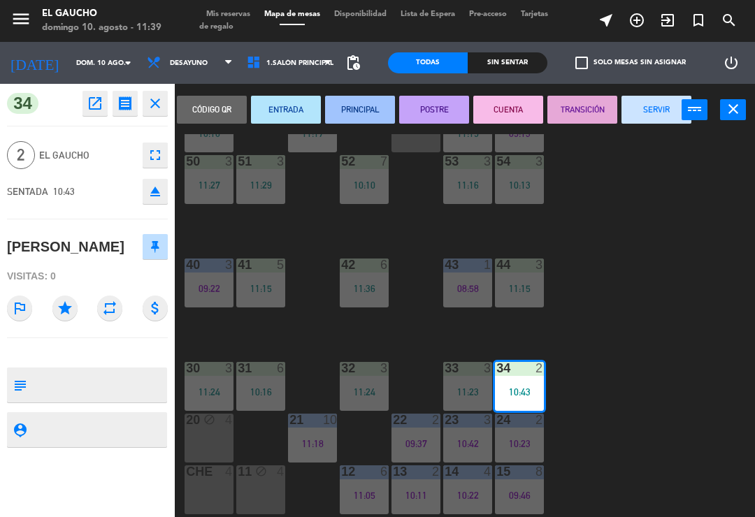
click at [369, 117] on button "PRINCIPAL" at bounding box center [360, 110] width 70 height 28
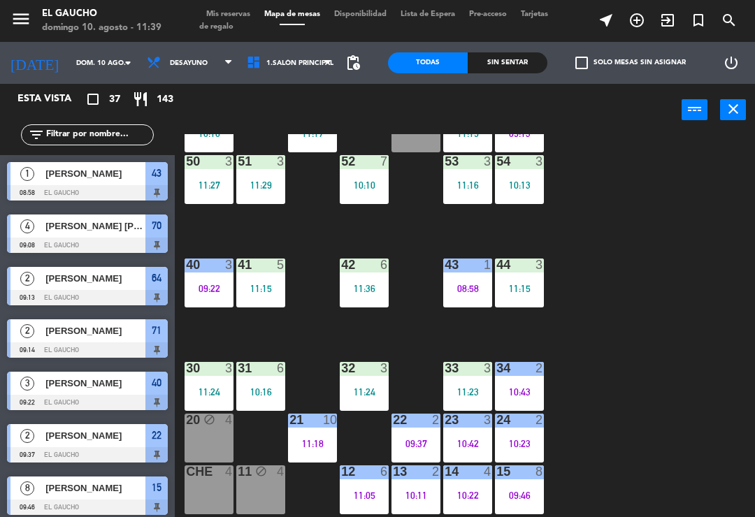
scroll to position [0, 0]
click at [271, 391] on div "10:16" at bounding box center [260, 392] width 49 height 10
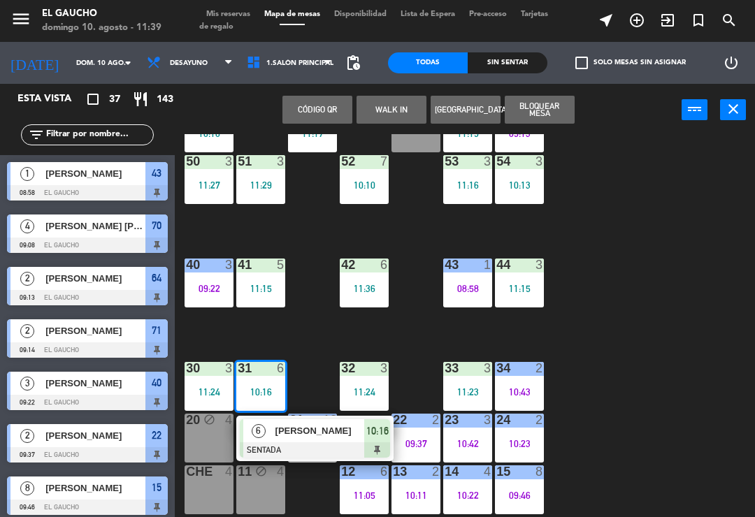
click at [327, 443] on div at bounding box center [315, 450] width 150 height 15
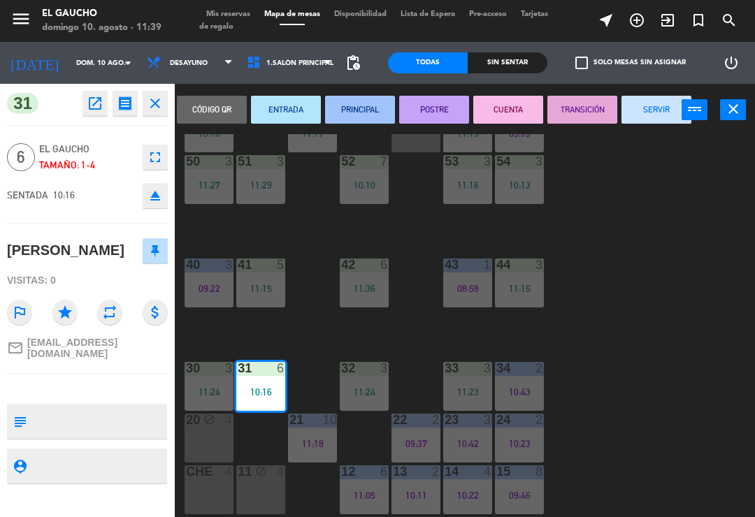
click at [368, 113] on button "PRINCIPAL" at bounding box center [360, 110] width 70 height 28
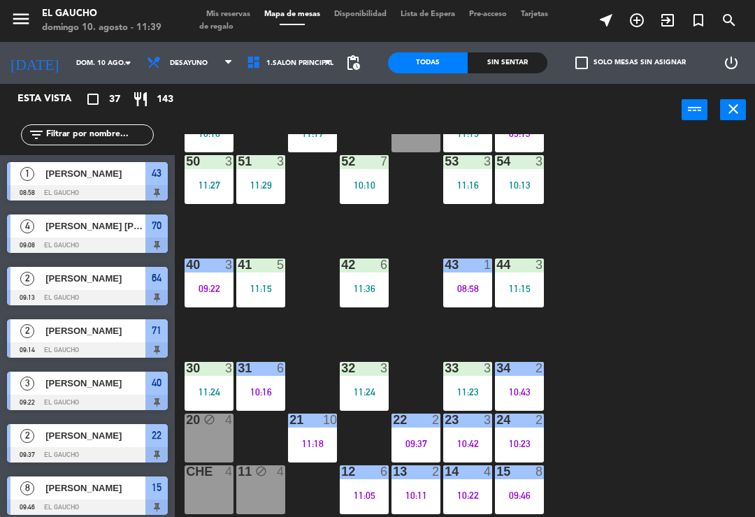
click at [520, 189] on div "10:13" at bounding box center [519, 185] width 49 height 10
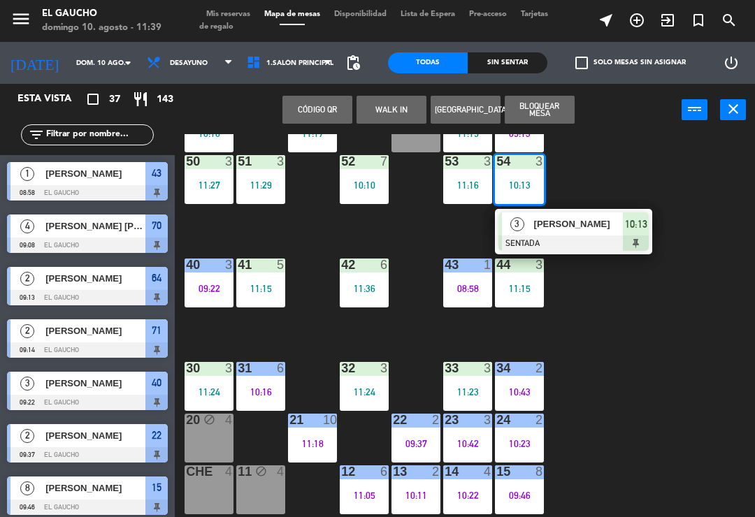
click at [577, 231] on span "[PERSON_NAME]" at bounding box center [578, 224] width 89 height 15
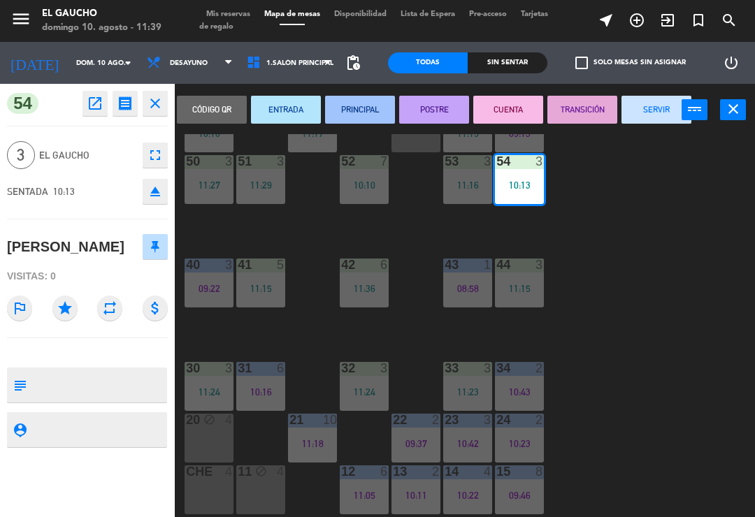
click at [361, 111] on button "PRINCIPAL" at bounding box center [360, 110] width 70 height 28
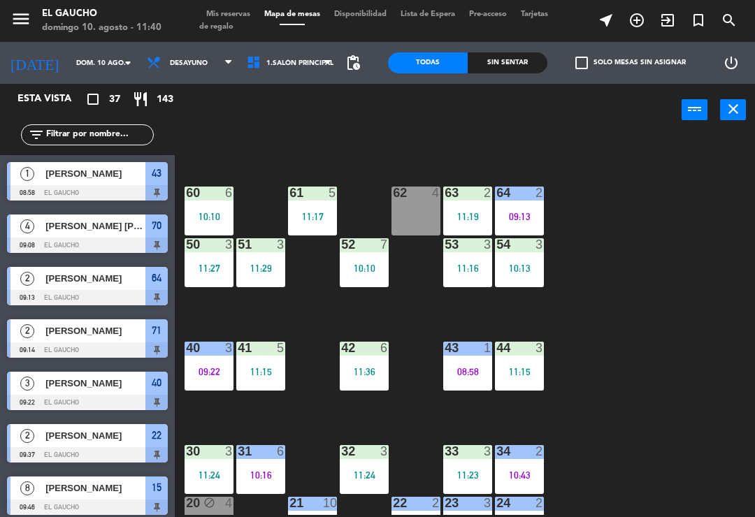
scroll to position [180, 0]
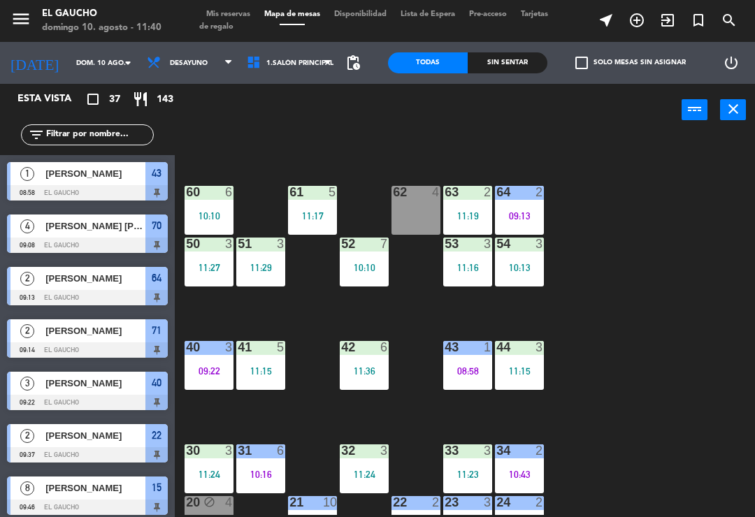
click at [526, 358] on div "44 3 11:15" at bounding box center [519, 365] width 49 height 49
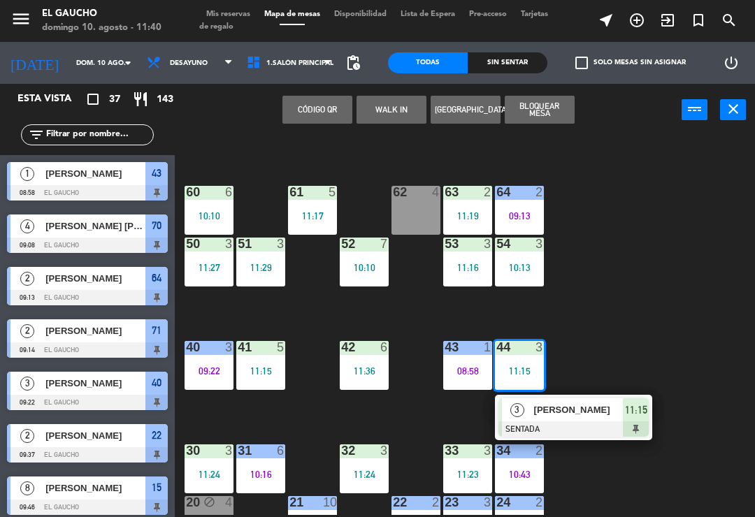
click at [562, 429] on div at bounding box center [574, 429] width 150 height 15
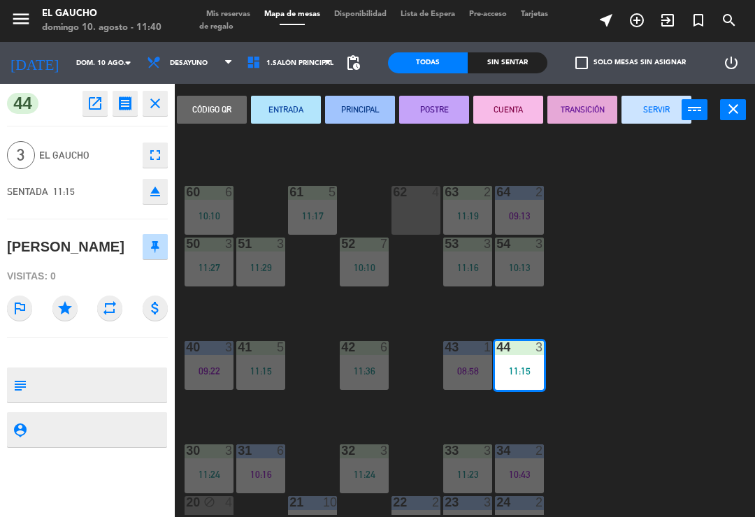
click at [366, 116] on button "PRINCIPAL" at bounding box center [360, 110] width 70 height 28
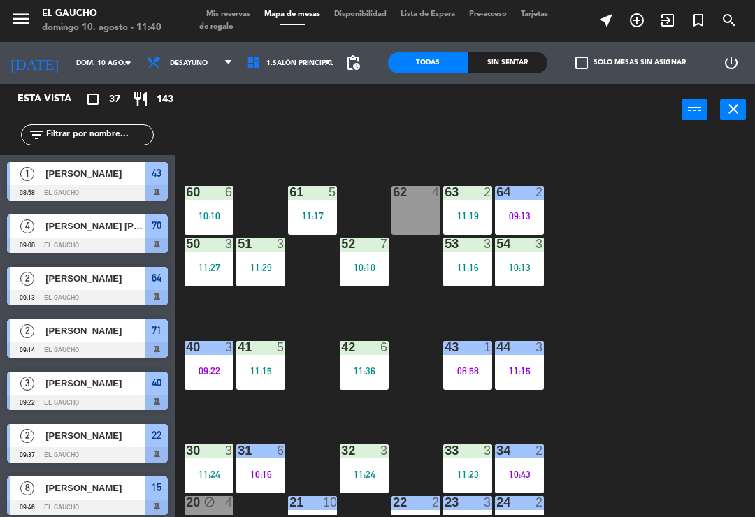
scroll to position [0, 0]
click at [527, 268] on div "10:13" at bounding box center [519, 268] width 49 height 10
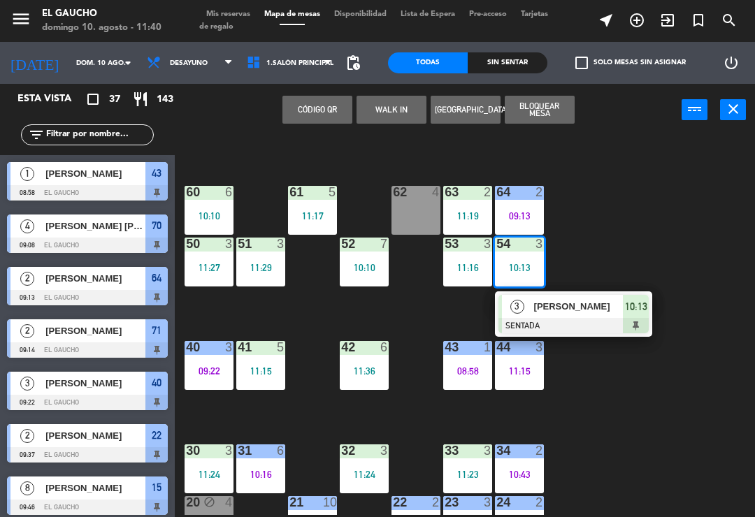
click at [573, 323] on div at bounding box center [574, 325] width 150 height 15
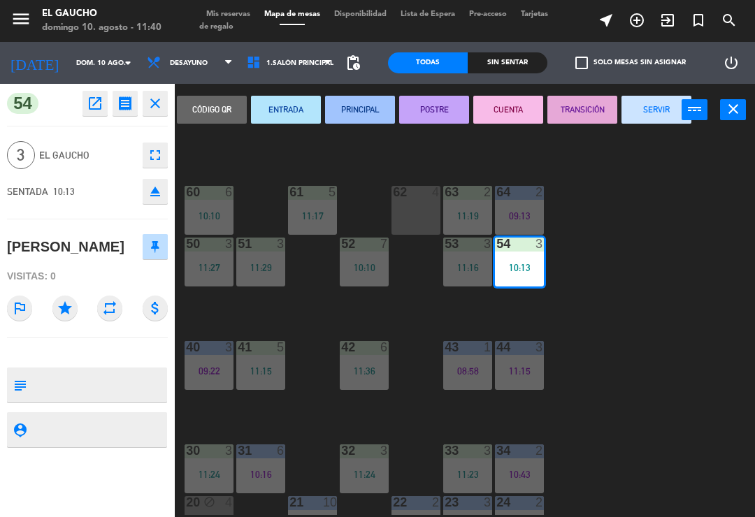
click at [368, 113] on button "PRINCIPAL" at bounding box center [360, 110] width 70 height 28
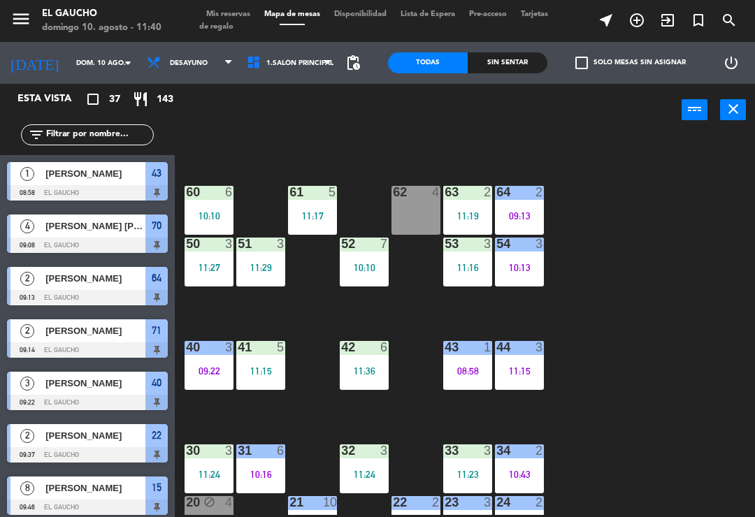
click at [369, 279] on div "52 7 10:10" at bounding box center [364, 262] width 49 height 49
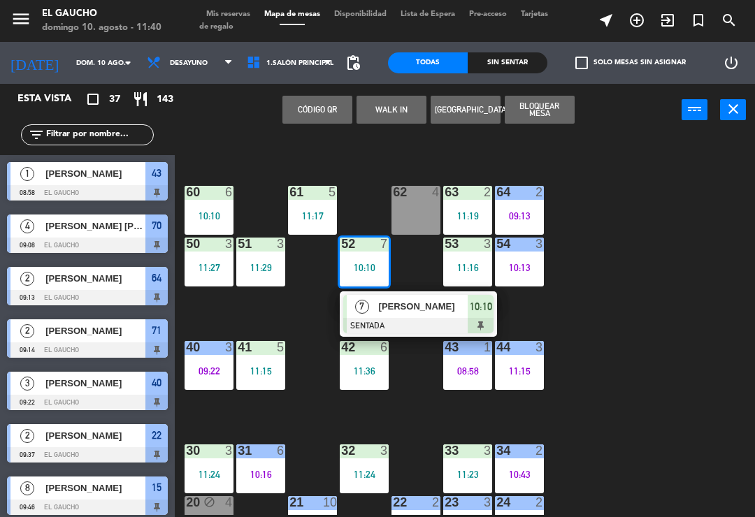
click at [415, 322] on div at bounding box center [418, 325] width 150 height 15
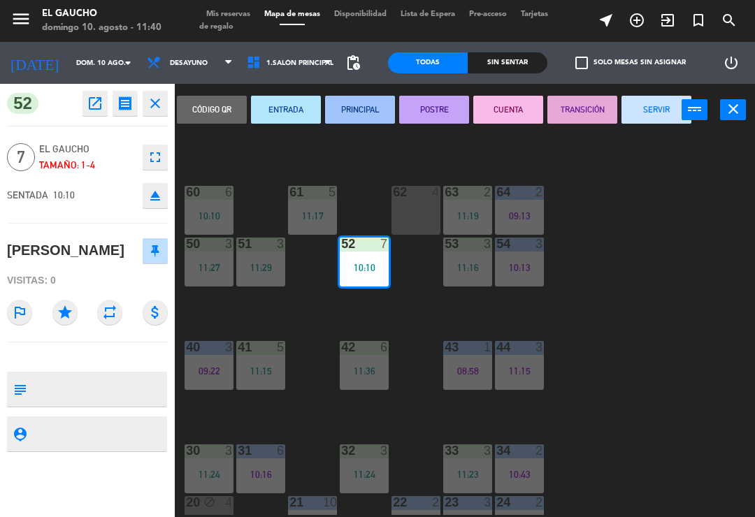
click at [364, 110] on button "PRINCIPAL" at bounding box center [360, 110] width 70 height 28
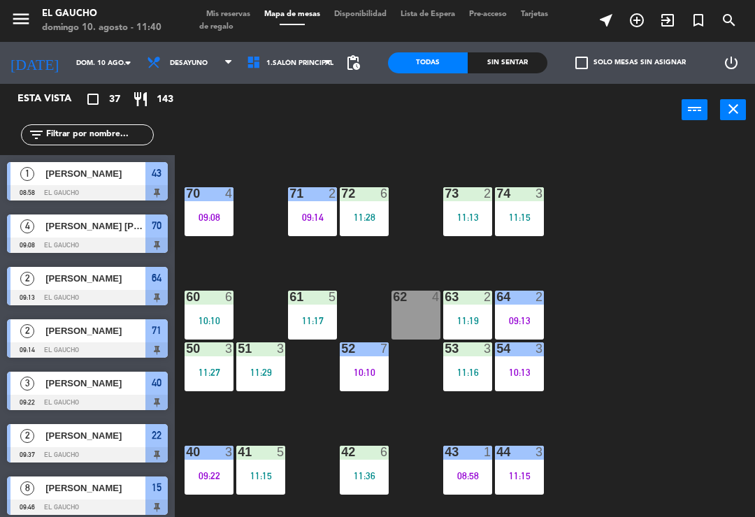
scroll to position [76, 0]
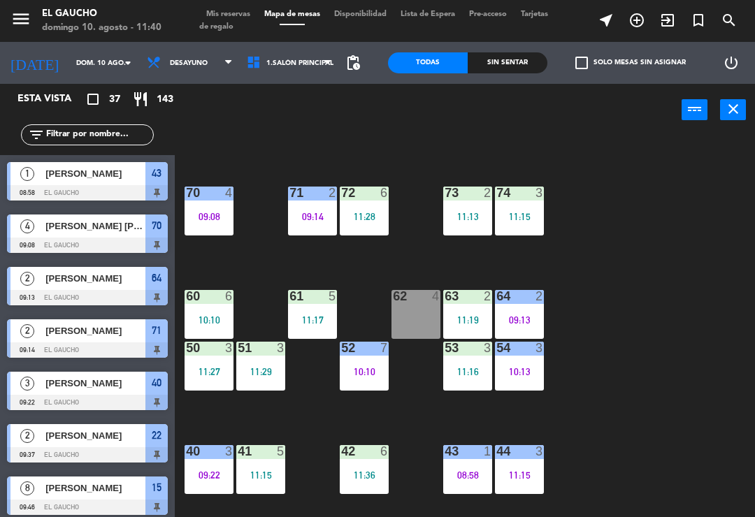
click at [216, 310] on div "60 6 10:10" at bounding box center [209, 314] width 49 height 49
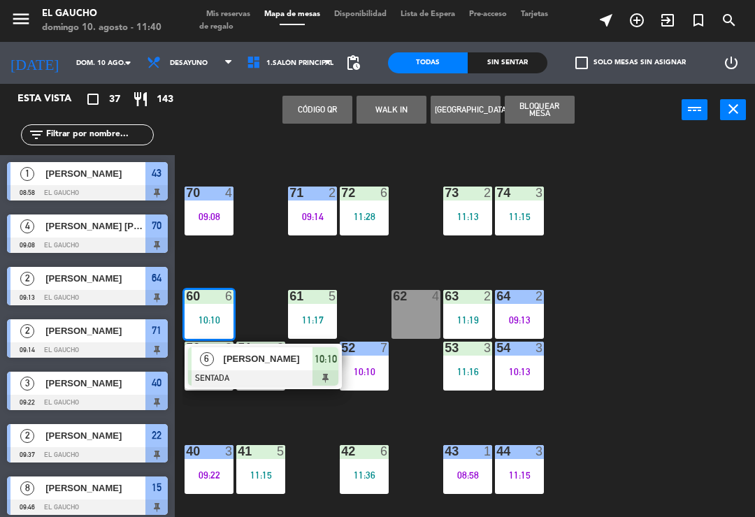
click at [302, 374] on div at bounding box center [263, 378] width 150 height 15
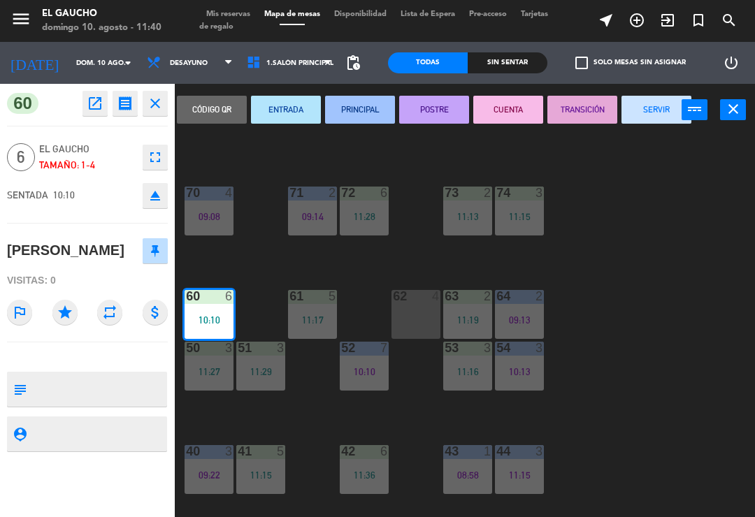
click at [373, 114] on button "PRINCIPAL" at bounding box center [360, 110] width 70 height 28
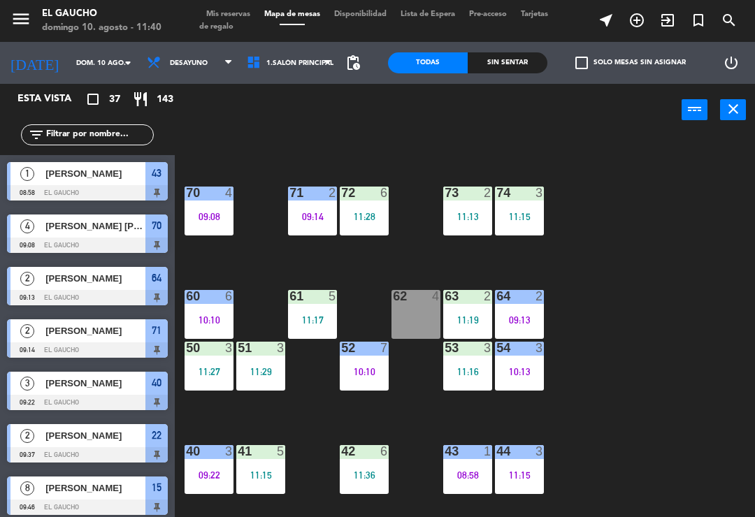
click at [468, 220] on div "11:13" at bounding box center [467, 217] width 49 height 10
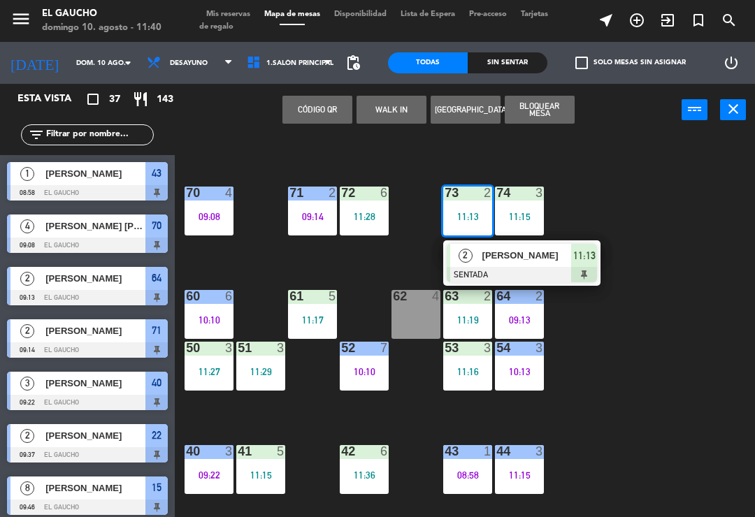
click at [517, 264] on div "[PERSON_NAME]" at bounding box center [526, 255] width 91 height 23
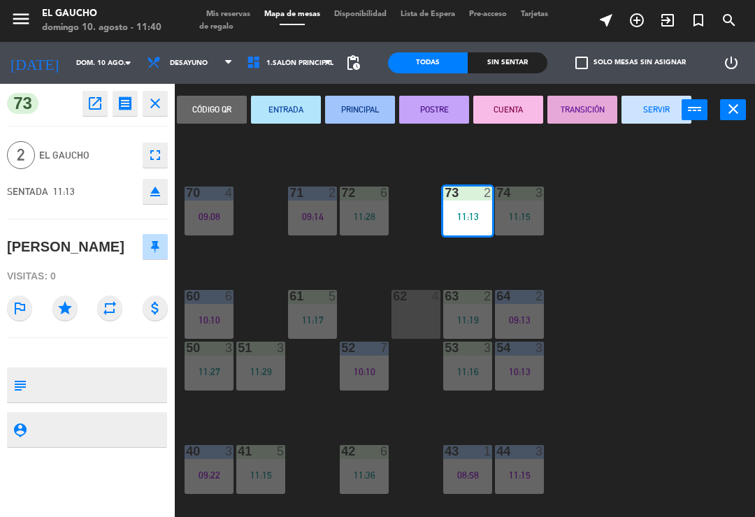
click at [376, 119] on button "PRINCIPAL" at bounding box center [360, 110] width 70 height 28
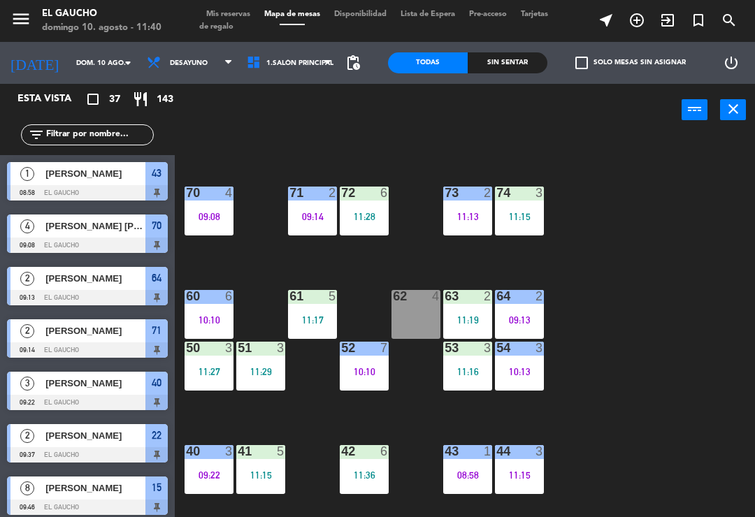
click at [531, 215] on div "11:15" at bounding box center [519, 217] width 49 height 10
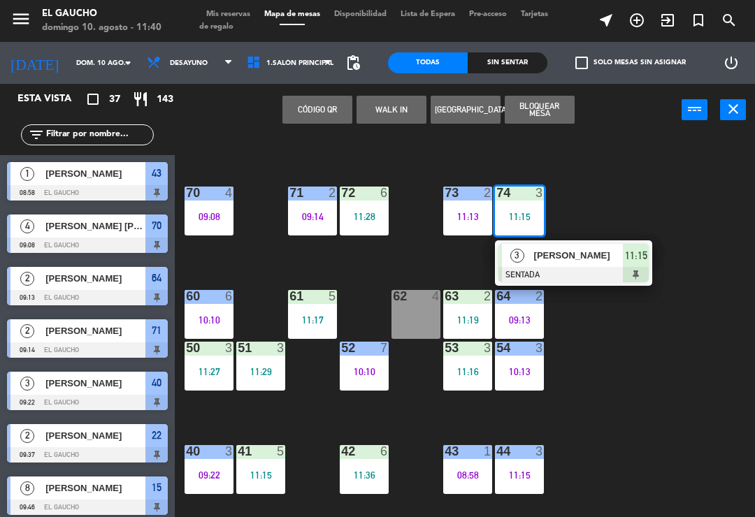
click at [560, 264] on div "[PERSON_NAME]" at bounding box center [578, 255] width 91 height 23
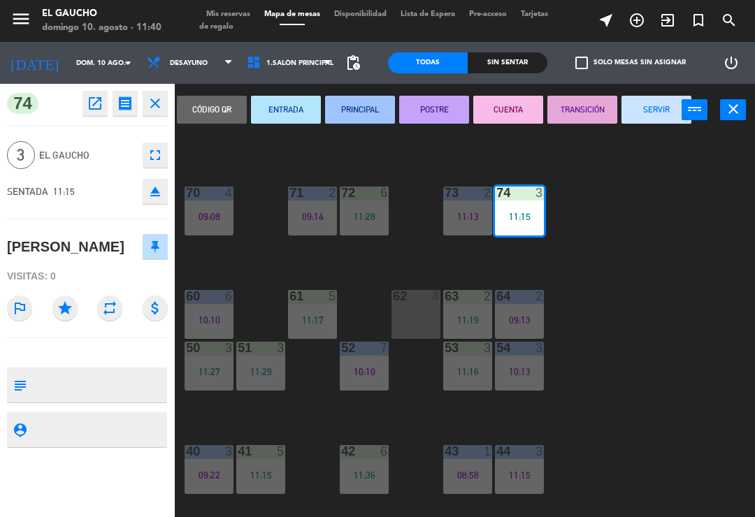
click at [377, 122] on button "PRINCIPAL" at bounding box center [360, 110] width 70 height 28
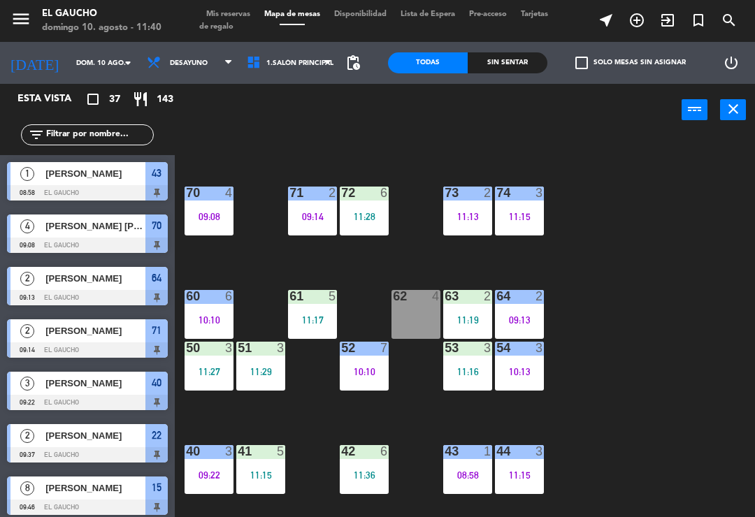
scroll to position [3, 0]
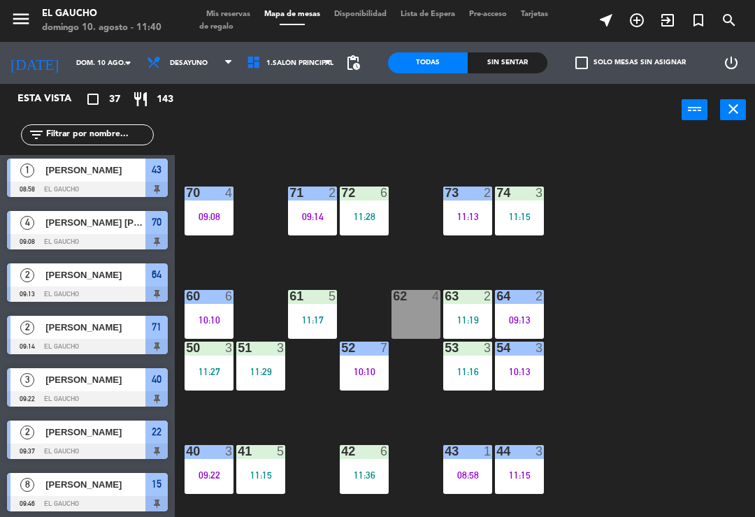
click at [469, 315] on div "11:19" at bounding box center [467, 320] width 49 height 10
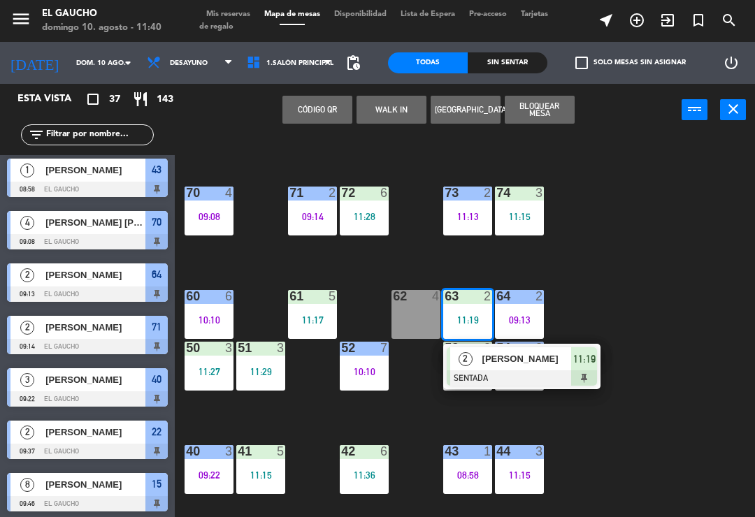
click at [576, 370] on div "11:19" at bounding box center [584, 358] width 26 height 23
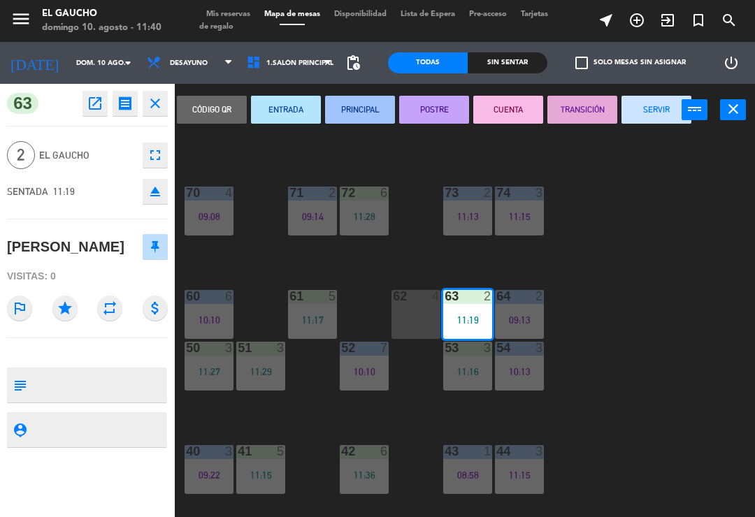
click at [373, 110] on button "PRINCIPAL" at bounding box center [360, 110] width 70 height 28
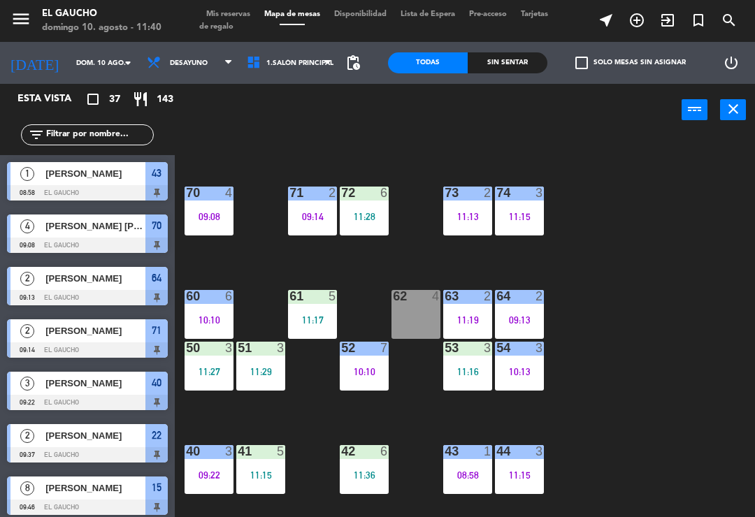
scroll to position [213, 0]
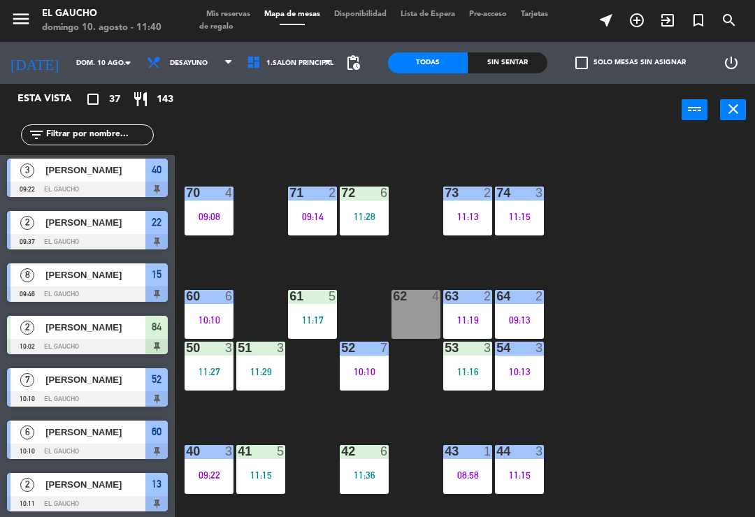
click at [315, 319] on div "11:17" at bounding box center [312, 320] width 49 height 10
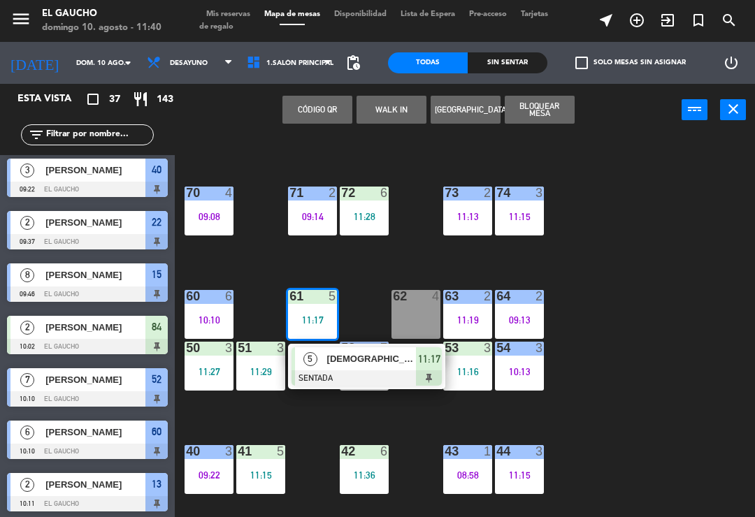
click at [357, 378] on div at bounding box center [367, 378] width 150 height 15
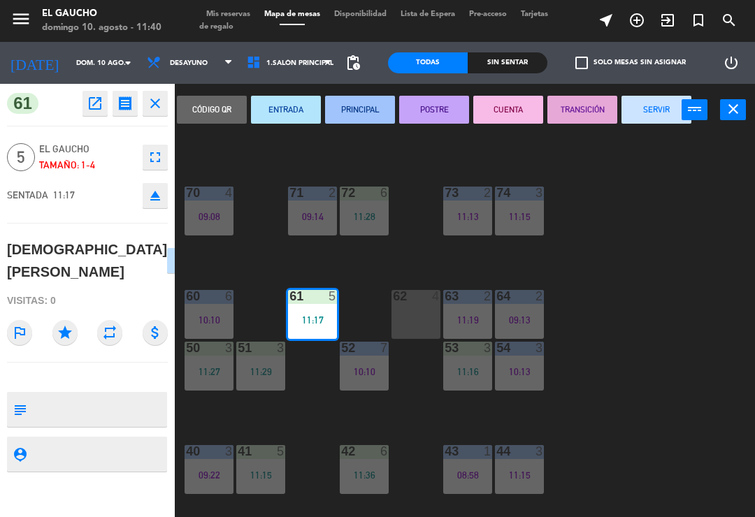
click at [374, 111] on button "PRINCIPAL" at bounding box center [360, 110] width 70 height 28
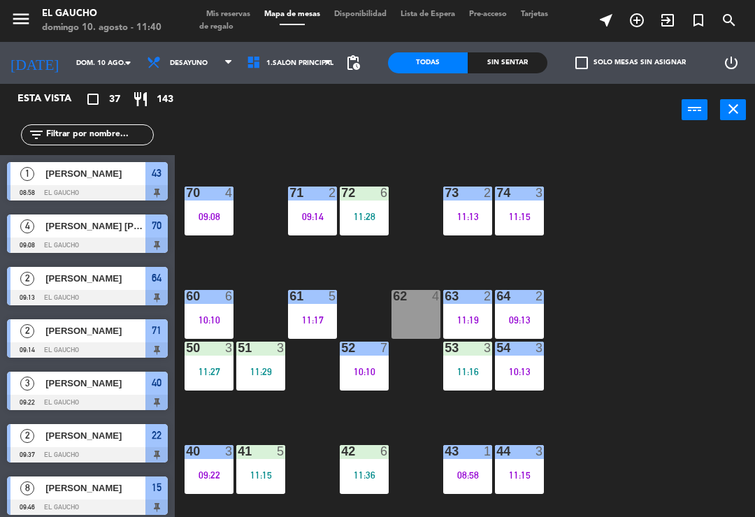
scroll to position [108, 0]
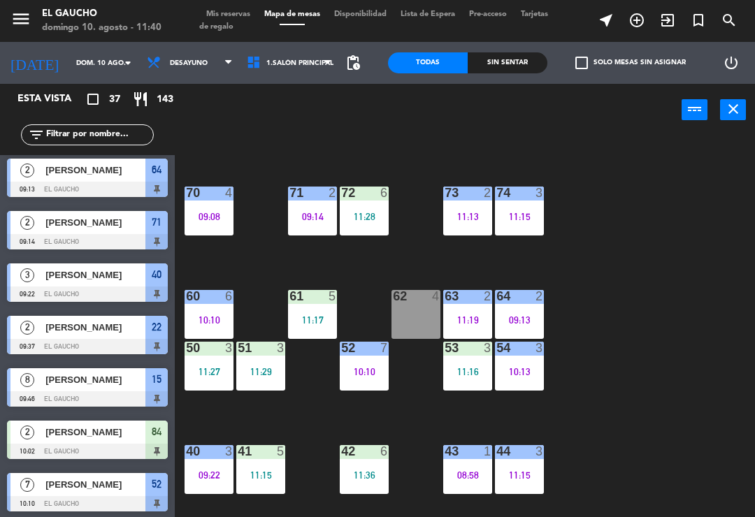
click at [466, 380] on div "53 3 11:16" at bounding box center [467, 366] width 49 height 49
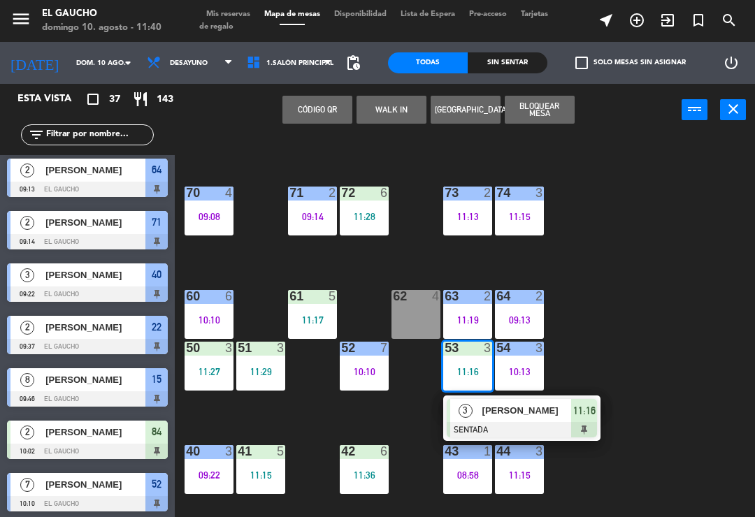
click at [485, 421] on div "[PERSON_NAME]" at bounding box center [526, 410] width 91 height 23
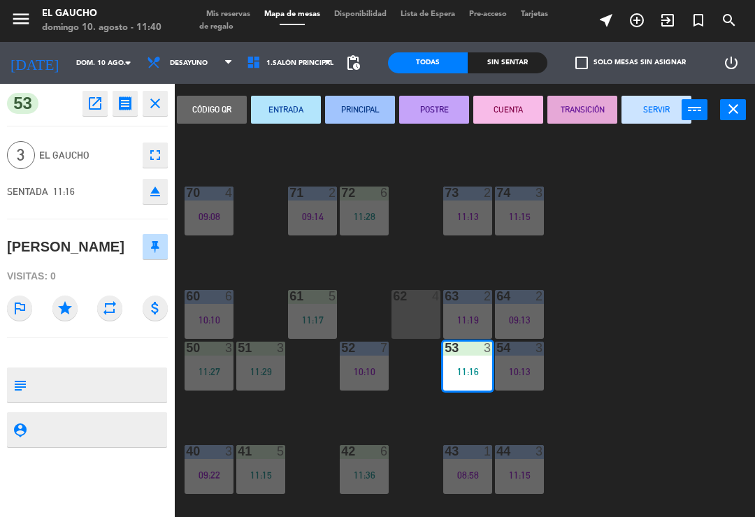
click at [376, 101] on button "PRINCIPAL" at bounding box center [360, 110] width 70 height 28
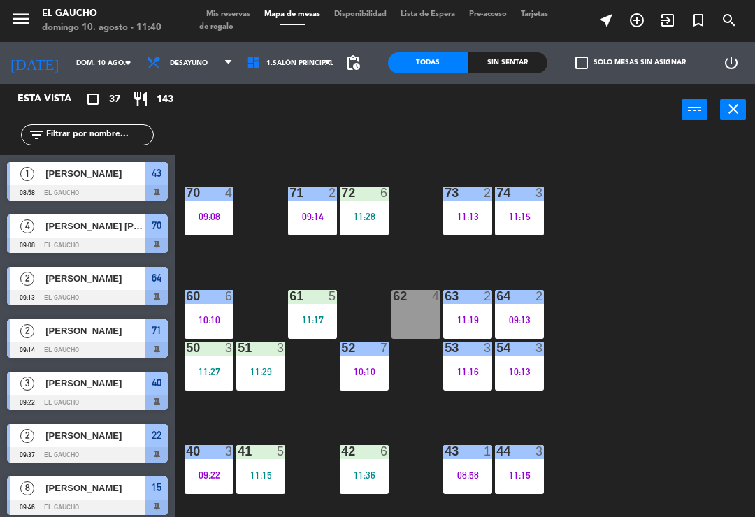
scroll to position [56, 0]
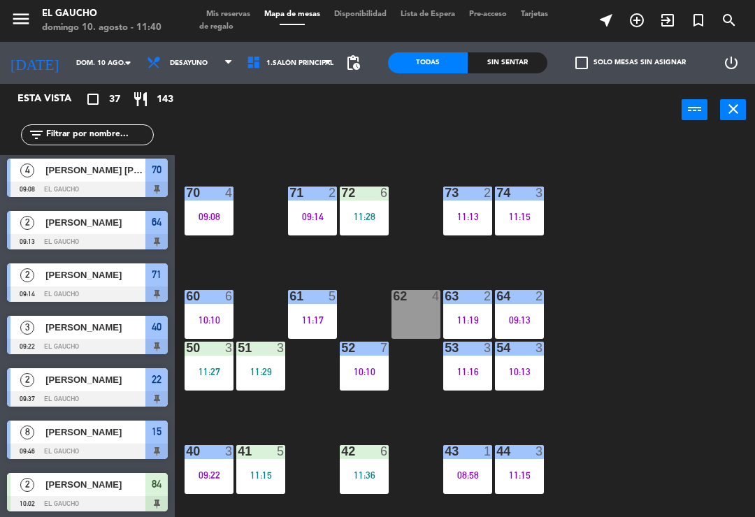
click at [274, 477] on div "11:15" at bounding box center [260, 476] width 49 height 10
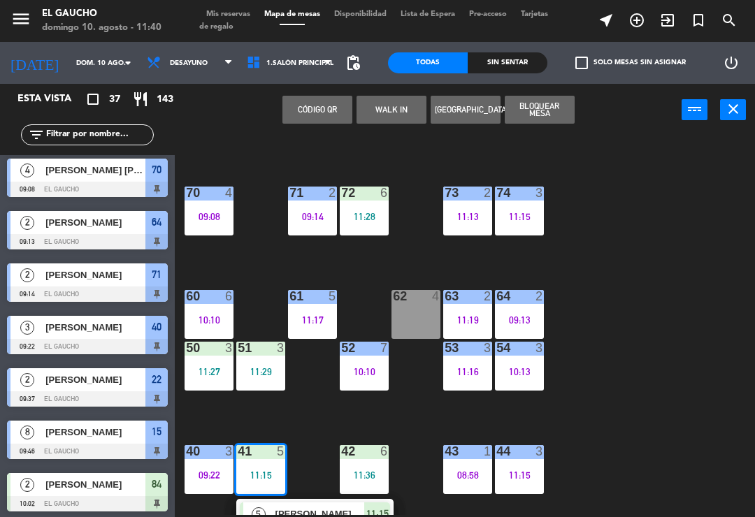
click at [295, 513] on span "[PERSON_NAME]" at bounding box center [319, 514] width 89 height 15
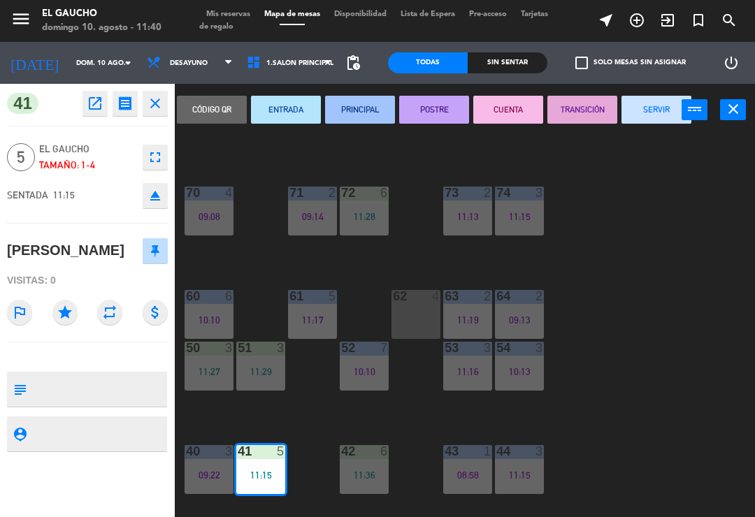
click at [366, 116] on button "PRINCIPAL" at bounding box center [360, 110] width 70 height 28
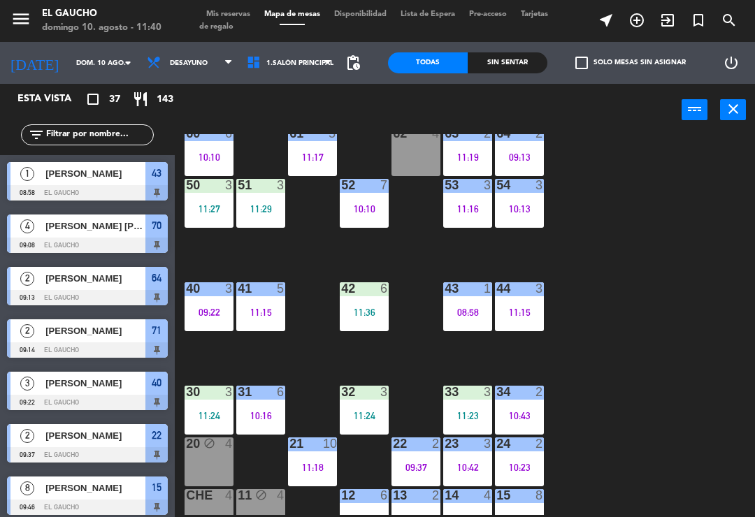
scroll to position [239, 0]
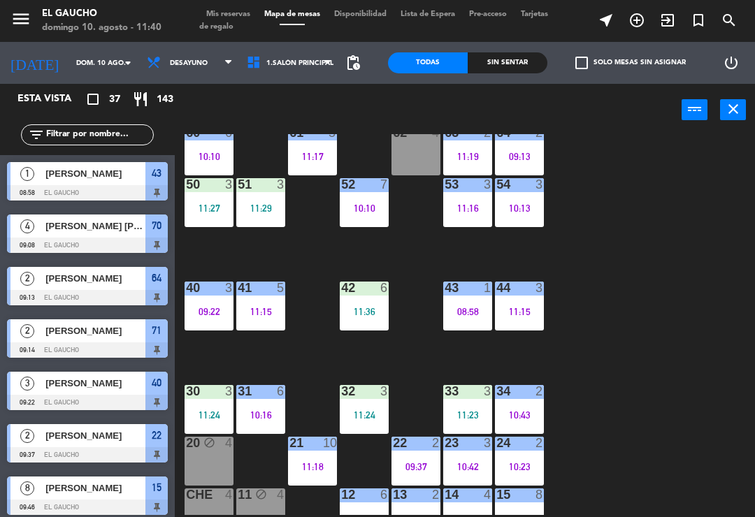
click at [201, 412] on div "11:24" at bounding box center [209, 415] width 49 height 10
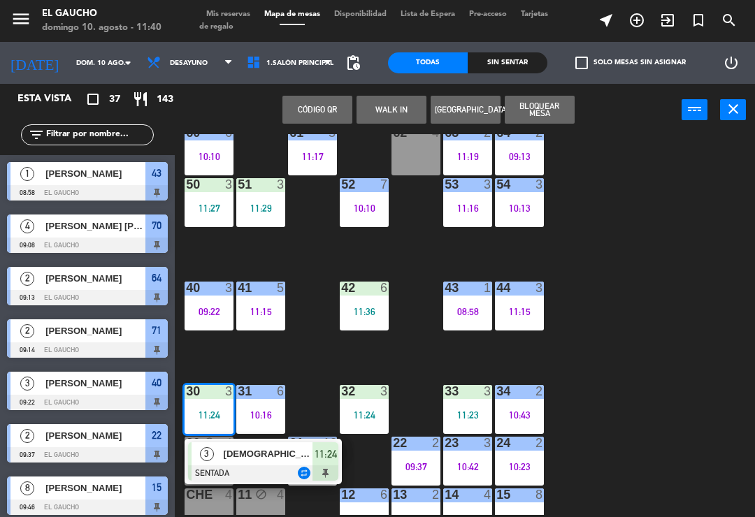
click at [292, 461] on span "[DEMOGRAPHIC_DATA][PERSON_NAME]" at bounding box center [268, 454] width 89 height 15
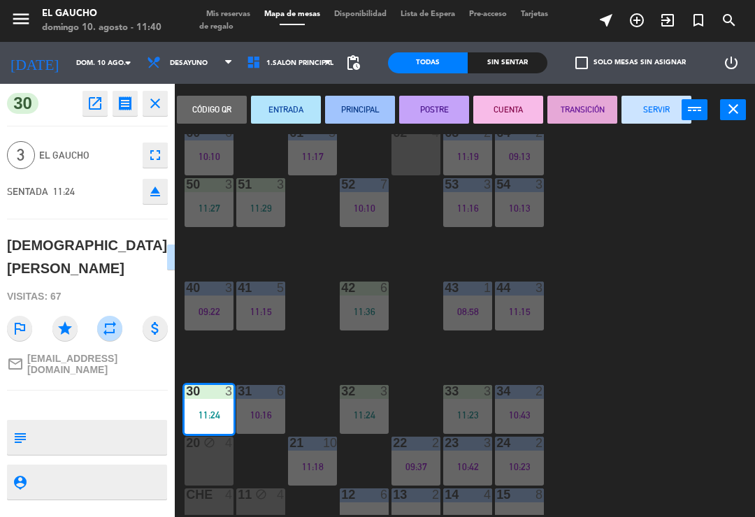
click at [343, 108] on button "PRINCIPAL" at bounding box center [360, 110] width 70 height 28
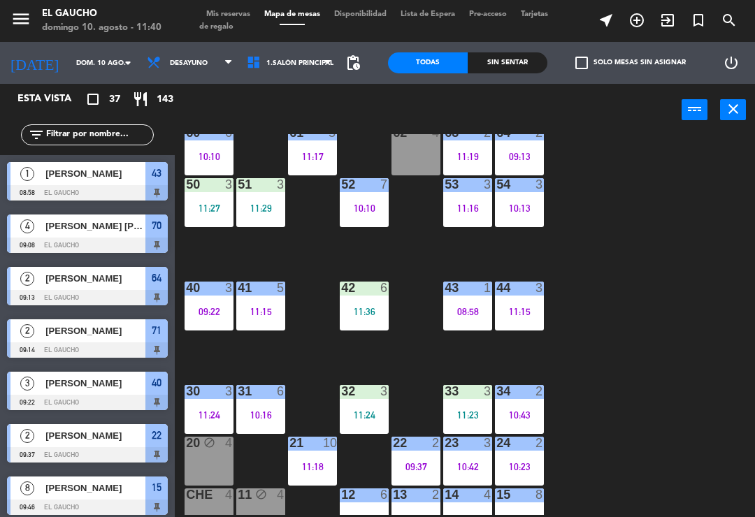
scroll to position [318, 0]
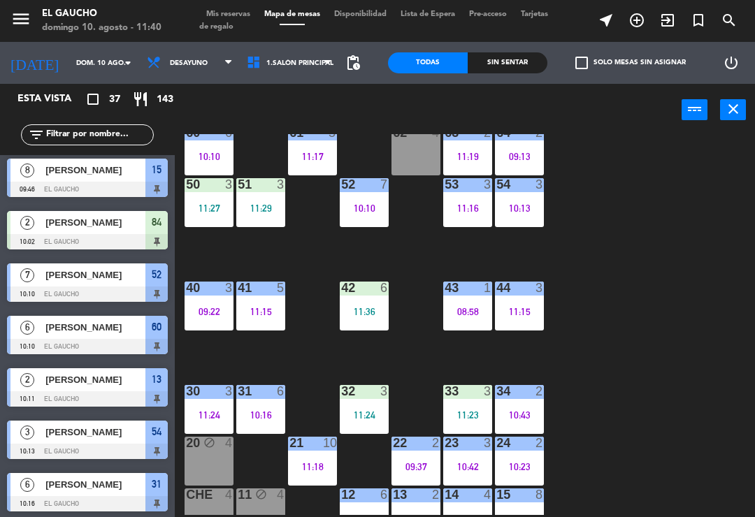
click at [357, 415] on div "11:24" at bounding box center [364, 415] width 49 height 10
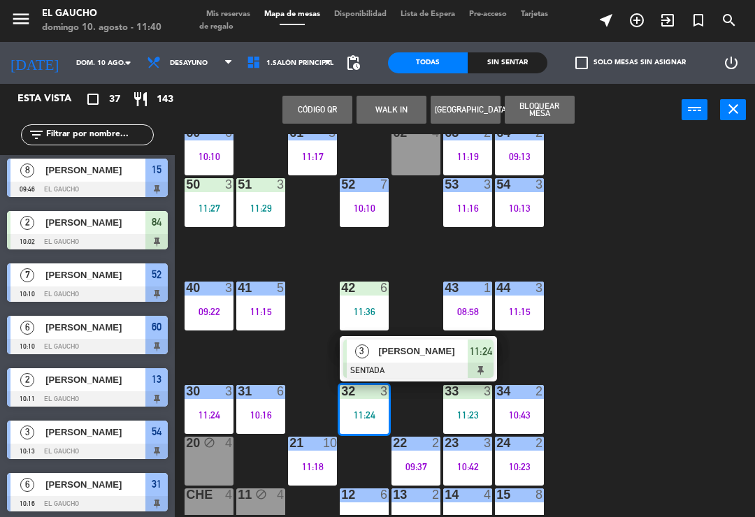
click at [403, 355] on span "[PERSON_NAME]" at bounding box center [423, 351] width 89 height 15
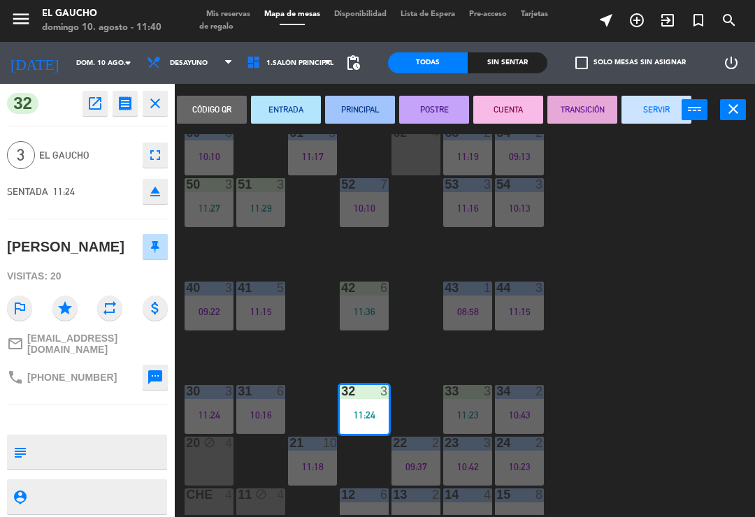
click at [353, 115] on button "PRINCIPAL" at bounding box center [360, 110] width 70 height 28
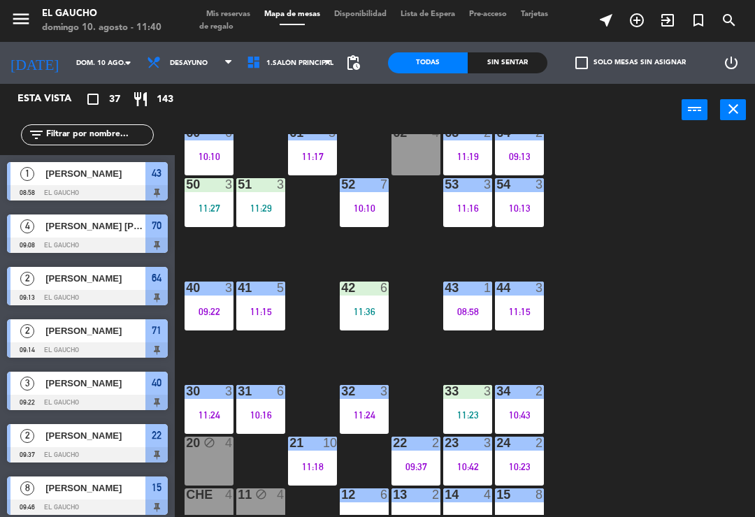
scroll to position [371, 0]
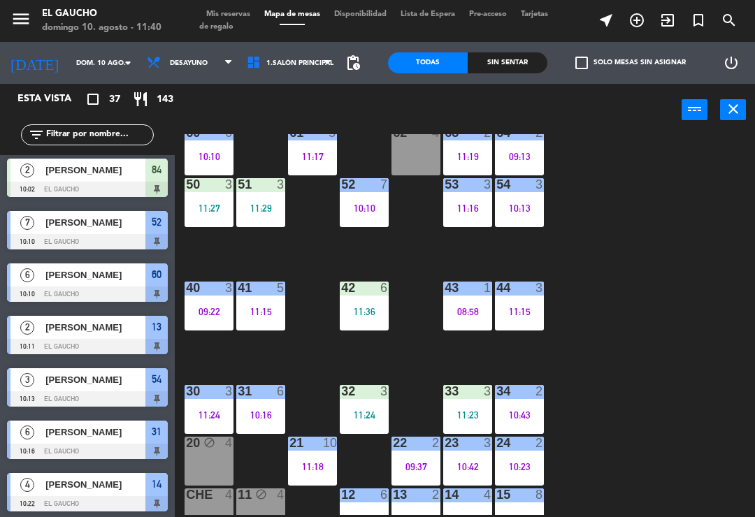
click at [447, 410] on div "11:23" at bounding box center [467, 415] width 49 height 10
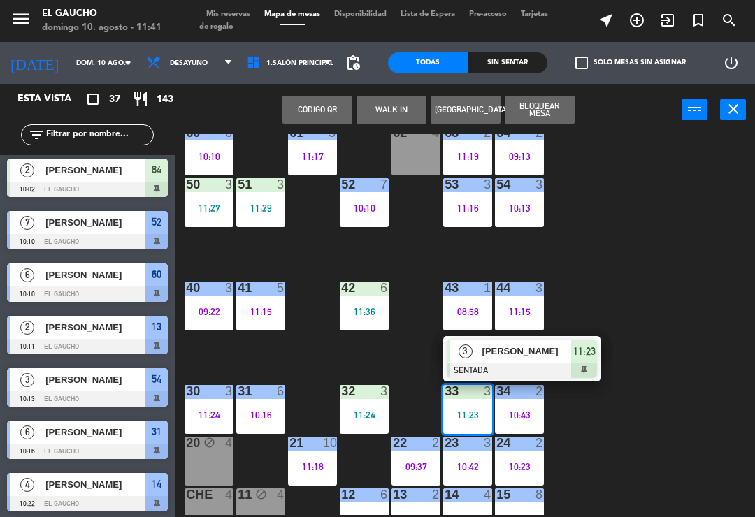
click at [478, 356] on div "3" at bounding box center [465, 351] width 30 height 23
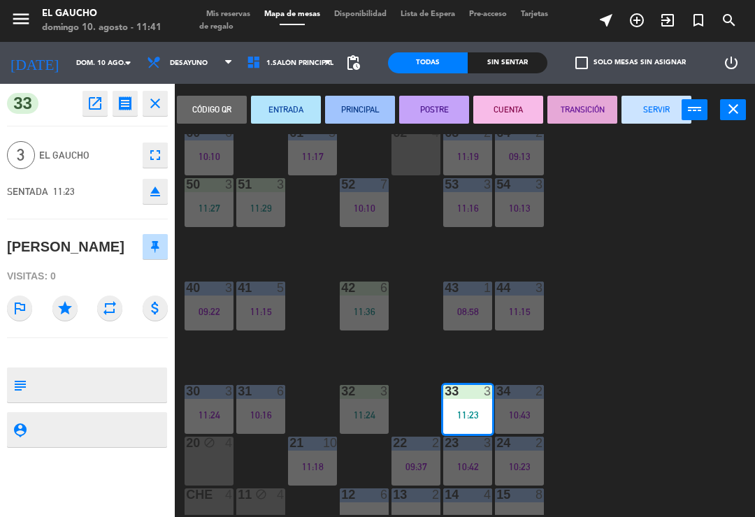
click at [348, 110] on button "PRINCIPAL" at bounding box center [360, 110] width 70 height 28
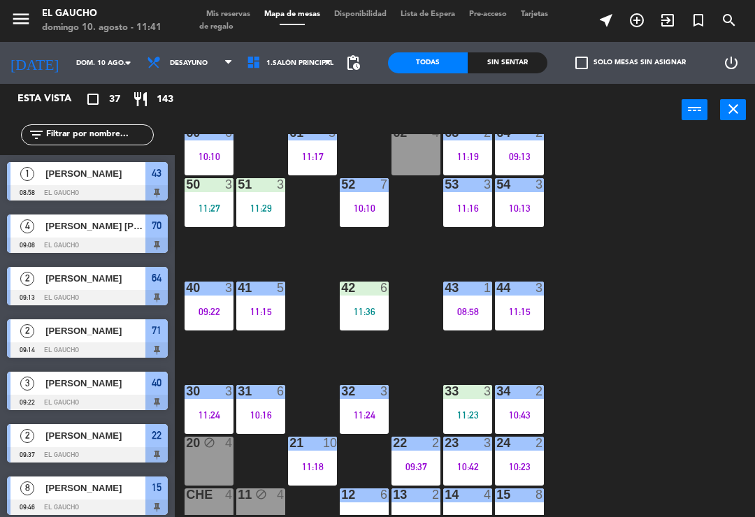
scroll to position [266, 0]
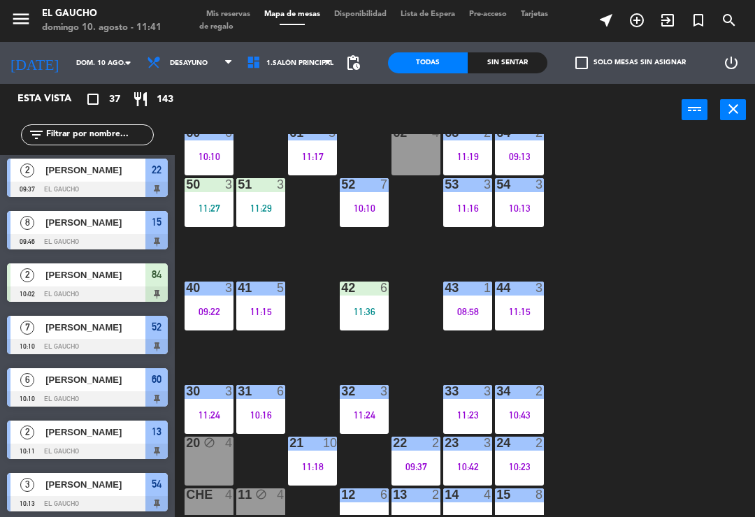
click at [459, 412] on div "11:23" at bounding box center [467, 415] width 49 height 10
click at [610, 454] on div "84 2 10:02 80 7 10:55 83 3 10:39 82 6 11:38 81 2 10:25 70 4 09:08 71 2 09:14 72…" at bounding box center [468, 324] width 573 height 381
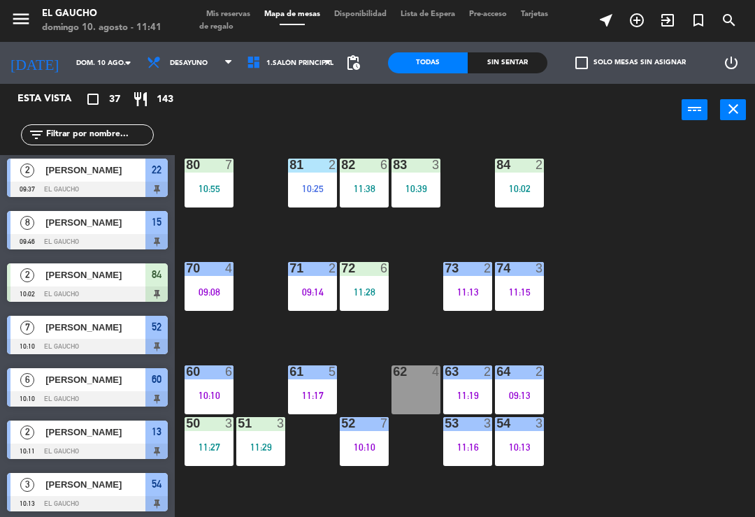
scroll to position [0, 0]
click at [517, 187] on div "10:02" at bounding box center [519, 189] width 49 height 10
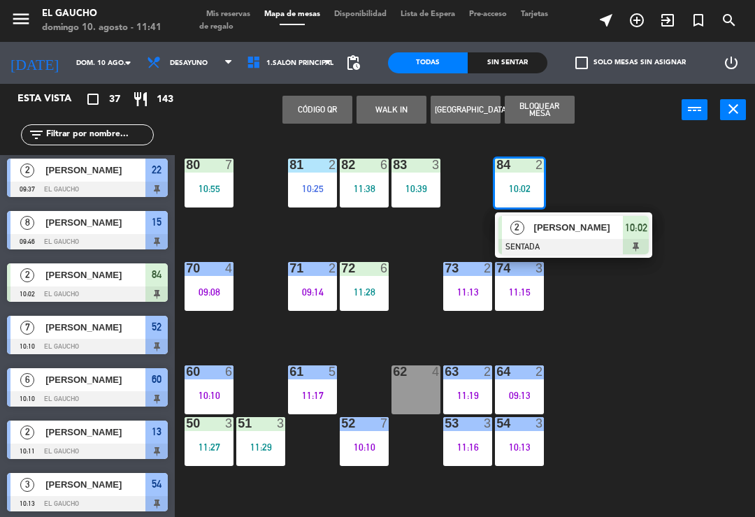
click at [573, 233] on span "[PERSON_NAME]" at bounding box center [578, 227] width 89 height 15
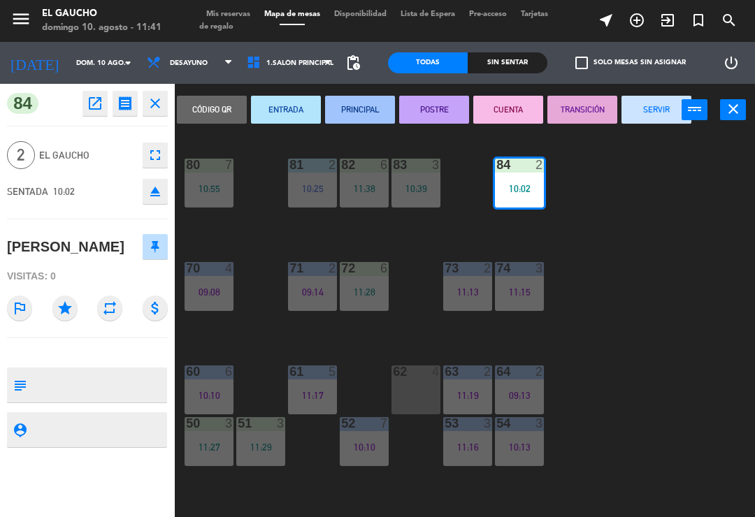
click at [347, 108] on button "PRINCIPAL" at bounding box center [360, 110] width 70 height 28
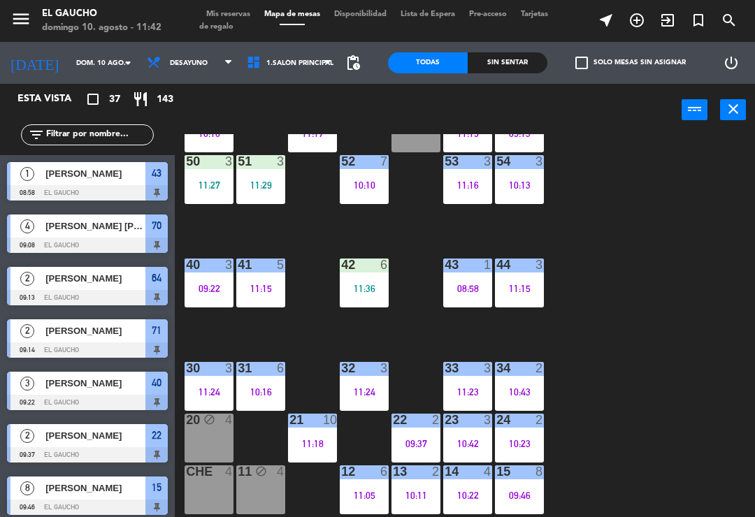
scroll to position [262, 0]
click at [524, 442] on div "10:23" at bounding box center [519, 444] width 49 height 10
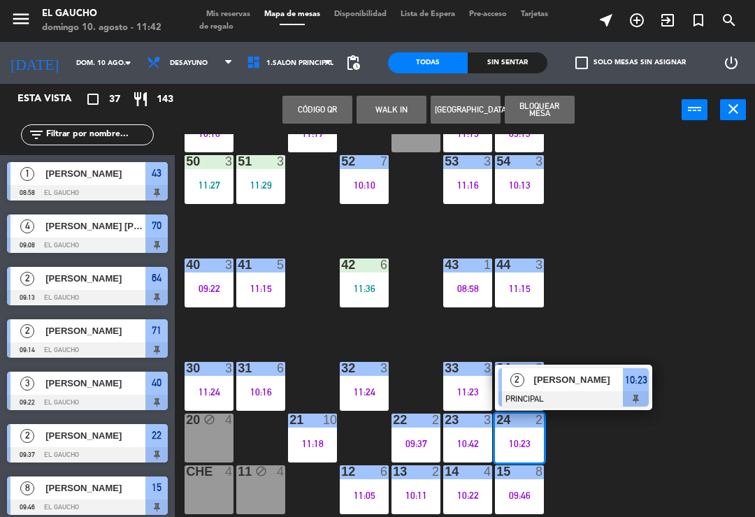
click at [590, 385] on span "[PERSON_NAME]" at bounding box center [578, 380] width 89 height 15
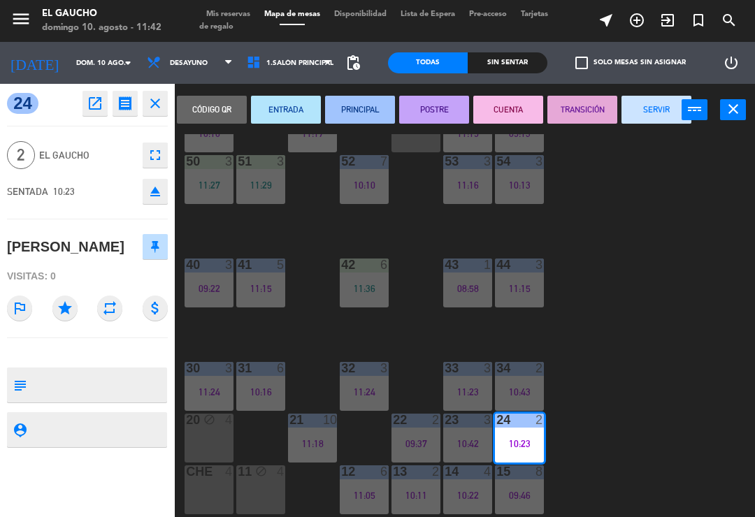
click at [666, 114] on button "SERVIR" at bounding box center [657, 110] width 70 height 28
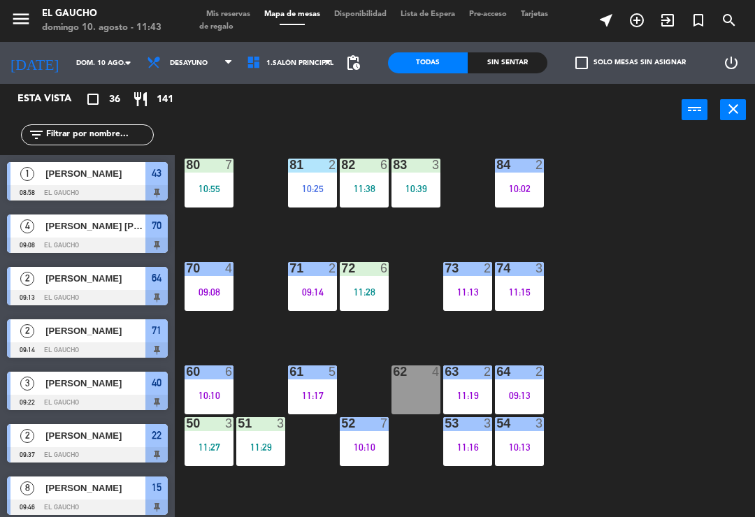
scroll to position [0, 0]
click at [417, 190] on div "10:39" at bounding box center [416, 189] width 49 height 10
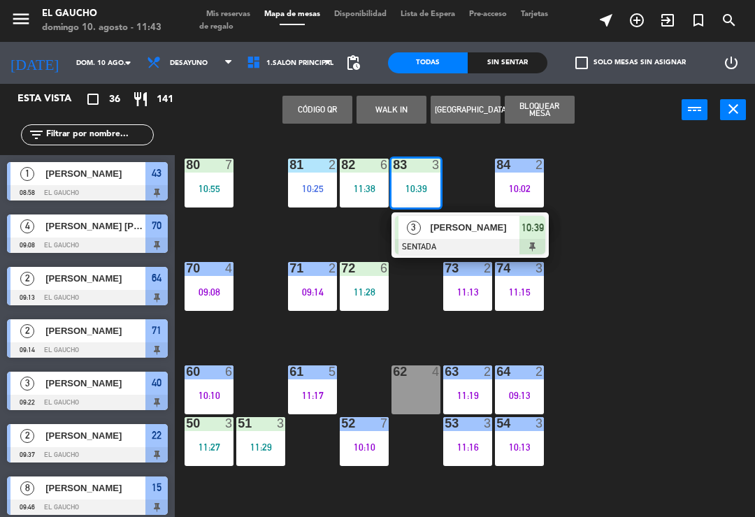
click at [460, 234] on span "[PERSON_NAME]" at bounding box center [475, 227] width 89 height 15
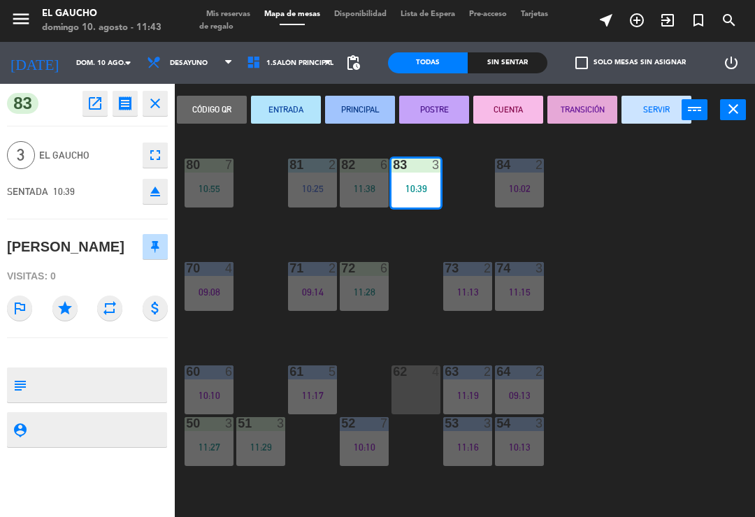
click at [657, 120] on button "SERVIR" at bounding box center [657, 110] width 70 height 28
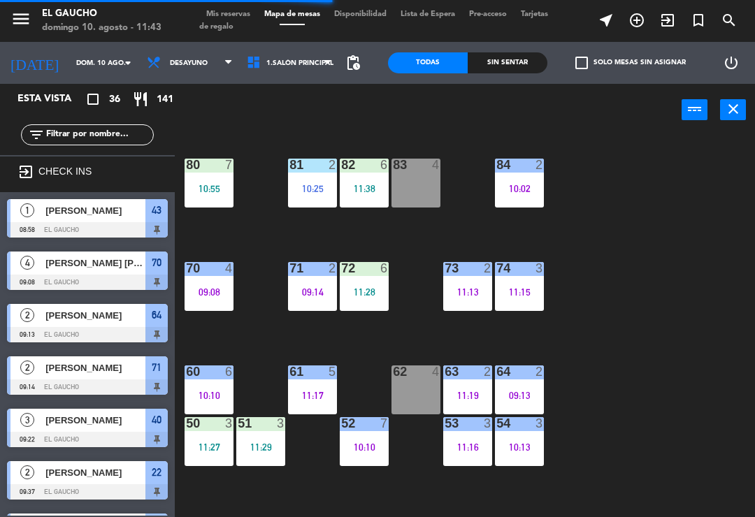
click at [429, 190] on div "83 4" at bounding box center [416, 183] width 49 height 49
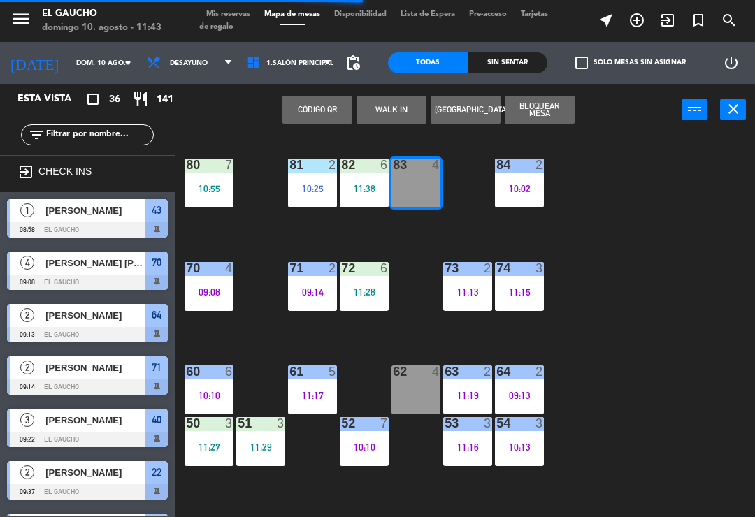
click at [396, 117] on button "WALK IN" at bounding box center [392, 110] width 70 height 28
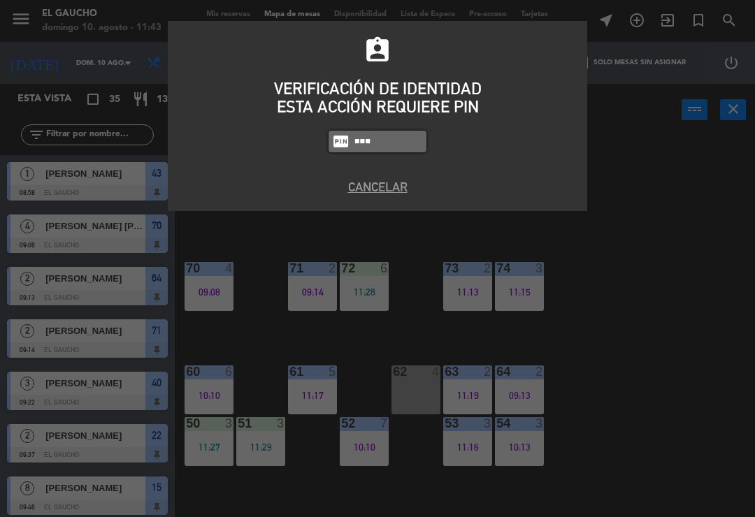
type input "0009"
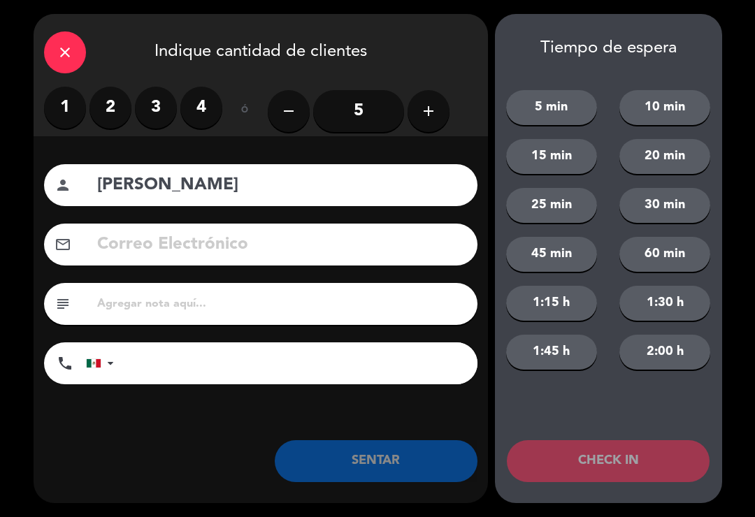
click at [364, 113] on input "5" at bounding box center [358, 111] width 91 height 42
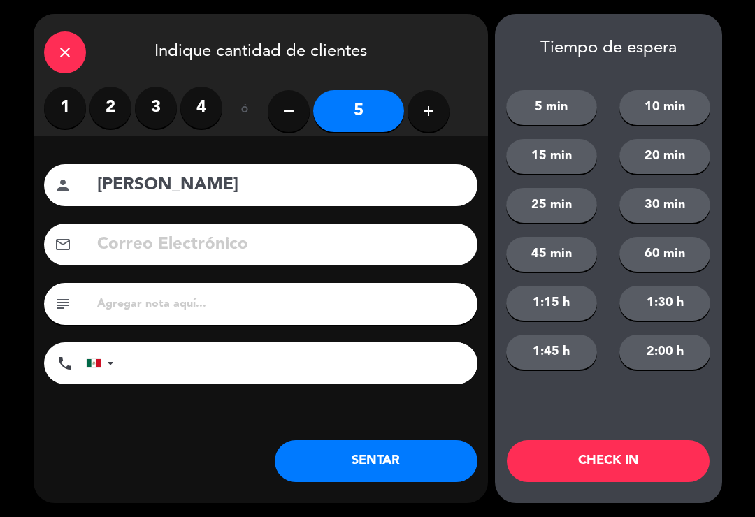
click at [106, 249] on input at bounding box center [281, 245] width 371 height 29
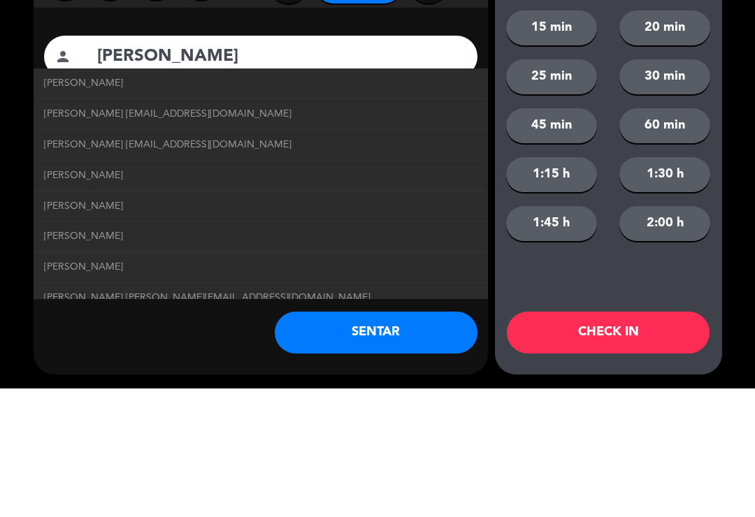
click at [210, 235] on span "[PERSON_NAME] [EMAIL_ADDRESS][DOMAIN_NAME]" at bounding box center [168, 243] width 248 height 16
type input "[PERSON_NAME]"
type input "[EMAIL_ADDRESS][DOMAIN_NAME]"
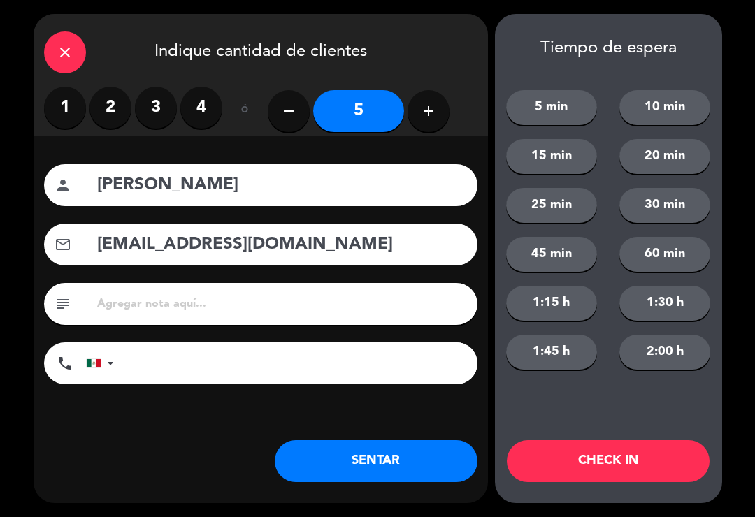
click at [417, 473] on button "SENTAR" at bounding box center [376, 461] width 203 height 42
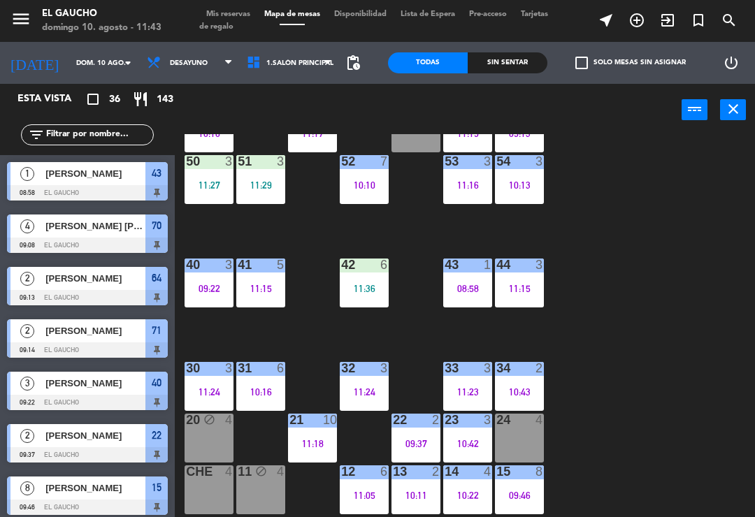
scroll to position [262, 0]
click at [462, 491] on div "10:22" at bounding box center [467, 496] width 49 height 10
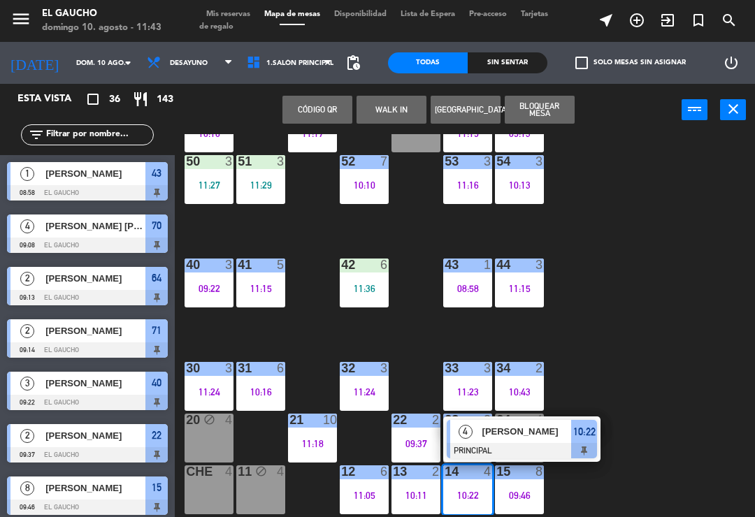
click at [526, 441] on div "[PERSON_NAME]" at bounding box center [526, 431] width 91 height 23
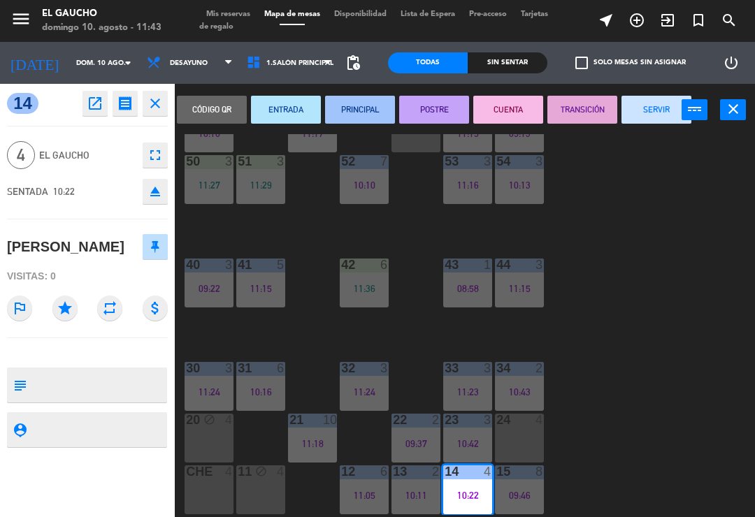
click at [658, 117] on button "SERVIR" at bounding box center [657, 110] width 70 height 28
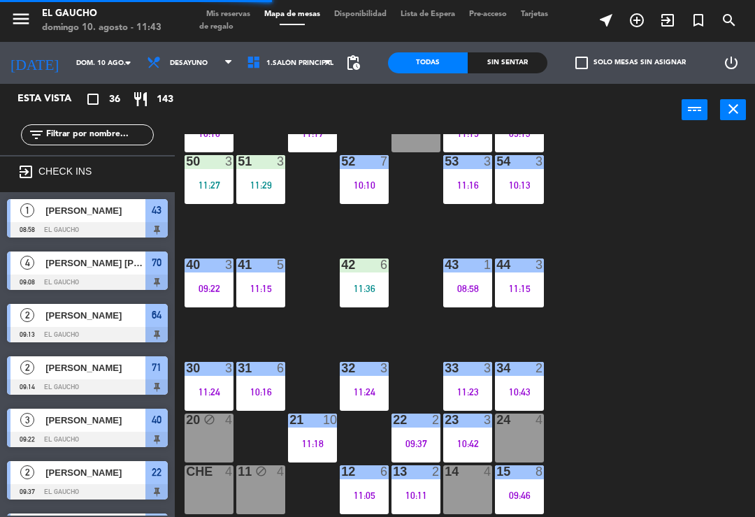
click at [458, 501] on div "14 4" at bounding box center [467, 490] width 49 height 49
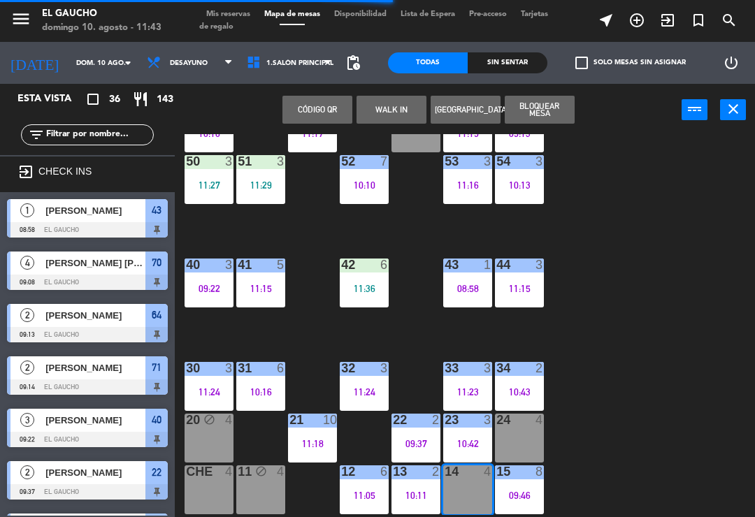
click at [401, 118] on button "WALK IN" at bounding box center [392, 110] width 70 height 28
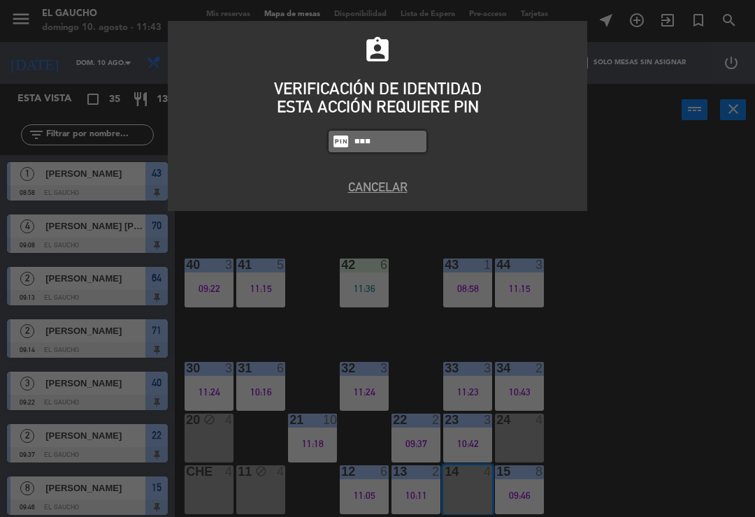
type input "0009"
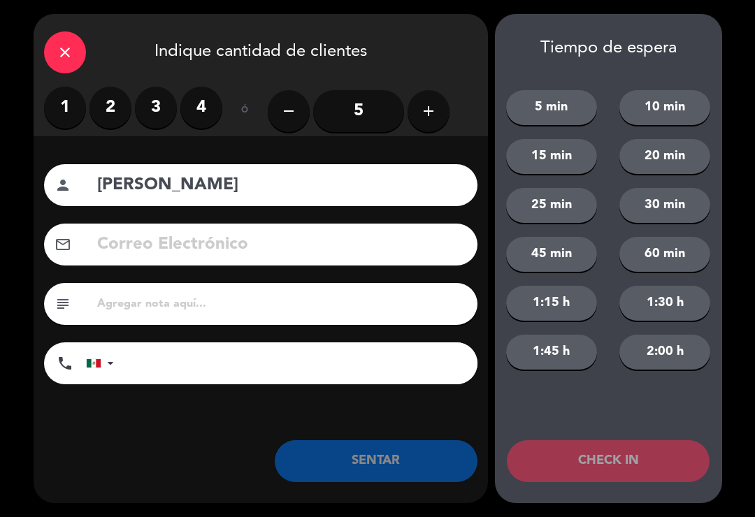
type input "[PERSON_NAME]"
click at [98, 110] on label "2" at bounding box center [110, 108] width 42 height 42
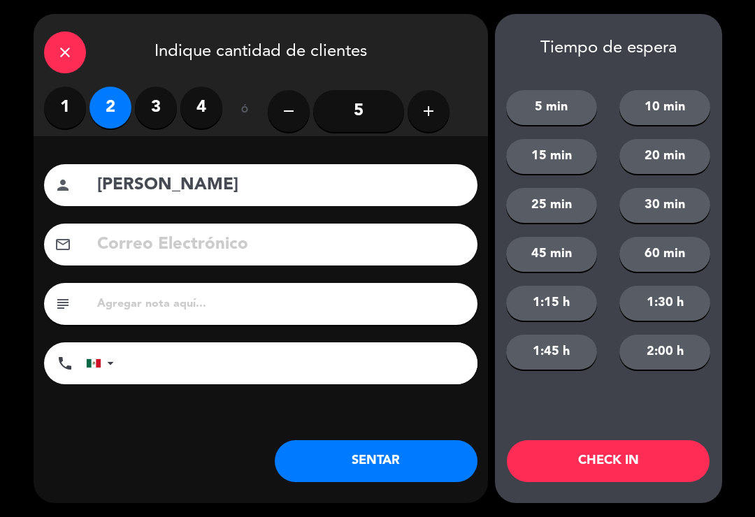
click at [355, 452] on button "SENTAR" at bounding box center [376, 461] width 203 height 42
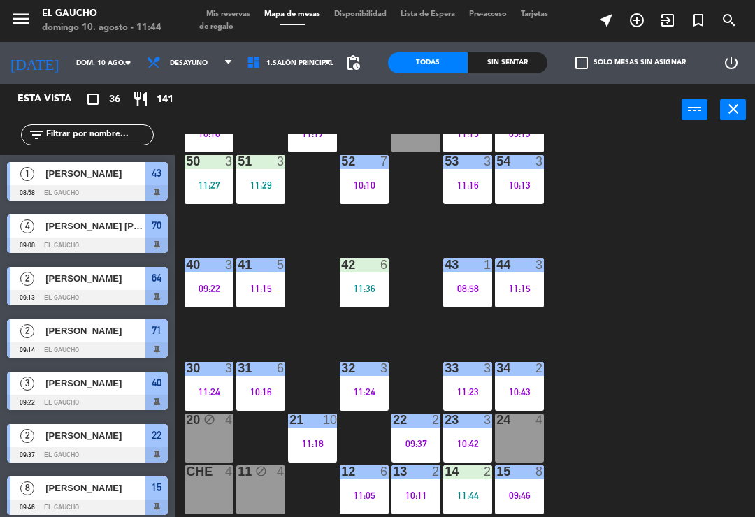
click at [519, 442] on div "24 4" at bounding box center [519, 438] width 49 height 49
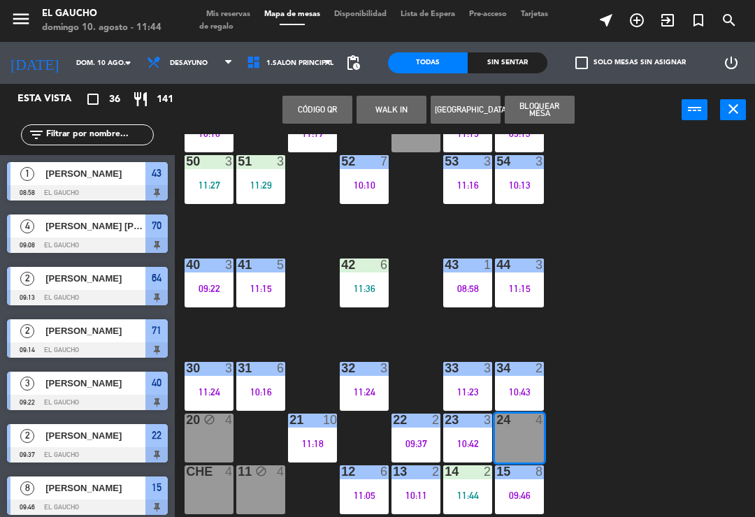
click at [397, 116] on button "WALK IN" at bounding box center [392, 110] width 70 height 28
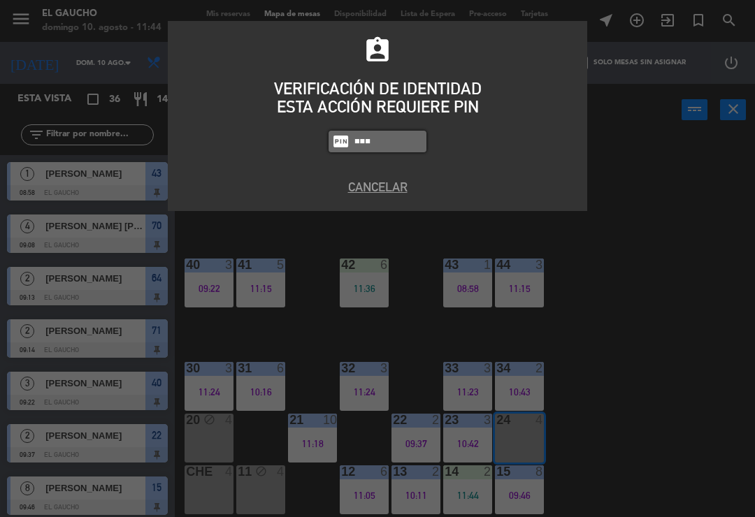
type input "0009"
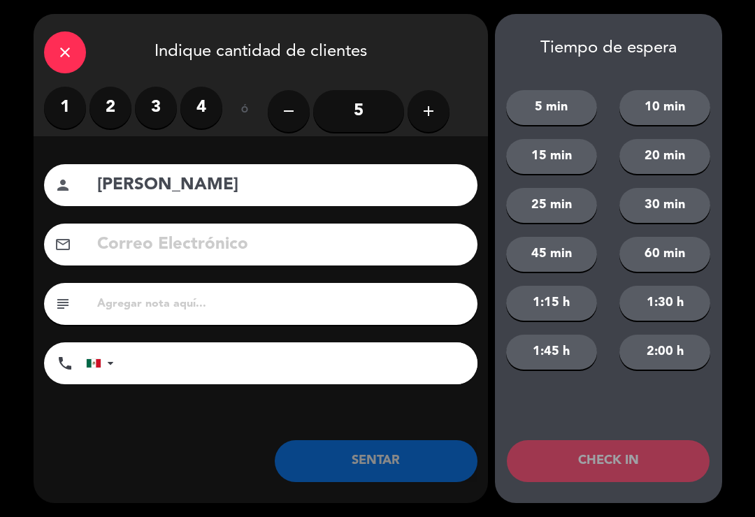
type input "[PERSON_NAME]"
click at [166, 106] on label "3" at bounding box center [156, 108] width 42 height 42
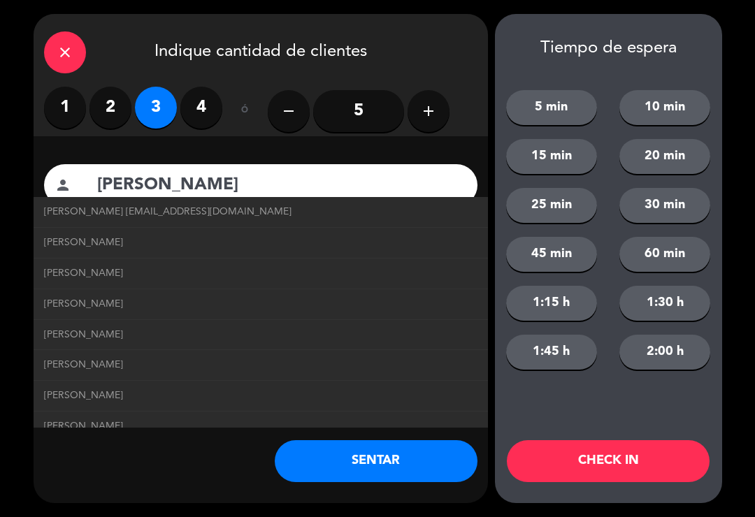
click at [73, 209] on span "[PERSON_NAME] [EMAIL_ADDRESS][DOMAIN_NAME]" at bounding box center [168, 212] width 248 height 16
type input "[EMAIL_ADDRESS][DOMAIN_NAME]"
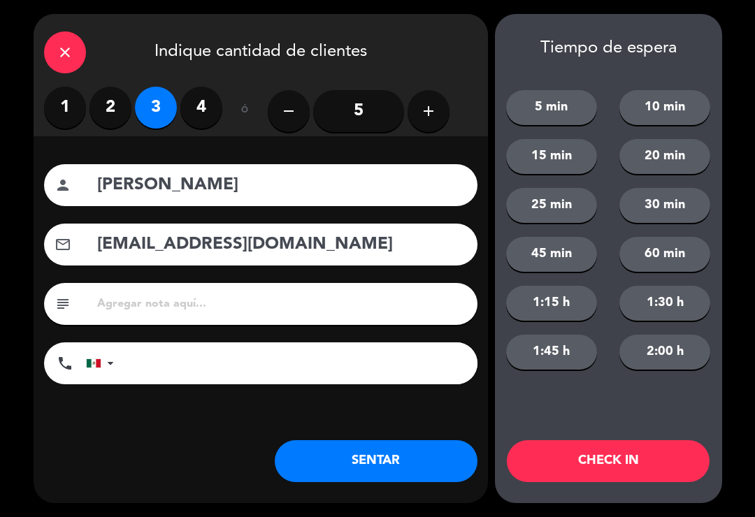
click at [375, 465] on button "SENTAR" at bounding box center [376, 461] width 203 height 42
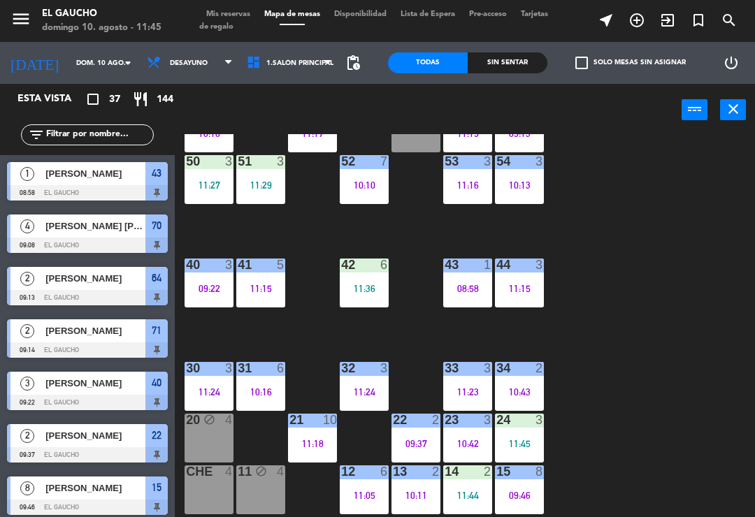
click at [249, 171] on div "51 3 11:29" at bounding box center [260, 179] width 49 height 49
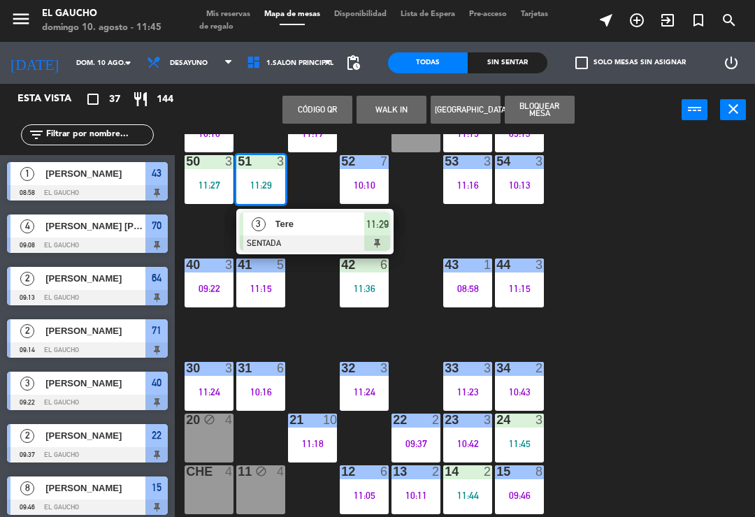
click at [289, 243] on div at bounding box center [315, 243] width 150 height 15
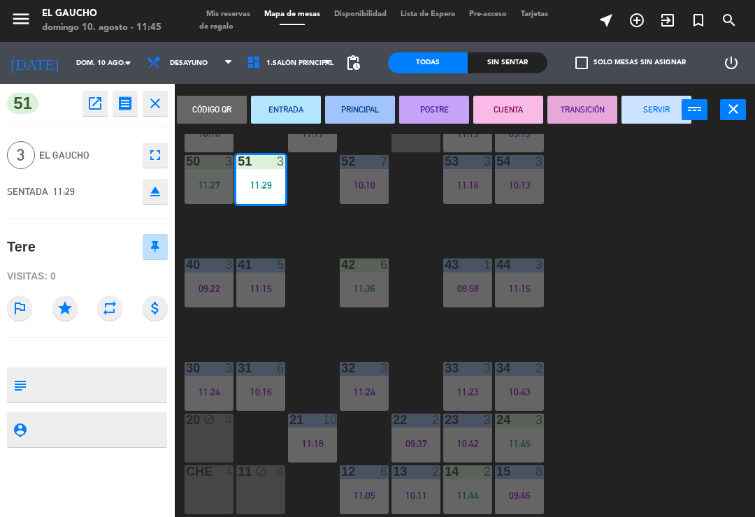
click at [351, 121] on button "PRINCIPAL" at bounding box center [360, 110] width 70 height 28
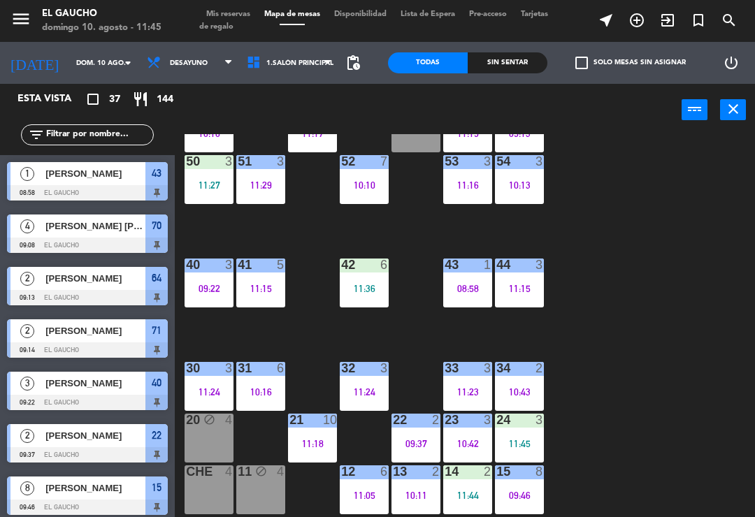
scroll to position [371, 0]
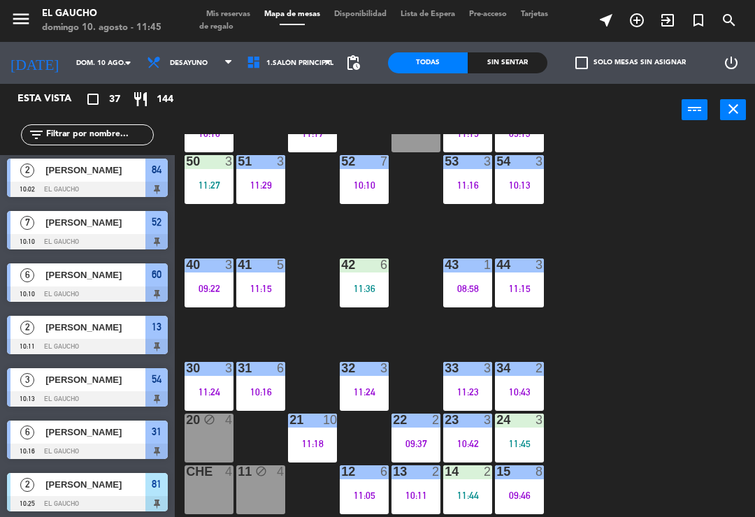
click at [214, 182] on div "11:27" at bounding box center [209, 185] width 49 height 10
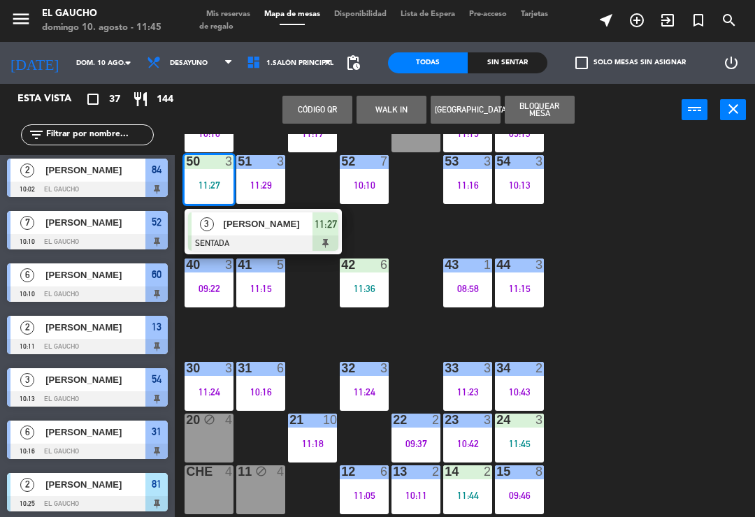
click at [250, 239] on div at bounding box center [263, 243] width 150 height 15
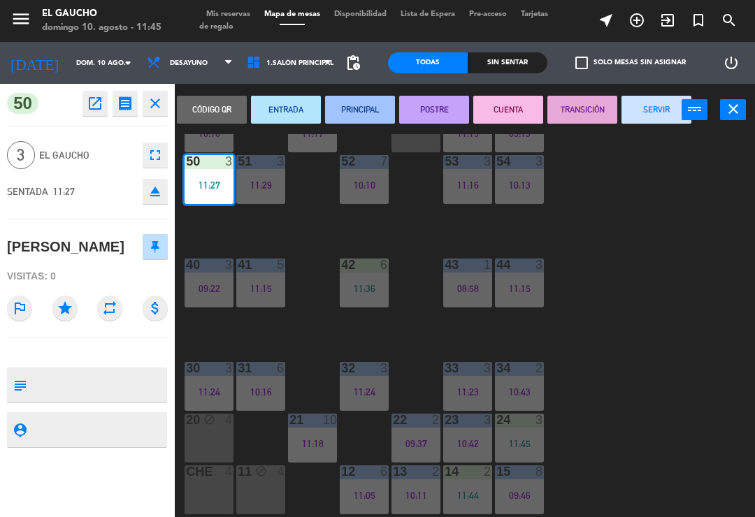
click at [352, 103] on button "PRINCIPAL" at bounding box center [360, 110] width 70 height 28
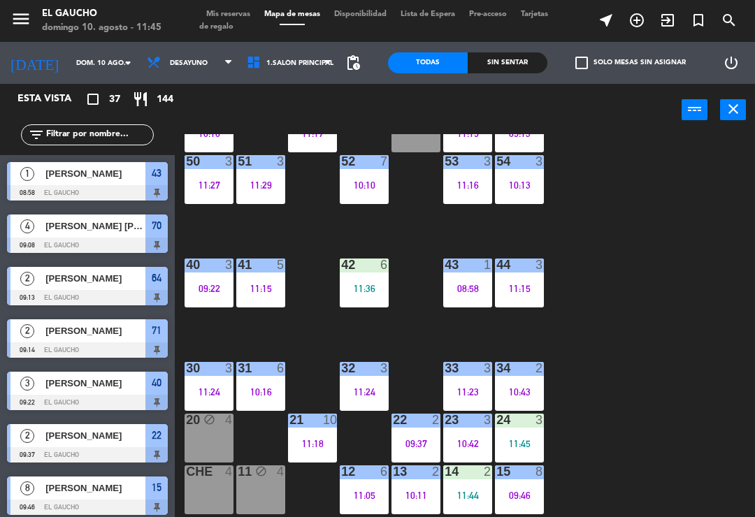
scroll to position [266, 0]
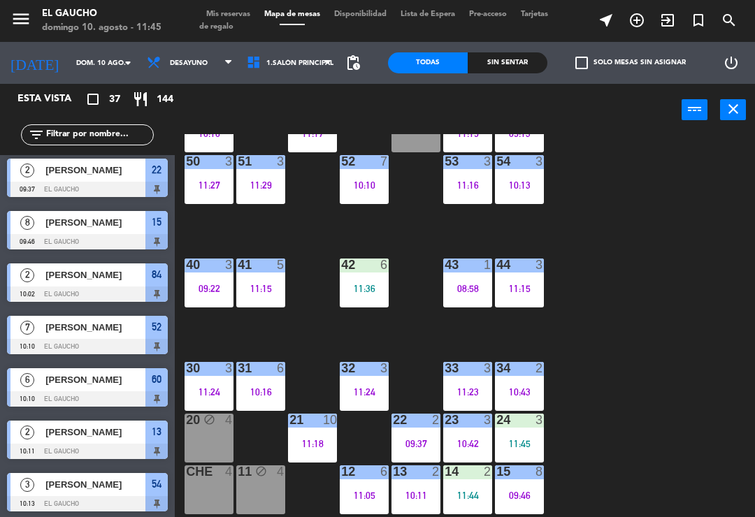
click at [361, 284] on div "11:36" at bounding box center [364, 289] width 49 height 10
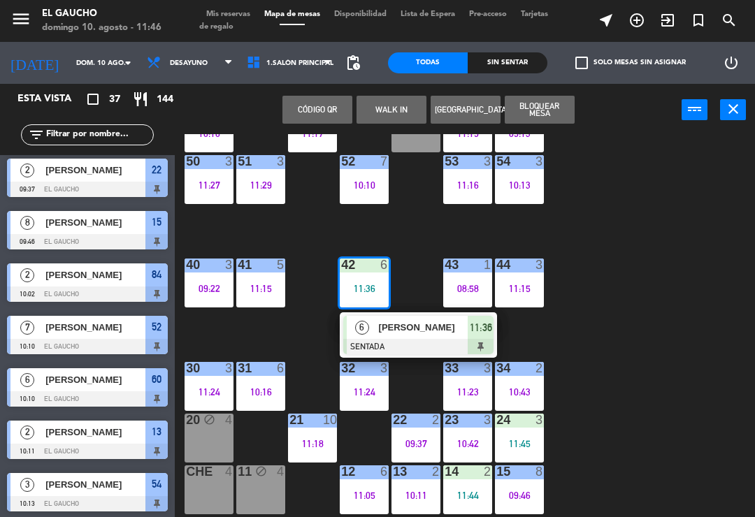
click at [395, 341] on div at bounding box center [418, 346] width 150 height 15
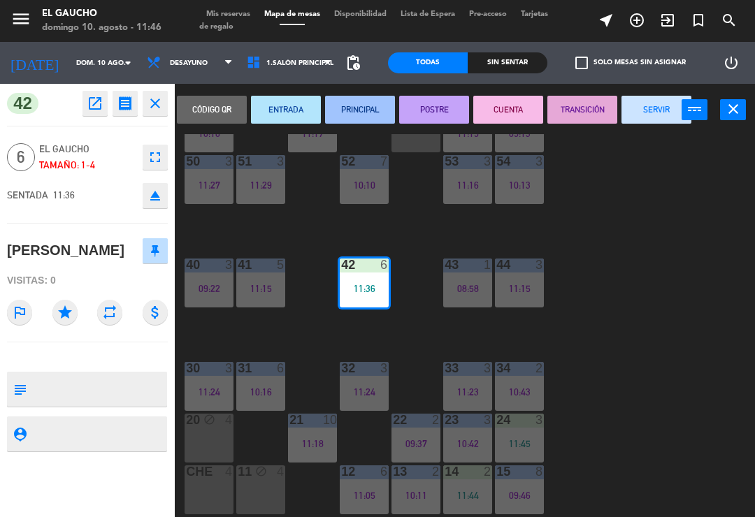
click at [347, 113] on button "PRINCIPAL" at bounding box center [360, 110] width 70 height 28
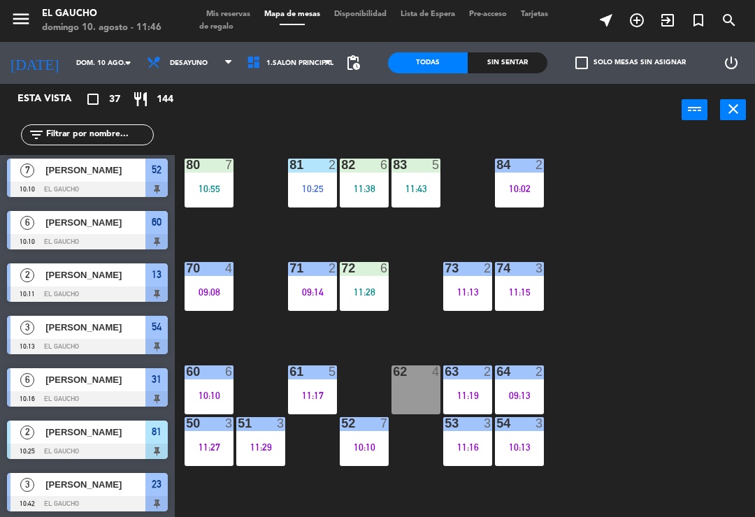
scroll to position [0, 0]
click at [367, 292] on div "11:28" at bounding box center [364, 292] width 49 height 10
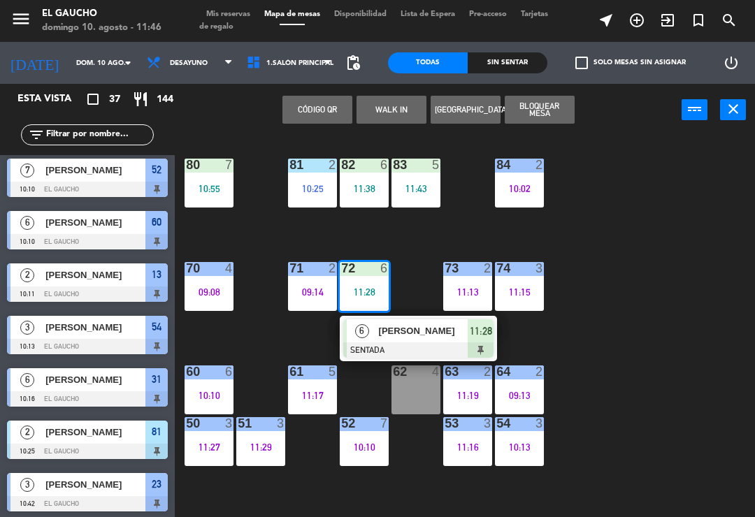
click at [422, 335] on span "[PERSON_NAME]" at bounding box center [423, 331] width 89 height 15
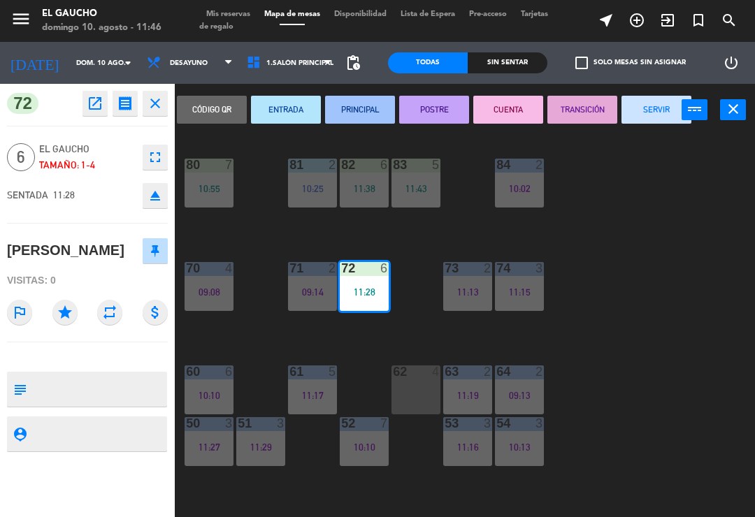
click at [343, 117] on button "PRINCIPAL" at bounding box center [360, 110] width 70 height 28
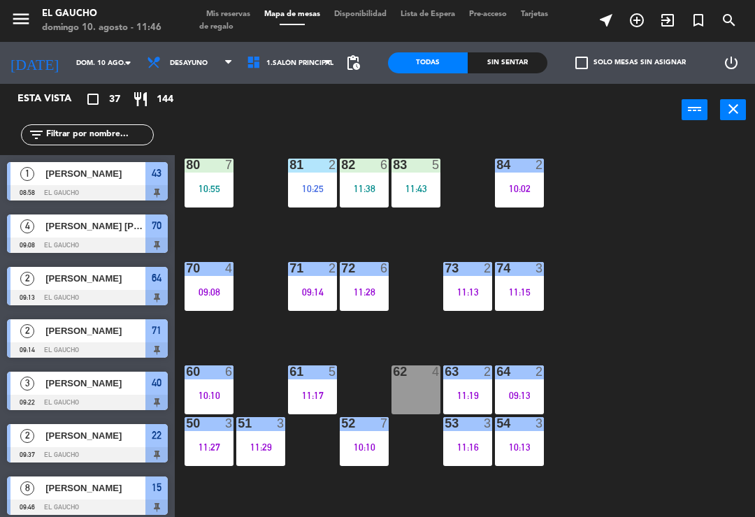
scroll to position [318, 0]
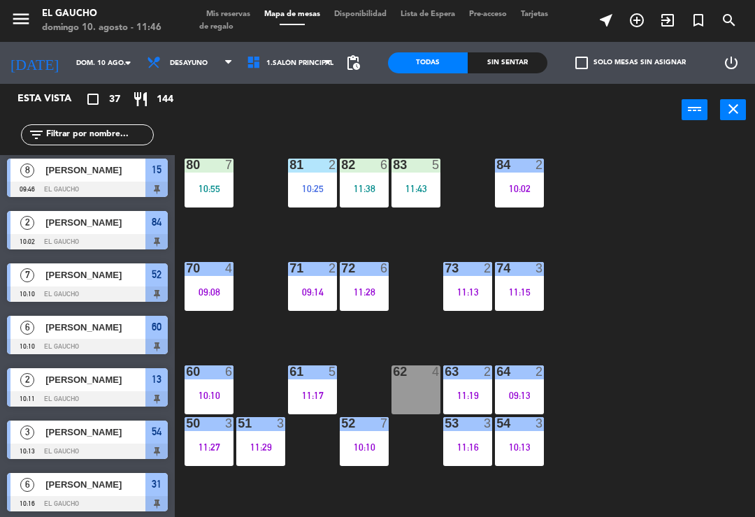
click at [203, 192] on div "10:55" at bounding box center [209, 189] width 49 height 10
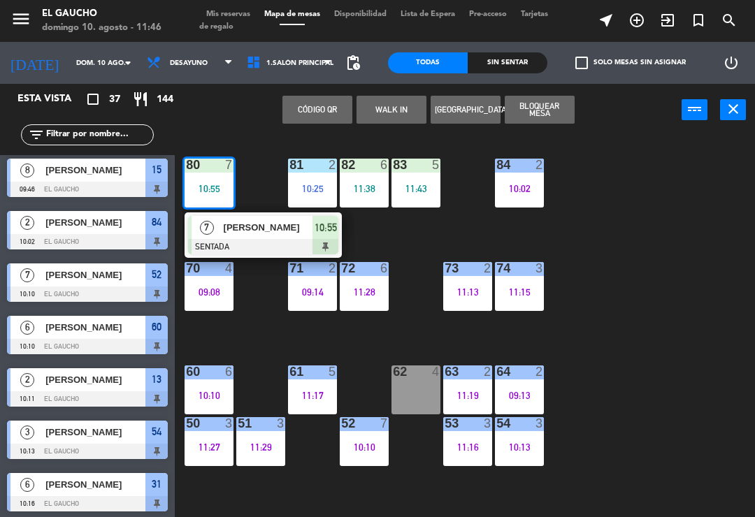
click at [252, 237] on div "[PERSON_NAME]" at bounding box center [267, 227] width 91 height 23
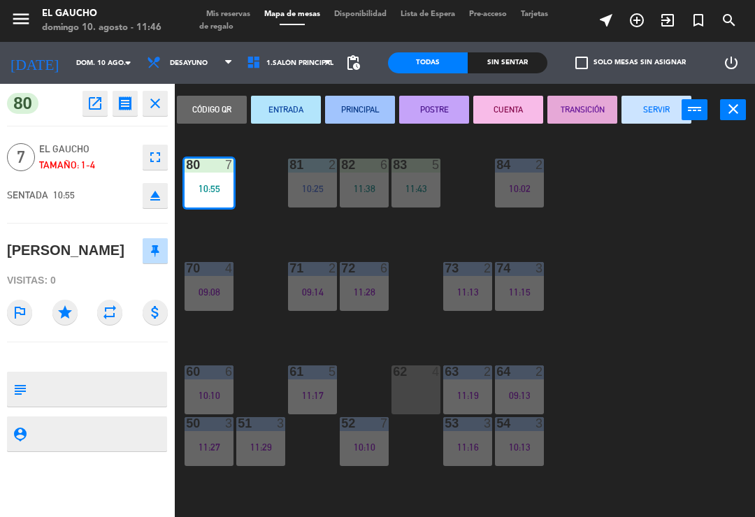
click at [346, 113] on button "PRINCIPAL" at bounding box center [360, 110] width 70 height 28
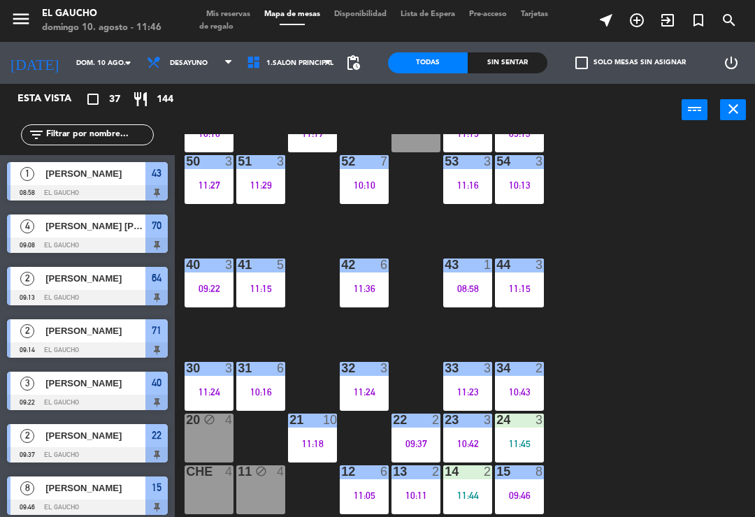
scroll to position [262, 0]
click at [280, 54] on span "1.Salón Principal" at bounding box center [290, 63] width 100 height 31
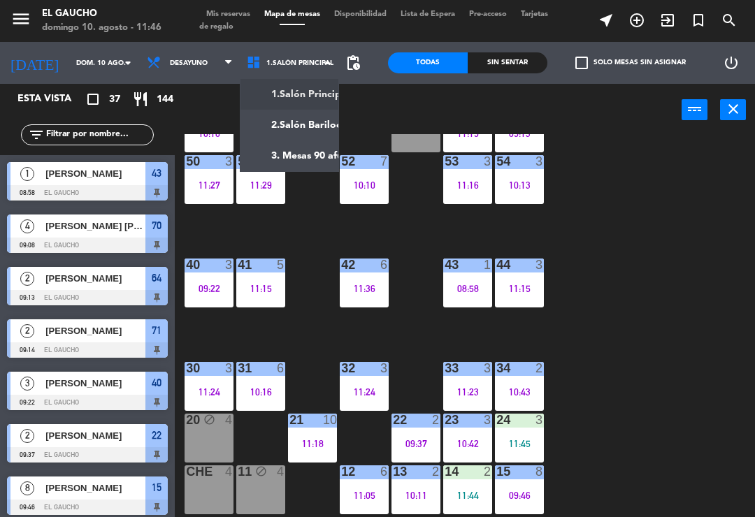
click at [284, 154] on ng-component "menu El Gaucho [PERSON_NAME] 10. [PERSON_NAME] - 11:46 Mis reservas Mapa de mes…" at bounding box center [377, 258] width 755 height 517
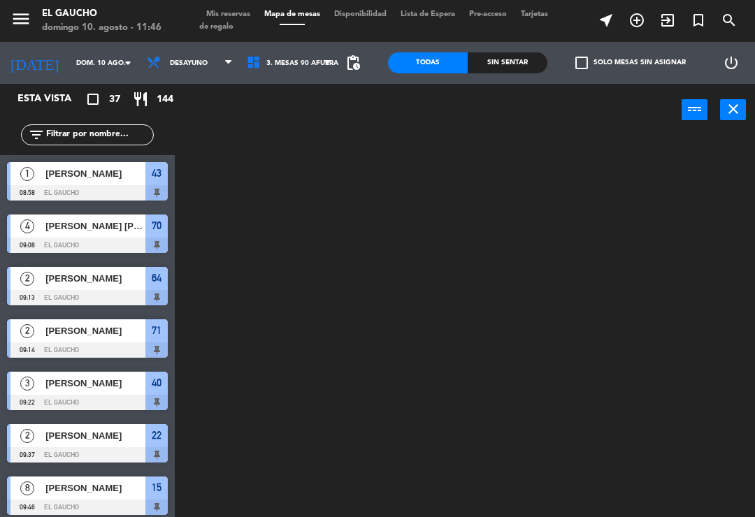
scroll to position [0, 0]
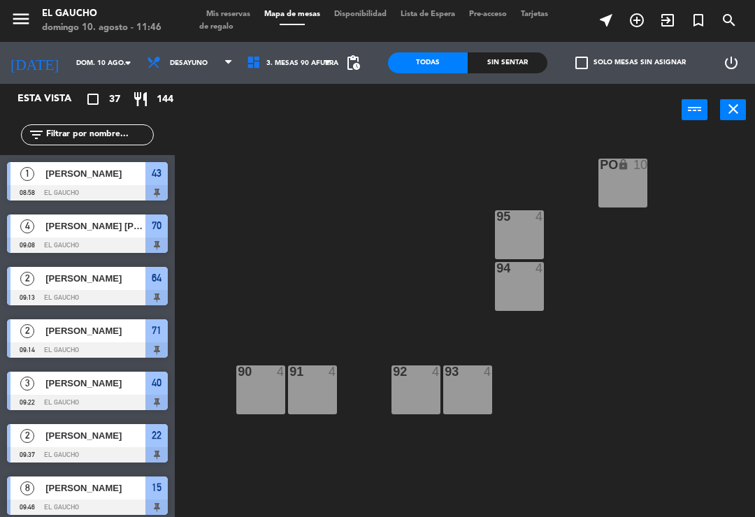
click at [255, 392] on div "90 4" at bounding box center [260, 390] width 49 height 49
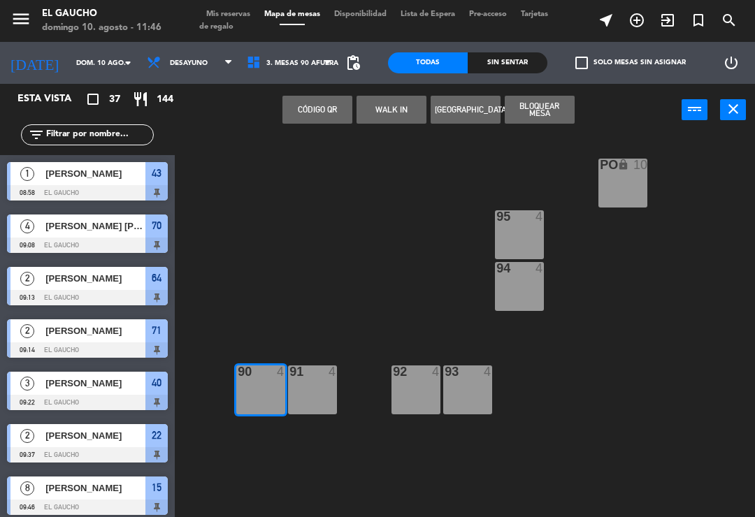
click at [386, 103] on button "WALK IN" at bounding box center [392, 110] width 70 height 28
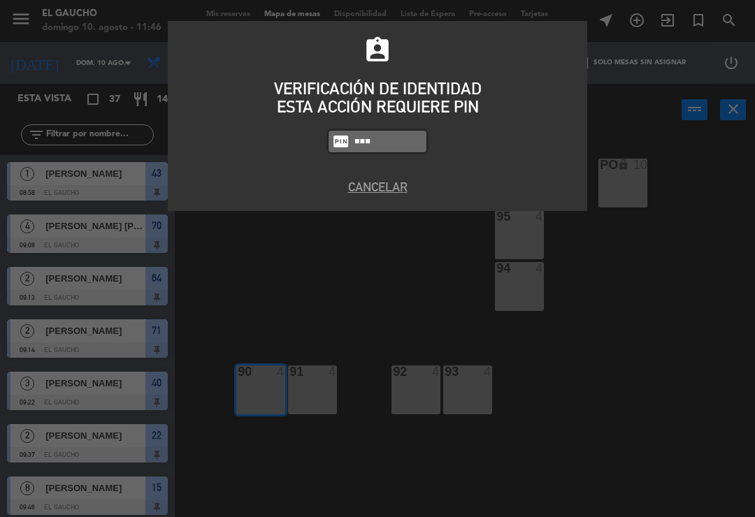
type input "0009"
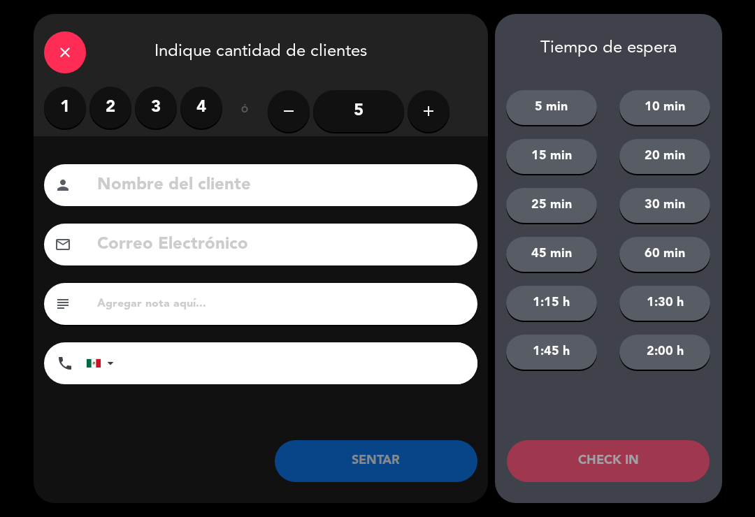
click at [148, 104] on label "3" at bounding box center [156, 108] width 42 height 42
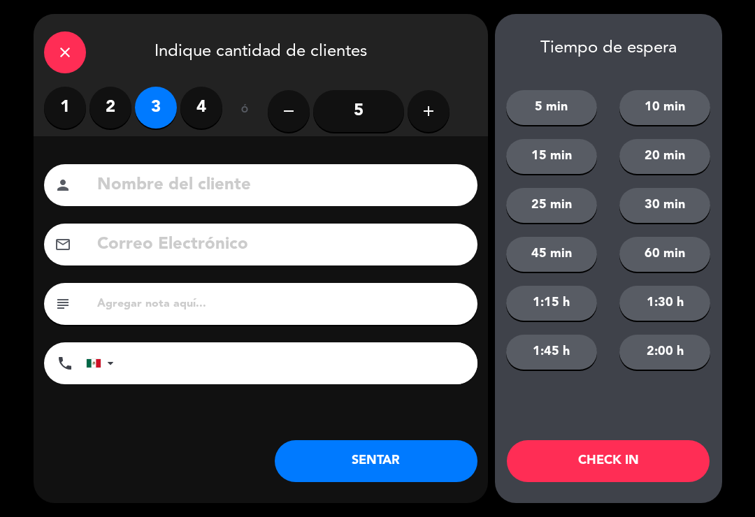
click at [354, 471] on button "SENTAR" at bounding box center [376, 461] width 203 height 42
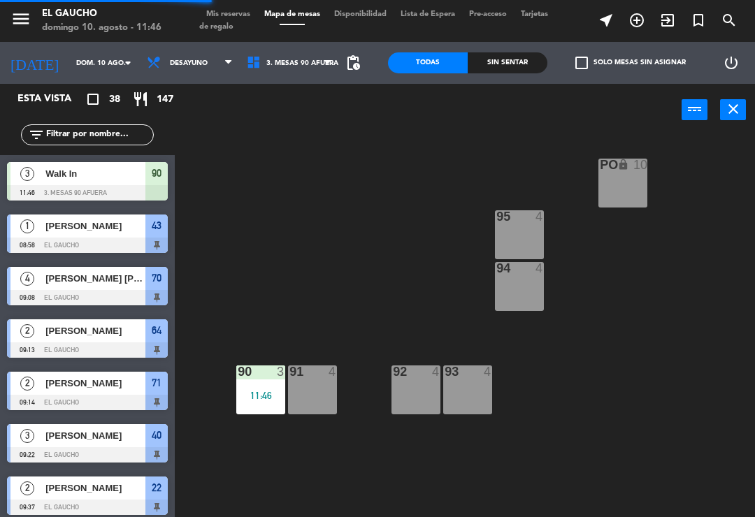
click at [312, 398] on div "91 4" at bounding box center [312, 390] width 49 height 49
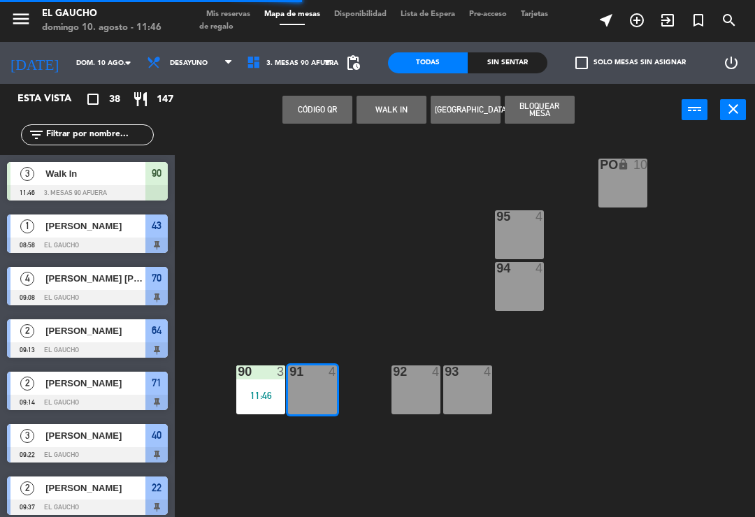
click at [396, 111] on button "WALK IN" at bounding box center [392, 110] width 70 height 28
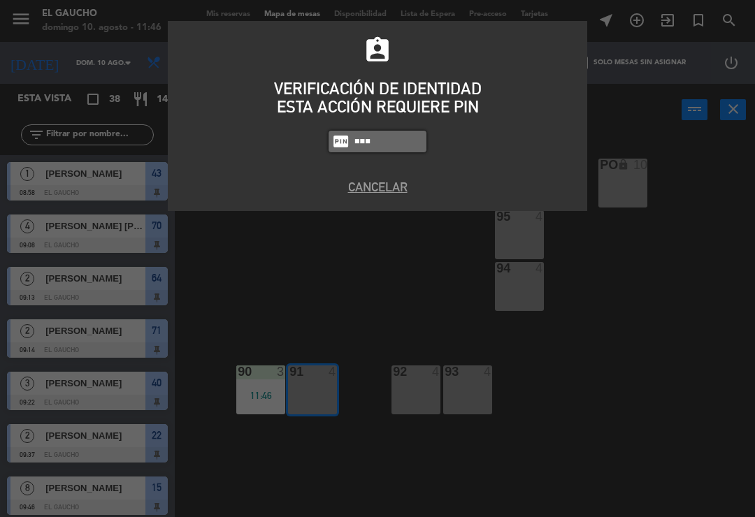
type input "0009"
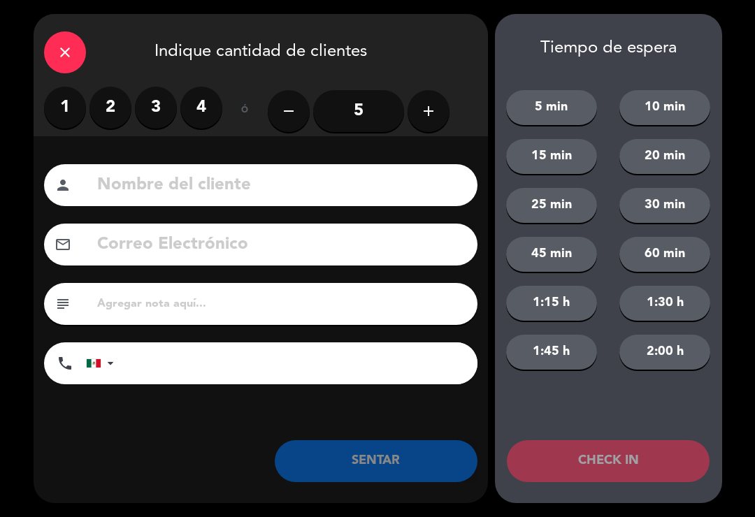
click at [205, 119] on label "4" at bounding box center [201, 108] width 42 height 42
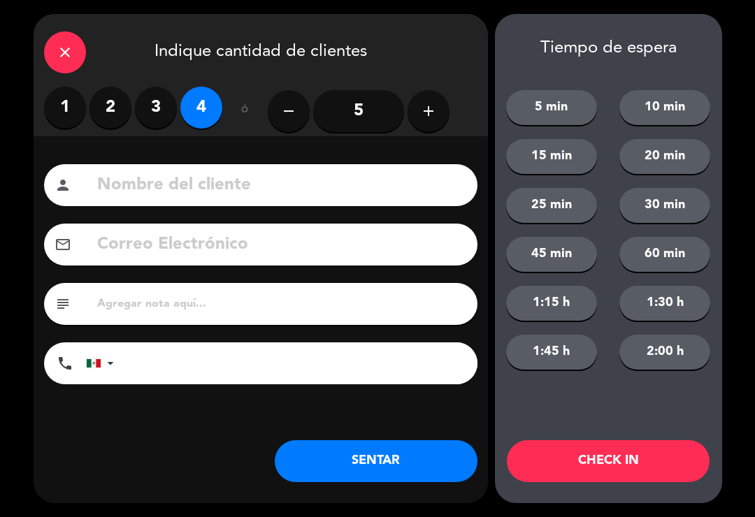
click at [359, 475] on button "SENTAR" at bounding box center [376, 461] width 203 height 42
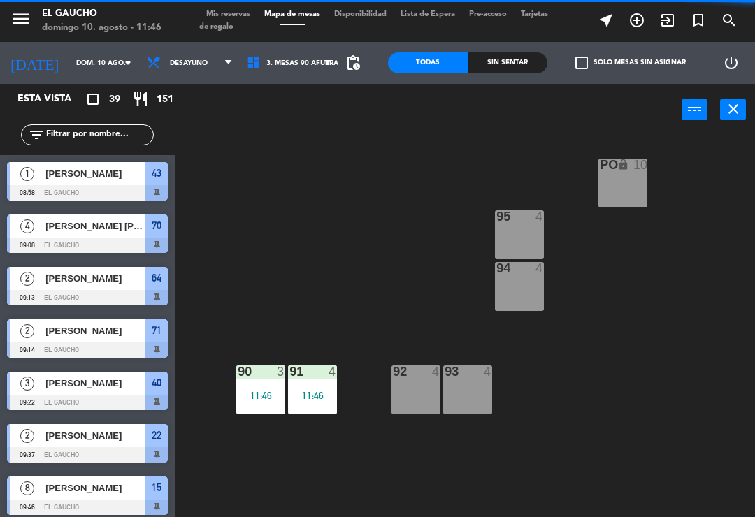
click at [523, 296] on div "94 4" at bounding box center [519, 286] width 49 height 49
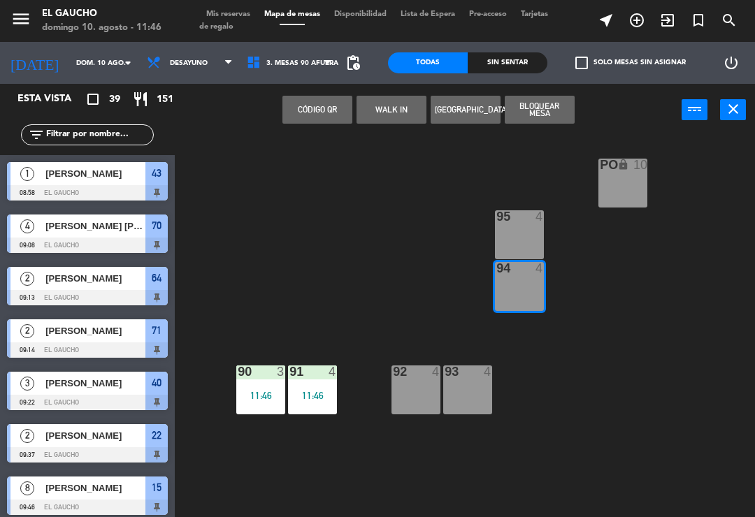
click at [388, 117] on button "WALK IN" at bounding box center [392, 110] width 70 height 28
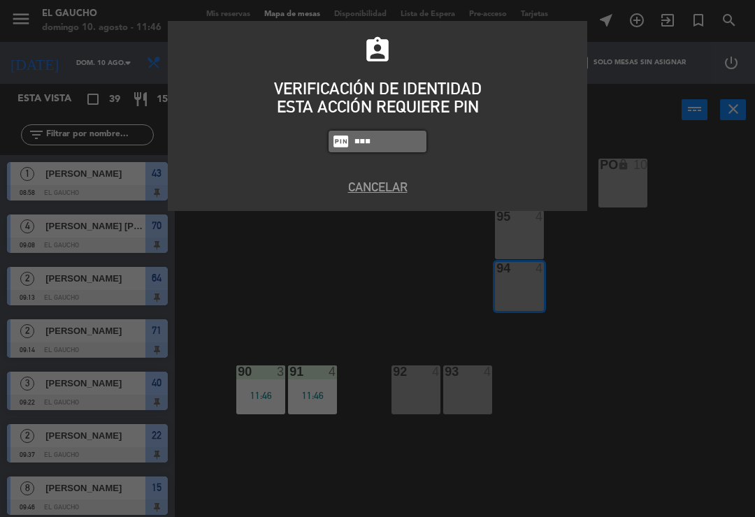
type input "0009"
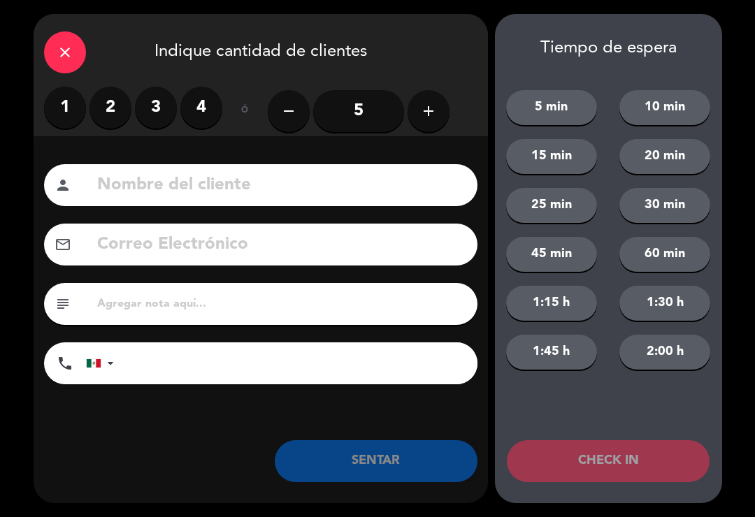
click at [143, 111] on label "3" at bounding box center [156, 108] width 42 height 42
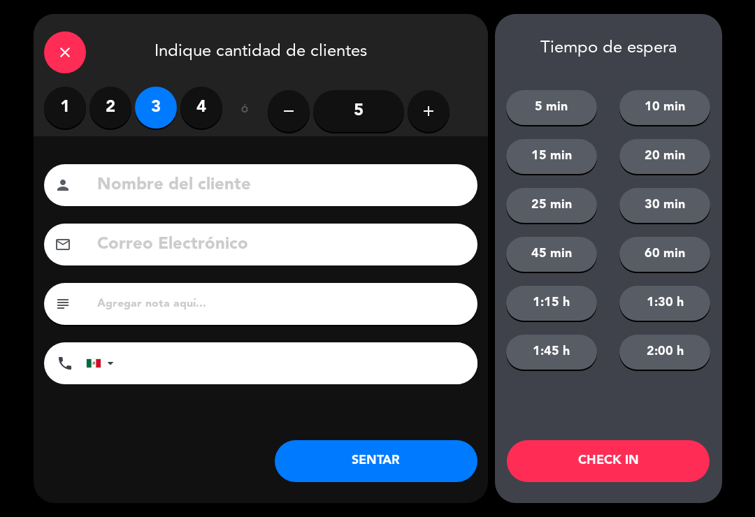
click at [410, 458] on button "SENTAR" at bounding box center [376, 461] width 203 height 42
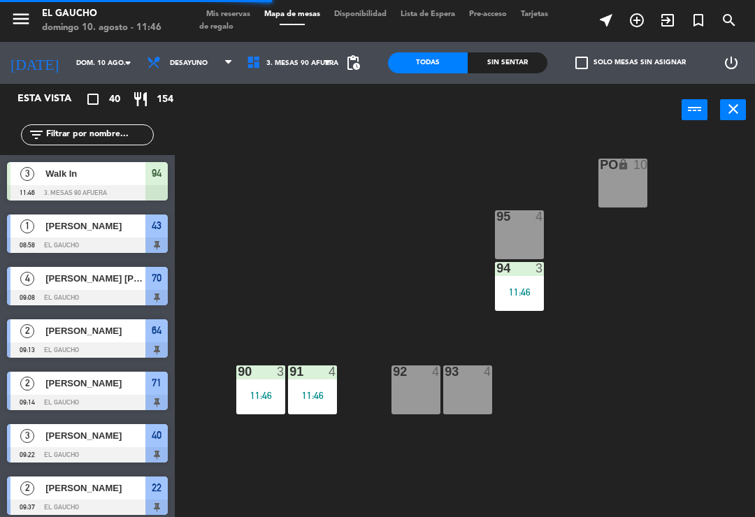
click at [394, 378] on div "92" at bounding box center [393, 372] width 1 height 13
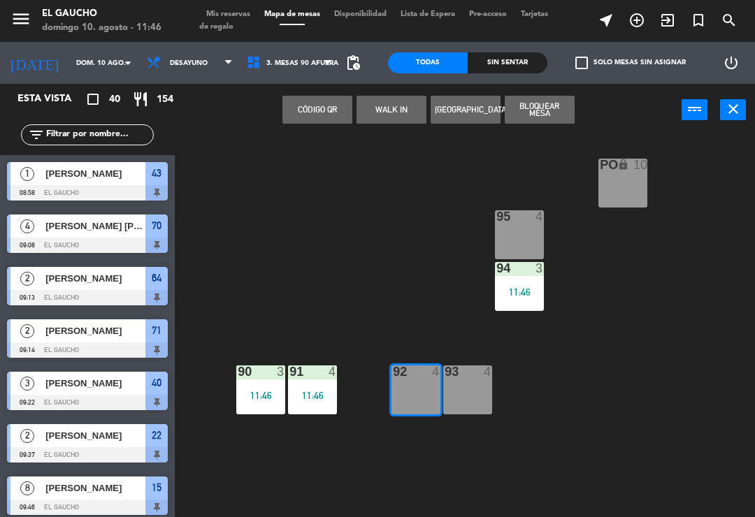
click at [385, 108] on button "WALK IN" at bounding box center [392, 110] width 70 height 28
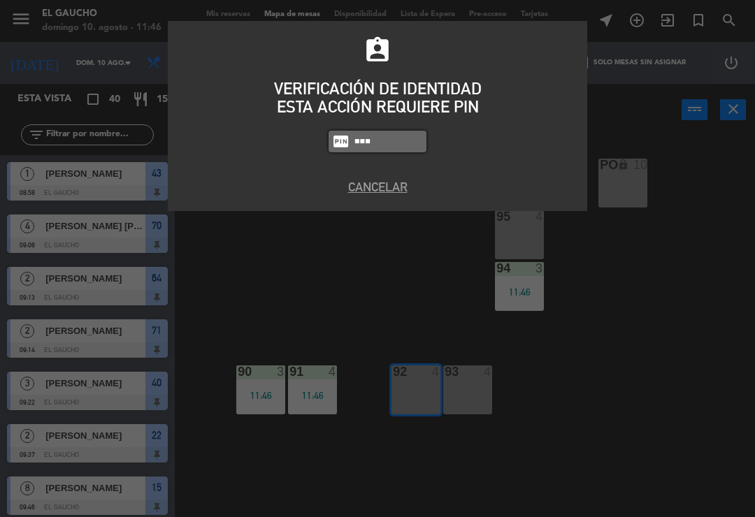
type input "0009"
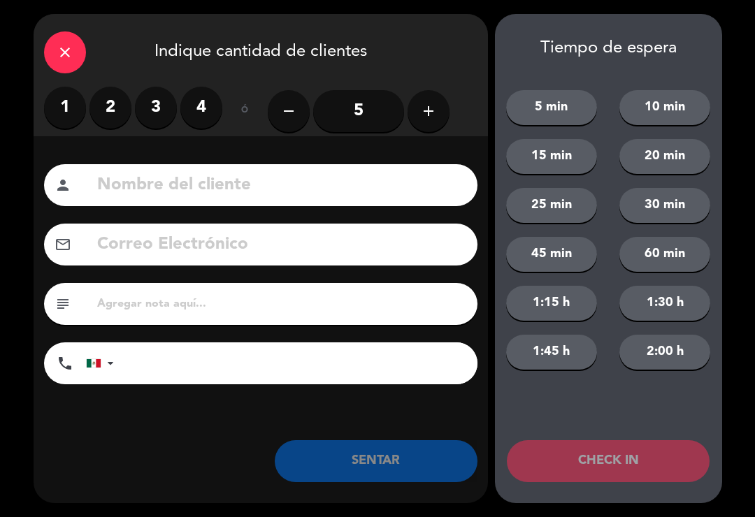
click at [206, 113] on label "4" at bounding box center [201, 108] width 42 height 42
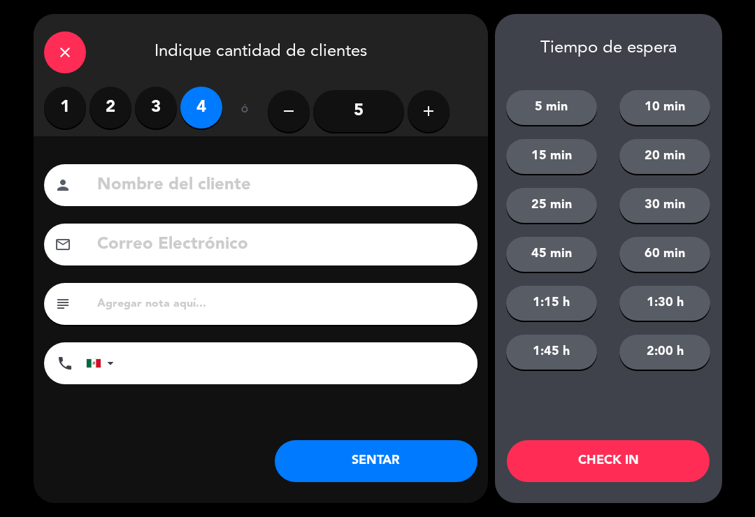
click at [389, 447] on button "SENTAR" at bounding box center [376, 461] width 203 height 42
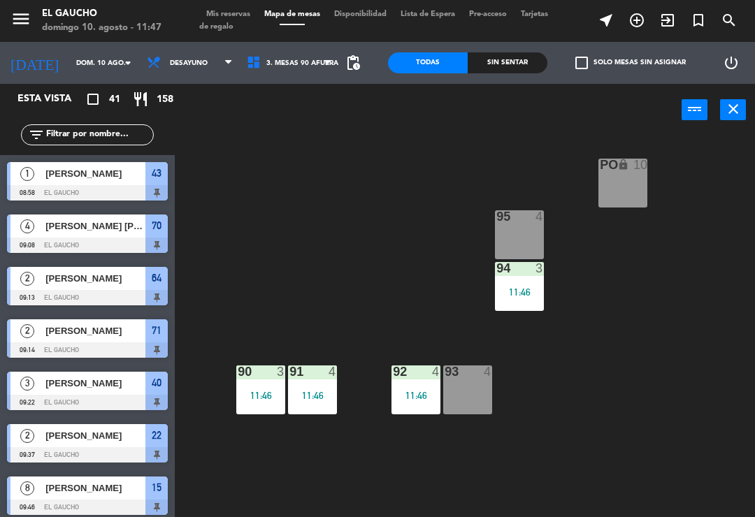
click at [460, 399] on div "93 4" at bounding box center [467, 390] width 49 height 49
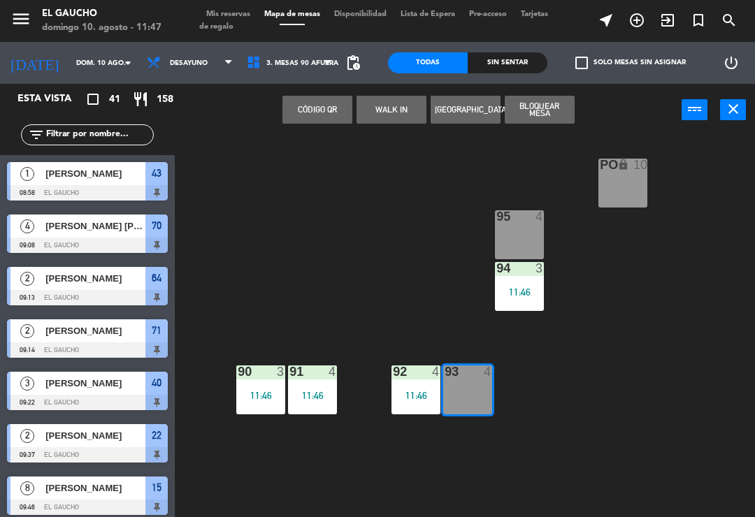
click at [386, 114] on button "WALK IN" at bounding box center [392, 110] width 70 height 28
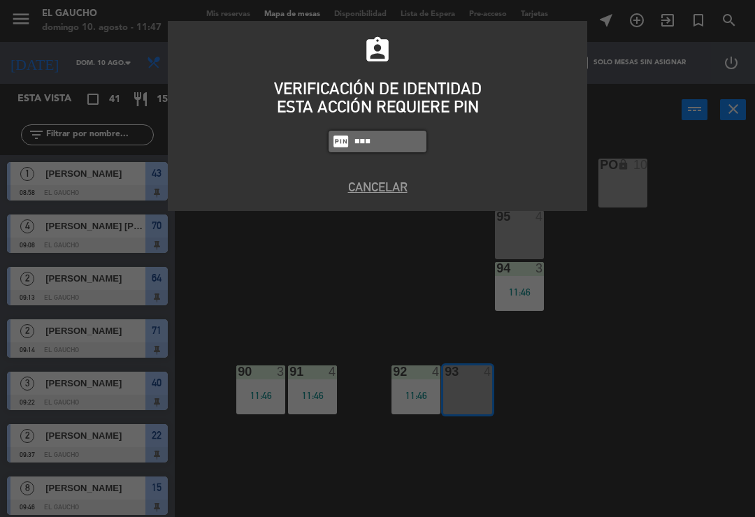
type input "0009"
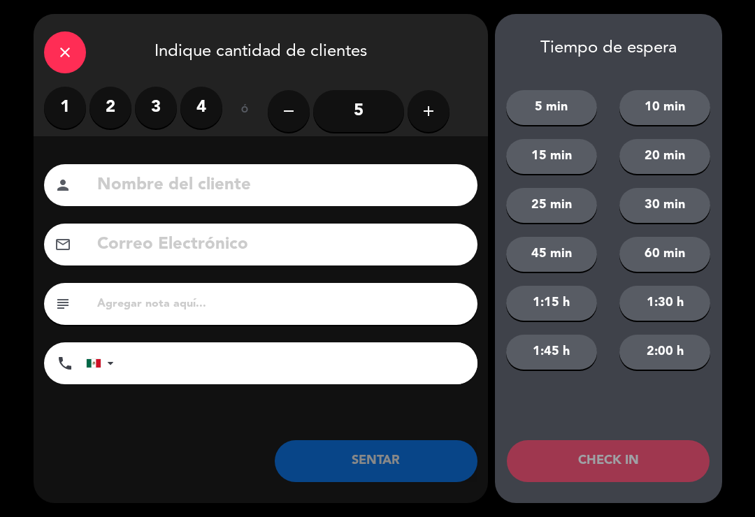
click at [148, 116] on label "3" at bounding box center [156, 108] width 42 height 42
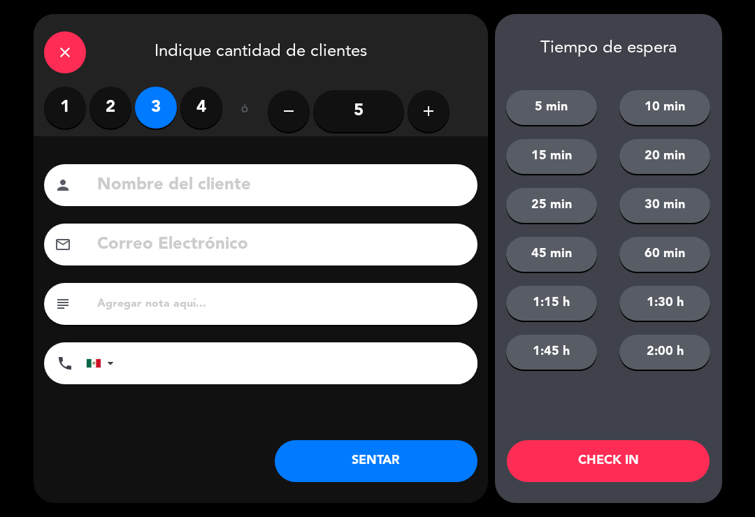
click at [393, 468] on button "SENTAR" at bounding box center [376, 461] width 203 height 42
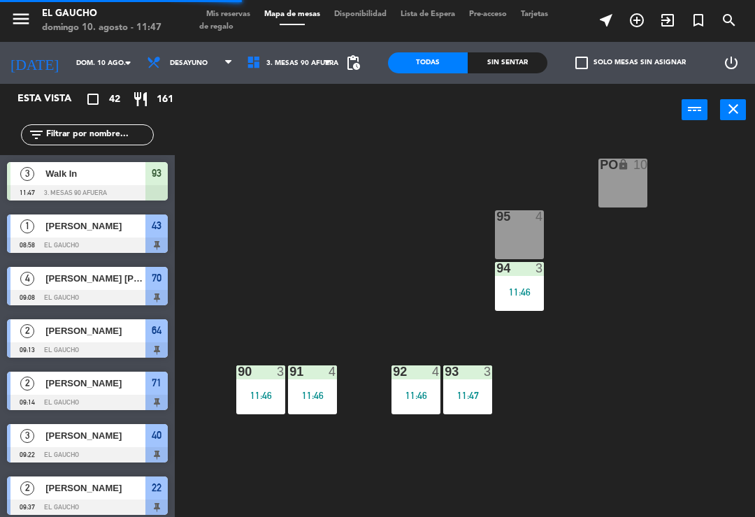
click at [58, 304] on div at bounding box center [87, 297] width 161 height 15
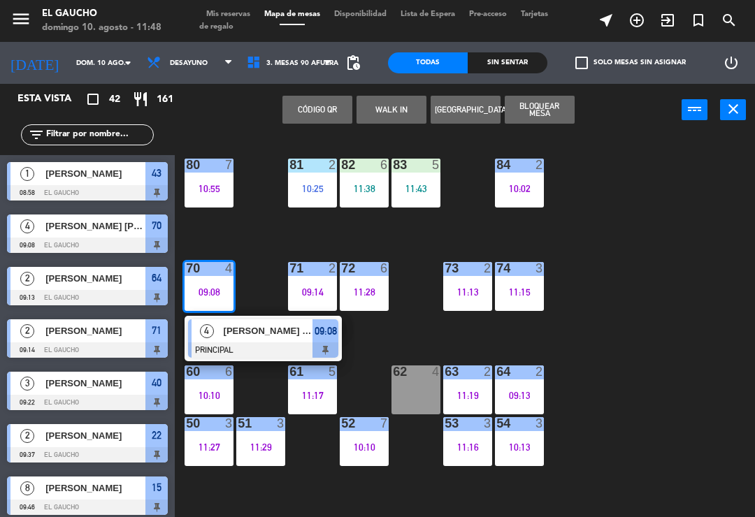
click at [616, 401] on div "84 2 10:02 80 7 10:55 83 5 11:43 82 6 11:38 81 2 10:25 70 4 09:08 4 [PERSON_NAM…" at bounding box center [468, 324] width 573 height 381
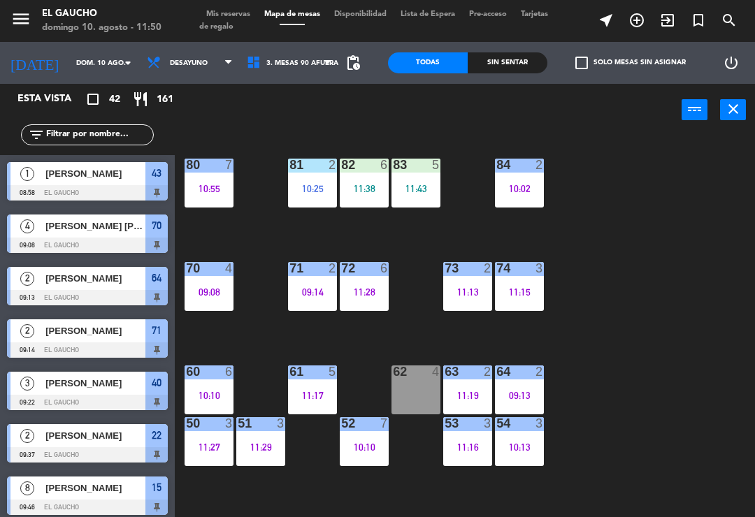
click at [466, 450] on div "11:16" at bounding box center [467, 448] width 49 height 10
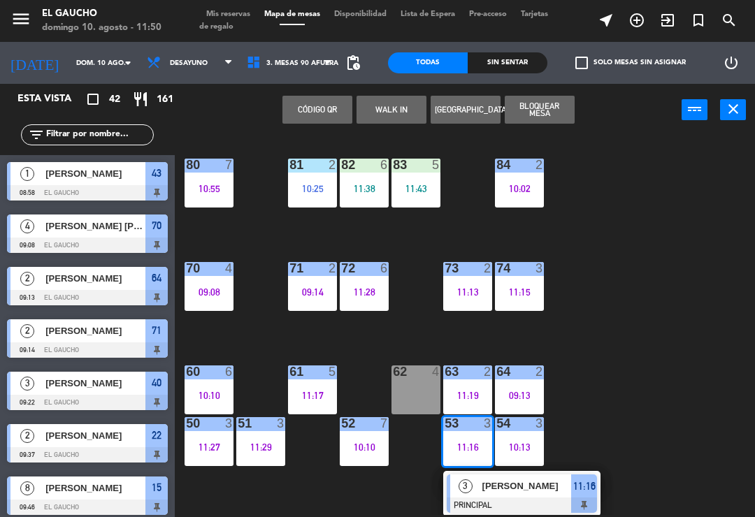
click at [523, 499] on div at bounding box center [522, 505] width 150 height 15
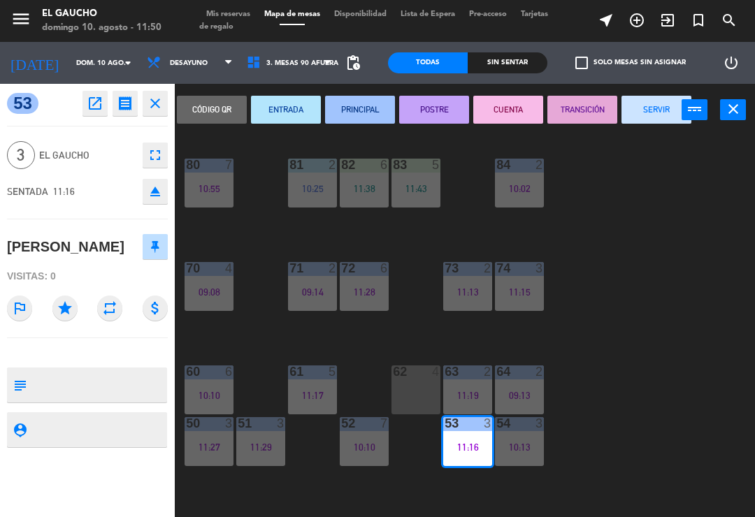
click at [652, 113] on button "SERVIR" at bounding box center [657, 110] width 70 height 28
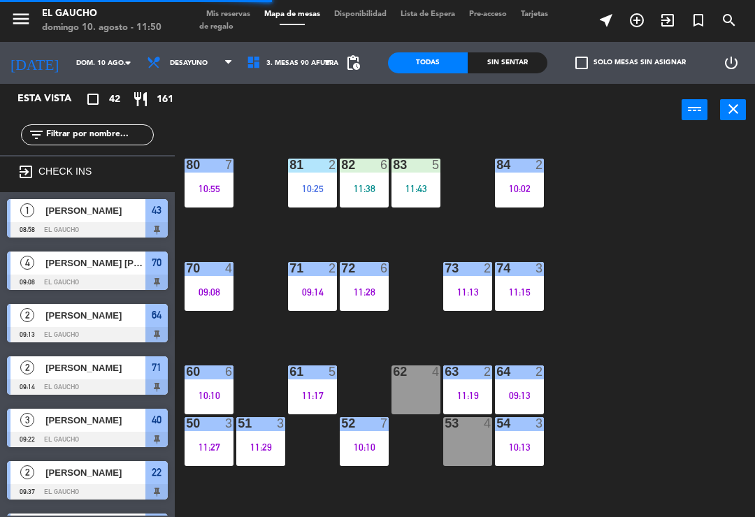
click at [473, 448] on div "53 4" at bounding box center [467, 441] width 49 height 49
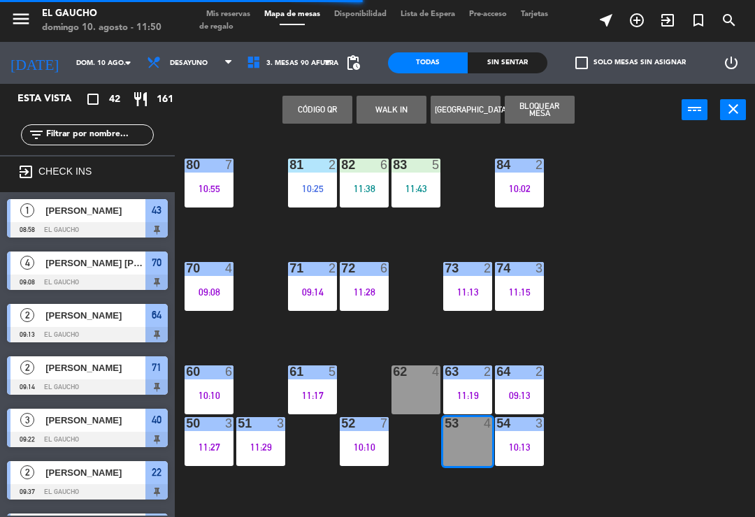
click at [393, 120] on button "WALK IN" at bounding box center [392, 110] width 70 height 28
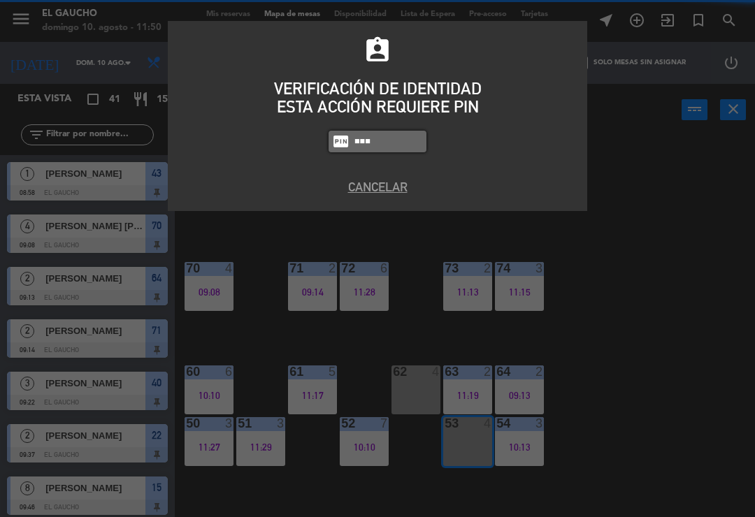
type input "0009"
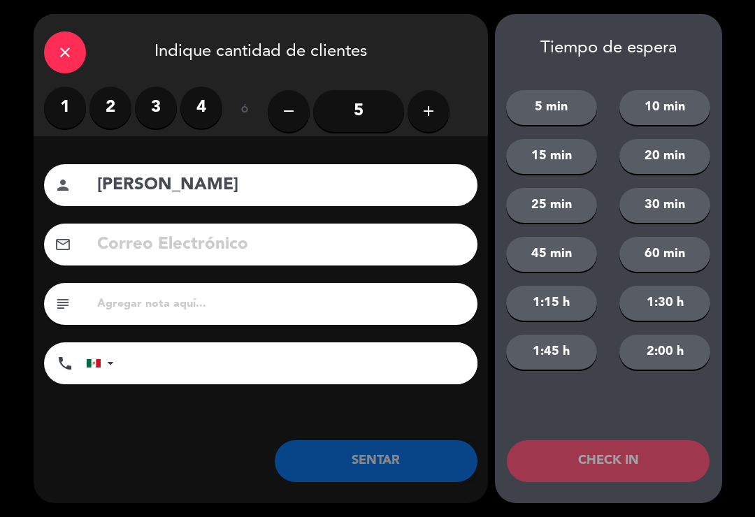
click at [163, 111] on label "3" at bounding box center [156, 108] width 42 height 42
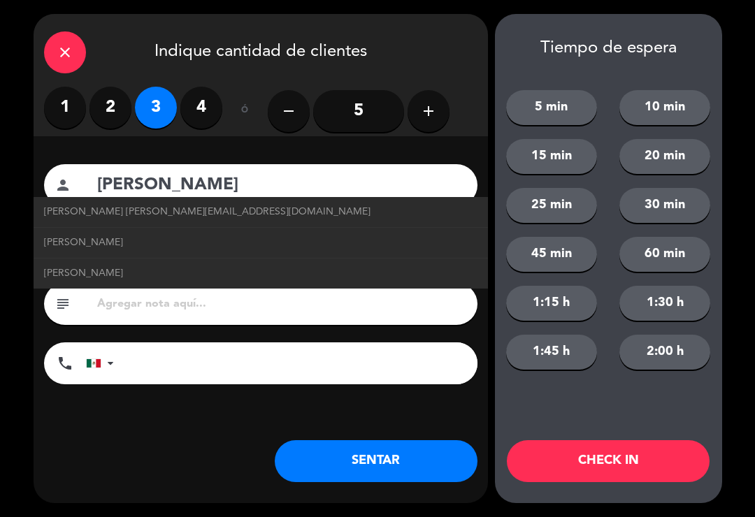
click at [48, 208] on span "[PERSON_NAME] [PERSON_NAME][EMAIL_ADDRESS][DOMAIN_NAME]" at bounding box center [207, 212] width 327 height 16
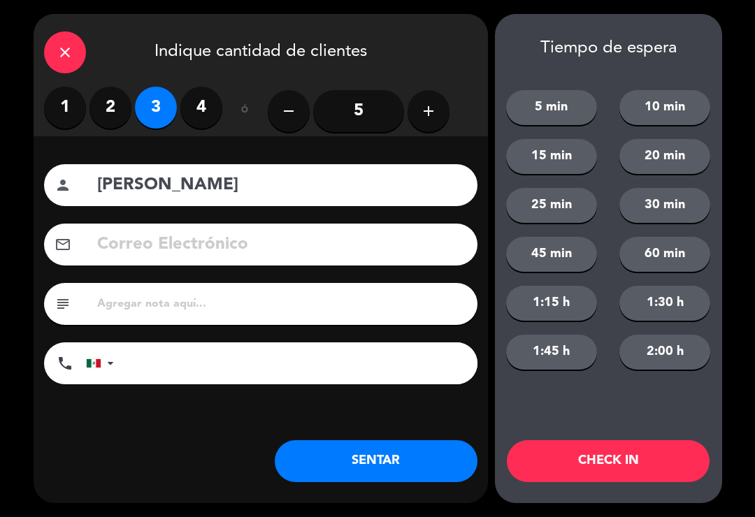
type input "[PERSON_NAME]"
type input "[EMAIL_ADDRESS][DOMAIN_NAME]"
click at [331, 461] on button "SENTAR" at bounding box center [376, 461] width 203 height 42
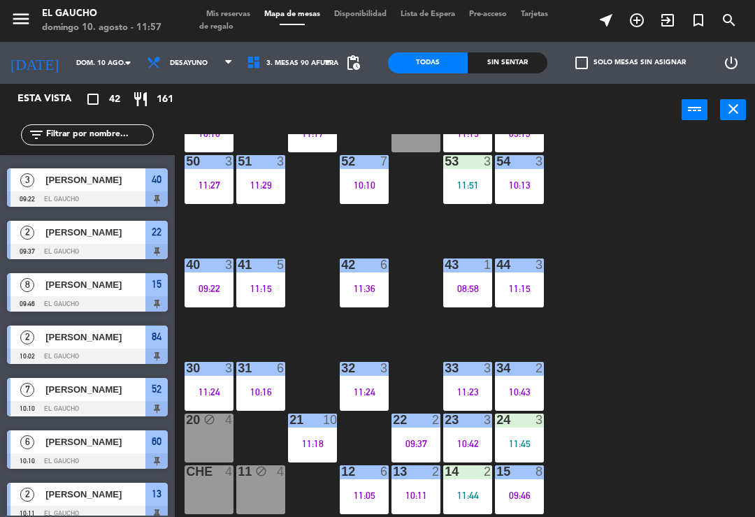
scroll to position [262, 0]
click at [528, 394] on div "10:43" at bounding box center [519, 392] width 49 height 10
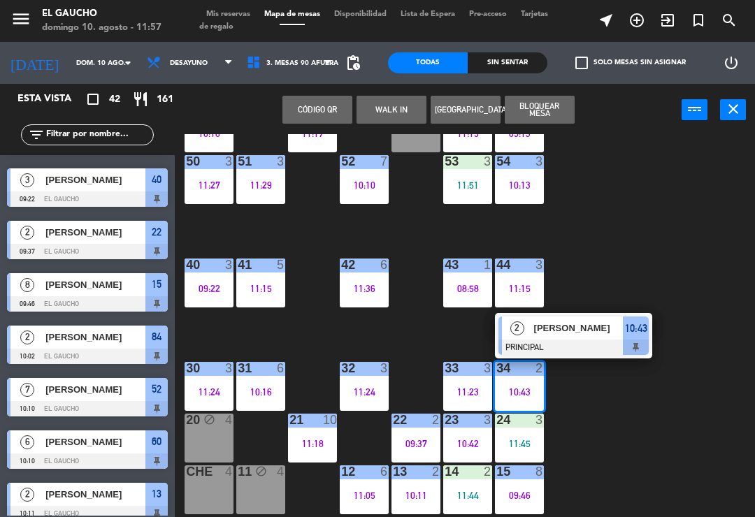
click at [568, 343] on div at bounding box center [574, 347] width 150 height 15
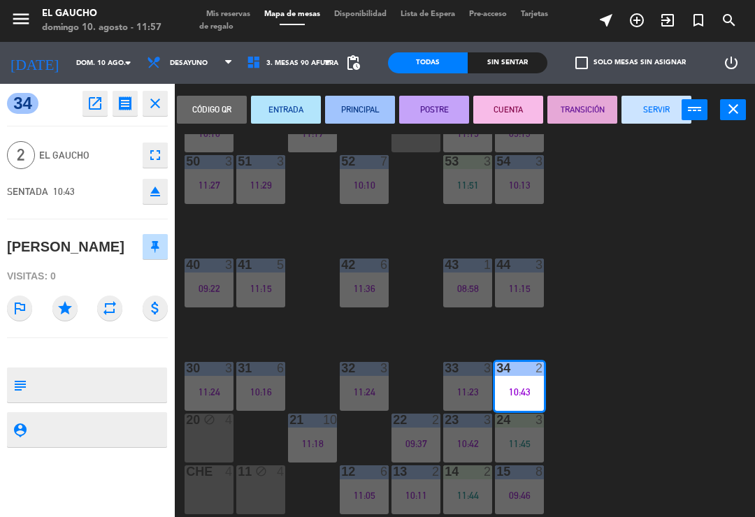
click at [665, 116] on button "SERVIR" at bounding box center [657, 110] width 70 height 28
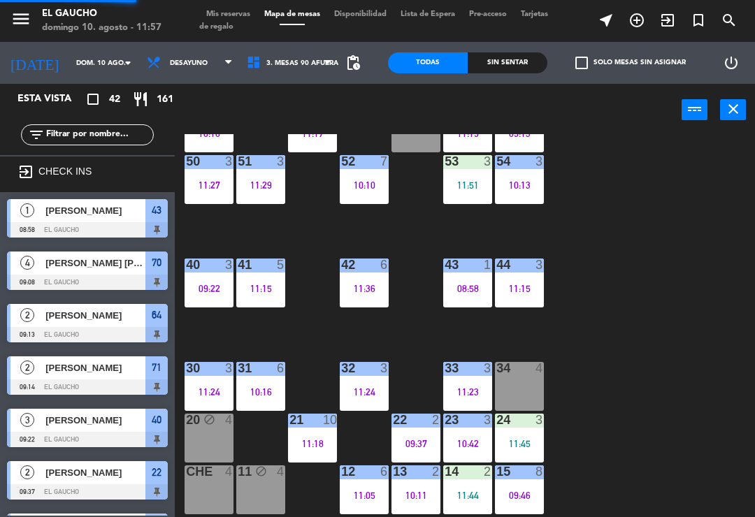
scroll to position [0, 0]
click at [517, 389] on div "34 4" at bounding box center [519, 386] width 49 height 49
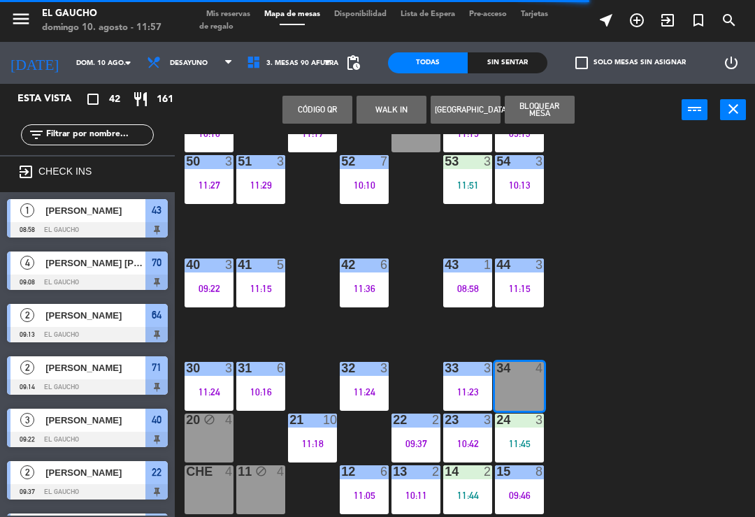
click at [400, 116] on button "WALK IN" at bounding box center [392, 110] width 70 height 28
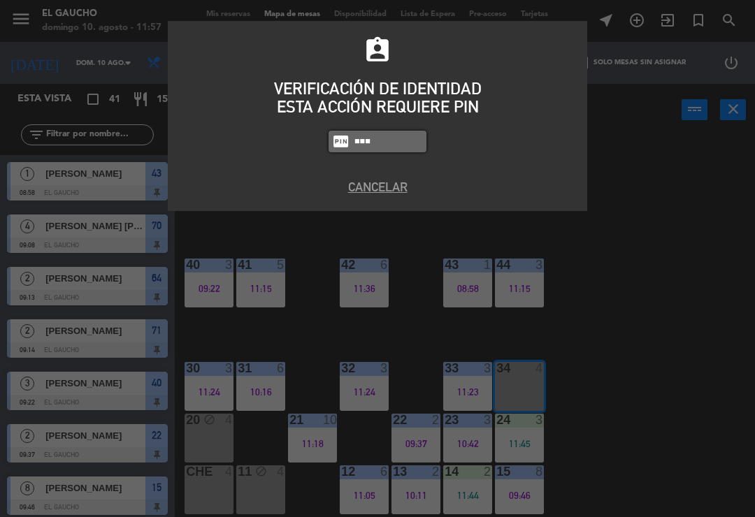
type input "0009"
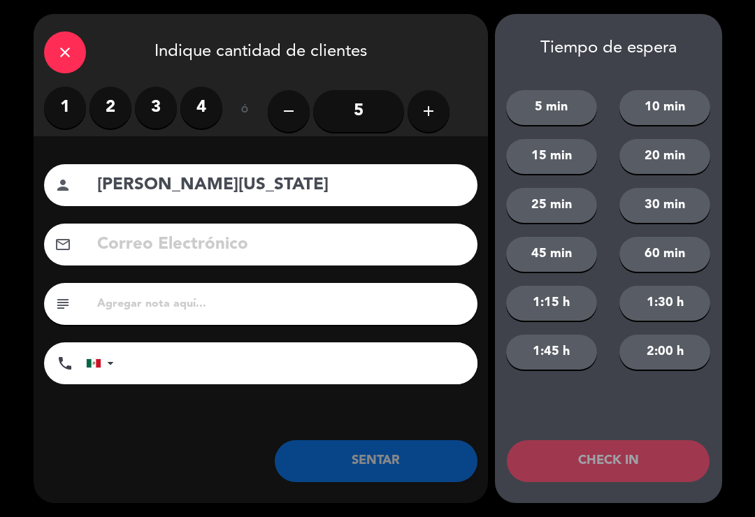
type input "[PERSON_NAME][US_STATE]"
click at [142, 106] on label "3" at bounding box center [156, 108] width 42 height 42
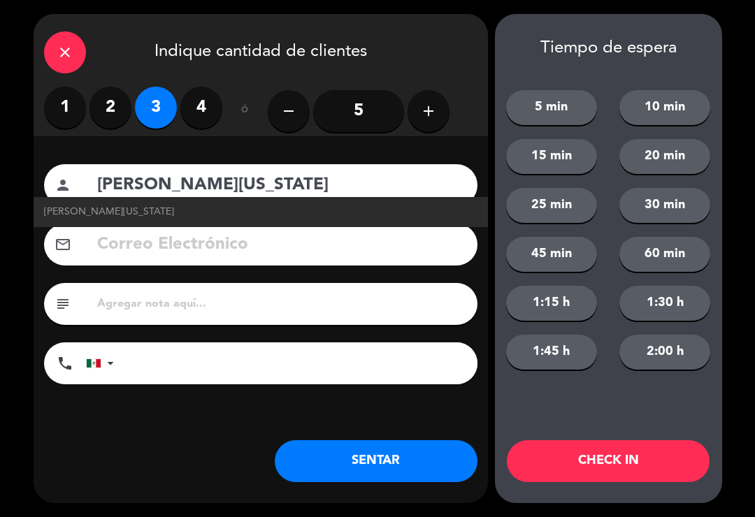
click at [160, 250] on input at bounding box center [281, 245] width 371 height 29
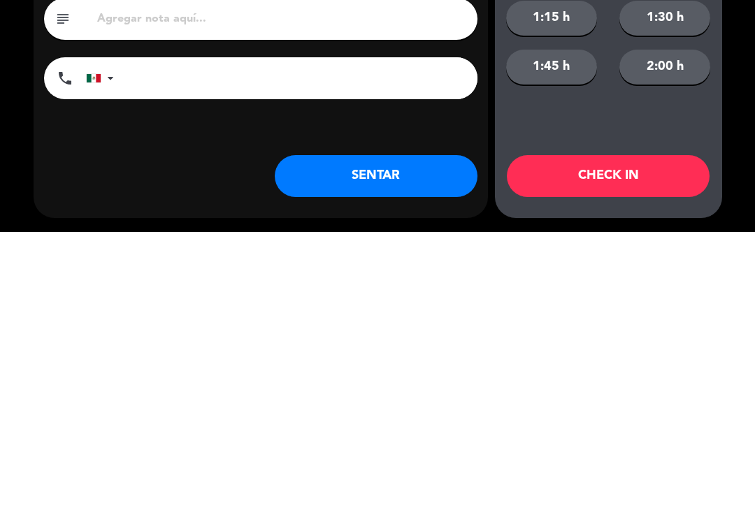
type input "[EMAIL_ADDRESS][DOMAIN_NAME]"
click at [343, 440] on button "SENTAR" at bounding box center [376, 461] width 203 height 42
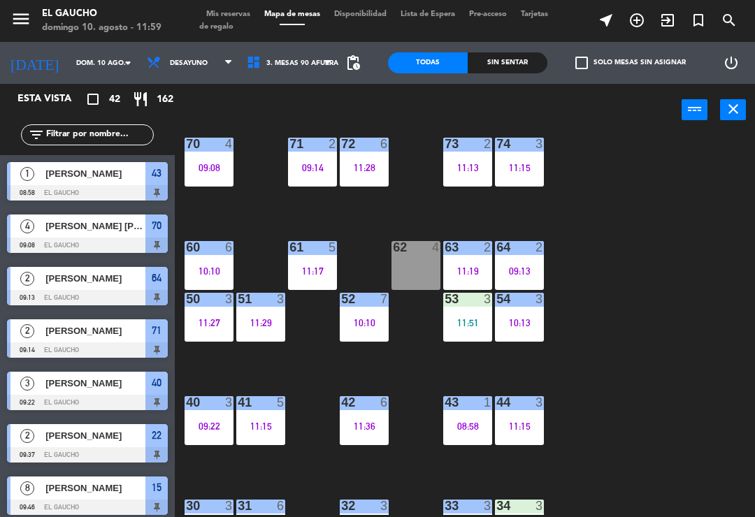
scroll to position [129, 0]
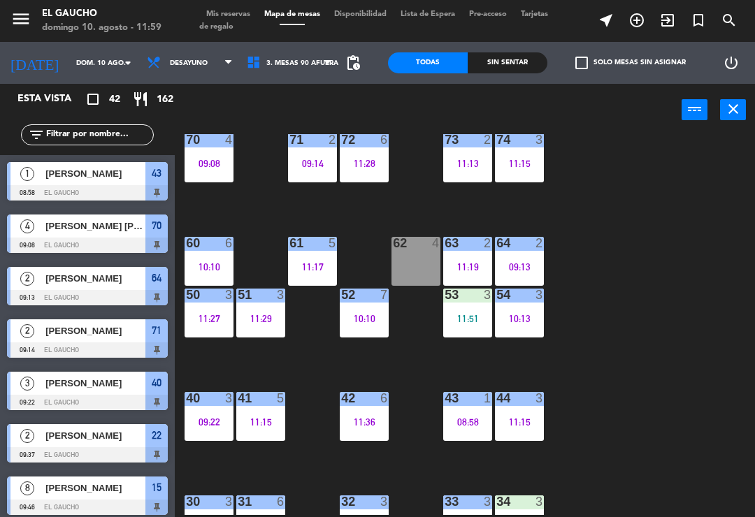
click at [475, 318] on div "11:51" at bounding box center [467, 319] width 49 height 10
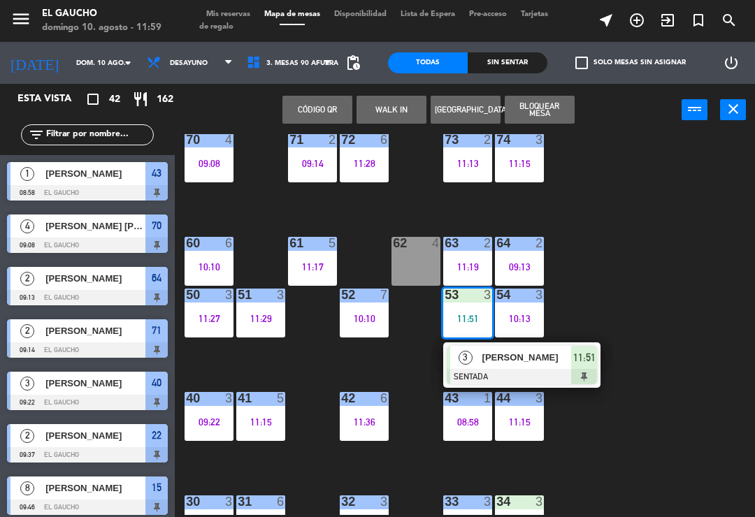
click at [502, 373] on div at bounding box center [522, 376] width 150 height 15
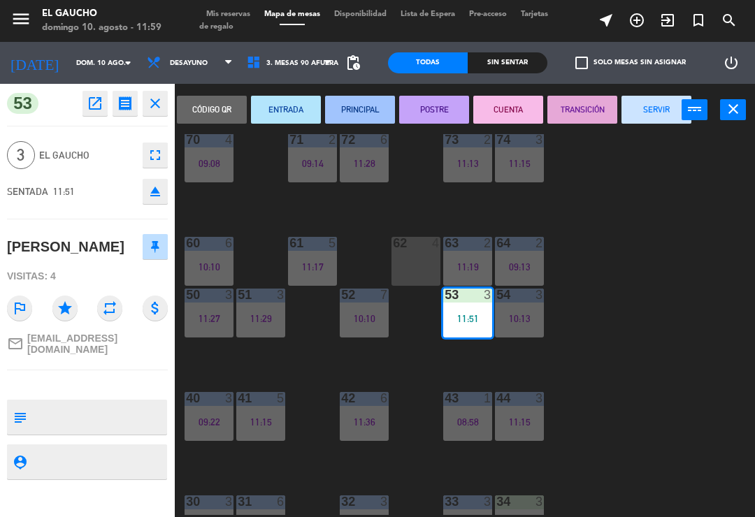
click at [662, 121] on button "SERVIR" at bounding box center [657, 110] width 70 height 28
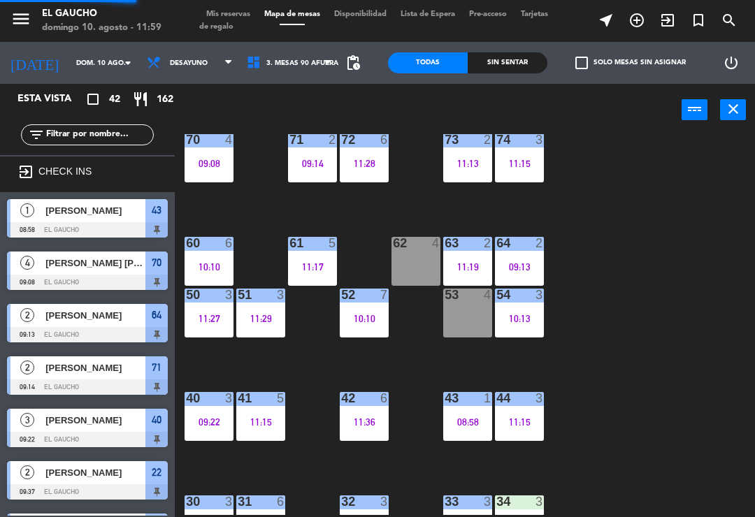
scroll to position [685, 0]
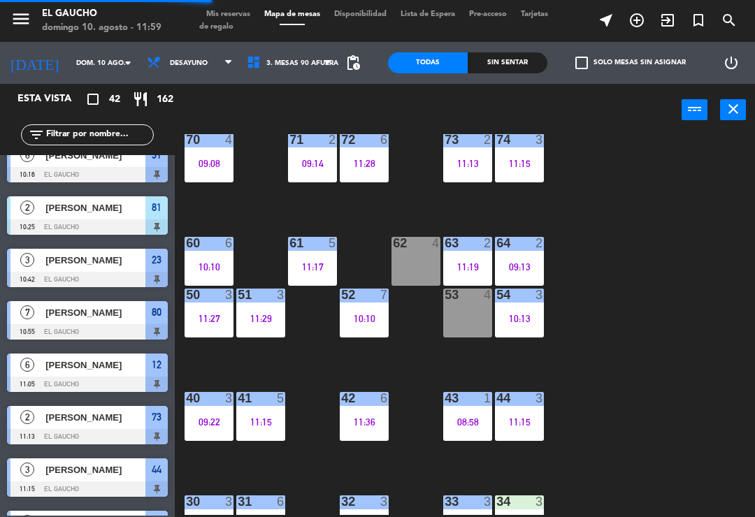
click at [366, 318] on div "10:10" at bounding box center [364, 319] width 49 height 10
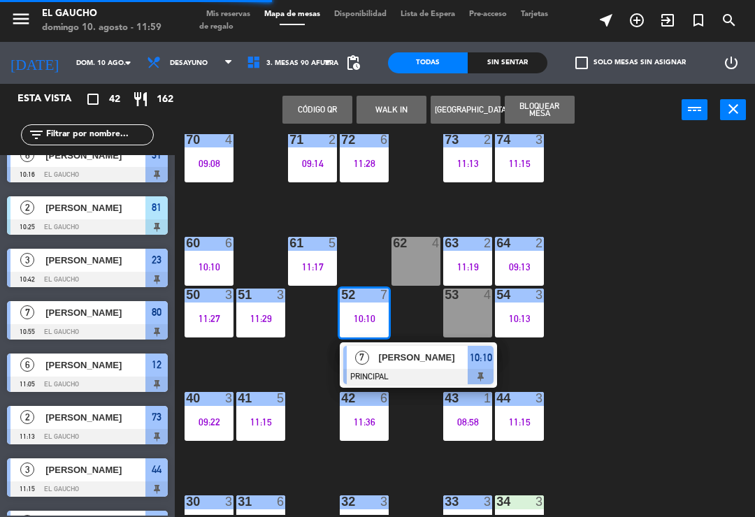
click at [421, 370] on div at bounding box center [418, 376] width 150 height 15
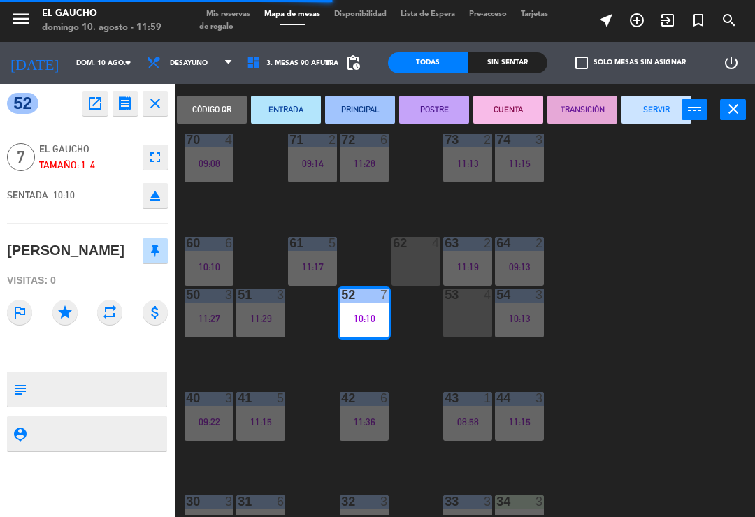
click at [651, 116] on button "SERVIR" at bounding box center [657, 110] width 70 height 28
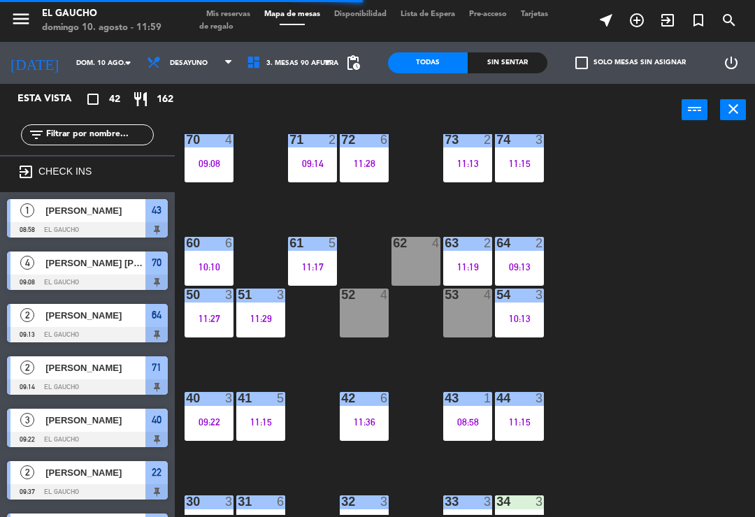
scroll to position [0, 0]
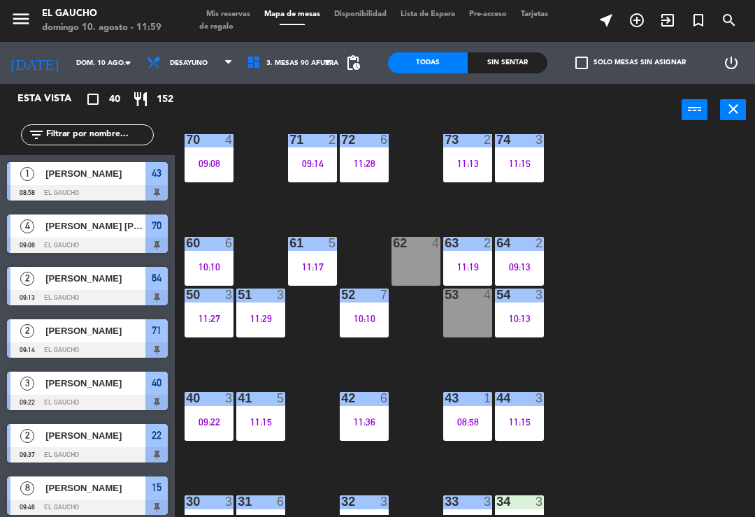
click at [370, 314] on div "10:10" at bounding box center [364, 319] width 49 height 10
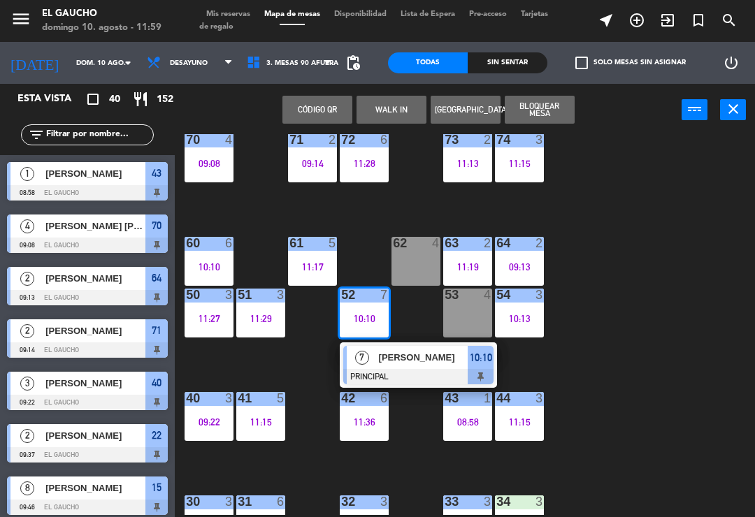
click at [424, 361] on span "[PERSON_NAME]" at bounding box center [423, 357] width 89 height 15
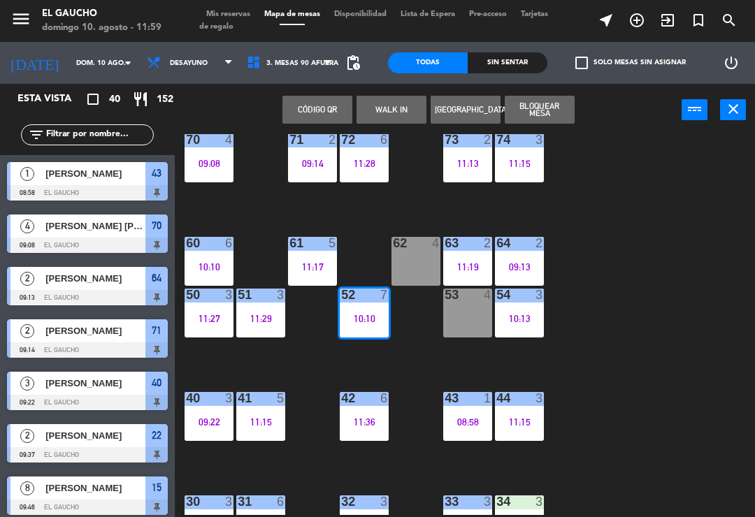
click at [626, 278] on div "84 2 10:02 80 7 10:55 83 5 11:43 82 6 11:38 81 2 10:25 70 4 09:08 71 2 09:14 72…" at bounding box center [468, 324] width 573 height 381
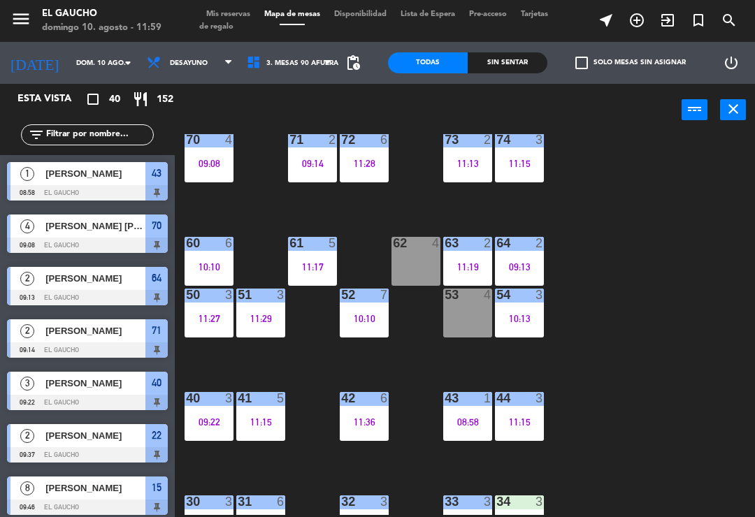
click at [370, 317] on div "10:10" at bounding box center [364, 319] width 49 height 10
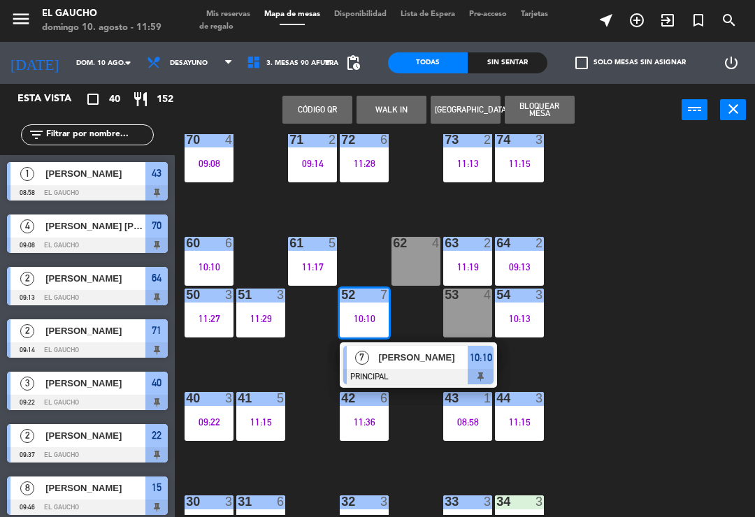
click at [418, 367] on div "[PERSON_NAME]" at bounding box center [423, 357] width 91 height 23
